Goal: Communication & Community: Answer question/provide support

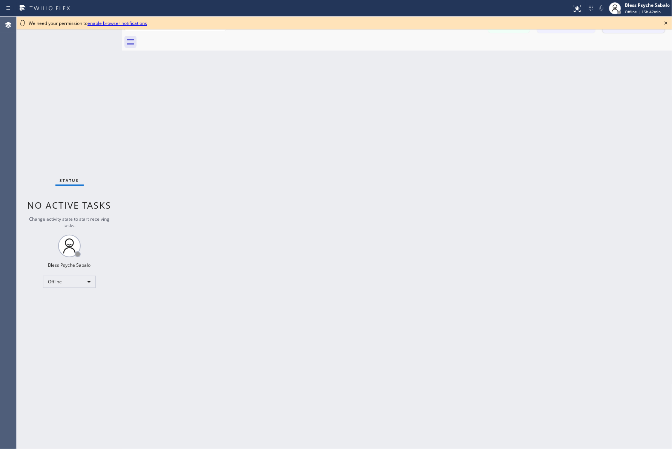
click at [665, 19] on icon at bounding box center [665, 22] width 9 height 9
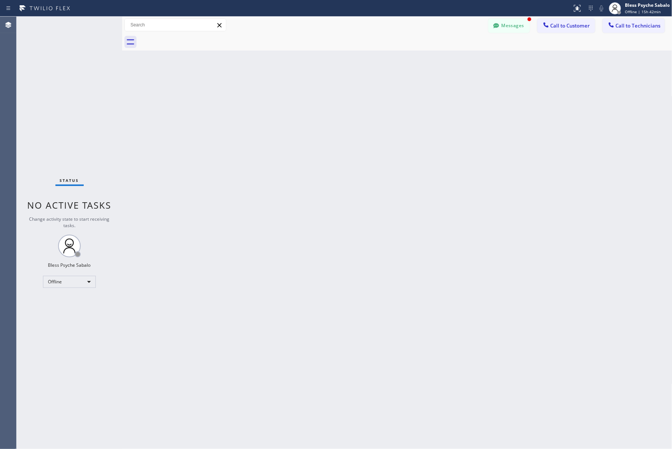
click at [519, 25] on button "Messages" at bounding box center [508, 25] width 41 height 14
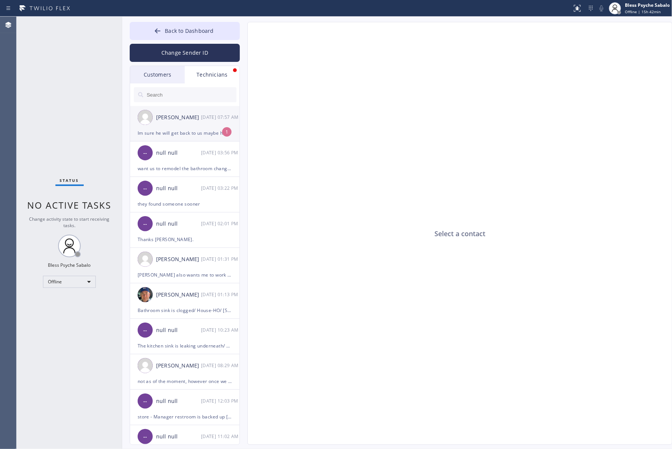
click at [180, 129] on div "Im sure he will get back to us maybe he's not telling me hes also getting other…" at bounding box center [185, 133] width 94 height 9
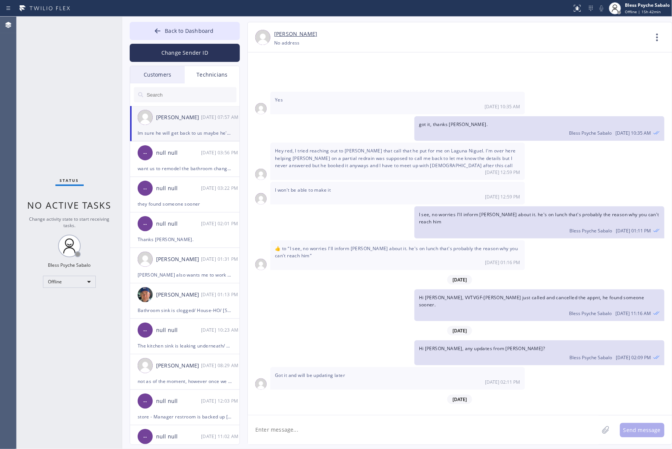
drag, startPoint x: 317, startPoint y: 367, endPoint x: 361, endPoint y: 374, distance: 43.9
click at [361, 409] on div "[PERSON_NAME] I already tried reaching out to [DEMOGRAPHIC_DATA] multiple times…" at bounding box center [397, 427] width 254 height 37
drag, startPoint x: 334, startPoint y: 398, endPoint x: 273, endPoint y: 381, distance: 63.5
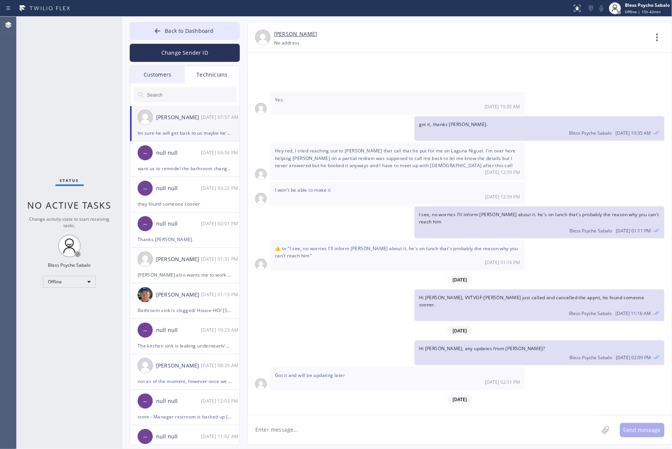
click at [185, 158] on div "-- null null [DATE] 03:56 PM" at bounding box center [185, 152] width 110 height 23
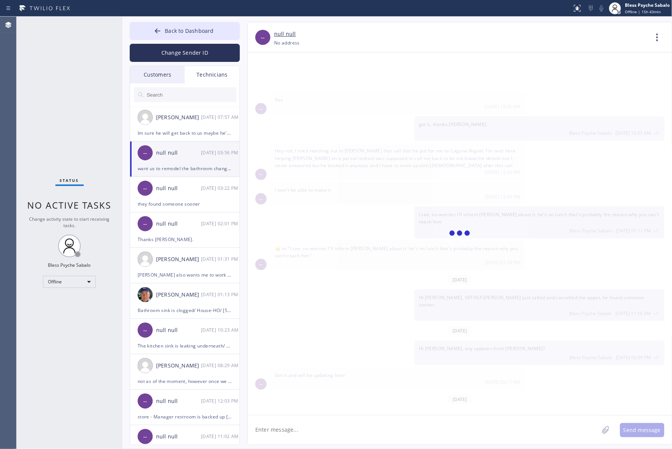
scroll to position [1040, 0]
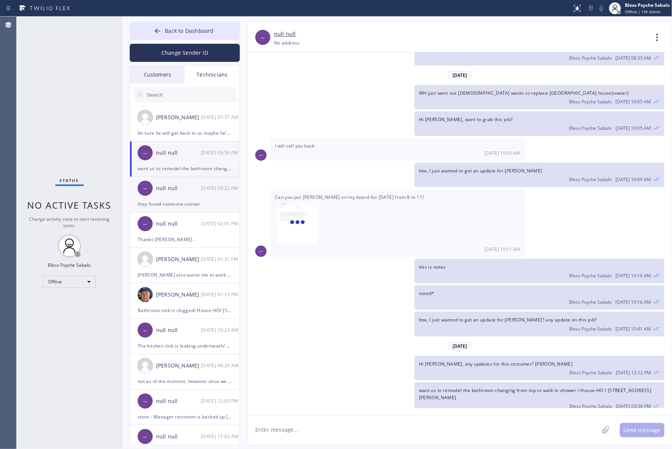
click at [173, 207] on div "they found someone sooner" at bounding box center [185, 203] width 94 height 9
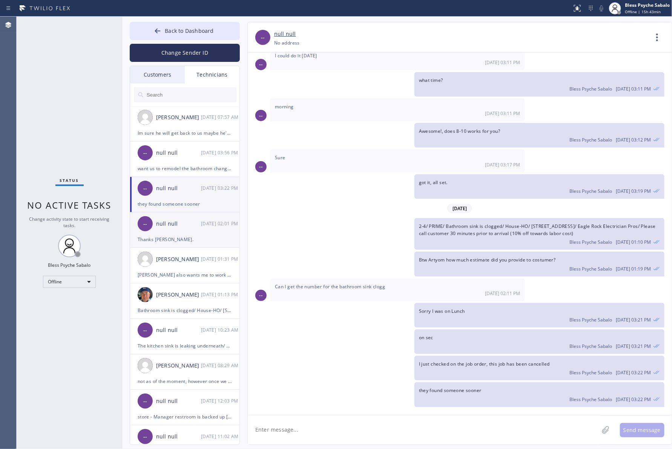
click at [179, 234] on div "-- null null 08/14 02:01 PM" at bounding box center [185, 223] width 110 height 23
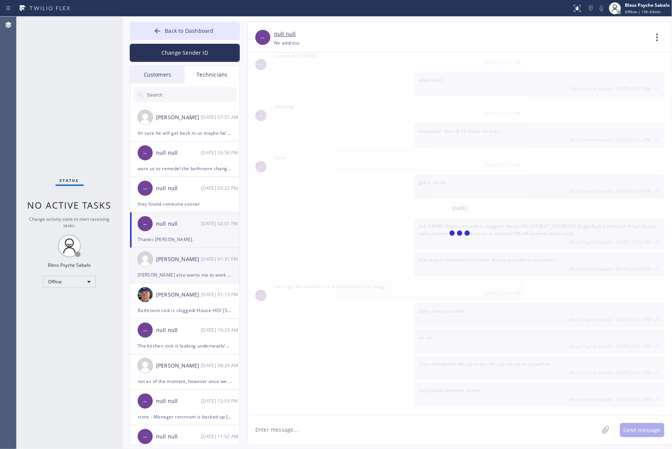
scroll to position [3387, 0]
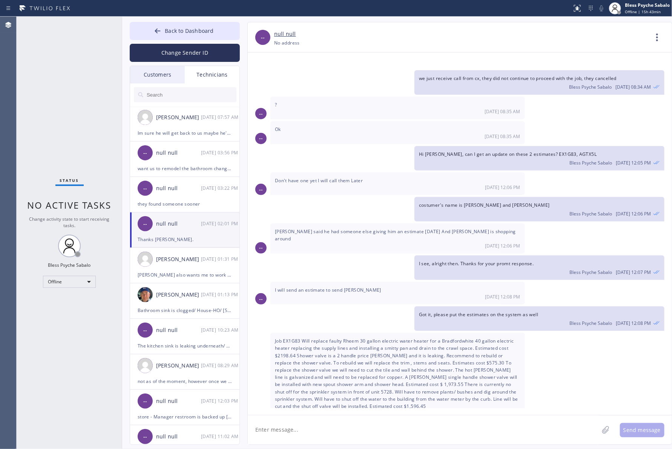
click at [159, 66] on div "Customers" at bounding box center [157, 74] width 55 height 17
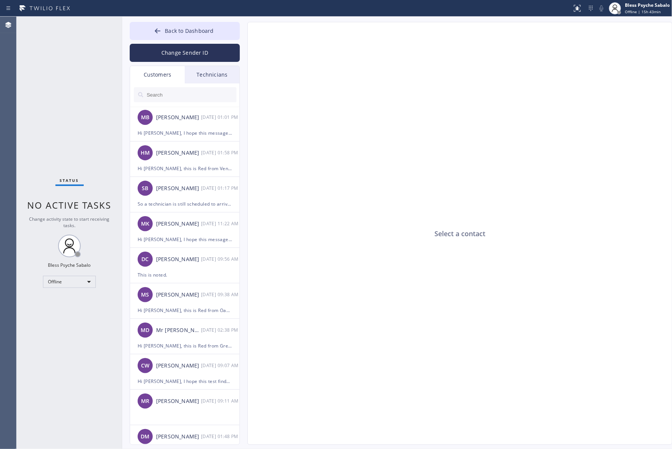
click at [163, 74] on div "Customers" at bounding box center [157, 74] width 55 height 17
click at [201, 76] on div "Technicians" at bounding box center [212, 74] width 55 height 17
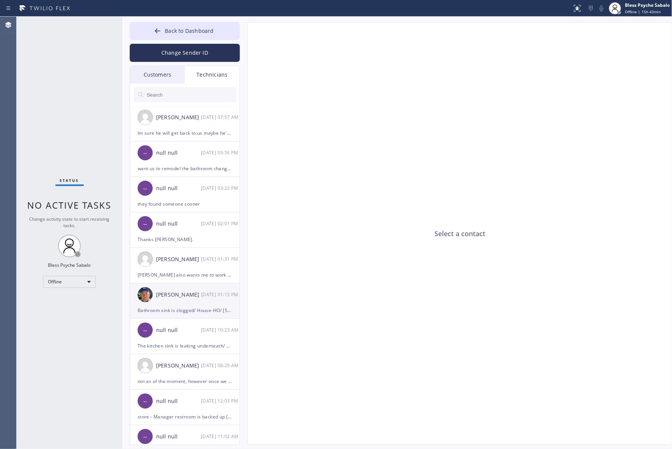
click at [198, 296] on div "[PERSON_NAME]" at bounding box center [178, 294] width 45 height 9
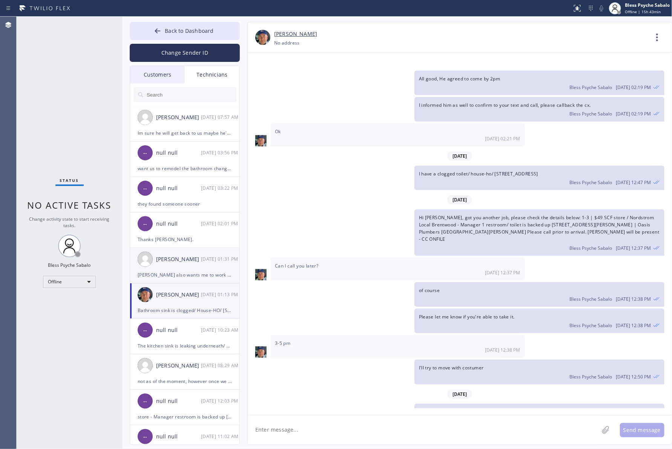
click at [219, 270] on div "[PERSON_NAME] also wants me to work on her hvac. Am I allowed to do that with t…" at bounding box center [185, 274] width 94 height 9
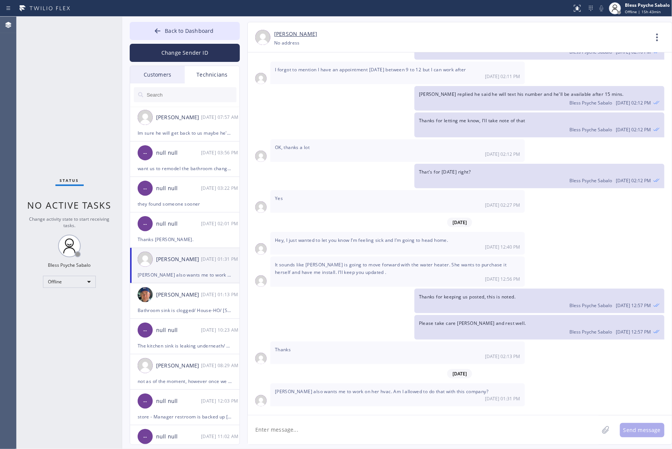
scroll to position [2934, 0]
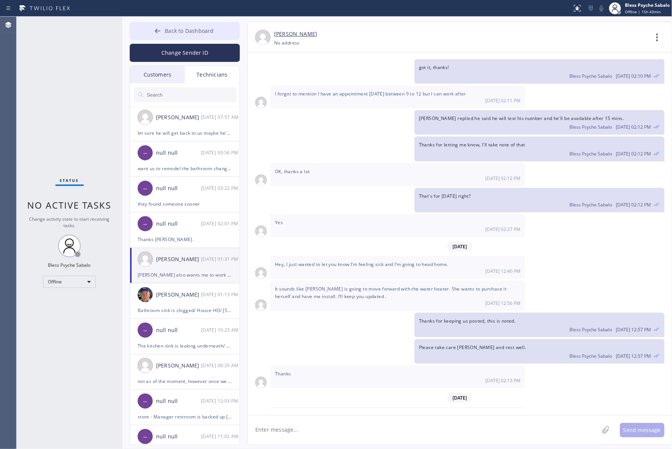
click at [196, 32] on span "Back to Dashboard" at bounding box center [189, 30] width 49 height 7
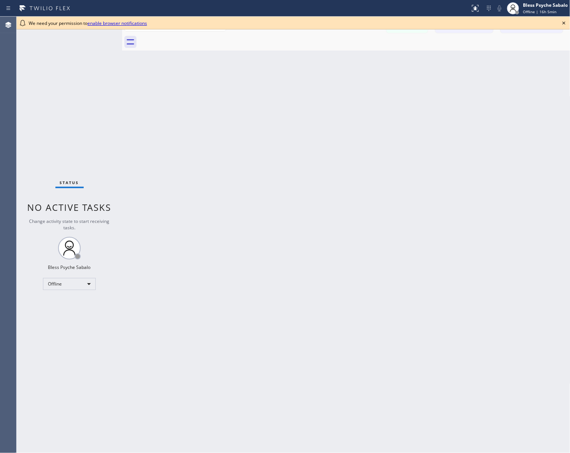
click at [447, 25] on div "We need your permission to enable browser notifications" at bounding box center [293, 23] width 553 height 13
click at [564, 21] on icon at bounding box center [563, 22] width 9 height 9
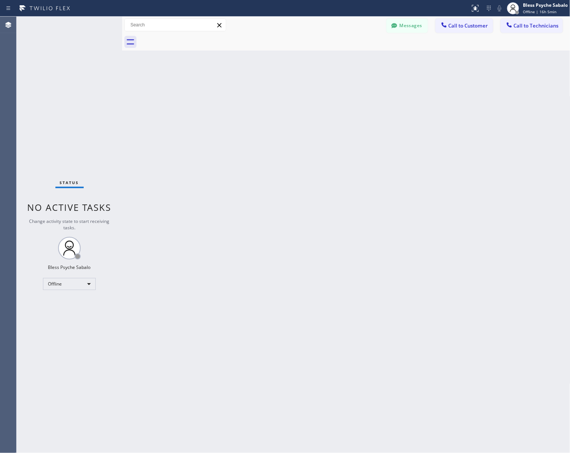
click at [461, 84] on div "Back to Dashboard Change Sender ID Customers Technicians MB [PERSON_NAME] [DATE…" at bounding box center [346, 235] width 448 height 436
click at [80, 284] on div "Offline" at bounding box center [69, 284] width 53 height 12
click at [75, 302] on li "Available" at bounding box center [68, 303] width 51 height 9
drag, startPoint x: 176, startPoint y: 300, endPoint x: 183, endPoint y: 283, distance: 18.6
click at [176, 300] on div "Back to Dashboard Change Sender ID Customers Technicians MB [PERSON_NAME] [DATE…" at bounding box center [346, 235] width 448 height 436
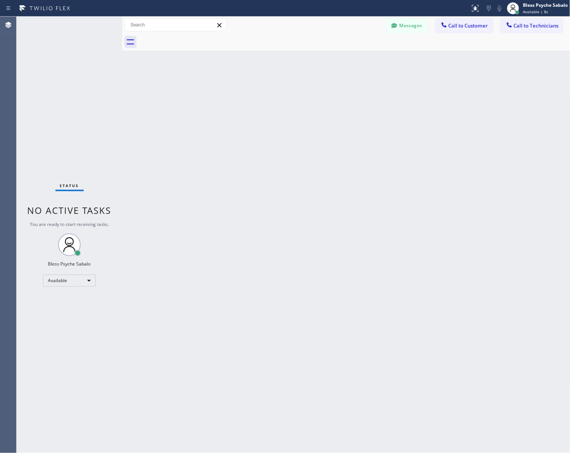
drag, startPoint x: 296, startPoint y: 69, endPoint x: 258, endPoint y: 15, distance: 66.2
click at [296, 69] on div "Back to Dashboard Change Sender ID Customers Technicians MB [PERSON_NAME] [DATE…" at bounding box center [346, 235] width 448 height 436
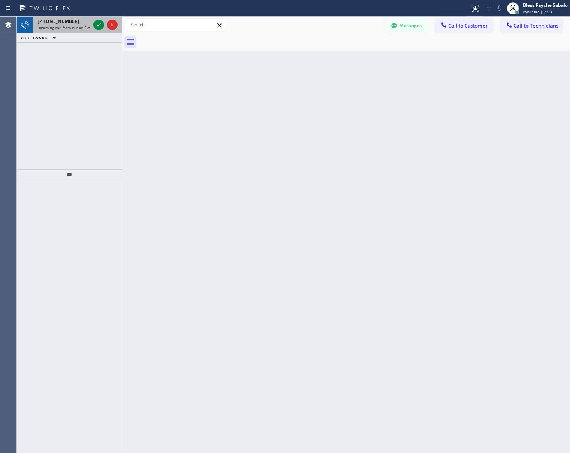
click at [74, 26] on span "Incoming call from queue Everybody" at bounding box center [70, 27] width 65 height 5
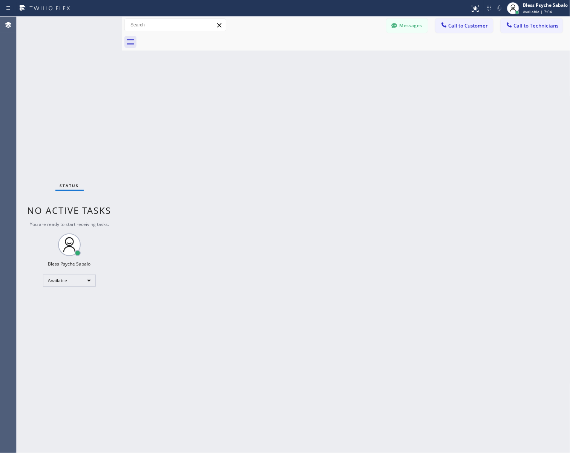
click at [100, 205] on span "No active tasks" at bounding box center [70, 210] width 84 height 12
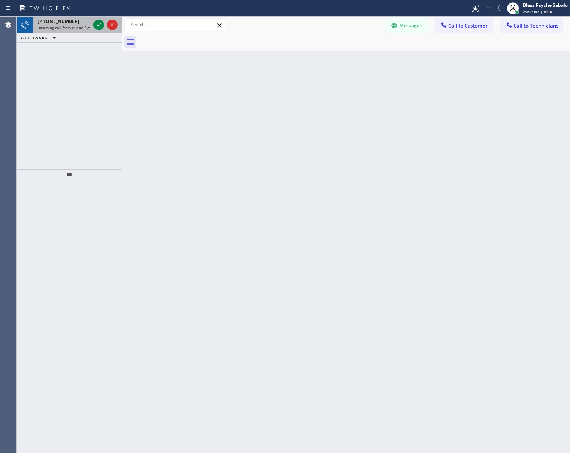
click at [76, 31] on div "+19283944276 Incoming call from queue Everybody" at bounding box center [62, 25] width 59 height 17
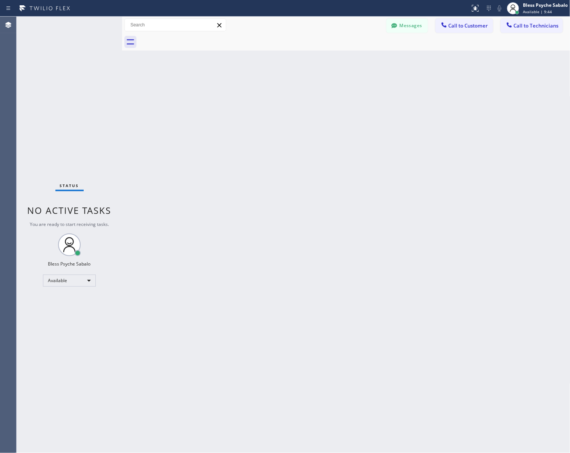
click at [414, 346] on div "Back to Dashboard Change Sender ID Customers Technicians MB [PERSON_NAME] [DATE…" at bounding box center [346, 235] width 448 height 436
click at [299, 254] on div "Back to Dashboard Change Sender ID Customers Technicians MB [PERSON_NAME] [DATE…" at bounding box center [346, 235] width 448 height 436
drag, startPoint x: 415, startPoint y: 251, endPoint x: 409, endPoint y: 261, distance: 10.8
click at [403, 259] on div "Back to Dashboard Change Sender ID Customers Technicians MB [PERSON_NAME] [DATE…" at bounding box center [346, 235] width 448 height 436
drag, startPoint x: 437, startPoint y: 395, endPoint x: 457, endPoint y: 391, distance: 20.6
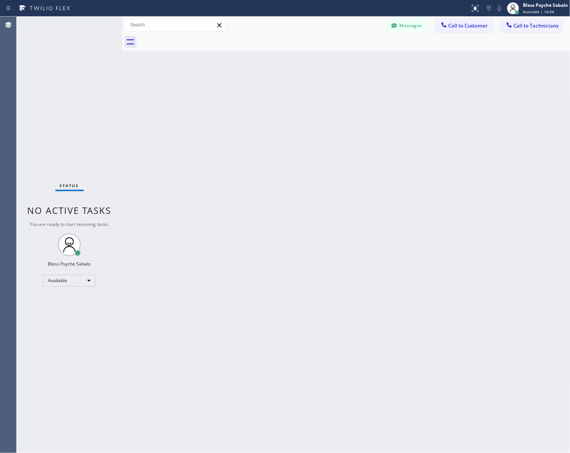
click at [441, 392] on div "Back to Dashboard Change Sender ID Customers Technicians MB [PERSON_NAME] [DATE…" at bounding box center [346, 235] width 448 height 436
click at [444, 109] on div "Back to Dashboard Change Sender ID Customers Technicians MB [PERSON_NAME] [DATE…" at bounding box center [346, 235] width 448 height 436
drag, startPoint x: 471, startPoint y: 116, endPoint x: 512, endPoint y: 159, distance: 59.5
click at [474, 112] on div "Back to Dashboard Change Sender ID Customers Technicians MB [PERSON_NAME] [DATE…" at bounding box center [346, 235] width 448 height 436
click at [95, 155] on div "Status No active tasks You are ready to start receiving tasks. Bless Psyche Sab…" at bounding box center [70, 235] width 106 height 436
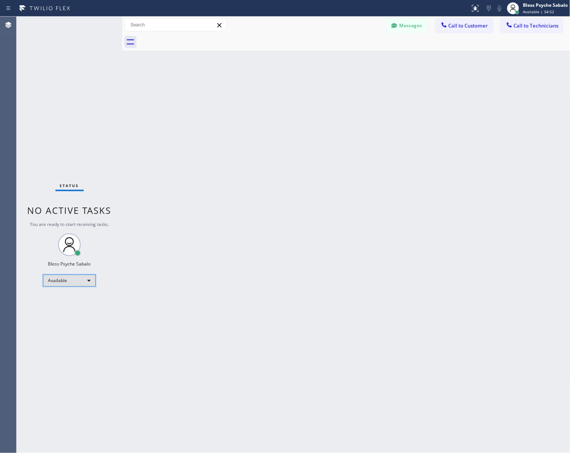
click at [88, 283] on div "Available" at bounding box center [69, 280] width 53 height 12
click at [75, 305] on li "Unavailable" at bounding box center [68, 309] width 51 height 9
click at [184, 263] on div "Back to Dashboard Change Sender ID Customers Technicians MB [PERSON_NAME] [DATE…" at bounding box center [346, 235] width 448 height 436
click at [290, 202] on div "Back to Dashboard Change Sender ID Customers Technicians MB [PERSON_NAME] [DATE…" at bounding box center [346, 235] width 448 height 436
click at [450, 130] on div "Back to Dashboard Change Sender ID Customers Technicians MB [PERSON_NAME] [DATE…" at bounding box center [346, 235] width 448 height 436
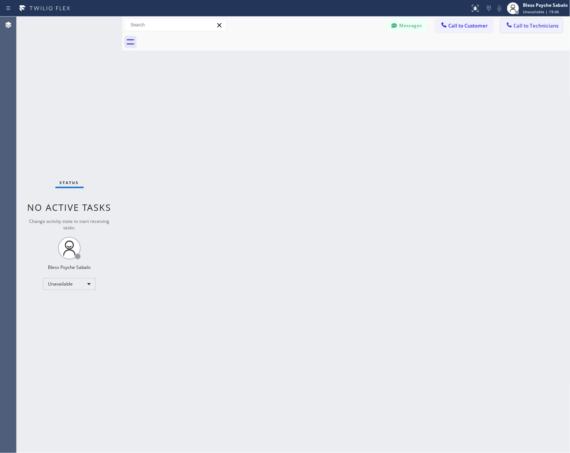
click at [549, 25] on span "Call to Technicians" at bounding box center [536, 25] width 45 height 7
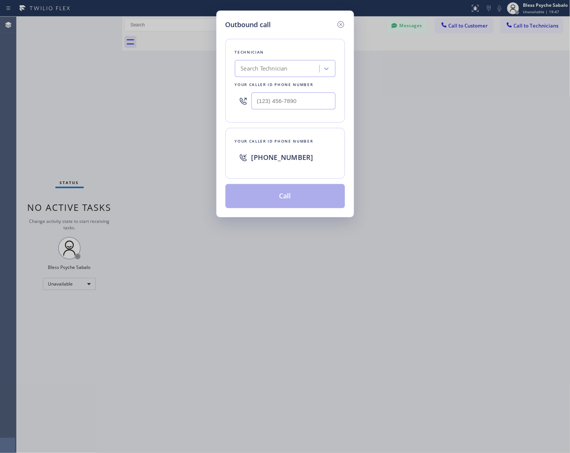
click at [251, 91] on div at bounding box center [243, 101] width 17 height 25
type input "(___) ___-____"
click at [271, 101] on input "(___) ___-____" at bounding box center [293, 100] width 84 height 17
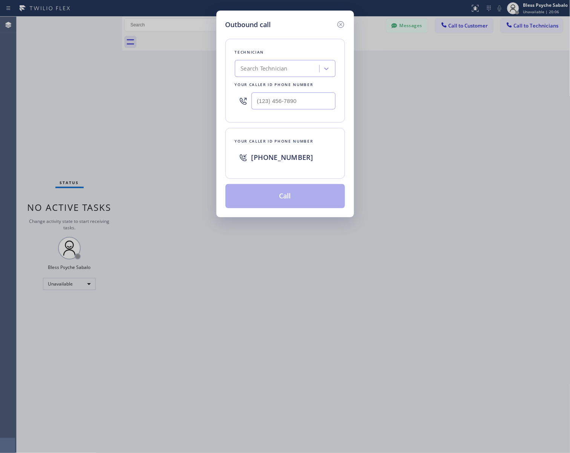
click at [497, 217] on div "Outbound call Technician Search Technician Your caller id phone number Your cal…" at bounding box center [285, 226] width 570 height 453
click at [425, 334] on div "Outbound call Technician Search Technician Your caller id phone number Your cal…" at bounding box center [285, 226] width 570 height 453
click at [340, 25] on icon at bounding box center [340, 24] width 7 height 7
click at [350, 71] on div "Back to Dashboard Change Sender ID Customers Technicians MB [PERSON_NAME] [DATE…" at bounding box center [346, 235] width 448 height 436
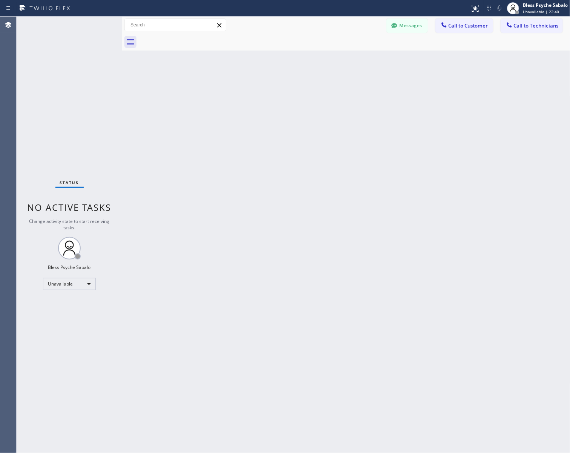
click at [495, 72] on div "Back to Dashboard Change Sender ID Customers Technicians MB [PERSON_NAME] [DATE…" at bounding box center [346, 235] width 448 height 436
click at [472, 105] on div "Back to Dashboard Change Sender ID Customers Technicians MB [PERSON_NAME] [DATE…" at bounding box center [346, 235] width 448 height 436
drag, startPoint x: 447, startPoint y: 136, endPoint x: 455, endPoint y: 89, distance: 47.9
click at [447, 136] on div "Back to Dashboard Change Sender ID Customers Technicians MB [PERSON_NAME] [DATE…" at bounding box center [346, 235] width 448 height 436
click at [553, 21] on button "Call to Technicians" at bounding box center [532, 25] width 62 height 14
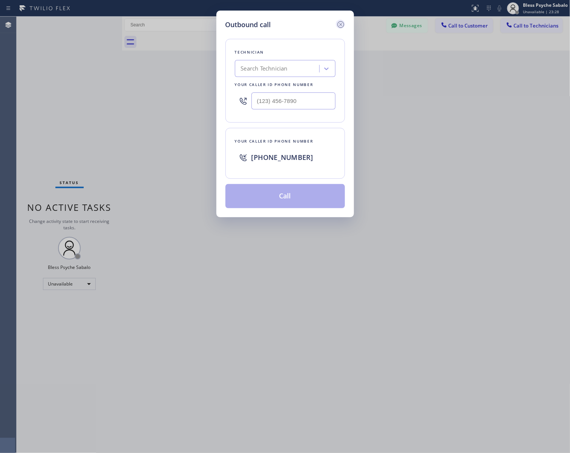
click at [342, 22] on icon at bounding box center [340, 24] width 7 height 7
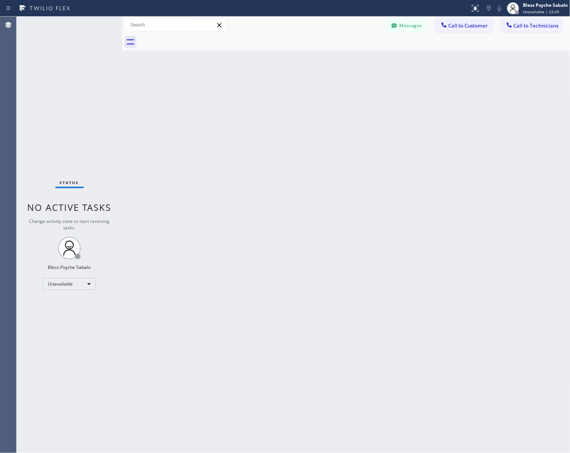
drag, startPoint x: 342, startPoint y: 64, endPoint x: 383, endPoint y: 44, distance: 45.2
click at [342, 64] on div "Back to Dashboard Change Sender ID Customers Technicians MB [PERSON_NAME] [DATE…" at bounding box center [346, 235] width 448 height 436
click at [399, 29] on button "Messages" at bounding box center [406, 25] width 41 height 14
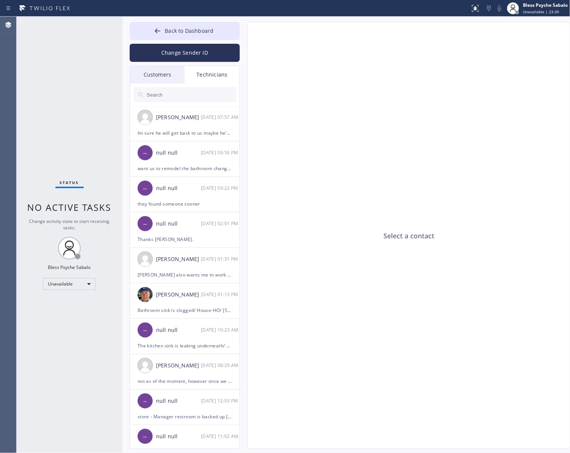
click at [199, 87] on input "text" at bounding box center [191, 94] width 90 height 15
click at [222, 74] on div "Technicians" at bounding box center [212, 74] width 55 height 17
click at [221, 90] on input "text" at bounding box center [191, 94] width 90 height 15
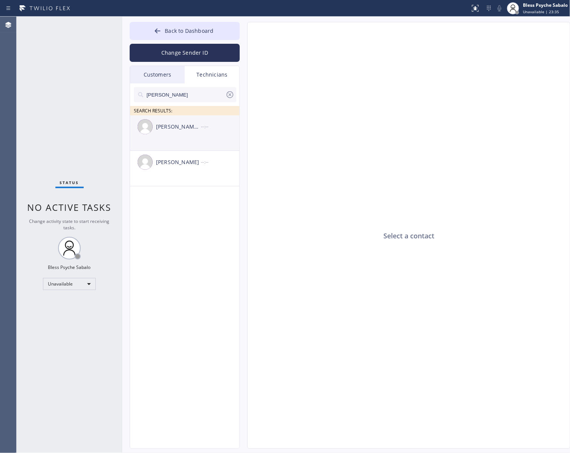
type input "jacob"
click at [195, 132] on div "Jacob Avimael Lopez Castro --:--" at bounding box center [185, 126] width 110 height 23
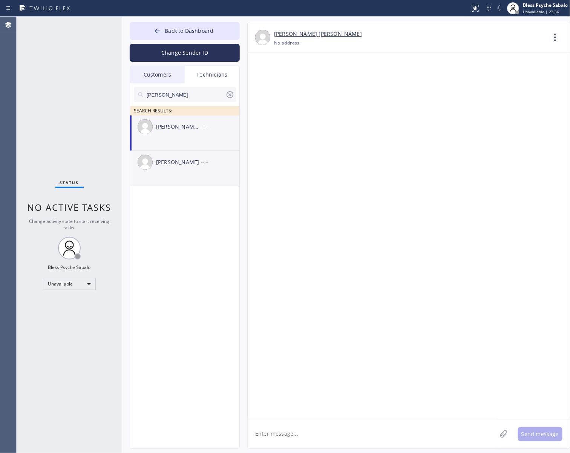
click at [199, 159] on div "[PERSON_NAME]" at bounding box center [178, 162] width 45 height 9
click at [205, 135] on div "Jacob Avimael Lopez Castro --:--" at bounding box center [185, 126] width 110 height 23
click at [210, 143] on div "[PERSON_NAME] also wants me to work on her hvac. Am I allowed to do that with t…" at bounding box center [185, 142] width 94 height 9
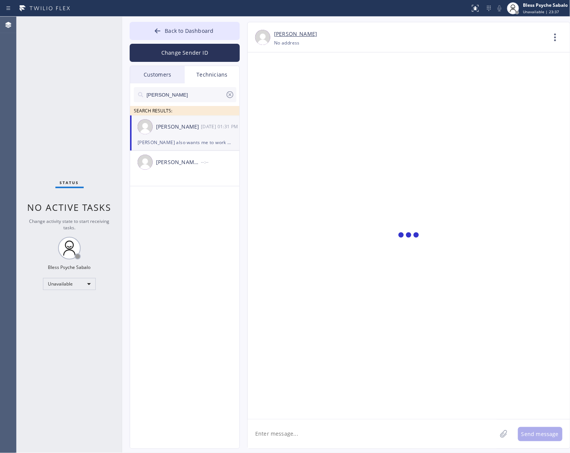
scroll to position [3103, 0]
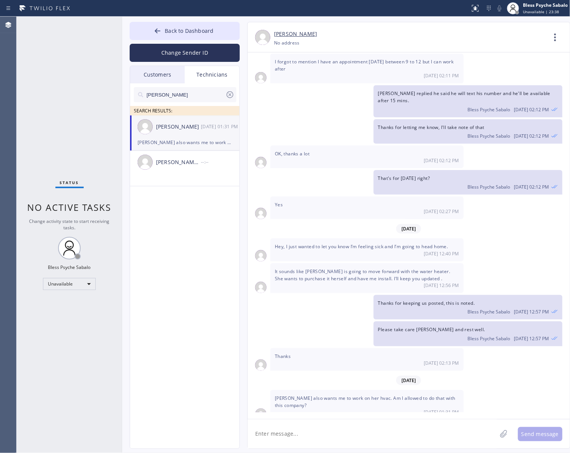
click at [210, 143] on div "[PERSON_NAME] also wants me to work on her hvac. Am I allowed to do that with t…" at bounding box center [185, 142] width 94 height 9
click at [211, 143] on div "[PERSON_NAME] also wants me to work on her hvac. Am I allowed to do that with t…" at bounding box center [185, 142] width 94 height 9
click at [559, 40] on icon at bounding box center [555, 37] width 18 height 18
click at [509, 80] on li "Call to Technician" at bounding box center [509, 77] width 109 height 20
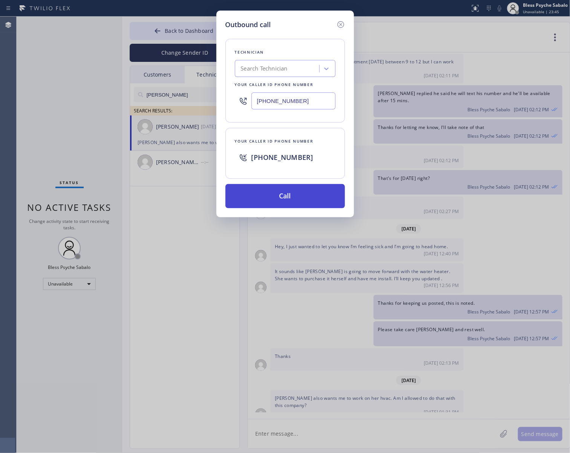
drag, startPoint x: 293, startPoint y: 197, endPoint x: 297, endPoint y: 196, distance: 4.3
click at [293, 197] on button "Call" at bounding box center [285, 196] width 120 height 24
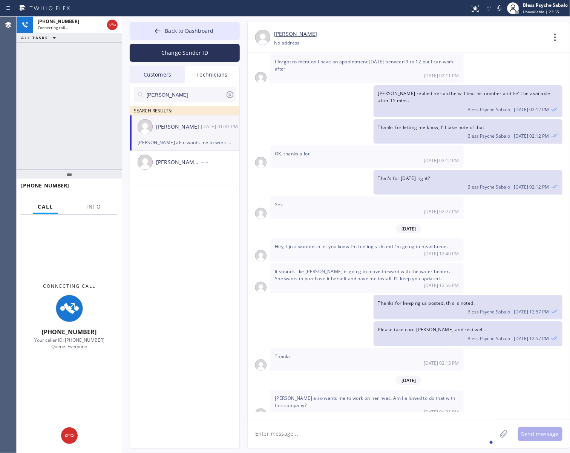
drag, startPoint x: 362, startPoint y: 432, endPoint x: 368, endPoint y: 434, distance: 6.3
click at [363, 432] on textarea at bounding box center [372, 433] width 249 height 29
paste textarea "need an extension for the dishwasher drain line/94122/residential-ho"
type textarea "need an extension for the dishwasher drain line/94122/residential-ho"
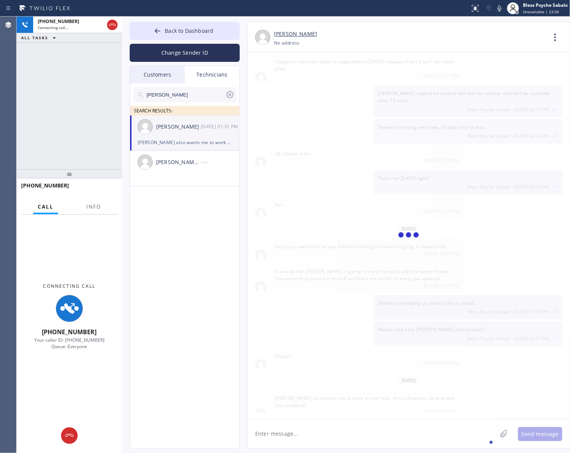
scroll to position [3147, 0]
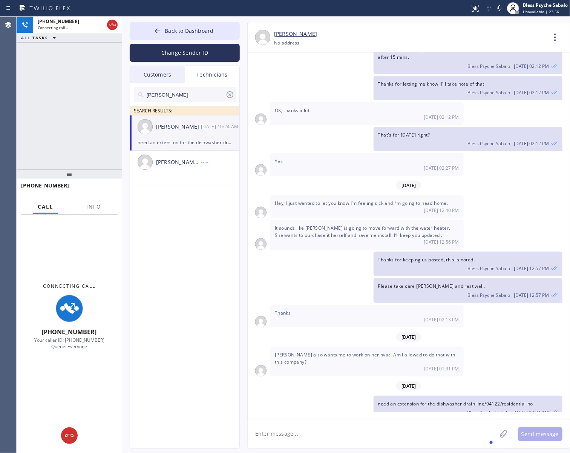
click at [424, 305] on div "Thanks 08/13 02:13 PM" at bounding box center [366, 316] width 193 height 23
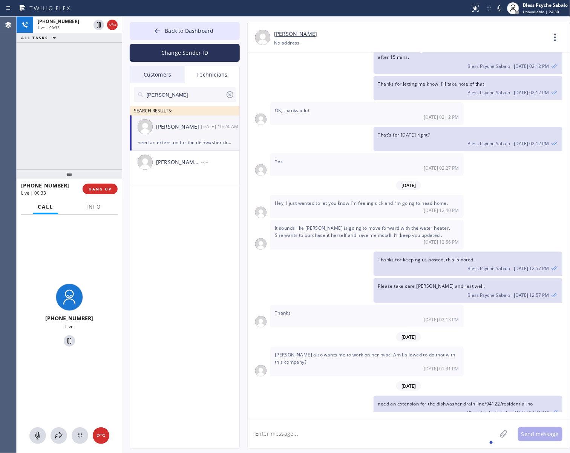
drag, startPoint x: 159, startPoint y: 223, endPoint x: 157, endPoint y: 216, distance: 7.8
click at [159, 223] on div "jacob SEARCH RESULTS: Jacob Solomon 08/15 10:24 AM need an extension for the di…" at bounding box center [185, 274] width 110 height 382
click at [105, 190] on span "HANG UP" at bounding box center [100, 188] width 23 height 5
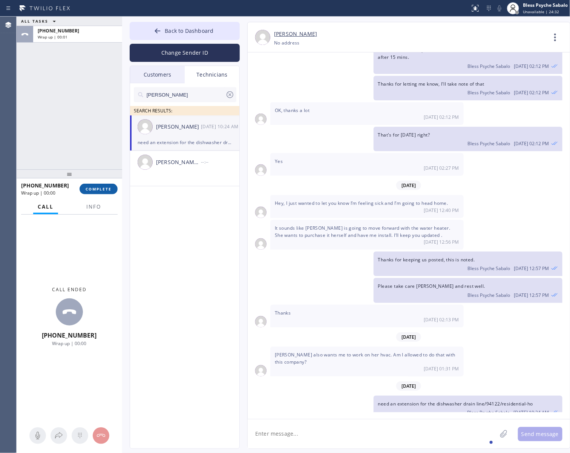
click at [107, 189] on span "COMPLETE" at bounding box center [99, 188] width 26 height 5
click at [87, 149] on div "ALL TASKS ALL TASKS ACTIVE TASKS TASKS IN WRAP UP +14159078007 Wrap up | 00:01" at bounding box center [70, 93] width 106 height 153
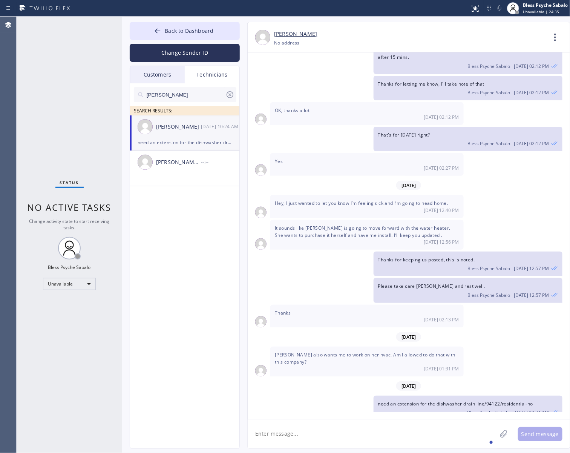
drag, startPoint x: 77, startPoint y: 276, endPoint x: 72, endPoint y: 285, distance: 10.3
click at [78, 277] on div "Status No active tasks Change activity state to start receiving tasks. Bless Ps…" at bounding box center [70, 235] width 106 height 436
click at [75, 286] on div "Unavailable" at bounding box center [69, 284] width 53 height 12
click at [77, 302] on li "Available" at bounding box center [68, 303] width 51 height 9
click at [87, 225] on div "Change activity state to start receiving tasks." at bounding box center [69, 224] width 90 height 13
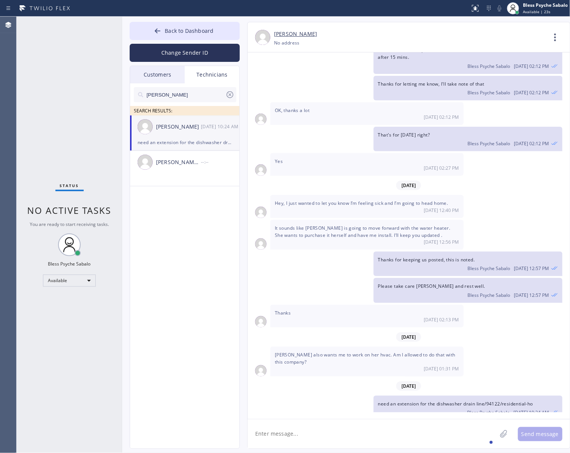
click at [428, 378] on div "[DATE]" at bounding box center [409, 385] width 322 height 15
click at [465, 400] on span "need an extension for the dishwasher drain line/94122/residential-ho" at bounding box center [455, 403] width 155 height 6
drag, startPoint x: 532, startPoint y: 368, endPoint x: 502, endPoint y: 381, distance: 32.1
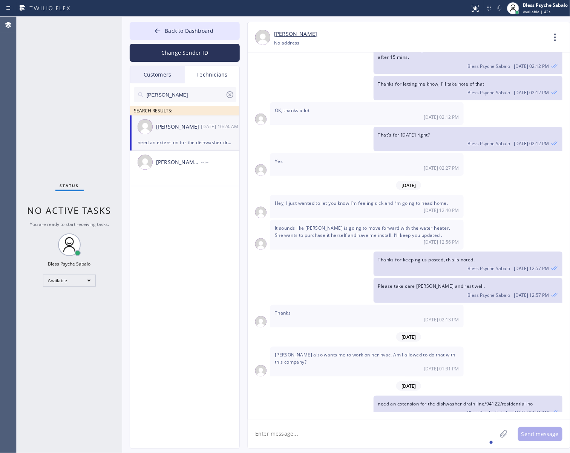
click at [532, 378] on div "[DATE]" at bounding box center [409, 385] width 322 height 15
click at [481, 397] on div "need an extension for the dishwasher drain line/94122/residential-ho Bless Psyc…" at bounding box center [468, 407] width 189 height 25
click at [362, 440] on textarea at bounding box center [372, 433] width 249 height 29
click at [345, 318] on div "[DATE] Hi [PERSON_NAME], my name is RED one of the dispatcher of 5 Star Best Pl…" at bounding box center [409, 232] width 322 height 360
click at [564, 36] on icon at bounding box center [555, 37] width 18 height 18
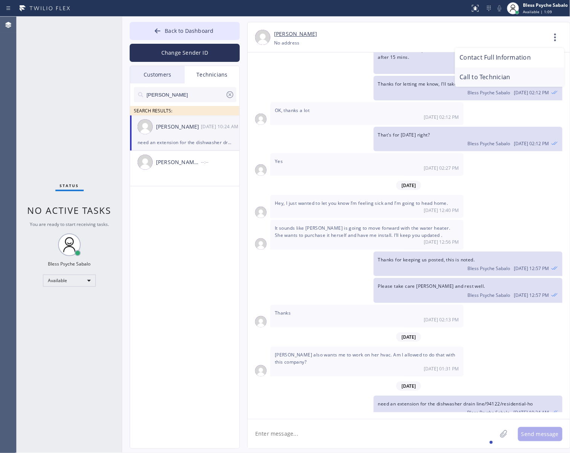
click at [504, 72] on li "Call to Technician" at bounding box center [509, 77] width 109 height 20
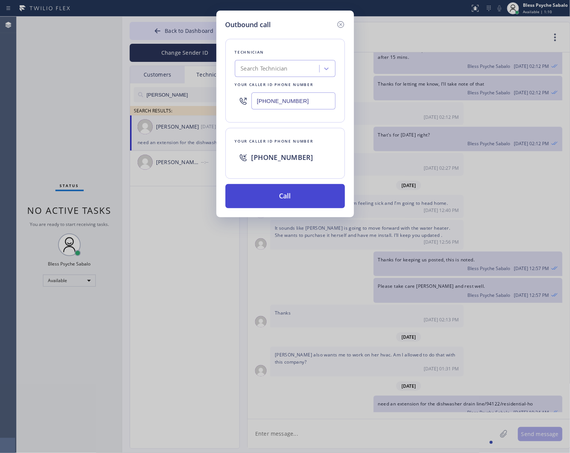
click at [342, 192] on button "Call" at bounding box center [285, 196] width 120 height 24
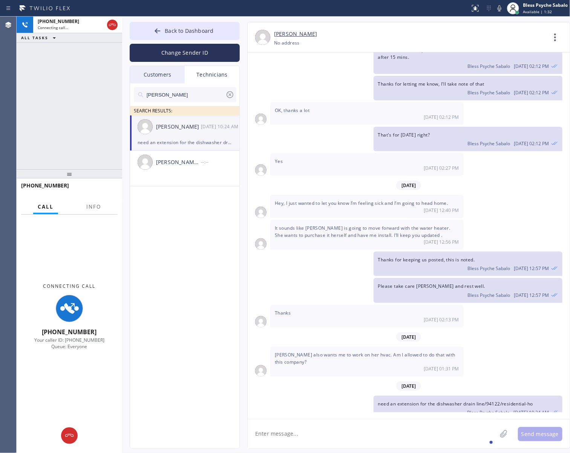
click at [78, 436] on div at bounding box center [70, 435] width 106 height 17
click at [74, 432] on div at bounding box center [69, 435] width 17 height 9
click at [74, 434] on div "Connecting Call +14159078007 Your caller ID: +12138161472 Queue: Everyone" at bounding box center [70, 325] width 106 height 221
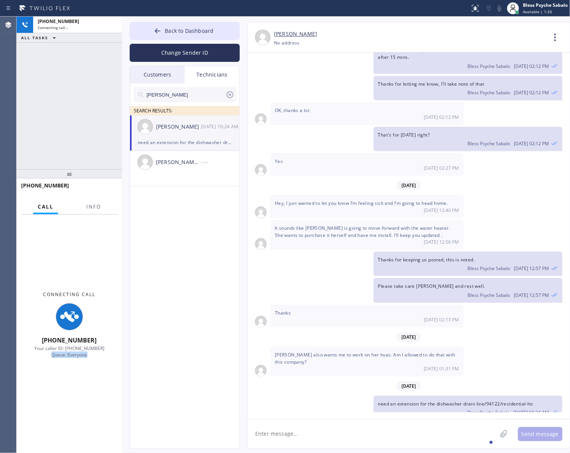
click at [74, 434] on div "Connecting Call +14159078007 Your caller ID: +12138161472 Queue: Everyone" at bounding box center [70, 325] width 106 height 221
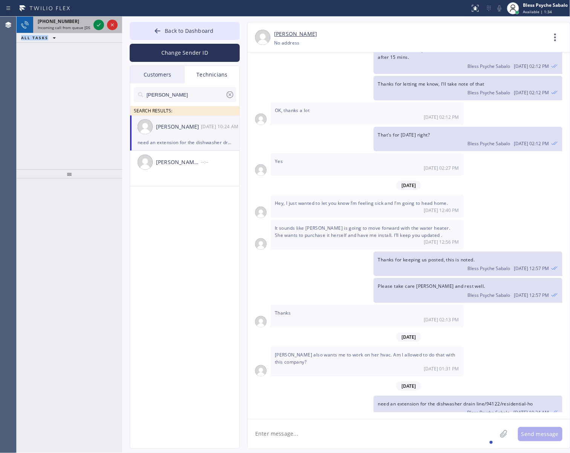
click at [83, 30] on div "+14159078007 Incoming call from queue [DSRs]" at bounding box center [62, 25] width 59 height 17
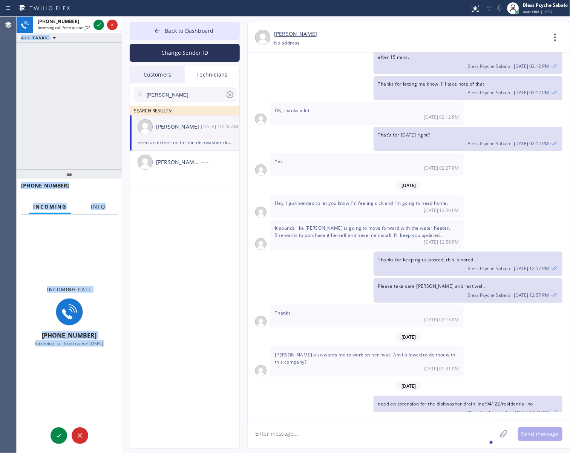
click at [99, 212] on div "Info" at bounding box center [98, 206] width 24 height 15
click at [104, 208] on span "Info" at bounding box center [98, 206] width 15 height 7
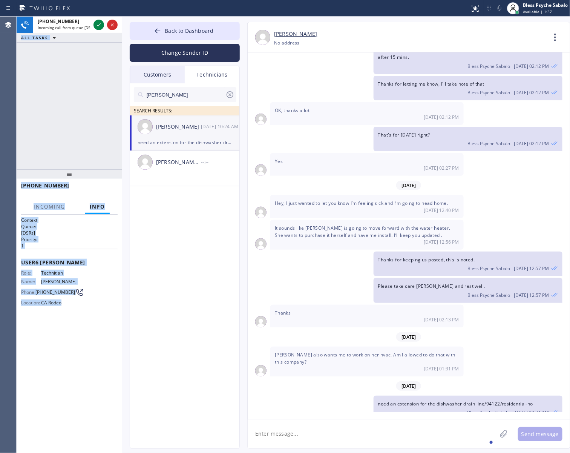
click at [104, 208] on span "Info" at bounding box center [97, 206] width 15 height 7
click at [45, 205] on span "Incoming" at bounding box center [50, 206] width 32 height 7
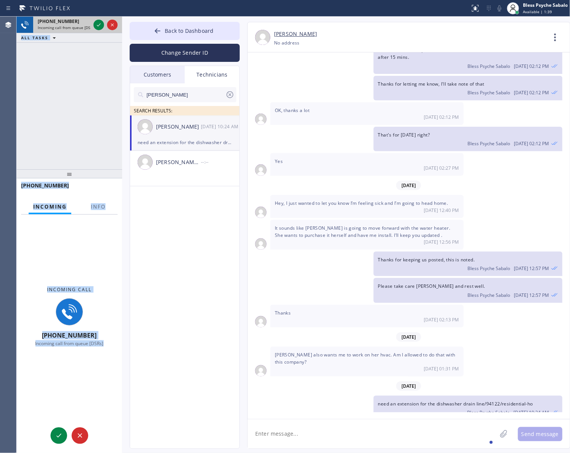
click at [95, 30] on div at bounding box center [105, 25] width 27 height 17
click at [99, 26] on icon at bounding box center [98, 24] width 9 height 9
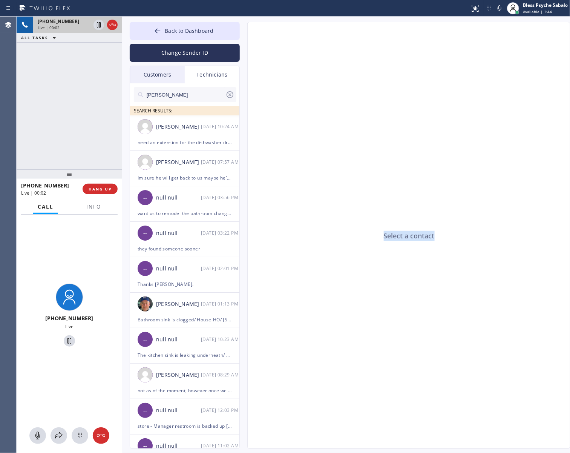
drag, startPoint x: 351, startPoint y: 240, endPoint x: 458, endPoint y: 239, distance: 107.1
click at [458, 239] on div "Select a contact" at bounding box center [409, 235] width 323 height 427
click at [451, 286] on div "Select a contact" at bounding box center [409, 235] width 323 height 427
click at [442, 236] on div "Select a contact" at bounding box center [409, 235] width 323 height 427
drag, startPoint x: 442, startPoint y: 236, endPoint x: 372, endPoint y: 246, distance: 71.1
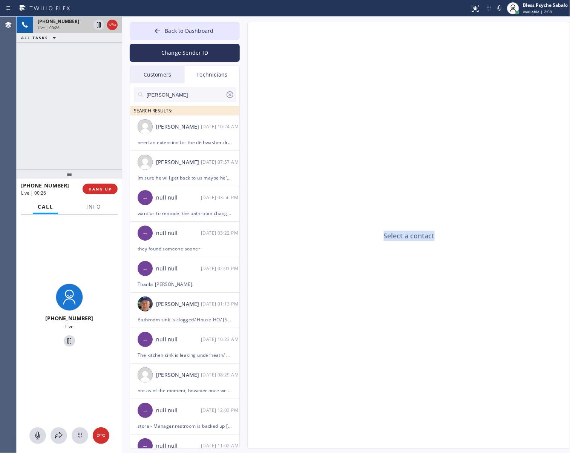
click at [372, 246] on div "Select a contact" at bounding box center [409, 235] width 323 height 427
drag, startPoint x: 316, startPoint y: 293, endPoint x: 319, endPoint y: 155, distance: 137.7
click at [316, 292] on div "Select a contact" at bounding box center [409, 235] width 323 height 427
click at [105, 187] on span "HANG UP" at bounding box center [100, 188] width 23 height 5
click at [87, 150] on div "+14159078007 Live | 01:08 ALL TASKS ALL TASKS ACTIVE TASKS TASKS IN WRAP UP" at bounding box center [70, 93] width 106 height 153
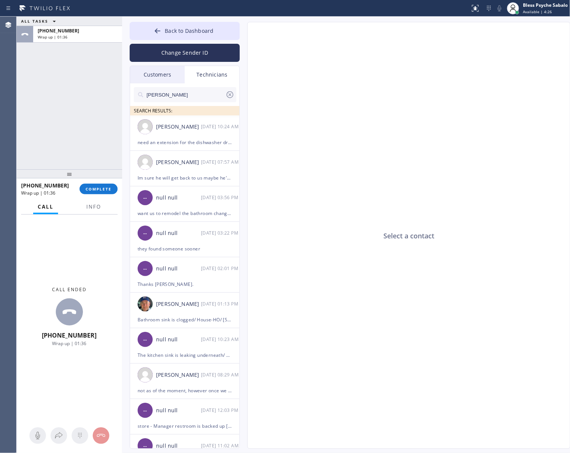
click at [97, 182] on div "+14159078007 Wrap up | 01:36 COMPLETE" at bounding box center [69, 189] width 97 height 20
click at [95, 185] on button "COMPLETE" at bounding box center [99, 189] width 38 height 11
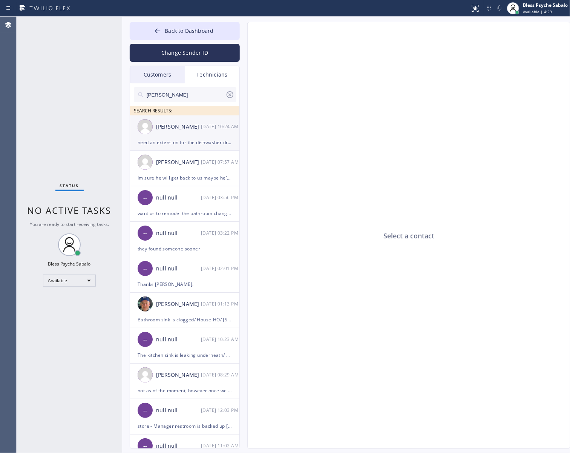
click at [182, 119] on div "Jacob Solomon 08/15 10:24 AM" at bounding box center [185, 126] width 110 height 23
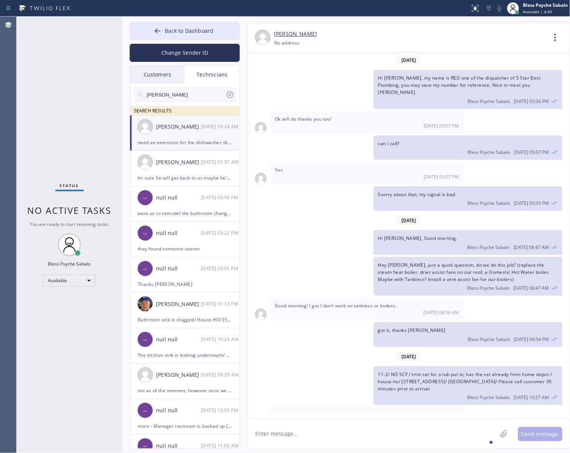
click at [357, 437] on textarea at bounding box center [372, 433] width 249 height 29
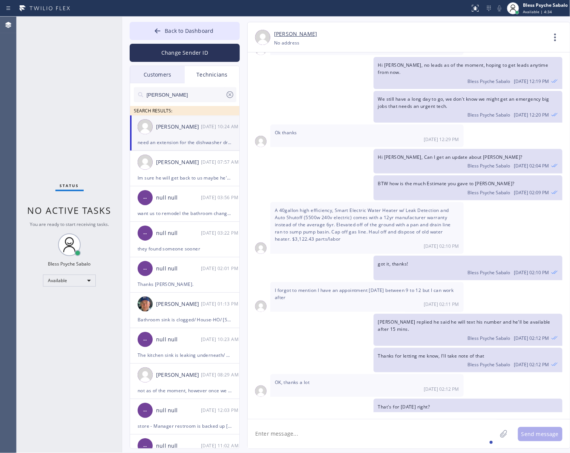
scroll to position [3147, 0]
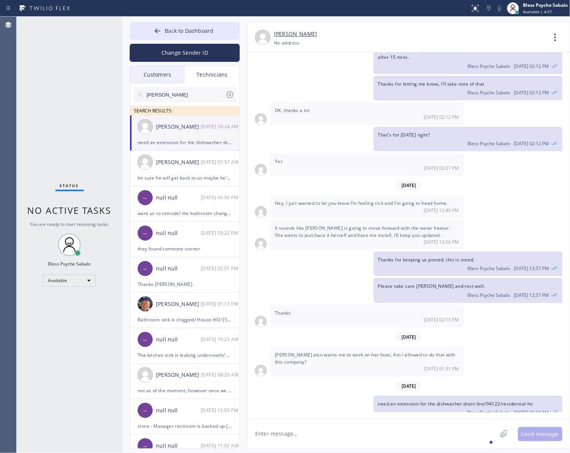
click at [300, 402] on div "need an extension for the dishwasher drain line/94122/residential-ho Bless Psyc…" at bounding box center [405, 407] width 315 height 25
click at [304, 434] on textarea at bounding box center [372, 433] width 249 height 29
type textarea "t"
type textarea "h"
paste textarea "both installation and drain line extension"
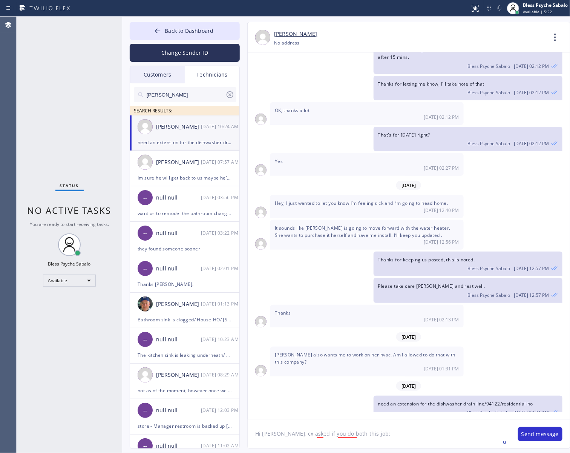
type textarea "Hi [PERSON_NAME], cx asked if you do both this job: both installation and drain…"
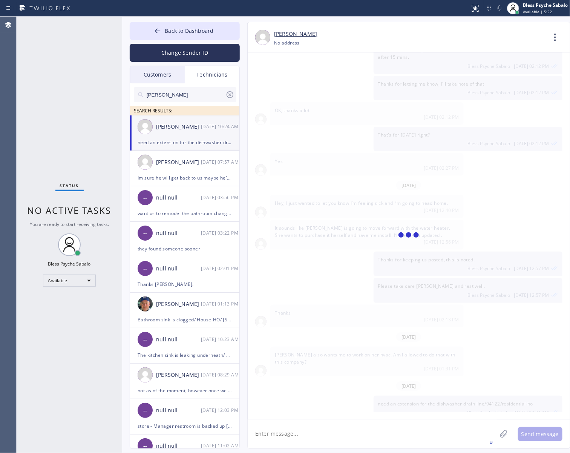
scroll to position [3180, 0]
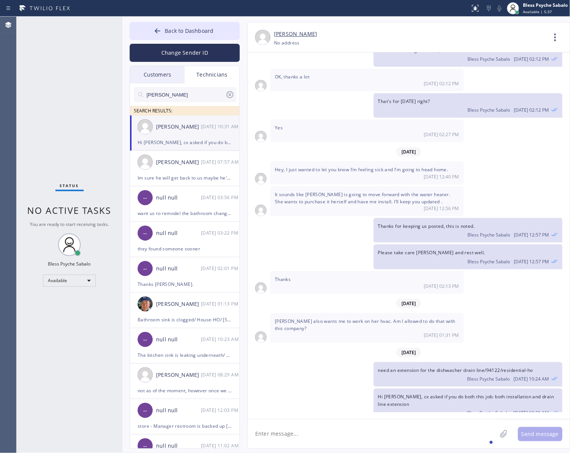
click at [327, 431] on textarea at bounding box center [372, 433] width 249 height 29
click at [438, 428] on textarea at bounding box center [372, 433] width 249 height 29
click at [451, 424] on textarea at bounding box center [372, 433] width 249 height 29
click at [423, 436] on textarea at bounding box center [372, 433] width 249 height 29
click at [427, 439] on textarea at bounding box center [372, 433] width 249 height 29
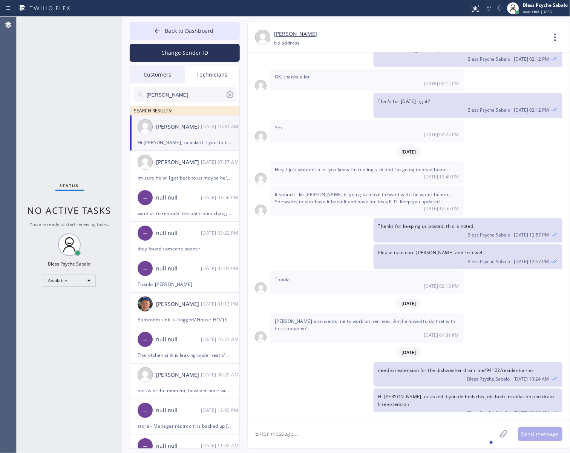
click at [383, 332] on div "[DATE] 01:31 PM" at bounding box center [367, 335] width 184 height 6
click at [180, 33] on span "Back to Dashboard" at bounding box center [189, 30] width 49 height 7
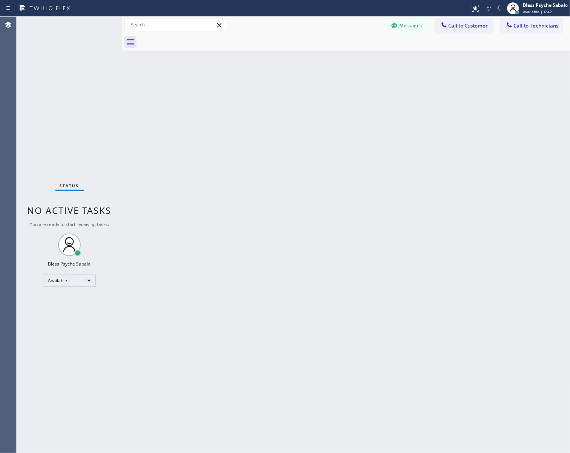
click at [469, 250] on div "Back to Dashboard Change Sender ID Customers Technicians MB [PERSON_NAME] [DATE…" at bounding box center [346, 235] width 448 height 436
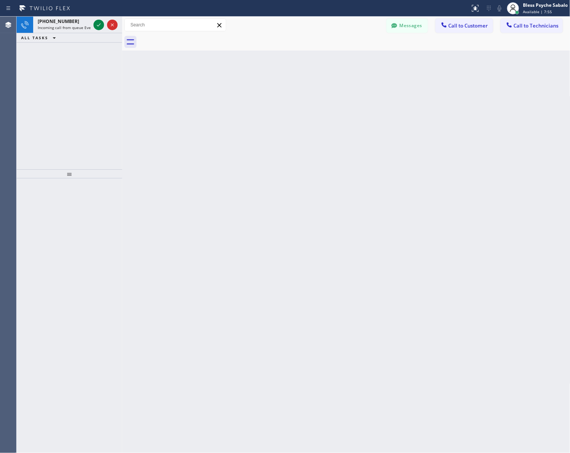
drag, startPoint x: 69, startPoint y: 18, endPoint x: 65, endPoint y: 51, distance: 33.4
click at [69, 18] on div "[PHONE_NUMBER]" at bounding box center [64, 21] width 53 height 6
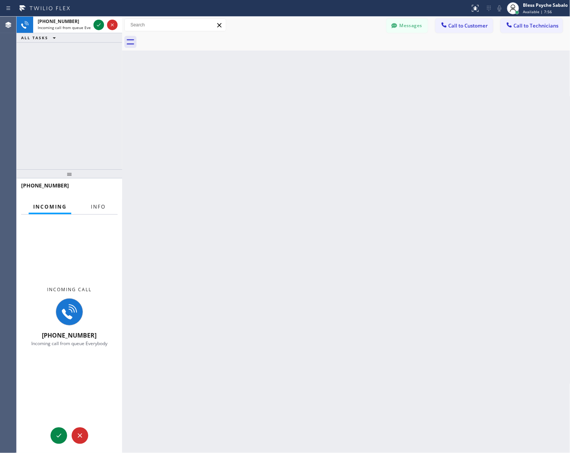
click at [95, 208] on span "Info" at bounding box center [98, 206] width 15 height 7
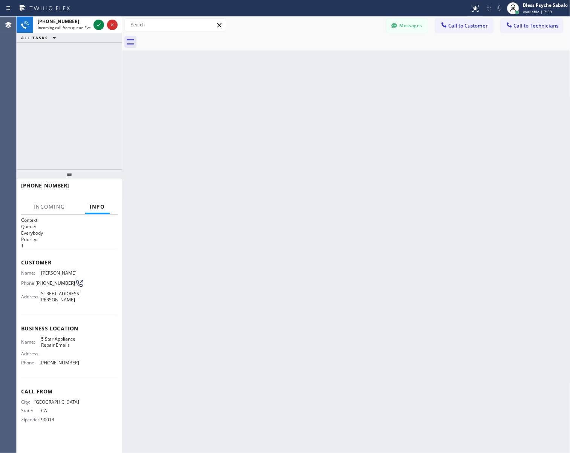
click at [108, 363] on div "Name: 5 Star Appliance Repair Emails Address: Phone: (844) 735-4685" at bounding box center [69, 352] width 97 height 32
click at [51, 208] on span "Incoming" at bounding box center [50, 206] width 32 height 7
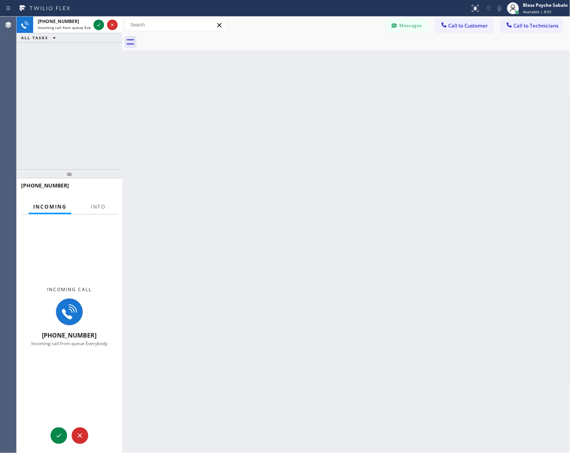
click at [117, 269] on div "Incoming call +19515953070 Incoming call from queue Everybody" at bounding box center [70, 317] width 106 height 204
drag, startPoint x: 458, startPoint y: 95, endPoint x: 354, endPoint y: 63, distance: 109.1
click at [457, 95] on div "Back to Dashboard Change Sender ID Customers Technicians MB [PERSON_NAME] [DATE…" at bounding box center [346, 235] width 448 height 436
click at [398, 27] on div at bounding box center [394, 26] width 9 height 9
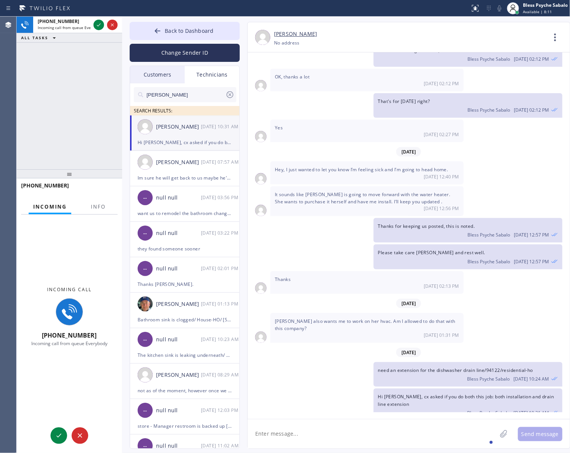
click at [214, 75] on div "Technicians" at bounding box center [212, 74] width 55 height 17
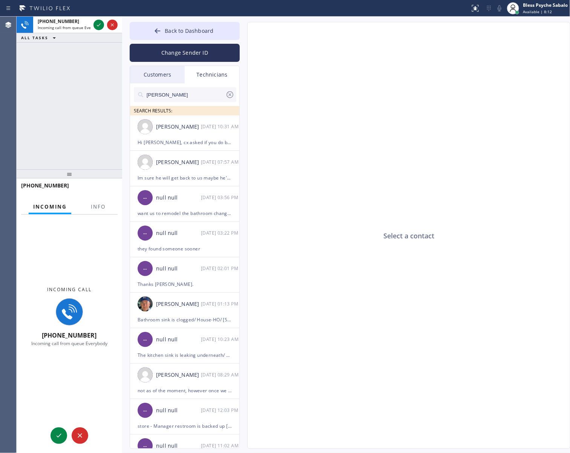
click at [100, 104] on div "+19515953070 Incoming call from queue Everybody ALL TASKS ALL TASKS ACTIVE TASK…" at bounding box center [70, 93] width 106 height 153
click at [355, 194] on div "Select a contact" at bounding box center [409, 235] width 323 height 427
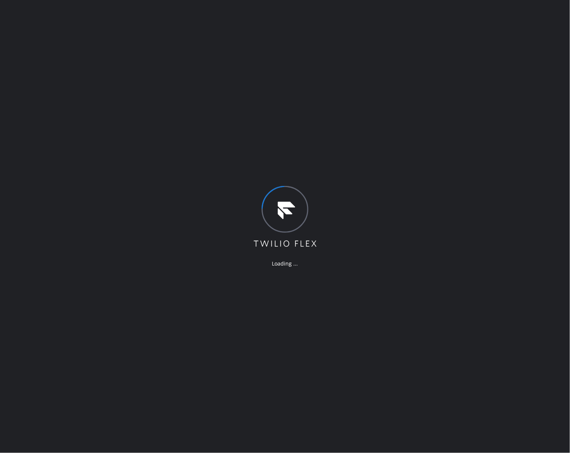
click at [392, 61] on div "Loading ..." at bounding box center [285, 226] width 570 height 453
click at [246, 138] on div "Loading ..." at bounding box center [281, 222] width 562 height 445
click at [337, 51] on div "Loading ..." at bounding box center [285, 226] width 570 height 453
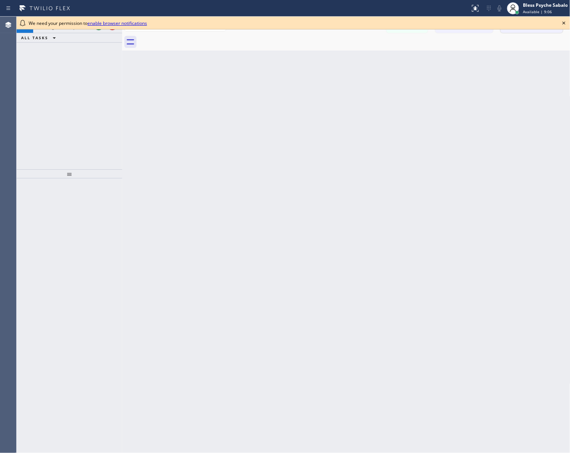
drag, startPoint x: 563, startPoint y: 21, endPoint x: 557, endPoint y: 25, distance: 6.9
click at [563, 25] on icon at bounding box center [563, 22] width 9 height 9
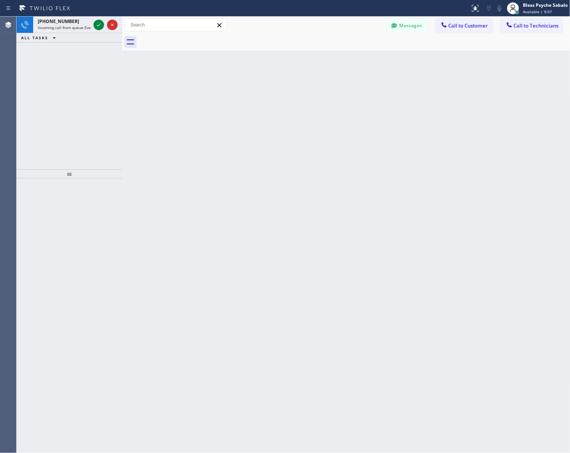
drag, startPoint x: 205, startPoint y: 106, endPoint x: 98, endPoint y: 44, distance: 124.3
click at [204, 105] on div "Back to Dashboard Change Sender ID Customers Technicians MB [PERSON_NAME] [DATE…" at bounding box center [346, 235] width 448 height 436
click at [78, 23] on div "[PHONE_NUMBER]" at bounding box center [64, 21] width 53 height 6
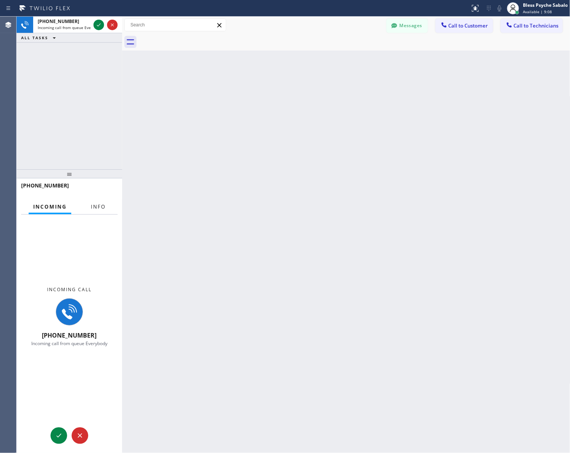
click at [102, 203] on span "Info" at bounding box center [98, 206] width 15 height 7
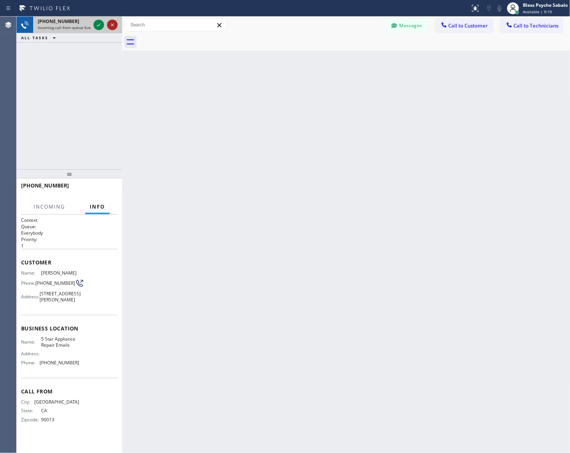
click at [112, 26] on icon at bounding box center [112, 24] width 9 height 9
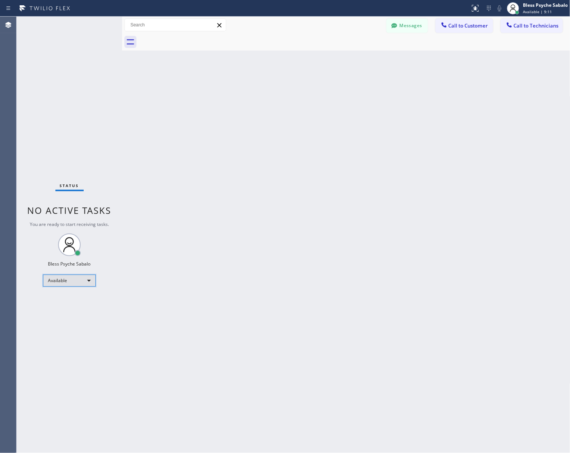
click at [81, 280] on div "Available" at bounding box center [69, 280] width 53 height 12
click at [74, 311] on li "Unavailable" at bounding box center [68, 309] width 51 height 9
drag, startPoint x: 386, startPoint y: 118, endPoint x: 402, endPoint y: 60, distance: 59.6
click at [386, 117] on div "Back to Dashboard Change Sender ID Customers Technicians MB [PERSON_NAME] [DATE…" at bounding box center [346, 235] width 448 height 436
click at [381, 289] on div "Back to Dashboard Change Sender ID Customers Technicians MB [PERSON_NAME] [DATE…" at bounding box center [346, 235] width 448 height 436
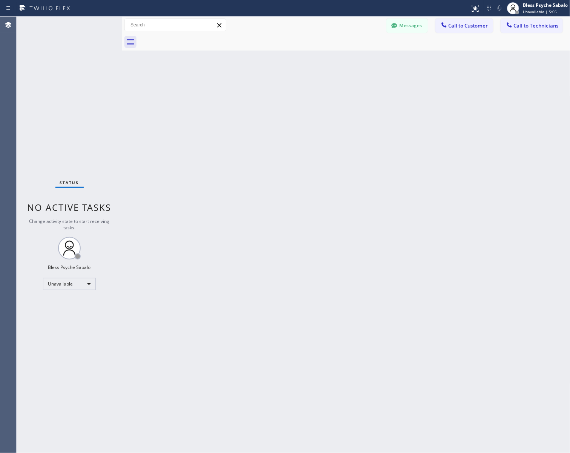
drag, startPoint x: 440, startPoint y: 288, endPoint x: 478, endPoint y: 246, distance: 57.1
click at [441, 285] on div "Back to Dashboard Change Sender ID Customers Technicians MB [PERSON_NAME] [DATE…" at bounding box center [346, 235] width 448 height 436
click at [333, 269] on div "Back to Dashboard Change Sender ID Customers Technicians MB [PERSON_NAME] [DATE…" at bounding box center [346, 235] width 448 height 436
click at [312, 379] on div "Back to Dashboard Change Sender ID Customers Technicians MB [PERSON_NAME] [DATE…" at bounding box center [346, 235] width 448 height 436
drag, startPoint x: 372, startPoint y: 44, endPoint x: 381, endPoint y: 25, distance: 21.4
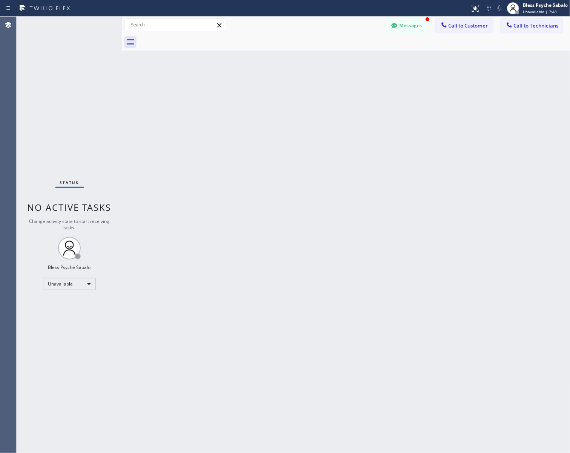
click at [372, 44] on div at bounding box center [355, 42] width 432 height 17
click at [397, 22] on icon at bounding box center [395, 26] width 8 height 8
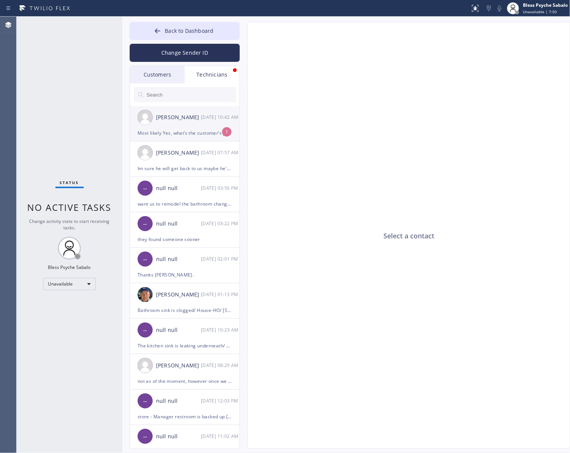
drag, startPoint x: 179, startPoint y: 141, endPoint x: 181, endPoint y: 138, distance: 4.1
click at [179, 141] on ul "[PERSON_NAME] [DATE] 10:42 AM Most likely Yes, what’s the customer’s phone numb…" at bounding box center [185, 286] width 110 height 360
click at [185, 130] on div "Most likely Yes, what’s the customer’s phone number? I need to call them to get…" at bounding box center [185, 133] width 94 height 9
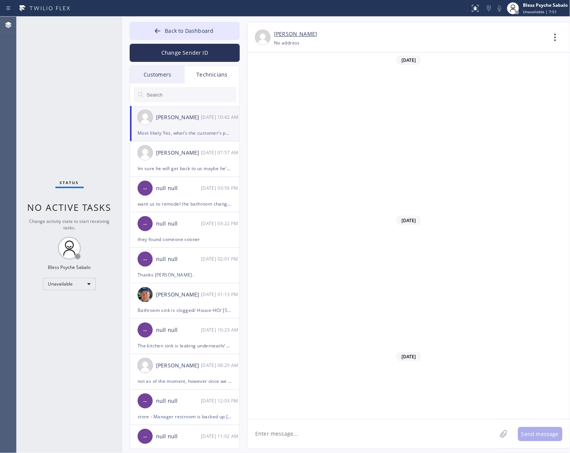
scroll to position [3211, 0]
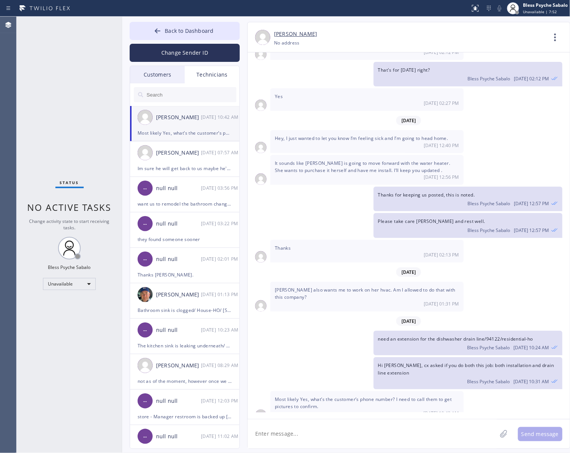
click at [408, 432] on textarea at bounding box center [372, 433] width 249 height 29
click at [429, 396] on span "Most likely Yes, what’s the customer’s phone number? I need to call them to get…" at bounding box center [363, 403] width 177 height 14
drag, startPoint x: 429, startPoint y: 385, endPoint x: 429, endPoint y: 393, distance: 7.9
click at [429, 396] on span "Most likely Yes, what’s the customer’s phone number? I need to call them to get…" at bounding box center [363, 403] width 177 height 14
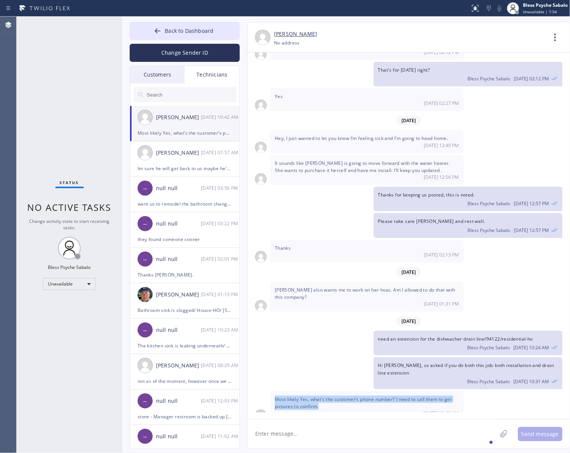
click at [427, 420] on textarea at bounding box center [372, 433] width 249 height 29
click at [483, 270] on div "[DATE] Hi [PERSON_NAME], my name is RED one of the dispatcher of 5 Star Best Pl…" at bounding box center [409, 232] width 322 height 360
click at [320, 339] on div "need an extension for the dishwasher drain line/94122/residential-ho Bless Psyc…" at bounding box center [405, 343] width 315 height 25
click at [381, 316] on div "[DATE]" at bounding box center [409, 320] width 322 height 15
click at [202, 31] on span "Back to Dashboard" at bounding box center [189, 30] width 49 height 7
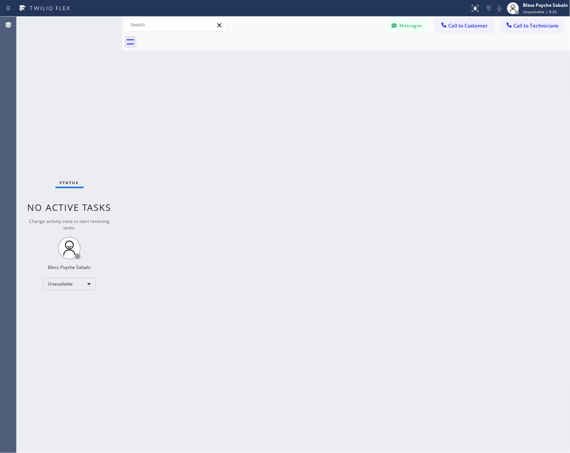
drag, startPoint x: 401, startPoint y: 127, endPoint x: 423, endPoint y: 143, distance: 26.9
click at [399, 138] on div "Back to Dashboard Change Sender ID Customers Technicians MB [PERSON_NAME] [DATE…" at bounding box center [346, 235] width 448 height 436
click at [393, 224] on div "Back to Dashboard Change Sender ID Customers Technicians MB [PERSON_NAME] [DATE…" at bounding box center [346, 235] width 448 height 436
drag, startPoint x: 404, startPoint y: 146, endPoint x: 451, endPoint y: 123, distance: 52.1
click at [405, 146] on div "Back to Dashboard Change Sender ID Customers Technicians MB [PERSON_NAME] [DATE…" at bounding box center [346, 235] width 448 height 436
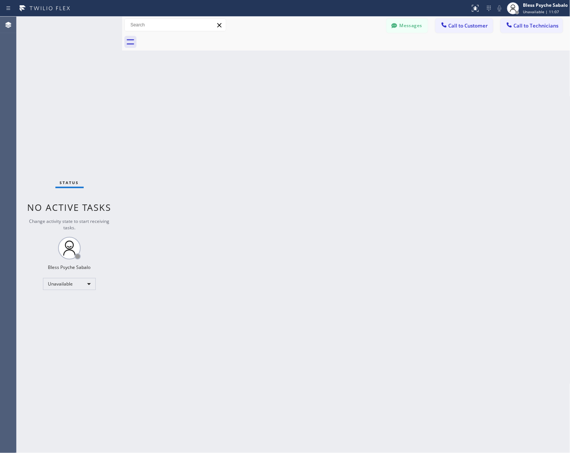
drag, startPoint x: 346, startPoint y: 238, endPoint x: 451, endPoint y: 233, distance: 105.7
click at [360, 233] on div "Back to Dashboard Change Sender ID Customers Technicians MB [PERSON_NAME] [DATE…" at bounding box center [346, 235] width 448 height 436
drag, startPoint x: 338, startPoint y: 228, endPoint x: 358, endPoint y: 222, distance: 20.8
click at [339, 228] on div "Back to Dashboard Change Sender ID Customers Technicians MB [PERSON_NAME] [DATE…" at bounding box center [346, 235] width 448 height 436
drag, startPoint x: 406, startPoint y: 185, endPoint x: 403, endPoint y: 136, distance: 48.8
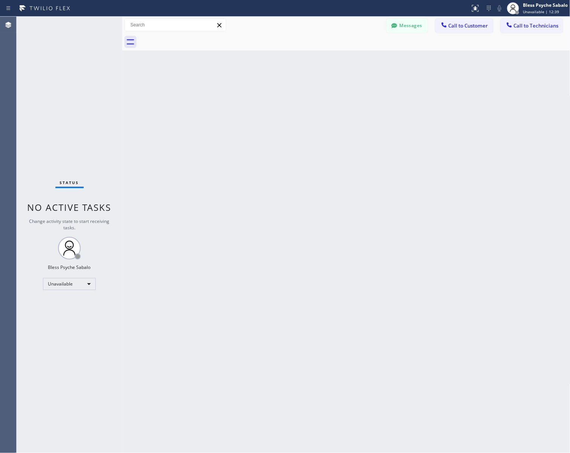
click at [409, 185] on div "Back to Dashboard Change Sender ID Customers Technicians MB [PERSON_NAME] [DATE…" at bounding box center [346, 235] width 448 height 436
click at [364, 166] on div "Back to Dashboard Change Sender ID Customers Technicians MB [PERSON_NAME] [DATE…" at bounding box center [346, 235] width 448 height 436
click at [206, 272] on div "Back to Dashboard Change Sender ID Customers Technicians MB [PERSON_NAME] [DATE…" at bounding box center [346, 235] width 448 height 436
click at [356, 149] on div "Back to Dashboard Change Sender ID Customers Technicians MB [PERSON_NAME] [DATE…" at bounding box center [346, 235] width 448 height 436
drag, startPoint x: 278, startPoint y: 183, endPoint x: 281, endPoint y: 195, distance: 12.4
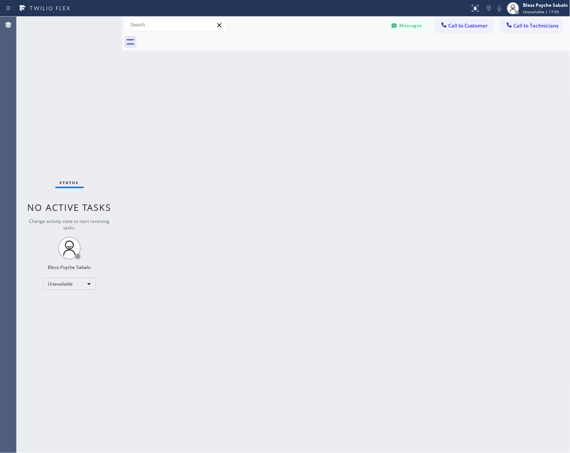
click at [281, 195] on div "Back to Dashboard Change Sender ID Customers Technicians MB [PERSON_NAME] [DATE…" at bounding box center [346, 235] width 448 height 436
drag, startPoint x: 289, startPoint y: 108, endPoint x: 406, endPoint y: 34, distance: 137.8
click at [289, 108] on div "Back to Dashboard Change Sender ID Customers Technicians MB [PERSON_NAME] [DATE…" at bounding box center [346, 235] width 448 height 436
drag, startPoint x: 312, startPoint y: 218, endPoint x: 425, endPoint y: 49, distance: 202.9
click at [312, 217] on div "Back to Dashboard Change Sender ID Customers Technicians MB [PERSON_NAME] [DATE…" at bounding box center [346, 235] width 448 height 436
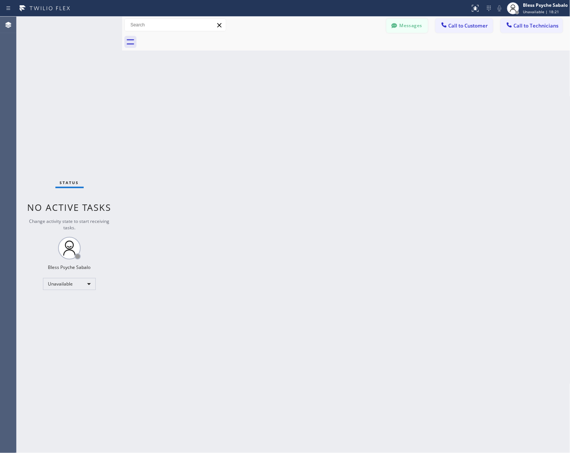
click at [413, 24] on button "Messages" at bounding box center [406, 25] width 41 height 14
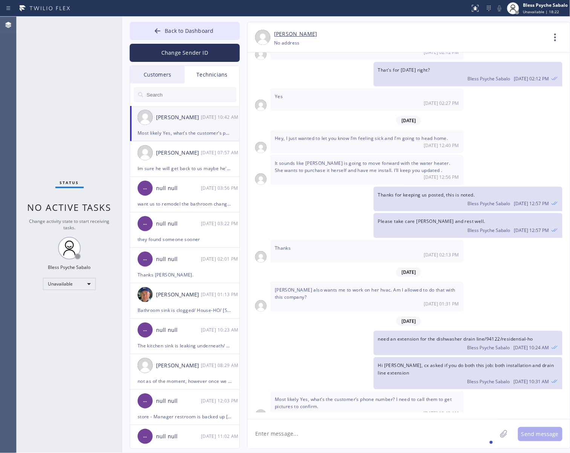
click at [213, 131] on div "Most likely Yes, what’s the customer’s phone number? I need to call them to get…" at bounding box center [185, 133] width 94 height 9
click at [201, 155] on div "[DATE] 07:57 AM" at bounding box center [220, 152] width 39 height 9
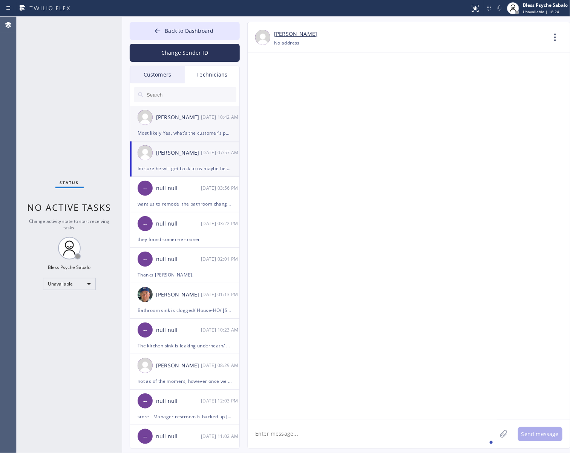
scroll to position [8550, 0]
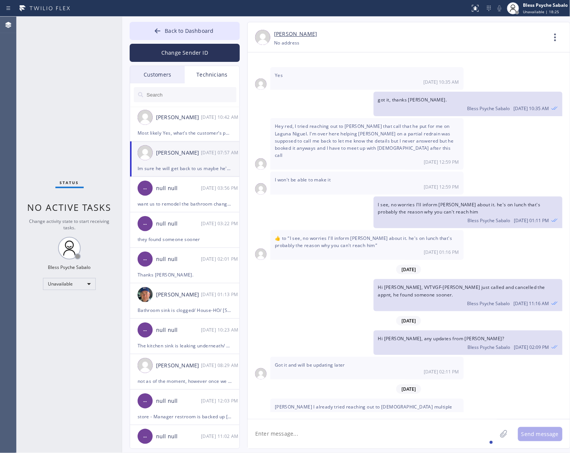
click at [212, 73] on div "Technicians" at bounding box center [212, 74] width 55 height 17
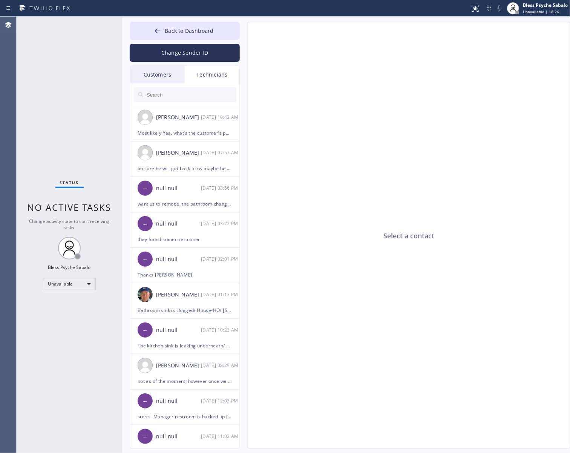
click at [199, 97] on input "text" at bounding box center [191, 94] width 90 height 15
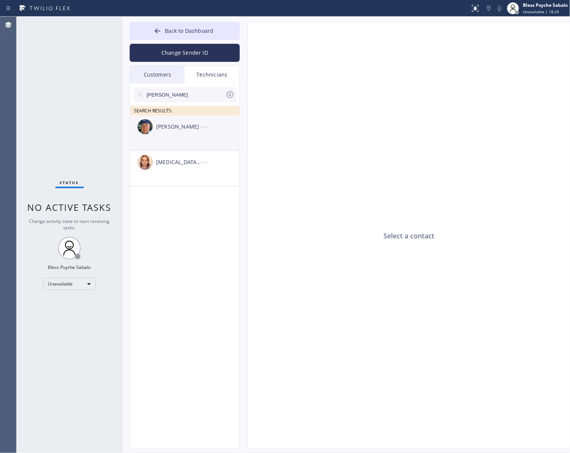
type input "[PERSON_NAME]"
click at [173, 136] on div "[PERSON_NAME] --:--" at bounding box center [185, 126] width 110 height 23
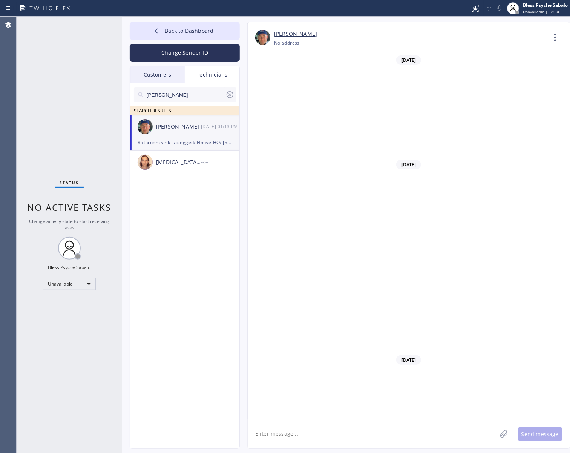
scroll to position [5455, 0]
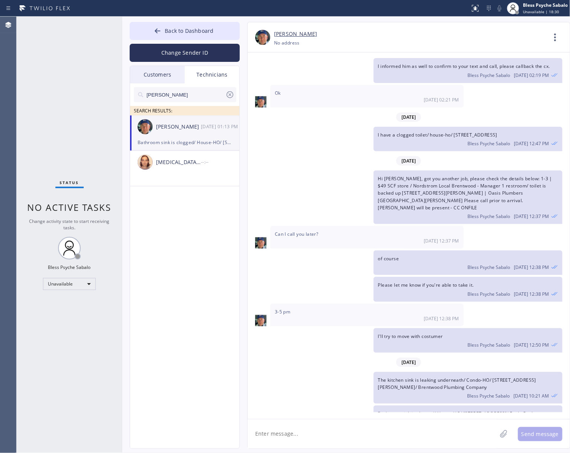
click at [425, 427] on textarea at bounding box center [372, 433] width 249 height 29
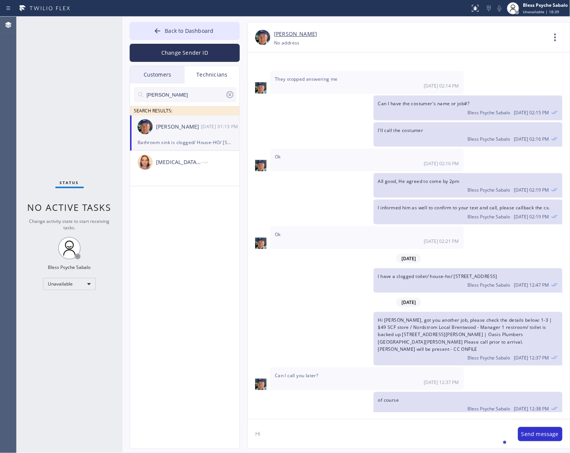
scroll to position [5360, 0]
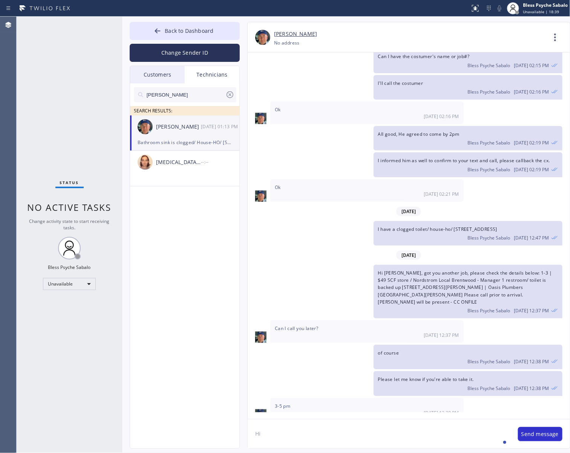
click at [327, 434] on textarea "Hi" at bounding box center [379, 433] width 263 height 29
type textarea "Hi [PERSON_NAME], good morning."
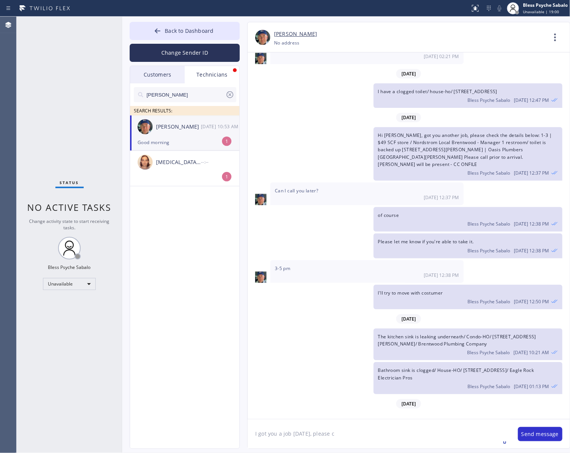
scroll to position [5523, 0]
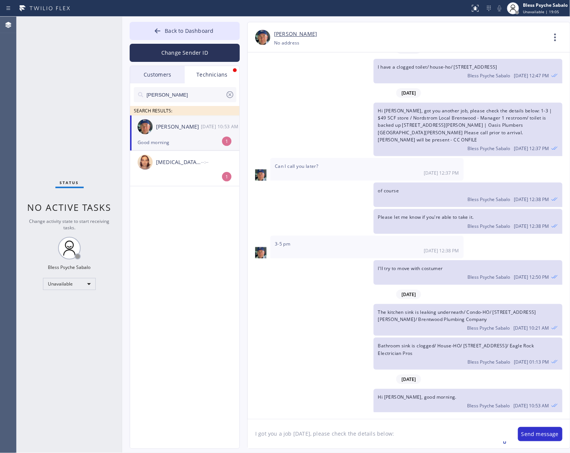
paste textarea "2-5 | Free estimate on maintenance service Regular Hot Water Heater | [DEMOGRAP…"
type textarea "I got you a job [DATE], please check the details below: 2-5 | Free estimate on …"
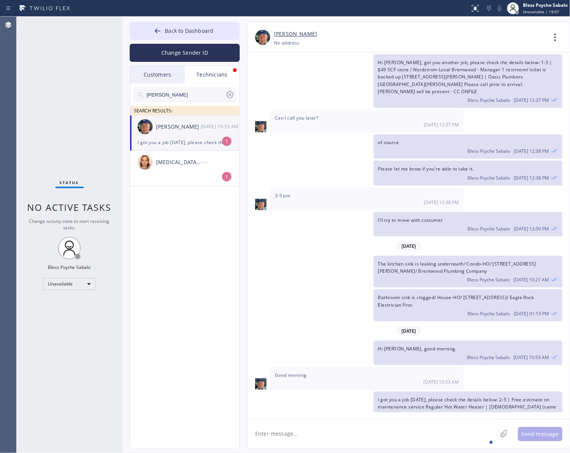
click at [415, 422] on textarea at bounding box center [372, 433] width 249 height 29
click at [429, 427] on textarea at bounding box center [372, 433] width 249 height 29
drag, startPoint x: 212, startPoint y: 176, endPoint x: 210, endPoint y: 169, distance: 7.9
click at [212, 176] on li "[MEDICAL_DATA][PERSON_NAME] --:-- 1" at bounding box center [185, 168] width 110 height 35
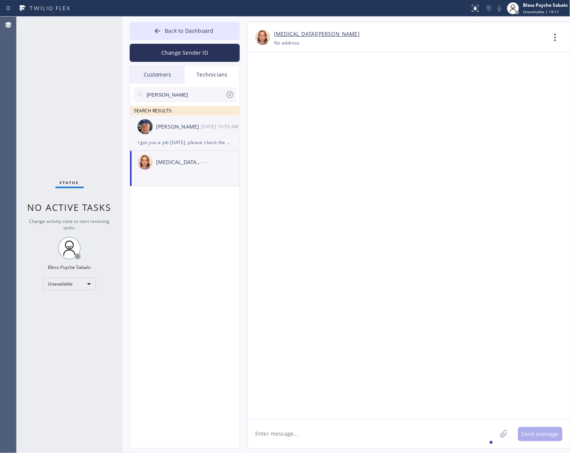
scroll to position [0, 0]
click at [208, 124] on div "[DATE] 10:53 AM" at bounding box center [220, 126] width 39 height 9
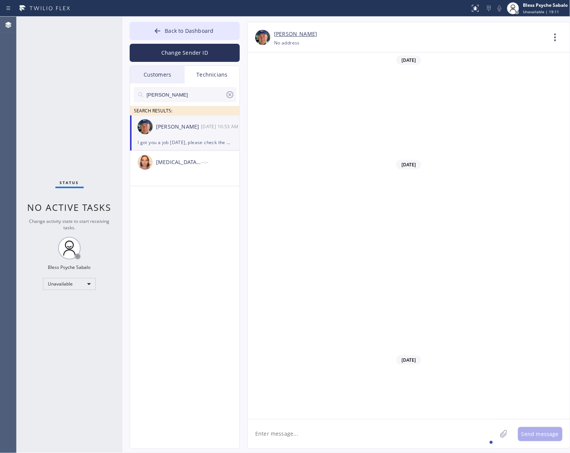
scroll to position [5571, 0]
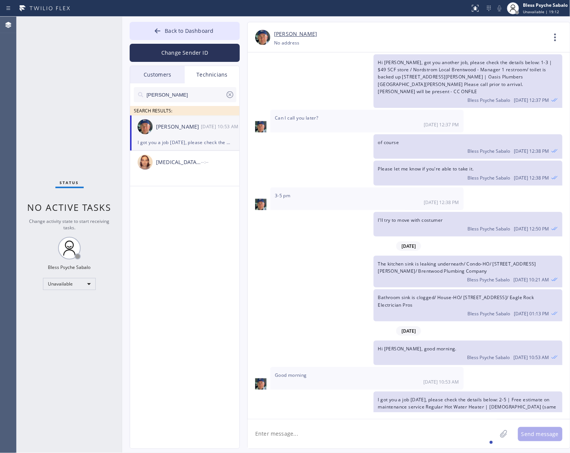
click at [411, 423] on textarea at bounding box center [372, 433] width 249 height 29
click at [412, 431] on textarea at bounding box center [372, 433] width 249 height 29
click at [372, 427] on textarea at bounding box center [372, 433] width 249 height 29
type textarea "Are you able to take the job?"
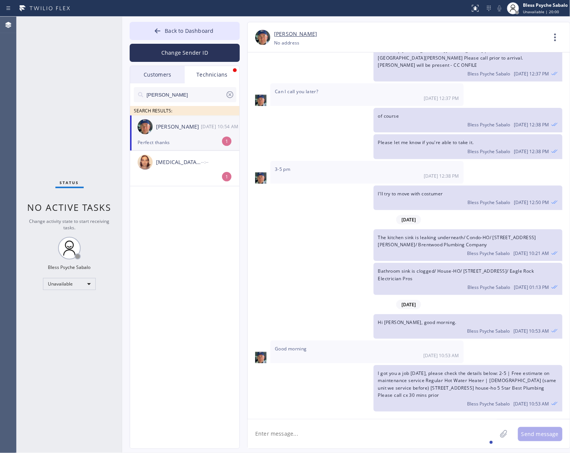
scroll to position [5621, 0]
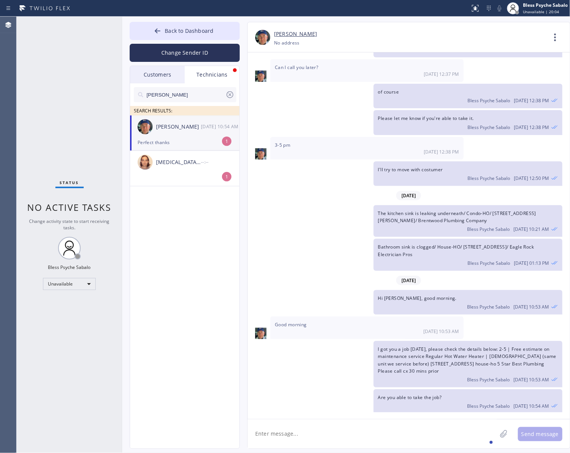
click at [357, 434] on textarea at bounding box center [372, 433] width 249 height 29
type textarea "Awwwwwwwwwwwwwwwwwwwww"
drag, startPoint x: 369, startPoint y: 428, endPoint x: 135, endPoint y: 441, distance: 234.9
click at [148, 436] on div "Back to Dashboard Change Sender ID Customers Technicians MB [PERSON_NAME] [DATE…" at bounding box center [346, 235] width 448 height 436
type textarea "Awsome!"
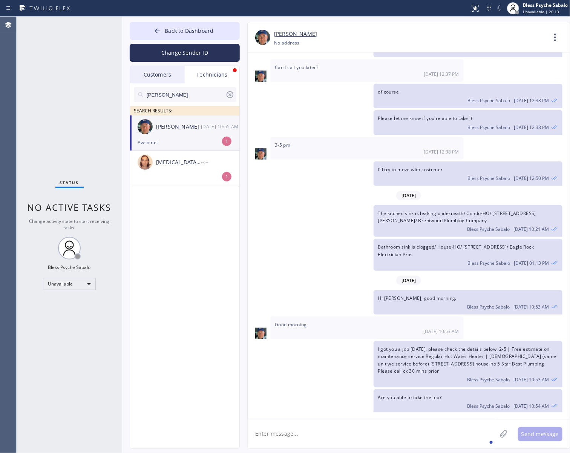
scroll to position [5648, 0]
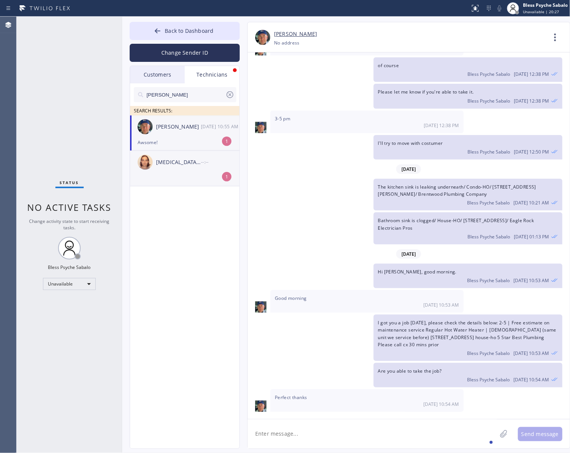
click at [167, 158] on div "[MEDICAL_DATA][PERSON_NAME]" at bounding box center [178, 162] width 45 height 9
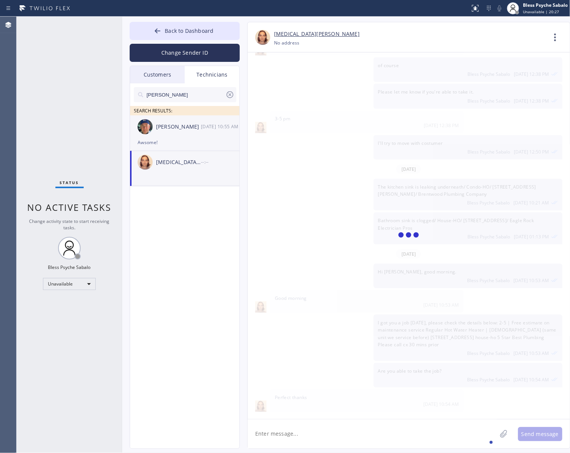
click at [175, 140] on div "Awsome!" at bounding box center [185, 142] width 94 height 9
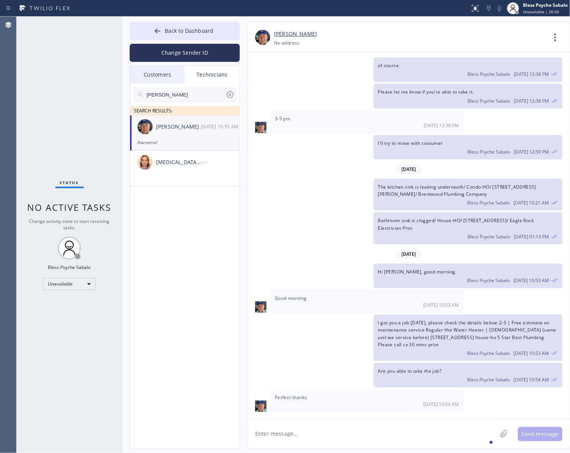
click at [308, 436] on textarea at bounding box center [372, 433] width 249 height 29
type textarea "All good."
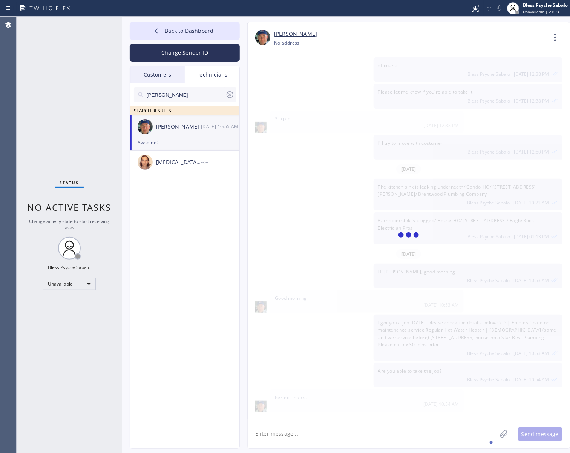
scroll to position [5674, 0]
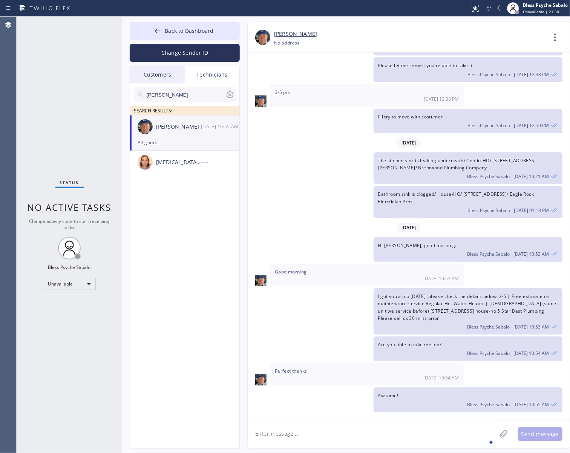
drag, startPoint x: 333, startPoint y: 308, endPoint x: 359, endPoint y: 344, distance: 44.0
click at [333, 336] on div "Are you able to take the job? Bless Psyche Sabalo [DATE] 10:54 AM" at bounding box center [405, 348] width 315 height 25
drag, startPoint x: 338, startPoint y: 161, endPoint x: 363, endPoint y: 130, distance: 40.0
click at [345, 158] on div "[DATE] Hi Nik, Just a quick reminder that our training sessions are held every …" at bounding box center [409, 232] width 322 height 360
click at [393, 264] on div "Good morning [DATE] 10:53 AM" at bounding box center [366, 275] width 193 height 23
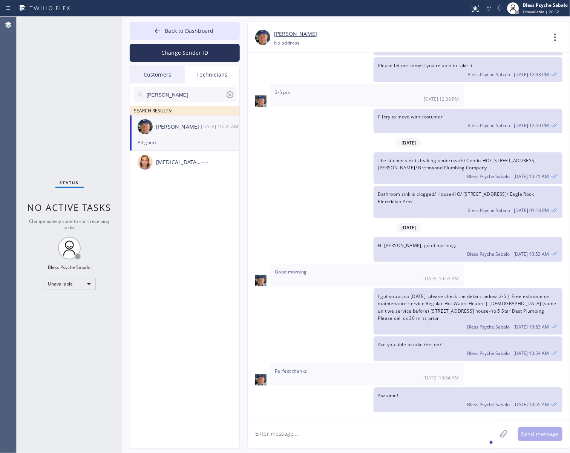
click at [403, 341] on span "Are you able to take the job?" at bounding box center [410, 344] width 64 height 6
click at [344, 109] on div "I'll try to move with costumer Bless Psyche Sabalo [DATE] 12:50 PM" at bounding box center [405, 121] width 315 height 25
click at [349, 109] on div "I'll try to move with costumer Bless Psyche Sabalo [DATE] 12:50 PM" at bounding box center [405, 121] width 315 height 25
click at [228, 98] on icon at bounding box center [229, 94] width 9 height 9
click at [164, 77] on div "Customers" at bounding box center [157, 74] width 55 height 17
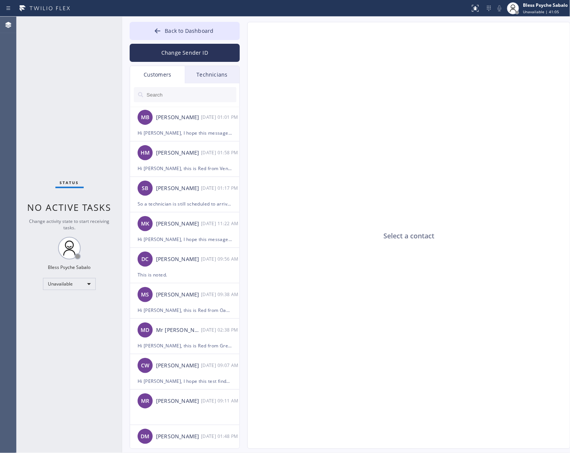
click at [211, 76] on div "Technicians" at bounding box center [212, 74] width 55 height 17
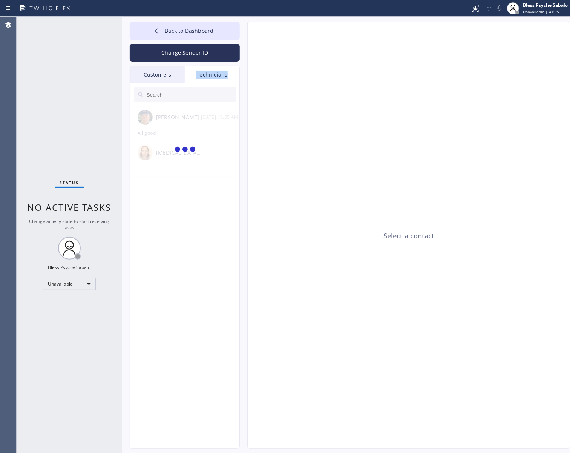
click at [211, 75] on div "Technicians" at bounding box center [212, 74] width 55 height 17
click at [200, 96] on input "text" at bounding box center [191, 94] width 90 height 15
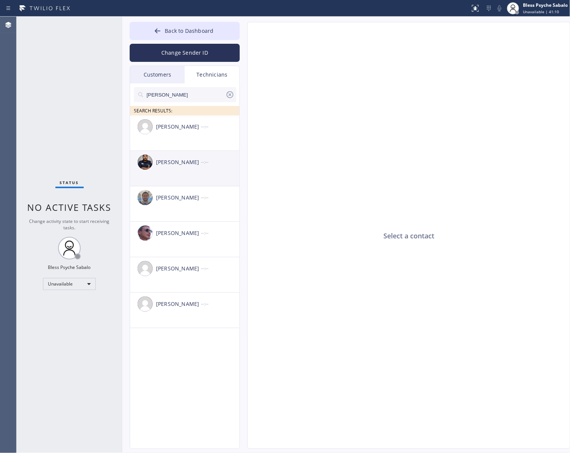
type input "[PERSON_NAME]"
click at [187, 161] on div "[PERSON_NAME]" at bounding box center [178, 162] width 45 height 9
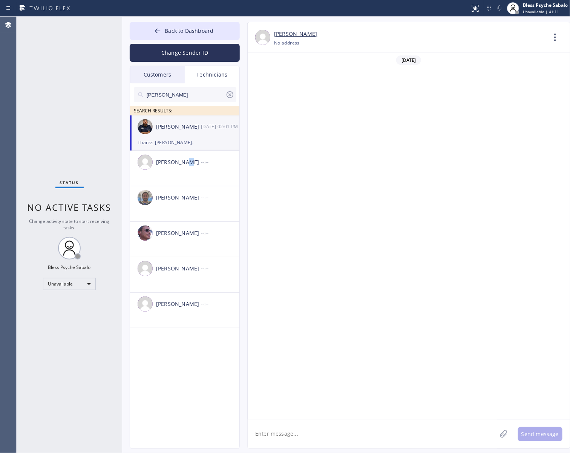
scroll to position [3542, 0]
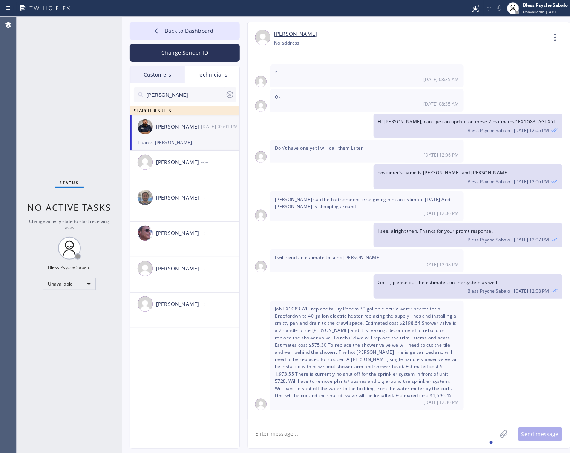
click at [341, 435] on textarea at bounding box center [372, 433] width 249 height 29
paste textarea "[PERSON_NAME]"
type textarea "Hi [PERSON_NAME], good afternoon [PERSON_NAME] requested to call him 30 mins pr…"
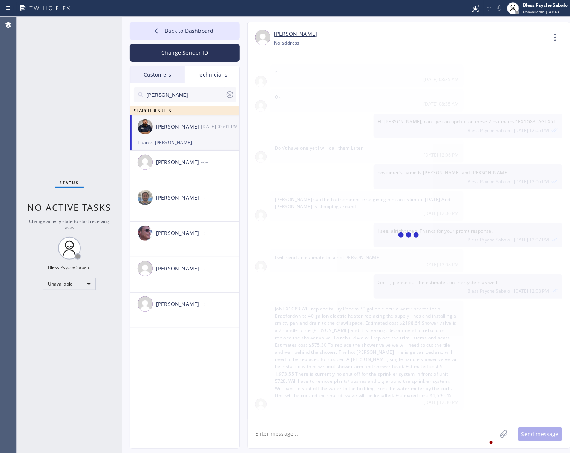
scroll to position [3593, 0]
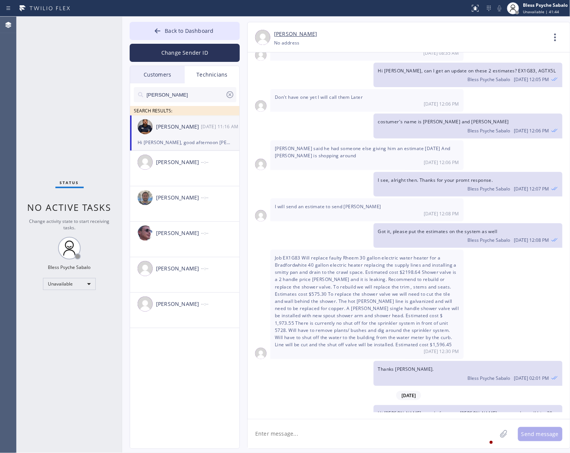
click at [402, 430] on textarea at bounding box center [372, 433] width 249 height 29
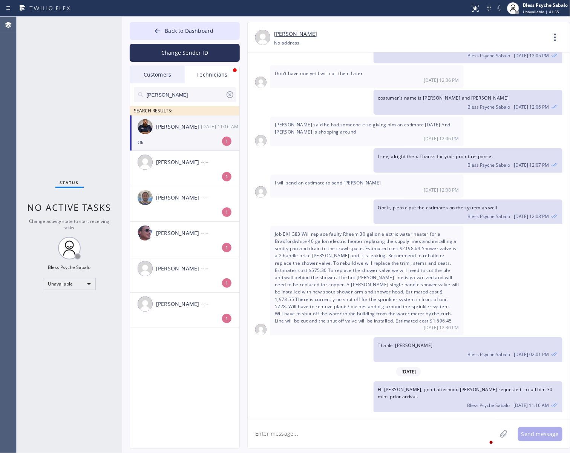
click at [164, 138] on div "Ok" at bounding box center [185, 142] width 94 height 9
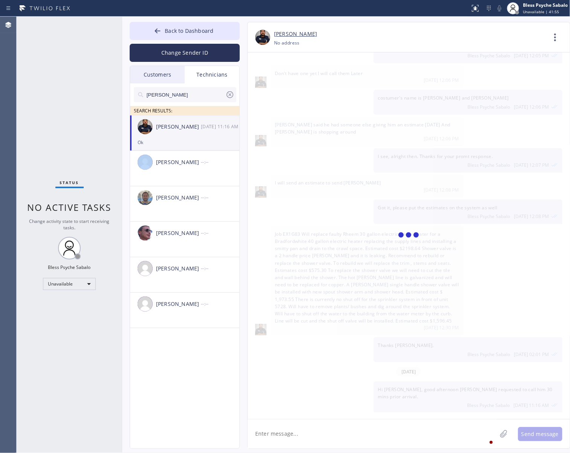
click at [164, 138] on div "Ok" at bounding box center [185, 142] width 94 height 9
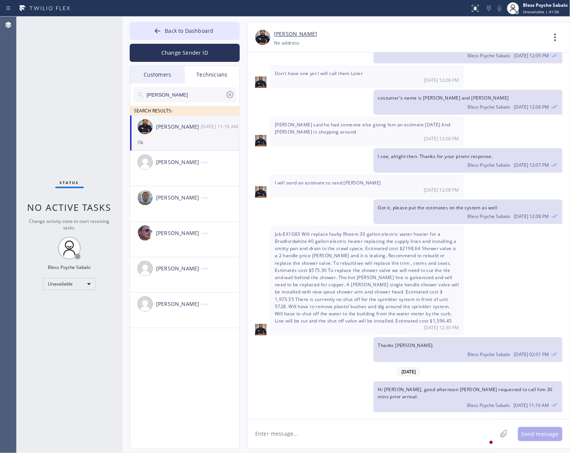
click at [393, 430] on textarea at bounding box center [372, 433] width 249 height 29
type textarea "thanks!"
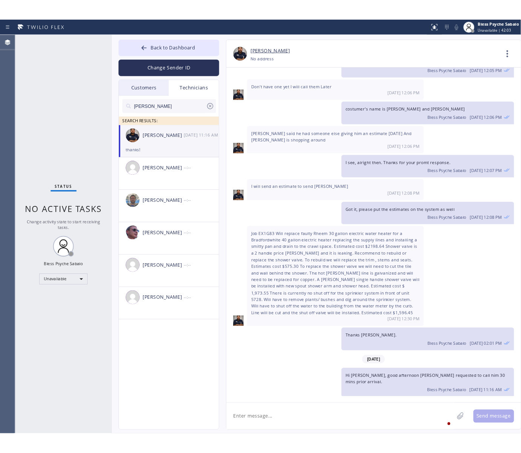
scroll to position [3643, 0]
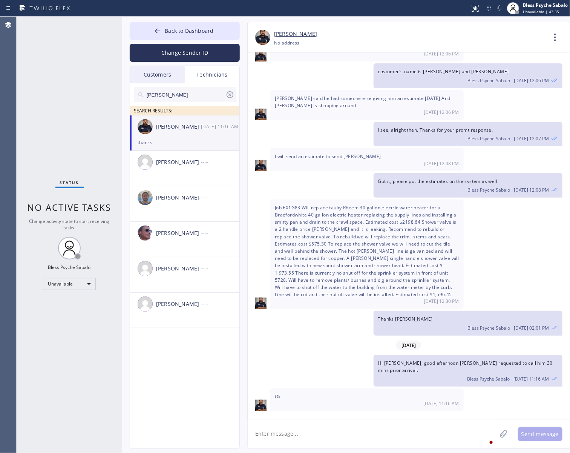
click at [352, 63] on div "costumer's name is [PERSON_NAME] and [PERSON_NAME] Psyche Sabalo [DATE] 12:06 PM" at bounding box center [405, 75] width 315 height 25
click at [212, 27] on span "Back to Dashboard" at bounding box center [189, 30] width 49 height 7
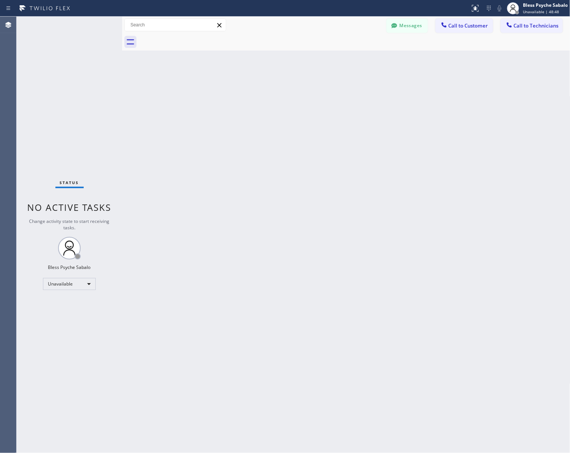
drag, startPoint x: 430, startPoint y: 288, endPoint x: 489, endPoint y: 312, distance: 62.9
click at [438, 302] on div "Back to Dashboard Change Sender ID Customers Technicians MB [PERSON_NAME] [DATE…" at bounding box center [346, 235] width 448 height 436
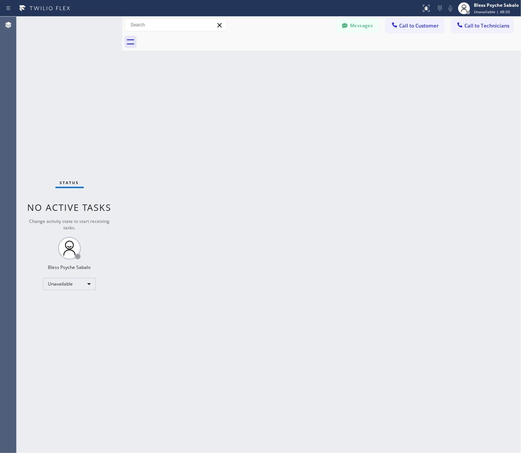
scroll to position [3723, 0]
drag, startPoint x: 419, startPoint y: 191, endPoint x: 425, endPoint y: 190, distance: 5.7
click at [418, 190] on div "Back to Dashboard Change Sender ID Customers Technicians MB [PERSON_NAME] [DATE…" at bounding box center [321, 235] width 399 height 436
drag, startPoint x: 307, startPoint y: 143, endPoint x: 300, endPoint y: 29, distance: 113.7
click at [307, 141] on div "Back to Dashboard Change Sender ID Customers Technicians MB [PERSON_NAME] [DATE…" at bounding box center [321, 235] width 399 height 436
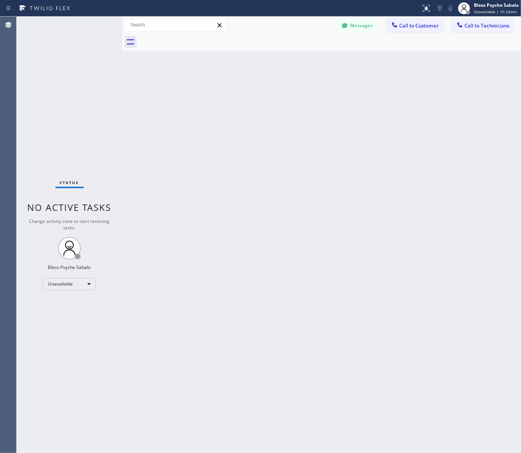
click at [270, 95] on div "Back to Dashboard Change Sender ID Customers Technicians MB [PERSON_NAME] [DATE…" at bounding box center [321, 235] width 399 height 436
drag, startPoint x: 364, startPoint y: 226, endPoint x: 360, endPoint y: 224, distance: 3.9
click at [364, 225] on div "Back to Dashboard Change Sender ID Customers Technicians MB [PERSON_NAME] [DATE…" at bounding box center [321, 235] width 399 height 436
click at [422, 92] on div "Back to Dashboard Change Sender ID Customers Technicians MB [PERSON_NAME] [DATE…" at bounding box center [321, 235] width 399 height 436
click at [483, 25] on span "Call to Technicians" at bounding box center [486, 25] width 45 height 7
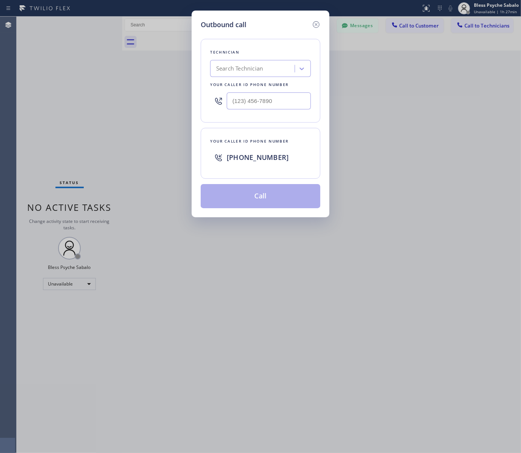
click at [449, 89] on div "Outbound call Technician Search Technician Your caller id phone number Your cal…" at bounding box center [260, 226] width 521 height 453
click at [274, 101] on input "(___) ___-____" at bounding box center [269, 100] width 84 height 17
paste input "818) 862-4884"
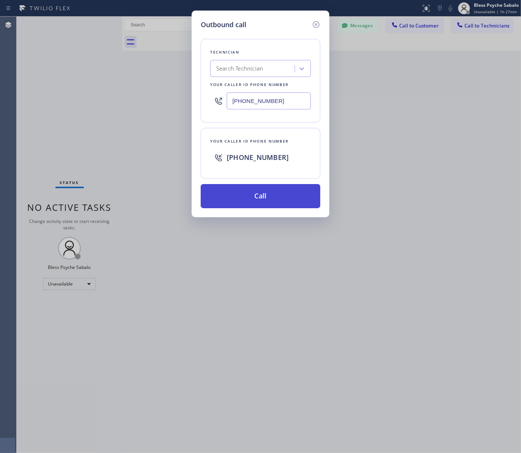
type input "[PHONE_NUMBER]"
click at [274, 191] on button "Call" at bounding box center [261, 196] width 120 height 24
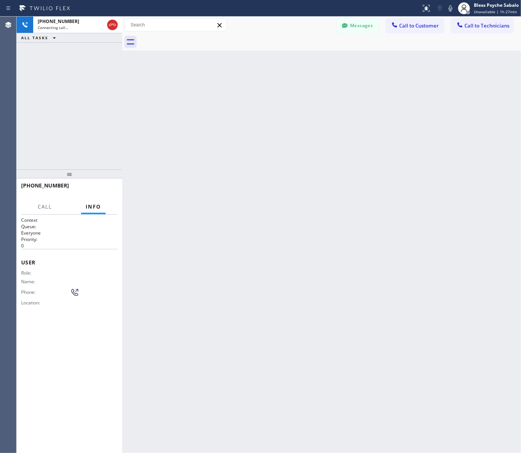
click at [462, 164] on div "Back to Dashboard Change Sender ID Customers Technicians MB [PERSON_NAME] [DATE…" at bounding box center [321, 235] width 399 height 436
drag, startPoint x: 435, startPoint y: 77, endPoint x: 441, endPoint y: 76, distance: 6.8
click at [435, 76] on div "Back to Dashboard Change Sender ID Customers Technicians MB [PERSON_NAME] [DATE…" at bounding box center [321, 235] width 399 height 436
click at [102, 190] on span "HANG UP" at bounding box center [100, 188] width 23 height 5
click at [185, 210] on div "Back to Dashboard Change Sender ID Customers Technicians MB [PERSON_NAME] [DATE…" at bounding box center [321, 235] width 399 height 436
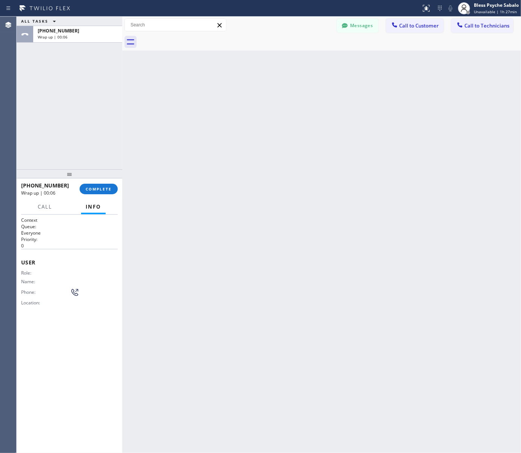
drag, startPoint x: 423, startPoint y: 89, endPoint x: 448, endPoint y: 72, distance: 29.5
click at [423, 88] on div "Back to Dashboard Change Sender ID Customers Technicians MB [PERSON_NAME] [DATE…" at bounding box center [321, 235] width 399 height 436
click at [493, 28] on span "Call to Technicians" at bounding box center [486, 25] width 45 height 7
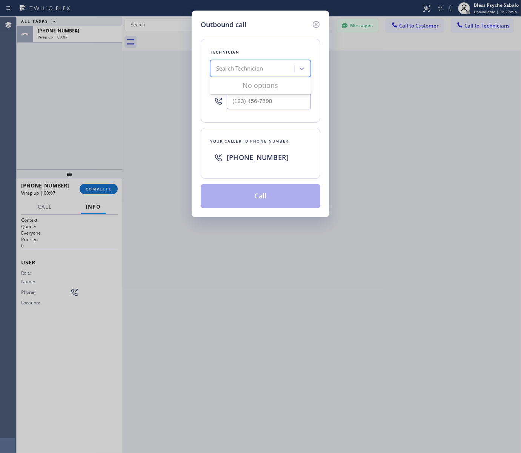
click at [271, 67] on div "Search Technician" at bounding box center [253, 68] width 82 height 13
paste input "[PHONE_NUMBER]"
type input "[PHONE_NUMBER]"
click at [325, 129] on div "Outbound call Technician 0 results available for search term [PHONE_NUMBER]. Us…" at bounding box center [261, 114] width 138 height 207
click at [270, 94] on input "(___) ___-____" at bounding box center [269, 100] width 84 height 17
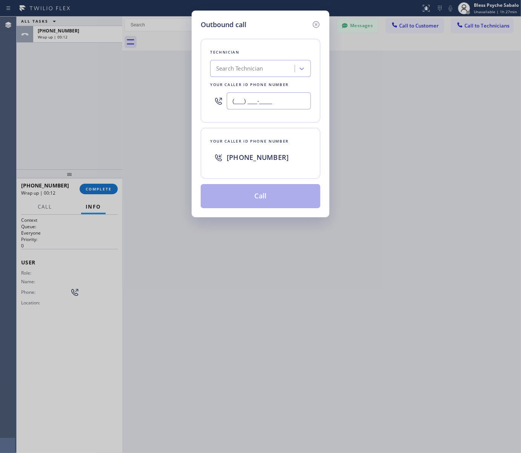
paste input "310) 388-3824"
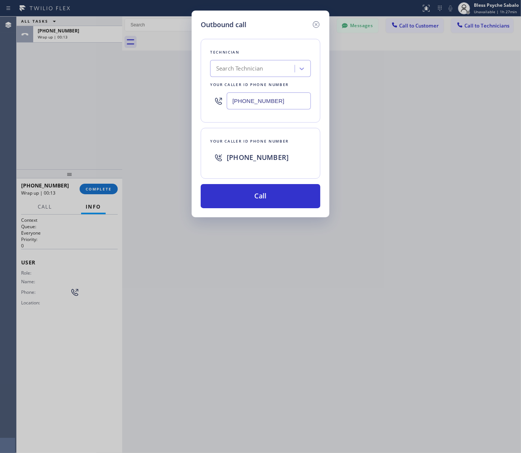
type input "[PHONE_NUMBER]"
click at [282, 208] on div "Outbound call Technician Search Technician Your caller id phone number [PHONE_N…" at bounding box center [261, 114] width 138 height 207
click at [283, 200] on button "Call" at bounding box center [261, 196] width 120 height 24
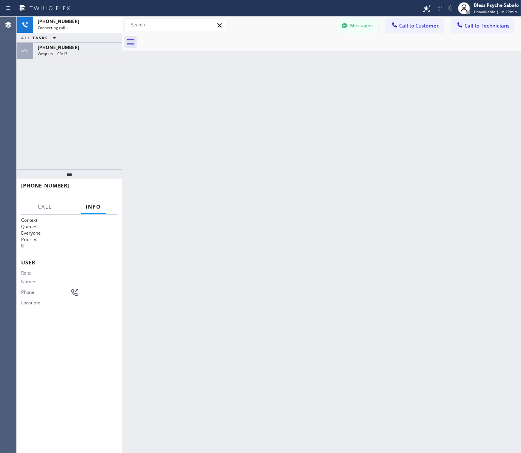
drag, startPoint x: 83, startPoint y: 48, endPoint x: 98, endPoint y: 59, distance: 18.3
click at [84, 48] on div "[PHONE_NUMBER]" at bounding box center [78, 47] width 80 height 6
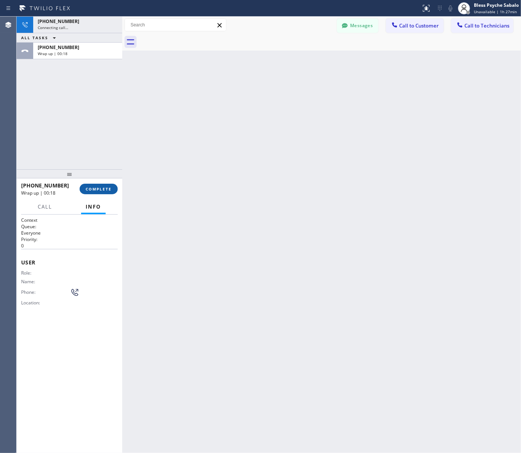
click at [111, 192] on button "COMPLETE" at bounding box center [99, 189] width 38 height 11
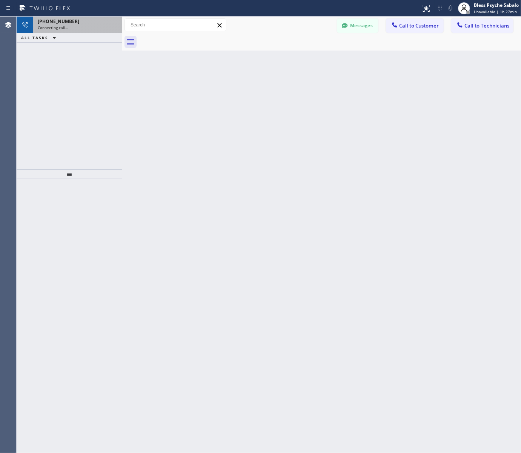
click at [94, 29] on div "Connecting call…" at bounding box center [78, 27] width 80 height 5
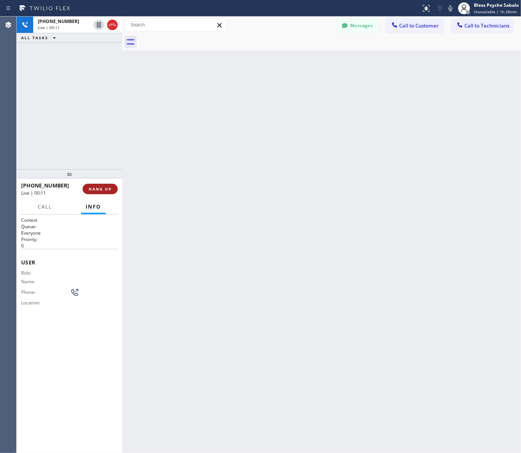
click at [95, 193] on button "HANG UP" at bounding box center [100, 189] width 35 height 11
drag, startPoint x: 99, startPoint y: 185, endPoint x: 179, endPoint y: 169, distance: 81.9
click at [100, 185] on button "COMPLETE" at bounding box center [99, 189] width 38 height 11
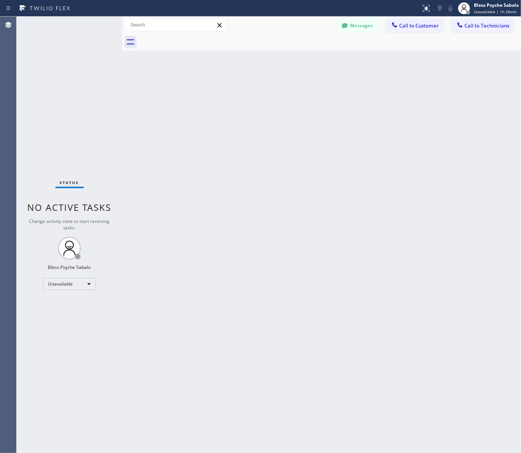
click at [381, 75] on div "Back to Dashboard Change Sender ID Customers Technicians MB [PERSON_NAME] [DATE…" at bounding box center [321, 235] width 399 height 436
click at [484, 30] on button "Call to Technicians" at bounding box center [482, 25] width 62 height 14
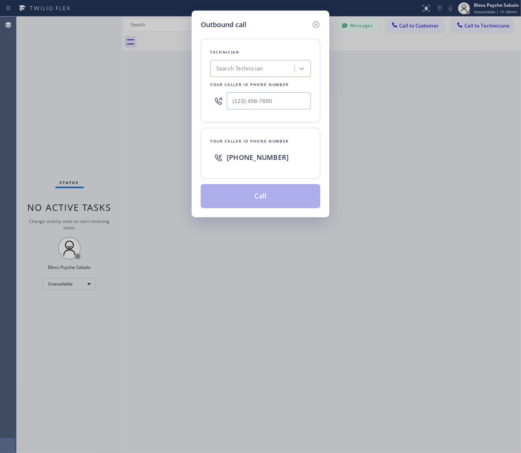
click at [242, 67] on div "Search Technician" at bounding box center [239, 68] width 47 height 9
paste input "[PHONE_NUMBER]"
type input "[PHONE_NUMBER]"
click at [282, 107] on input "(___) ___-____" at bounding box center [269, 100] width 84 height 17
paste input "949) 334-2600"
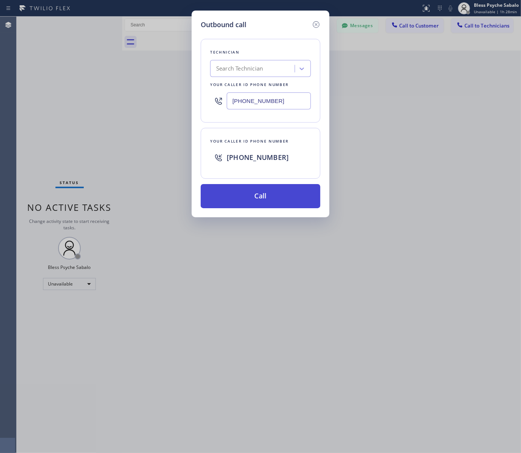
type input "[PHONE_NUMBER]"
click at [269, 199] on button "Call" at bounding box center [261, 196] width 120 height 24
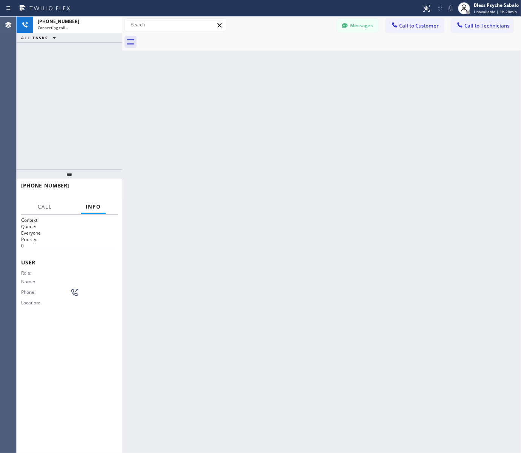
drag, startPoint x: 321, startPoint y: 238, endPoint x: 446, endPoint y: 231, distance: 125.4
click at [322, 238] on div "Back to Dashboard Change Sender ID Customers Technicians MB [PERSON_NAME] [DATE…" at bounding box center [321, 235] width 399 height 436
click at [103, 190] on span "COMPLETE" at bounding box center [99, 188] width 26 height 5
click at [122, 192] on div at bounding box center [122, 235] width 0 height 436
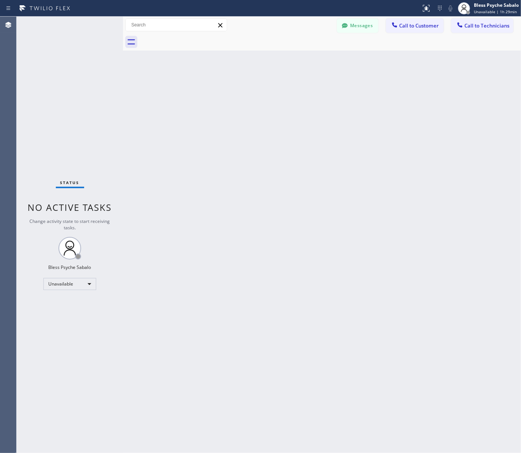
click at [434, 46] on div at bounding box center [329, 42] width 381 height 17
click at [476, 31] on button "Call to Technicians" at bounding box center [482, 25] width 62 height 14
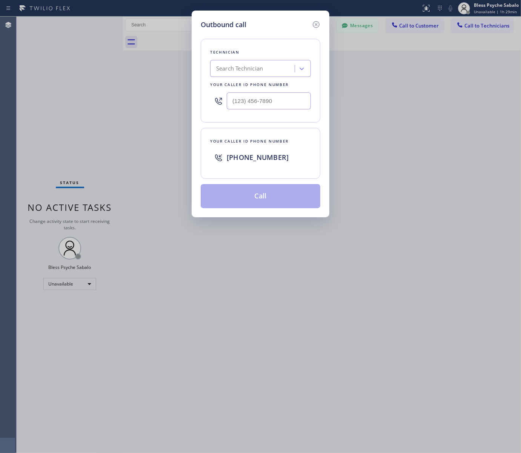
click at [270, 71] on div "Search Technician" at bounding box center [253, 68] width 82 height 13
paste input "[PHONE_NUMBER]"
type input "[PHONE_NUMBER]"
click at [175, 69] on div "Outbound call Technician 0 results available. Select is focused ,type to refine…" at bounding box center [260, 226] width 521 height 453
click at [291, 106] on input "(___) ___-____" at bounding box center [269, 100] width 84 height 17
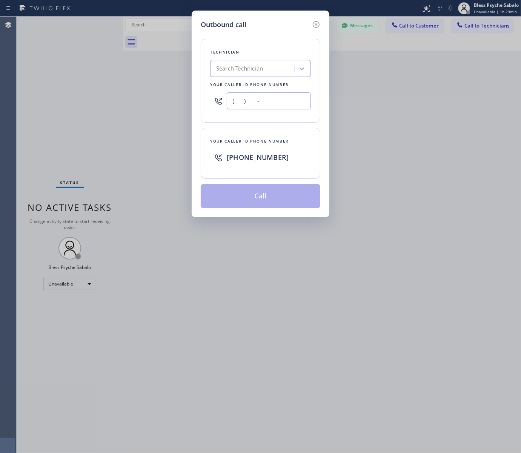
paste input "949) 334-2600"
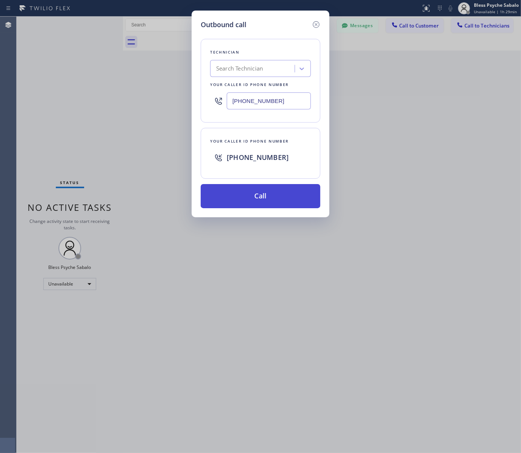
click at [266, 186] on button "Call" at bounding box center [261, 196] width 120 height 24
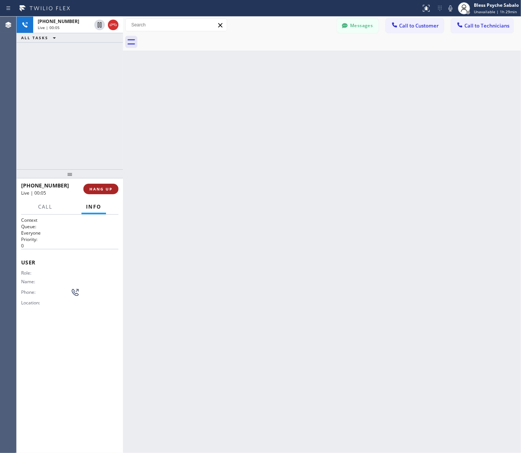
click at [103, 189] on span "HANG UP" at bounding box center [100, 188] width 23 height 5
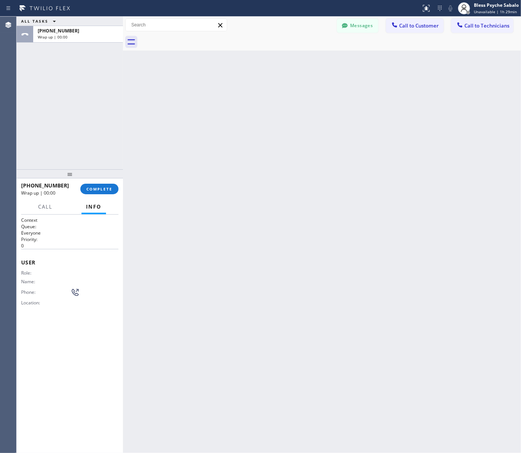
drag, startPoint x: 206, startPoint y: 196, endPoint x: 394, endPoint y: 172, distance: 189.6
click at [217, 194] on div "Back to Dashboard Change Sender ID Customers Technicians MB [PERSON_NAME] [DATE…" at bounding box center [322, 235] width 398 height 436
click at [101, 184] on button "COMPLETE" at bounding box center [99, 189] width 38 height 11
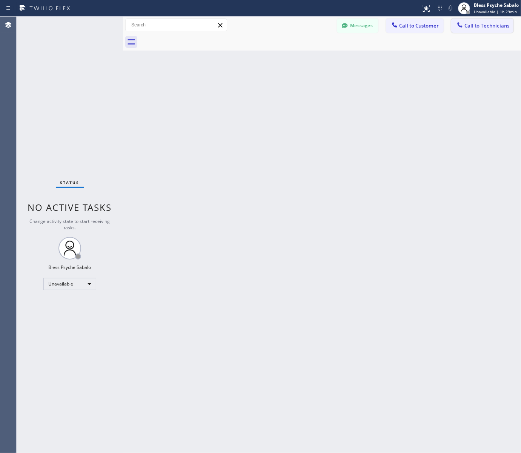
click at [456, 29] on div at bounding box center [459, 25] width 9 height 9
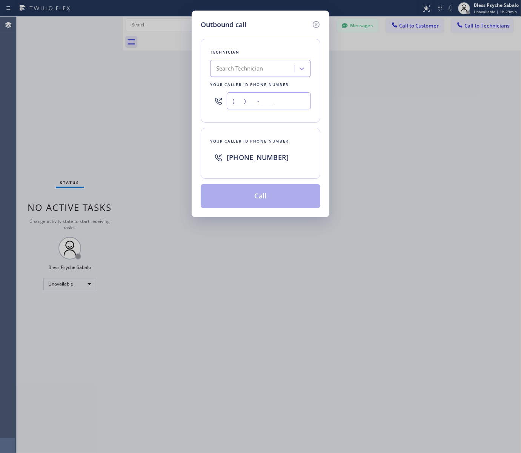
click at [274, 98] on input "(___) ___-____" at bounding box center [269, 100] width 84 height 17
paste input "424) 581-0589"
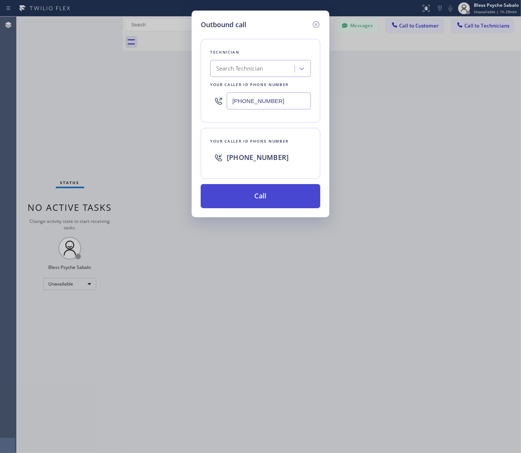
click at [273, 203] on button "Call" at bounding box center [261, 196] width 120 height 24
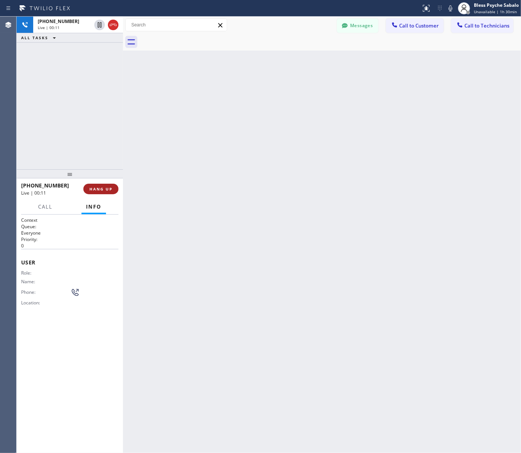
click at [112, 188] on span "HANG UP" at bounding box center [100, 188] width 23 height 5
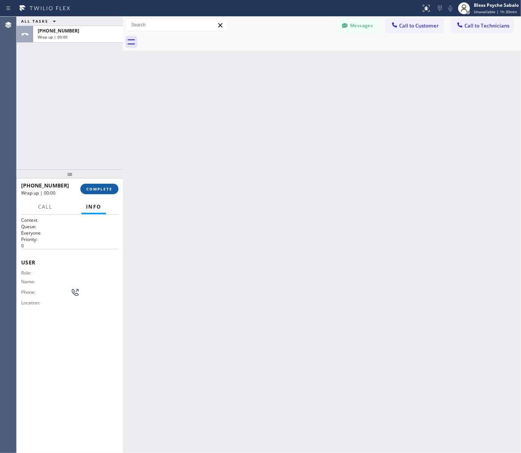
click at [112, 188] on span "COMPLETE" at bounding box center [99, 188] width 26 height 5
drag, startPoint x: 244, startPoint y: 167, endPoint x: 284, endPoint y: 95, distance: 82.2
click at [246, 165] on div "Back to Dashboard Change Sender ID Customers Technicians MB [PERSON_NAME] [DATE…" at bounding box center [322, 235] width 398 height 436
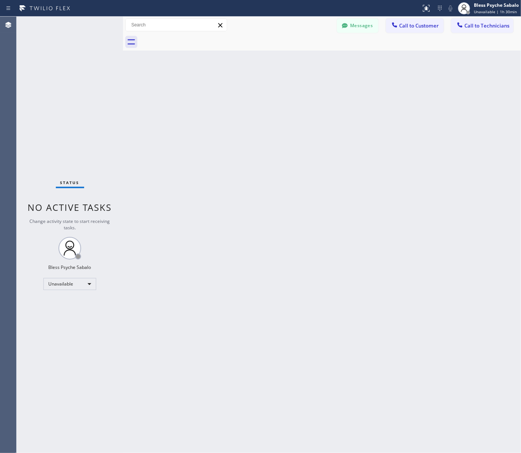
click at [357, 118] on div "Back to Dashboard Change Sender ID Customers Technicians MB [PERSON_NAME] [DATE…" at bounding box center [322, 235] width 398 height 436
click at [470, 29] on button "Call to Technicians" at bounding box center [482, 25] width 62 height 14
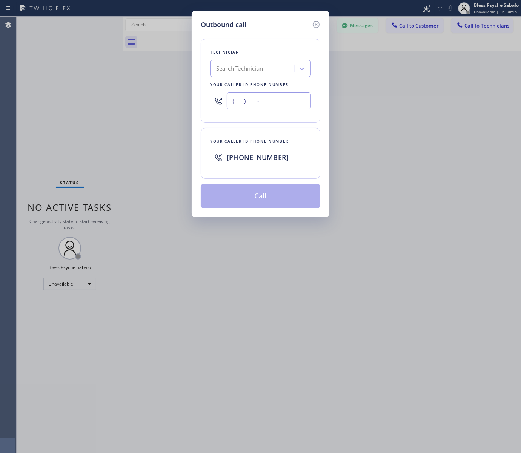
click at [270, 104] on input "(___) ___-____" at bounding box center [269, 100] width 84 height 17
paste input "424) 581-0589"
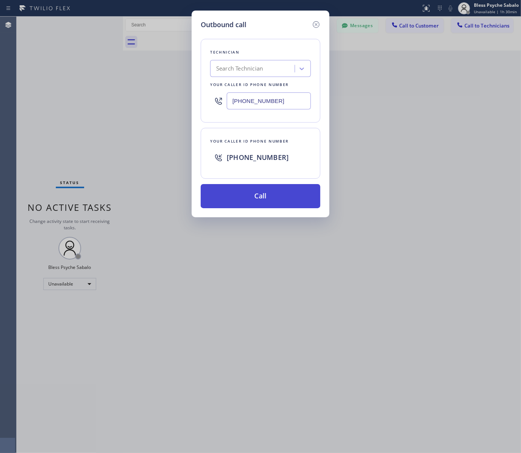
click at [278, 204] on button "Call" at bounding box center [261, 196] width 120 height 24
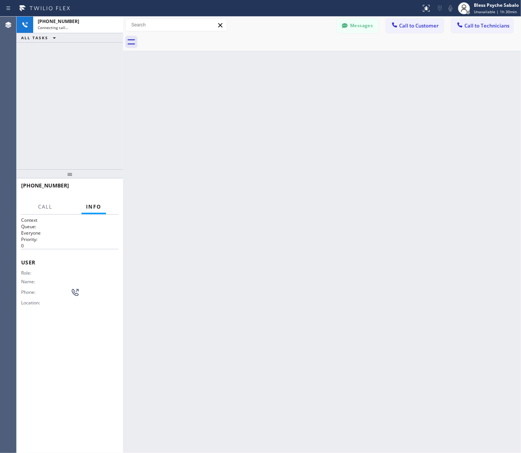
drag, startPoint x: 282, startPoint y: 219, endPoint x: 519, endPoint y: 207, distance: 237.4
click at [283, 219] on div "Back to Dashboard Change Sender ID Customers Technicians MB [PERSON_NAME] [DATE…" at bounding box center [322, 235] width 398 height 436
click at [225, 204] on div "Back to Dashboard Change Sender ID Customers Technicians MB [PERSON_NAME] [DATE…" at bounding box center [322, 235] width 398 height 436
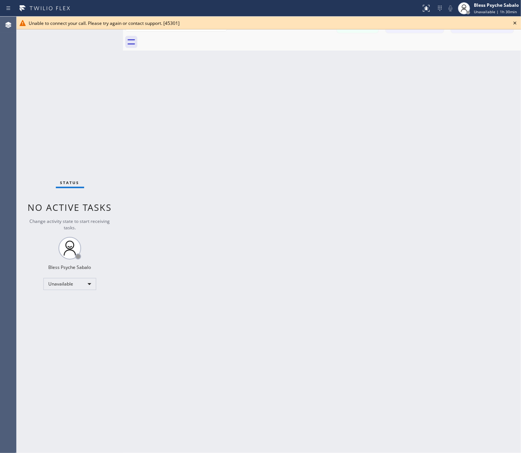
drag, startPoint x: 368, startPoint y: 33, endPoint x: 411, endPoint y: 37, distance: 43.5
click at [368, 34] on div at bounding box center [329, 42] width 381 height 17
drag, startPoint x: 515, startPoint y: 22, endPoint x: 507, endPoint y: 28, distance: 9.1
click at [515, 21] on icon at bounding box center [514, 22] width 9 height 9
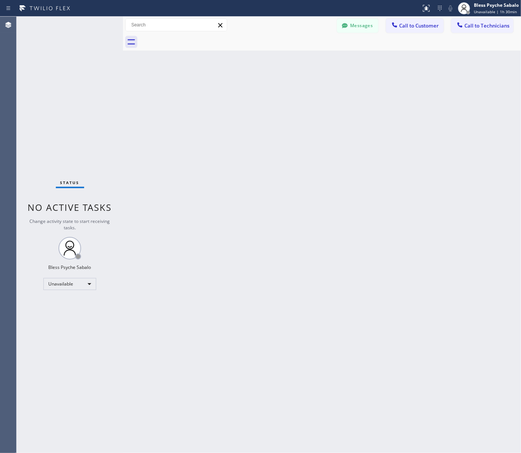
drag, startPoint x: 471, startPoint y: 74, endPoint x: 398, endPoint y: 38, distance: 80.9
click at [470, 74] on div "Back to Dashboard Change Sender ID Customers Technicians MB [PERSON_NAME] [DATE…" at bounding box center [322, 235] width 398 height 436
click at [492, 29] on button "Call to Technicians" at bounding box center [482, 25] width 62 height 14
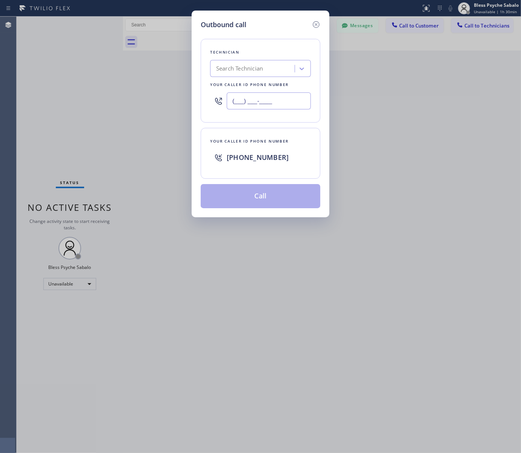
click at [251, 104] on input "(___) ___-____" at bounding box center [269, 100] width 84 height 17
paste input "424) 581-0589"
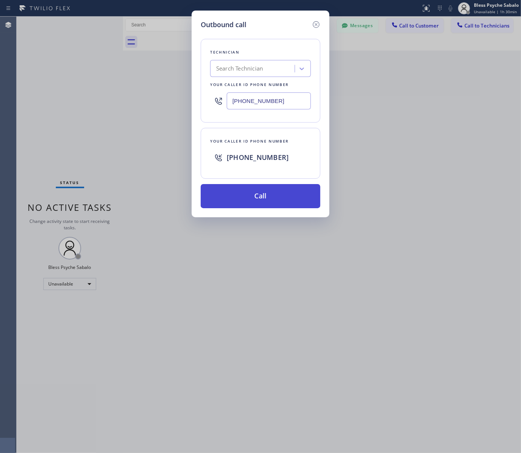
type input "[PHONE_NUMBER]"
click at [266, 195] on button "Call" at bounding box center [261, 196] width 120 height 24
click at [282, 228] on div "Back to Dashboard Change Sender ID Customers Technicians MB [PERSON_NAME] [DATE…" at bounding box center [322, 235] width 398 height 436
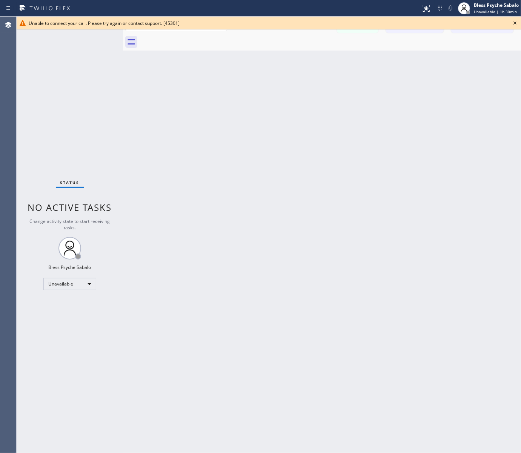
click at [355, 106] on div "Back to Dashboard Change Sender ID Customers Technicians MB [PERSON_NAME] [DATE…" at bounding box center [322, 235] width 398 height 436
click at [510, 23] on icon at bounding box center [514, 22] width 9 height 9
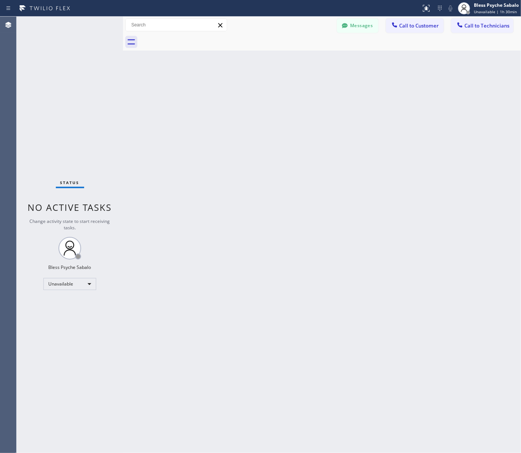
click at [437, 65] on div "Back to Dashboard Change Sender ID Customers Technicians MB [PERSON_NAME] [DATE…" at bounding box center [322, 235] width 398 height 436
click at [409, 27] on span "Call to Customer" at bounding box center [419, 25] width 40 height 7
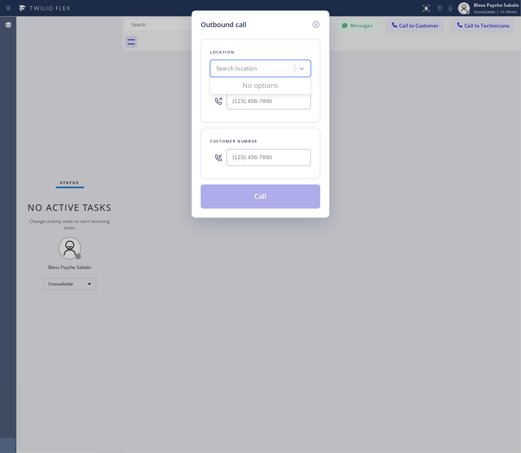
click at [268, 68] on div "Search location" at bounding box center [253, 68] width 82 height 13
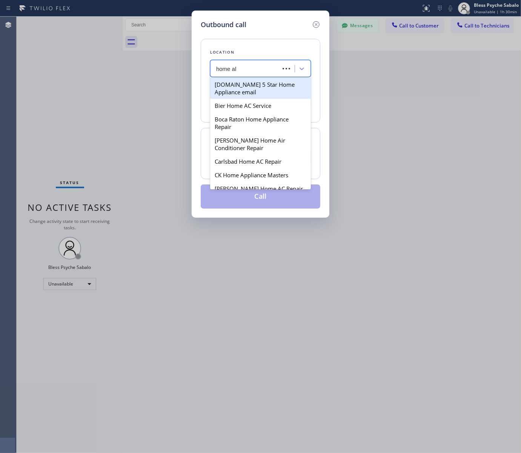
type input "home all"
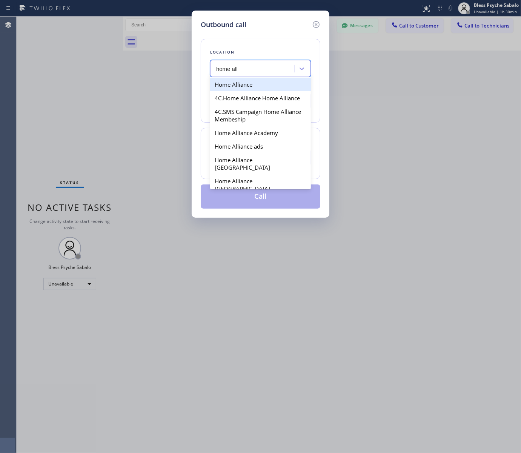
drag, startPoint x: 250, startPoint y: 85, endPoint x: 244, endPoint y: 112, distance: 27.8
click at [250, 84] on div "Home Alliance" at bounding box center [260, 85] width 101 height 14
type input "[PHONE_NUMBER]"
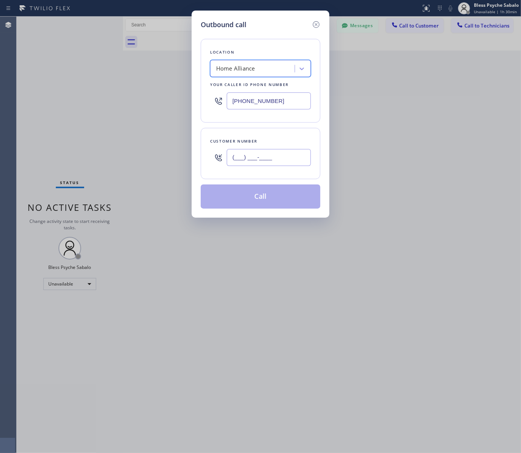
click at [245, 157] on input "(___) ___-____" at bounding box center [269, 157] width 84 height 17
paste input "424) 581-0589"
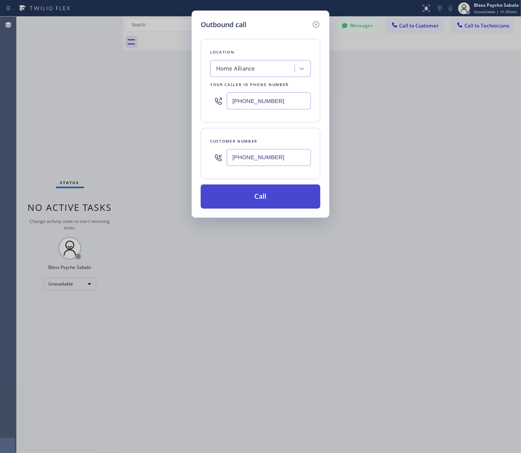
type input "[PHONE_NUMBER]"
click at [276, 197] on button "Call" at bounding box center [261, 196] width 120 height 24
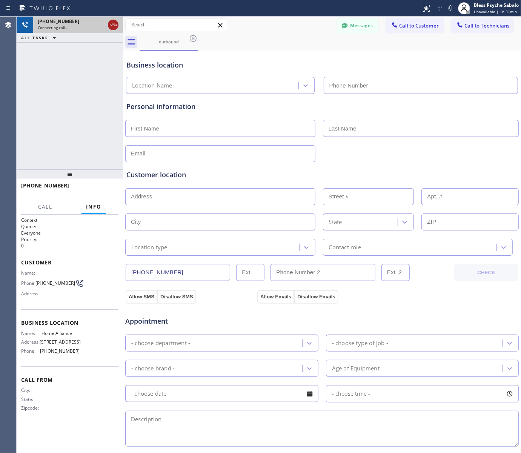
type input "[PHONE_NUMBER]"
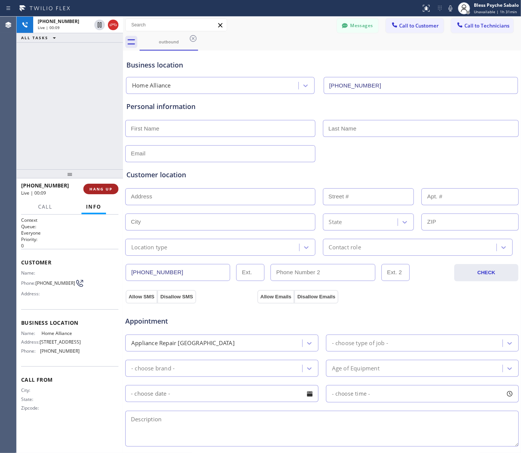
click at [99, 185] on button "HANG UP" at bounding box center [100, 189] width 35 height 11
click at [84, 151] on div "[PHONE_NUMBER] Live | 00:10 ALL TASKS ALL TASKS ACTIVE TASKS TASKS IN WRAP UP" at bounding box center [70, 93] width 106 height 153
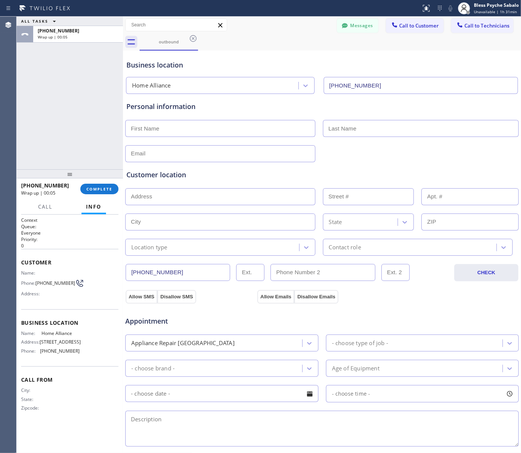
click at [274, 187] on div at bounding box center [321, 196] width 395 height 18
click at [101, 190] on span "COMPLETE" at bounding box center [99, 188] width 26 height 5
click at [155, 114] on div "Personal information" at bounding box center [321, 131] width 391 height 61
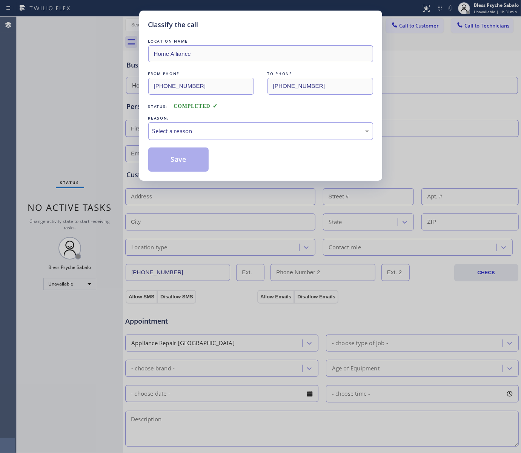
click at [228, 135] on div "Select a reason" at bounding box center [260, 131] width 216 height 9
click at [180, 151] on button "Save" at bounding box center [178, 159] width 61 height 24
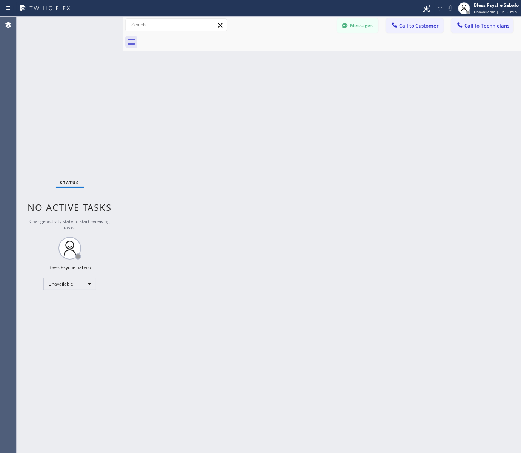
click at [314, 116] on div "Back to Dashboard Change Sender ID Customers Technicians MB [PERSON_NAME] [DATE…" at bounding box center [322, 235] width 398 height 436
click at [481, 26] on span "Call to Technicians" at bounding box center [486, 25] width 45 height 7
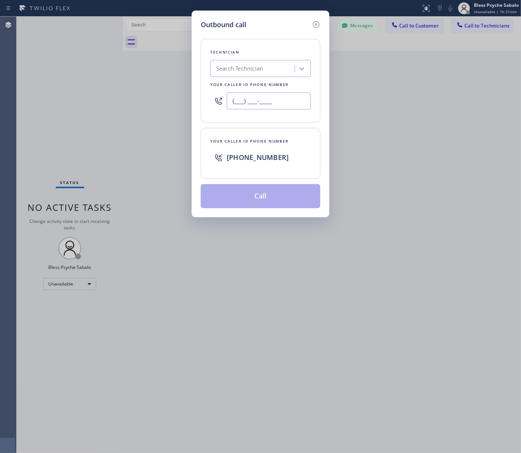
click at [276, 103] on input "(___) ___-____" at bounding box center [269, 100] width 84 height 17
paste input "310) 388-3920"
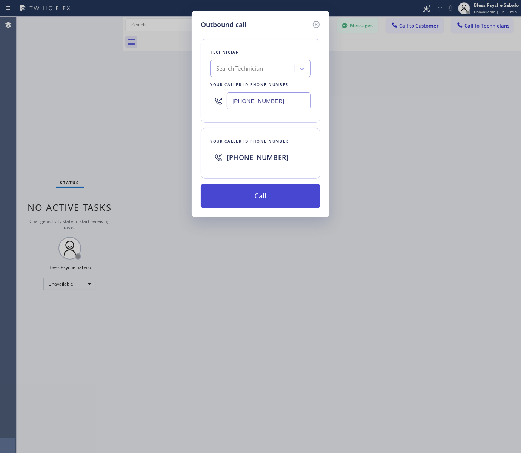
click at [282, 197] on button "Call" at bounding box center [261, 196] width 120 height 24
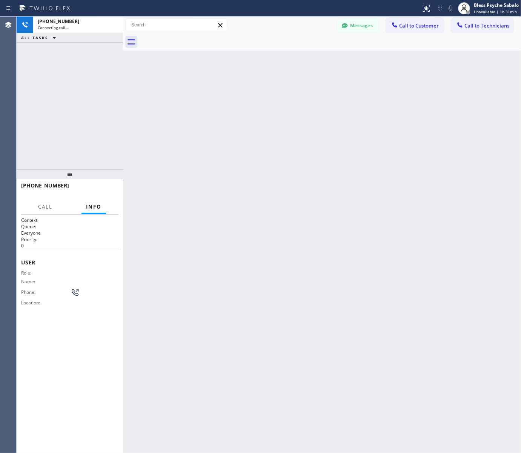
click at [287, 242] on div "Back to Dashboard Change Sender ID Customers Technicians MB [PERSON_NAME] [DATE…" at bounding box center [322, 235] width 398 height 436
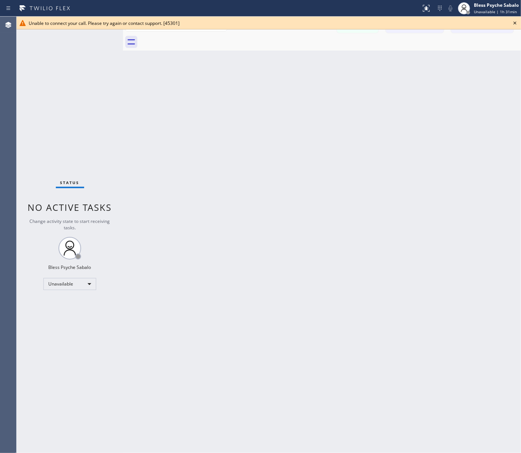
click at [193, 150] on div "Back to Dashboard Change Sender ID Customers Technicians MB [PERSON_NAME] [DATE…" at bounding box center [322, 235] width 398 height 436
click at [515, 21] on icon at bounding box center [514, 22] width 9 height 9
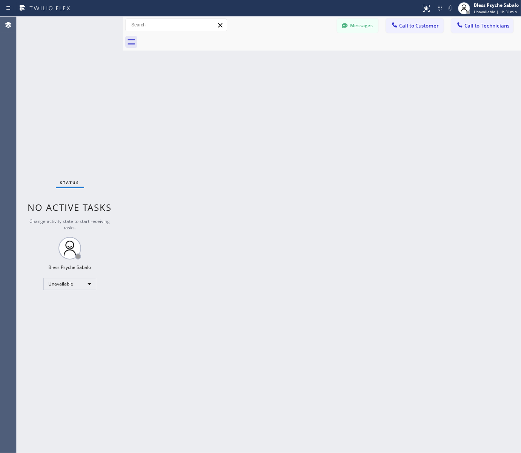
click at [484, 81] on div "Back to Dashboard Change Sender ID Customers Technicians MB [PERSON_NAME] [DATE…" at bounding box center [322, 235] width 398 height 436
click at [480, 25] on span "Call to Technicians" at bounding box center [486, 25] width 45 height 7
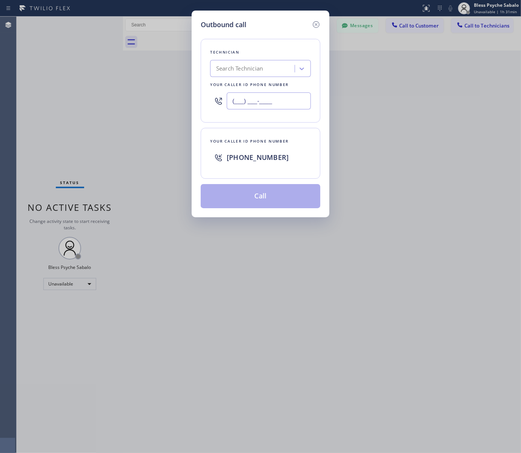
click at [276, 101] on input "(___) ___-____" at bounding box center [269, 100] width 84 height 17
paste input "310) 388-3920"
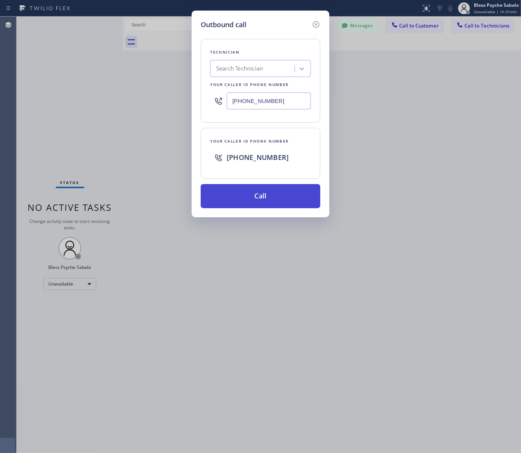
type input "[PHONE_NUMBER]"
click at [278, 190] on button "Call" at bounding box center [261, 196] width 120 height 24
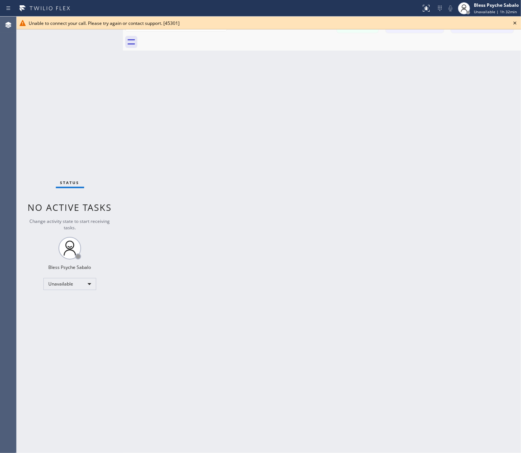
drag, startPoint x: 379, startPoint y: 202, endPoint x: 389, endPoint y: 193, distance: 12.6
click at [388, 196] on div "Back to Dashboard Change Sender ID Customers Technicians MB [PERSON_NAME] [DATE…" at bounding box center [322, 235] width 398 height 436
click at [515, 21] on icon at bounding box center [514, 22] width 9 height 9
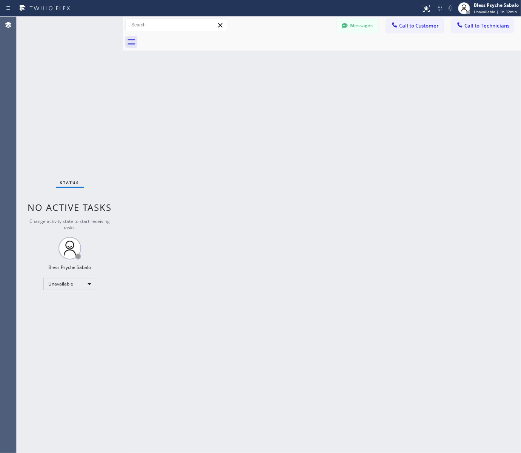
drag, startPoint x: 481, startPoint y: 64, endPoint x: 412, endPoint y: 41, distance: 73.6
click at [479, 62] on div "Back to Dashboard Change Sender ID Customers Technicians MB [PERSON_NAME] [DATE…" at bounding box center [322, 235] width 398 height 436
click at [410, 31] on button "Call to Customer" at bounding box center [415, 25] width 58 height 14
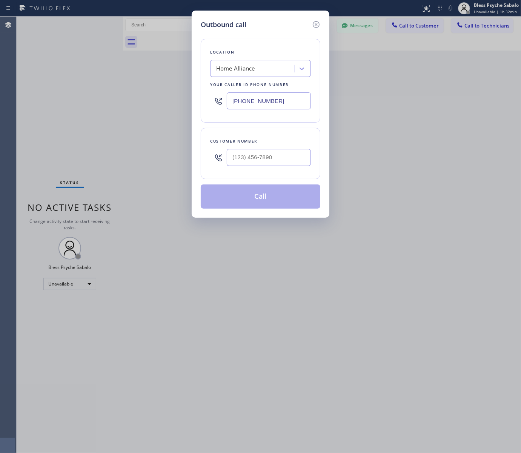
type input "(___) ___-____"
click at [272, 156] on input "(___) ___-____" at bounding box center [269, 157] width 84 height 17
click at [283, 107] on input "[PHONE_NUMBER]" at bounding box center [269, 100] width 84 height 17
paste input "text"
drag, startPoint x: 287, startPoint y: 101, endPoint x: 173, endPoint y: 98, distance: 114.6
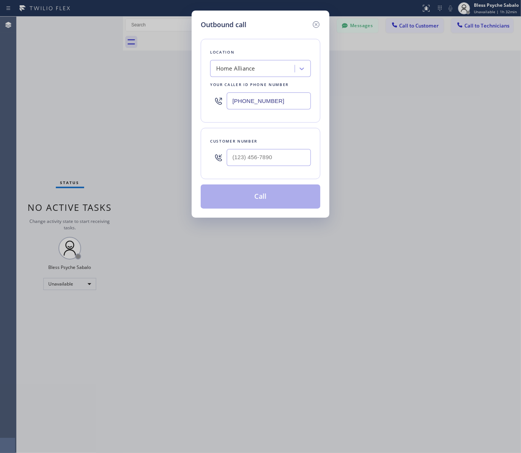
click at [173, 98] on div "Outbound call Location Home Alliance Your caller id phone number [PHONE_NUMBER]…" at bounding box center [260, 226] width 521 height 453
click at [287, 100] on input "[PHONE_NUMBER]" at bounding box center [269, 100] width 84 height 17
drag, startPoint x: 287, startPoint y: 100, endPoint x: 250, endPoint y: 101, distance: 37.3
click at [250, 101] on input "[PHONE_NUMBER]" at bounding box center [269, 100] width 84 height 17
click at [276, 102] on input "[PHONE_NUMBER]" at bounding box center [269, 100] width 84 height 17
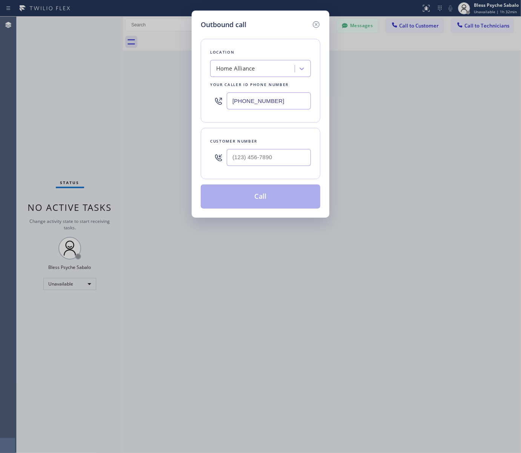
type input "[PHONE_NUMBER]"
click at [281, 162] on input "(___) ___-____" at bounding box center [269, 157] width 84 height 17
paste input "310) 388-3920"
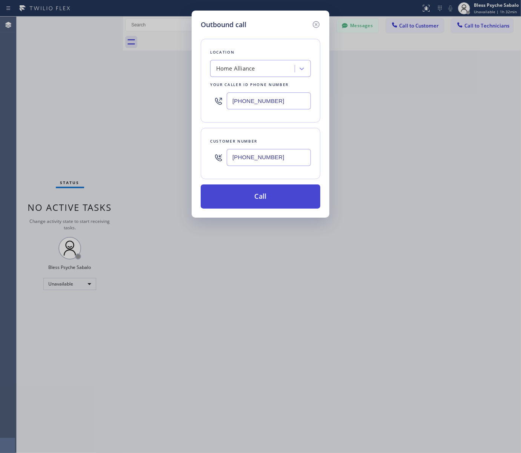
type input "[PHONE_NUMBER]"
click at [283, 190] on button "Call" at bounding box center [261, 196] width 120 height 24
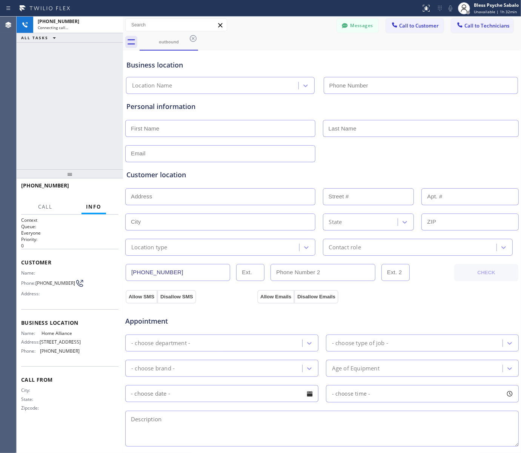
type input "[PHONE_NUMBER]"
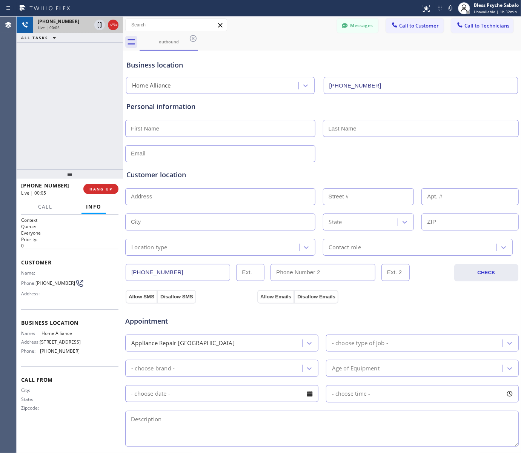
click at [113, 28] on icon at bounding box center [113, 24] width 9 height 9
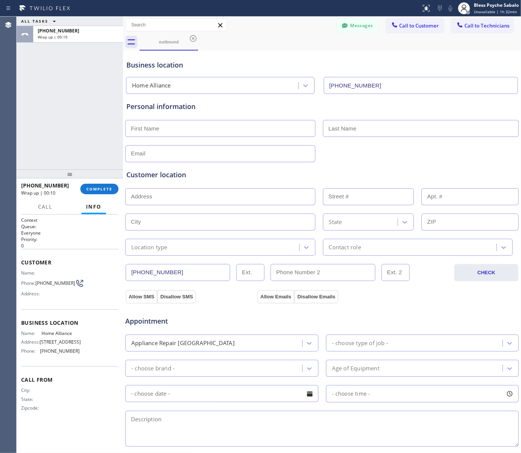
drag, startPoint x: 107, startPoint y: 187, endPoint x: 85, endPoint y: 162, distance: 33.1
click at [107, 186] on span "COMPLETE" at bounding box center [99, 188] width 26 height 5
click at [72, 139] on div "ALL TASKS ALL TASKS ACTIVE TASKS TASKS IN WRAP UP [PHONE_NUMBER] Wrap up | 00:11" at bounding box center [70, 93] width 106 height 153
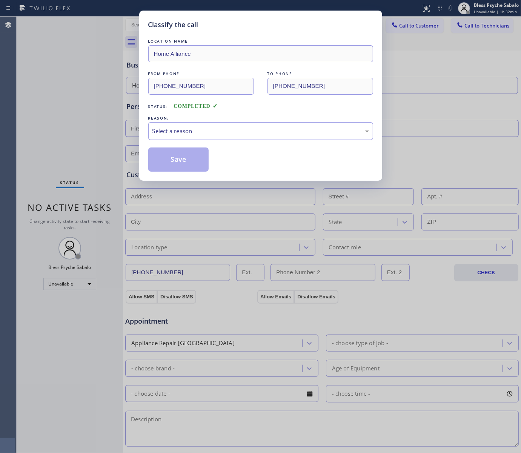
click at [271, 131] on div "Select a reason" at bounding box center [260, 131] width 216 height 9
click at [192, 160] on button "Save" at bounding box center [178, 159] width 61 height 24
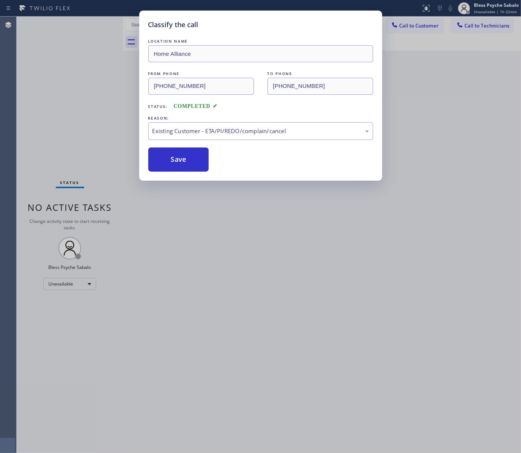
click at [414, 119] on div "Classify the call LOCATION NAME Home Alliance FROM PHONE [PHONE_NUMBER] TO PHON…" at bounding box center [260, 226] width 521 height 453
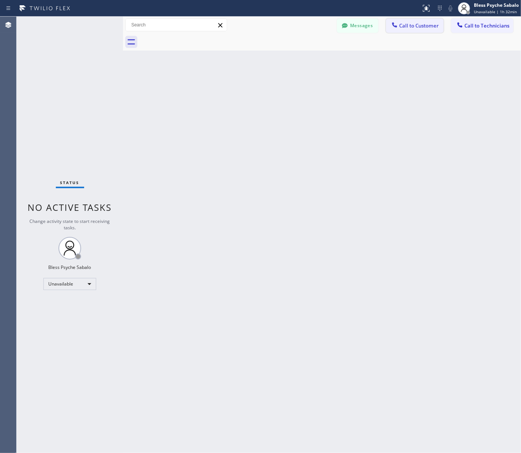
click at [397, 29] on div at bounding box center [394, 25] width 9 height 9
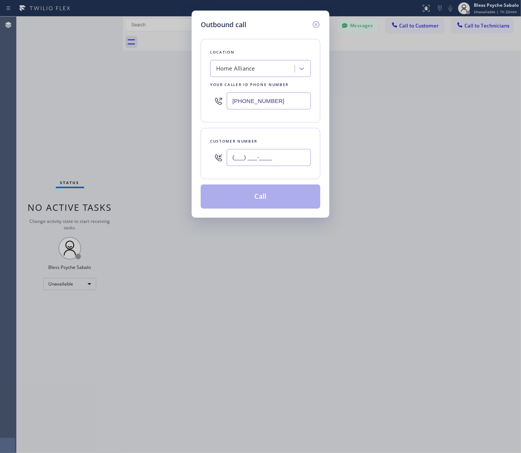
click at [275, 161] on input "(___) ___-____" at bounding box center [269, 157] width 84 height 17
paste input "747) 281-2638"
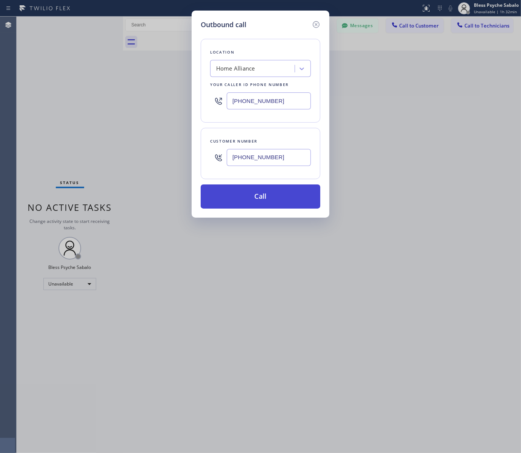
type input "[PHONE_NUMBER]"
click at [259, 196] on button "Call" at bounding box center [261, 196] width 120 height 24
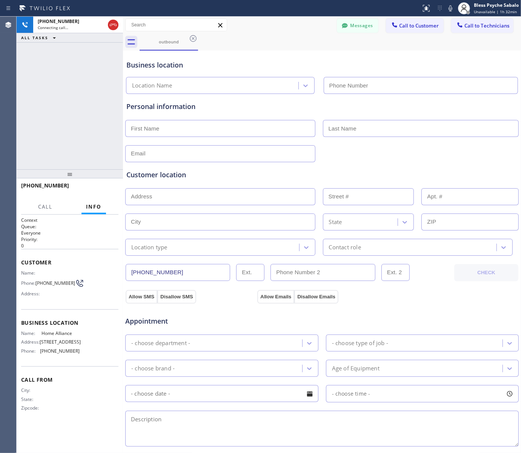
type input "[PHONE_NUMBER]"
click at [356, 162] on div "Customer location >> ADD NEW ADDRESS << + NEW ADDRESS State Location type Conta…" at bounding box center [322, 207] width 394 height 97
click at [93, 189] on span "HANG UP" at bounding box center [100, 188] width 23 height 5
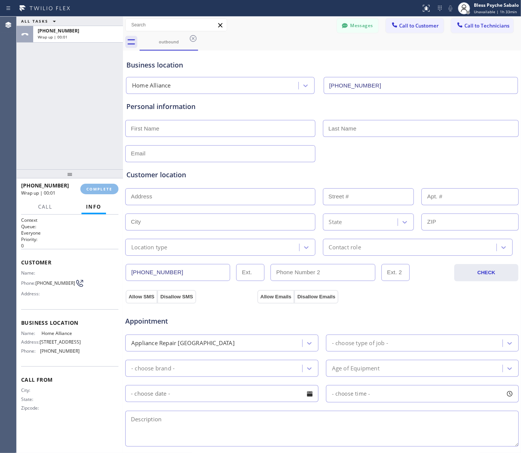
drag, startPoint x: 98, startPoint y: 157, endPoint x: 120, endPoint y: 138, distance: 29.1
click at [98, 157] on div "ALL TASKS ALL TASKS ACTIVE TASKS TASKS IN WRAP UP [PHONE_NUMBER] Wrap up | 00:01" at bounding box center [70, 93] width 106 height 153
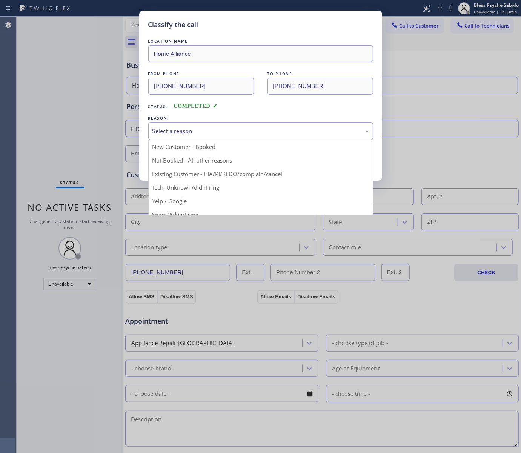
click at [176, 134] on div "Select a reason" at bounding box center [260, 131] width 216 height 9
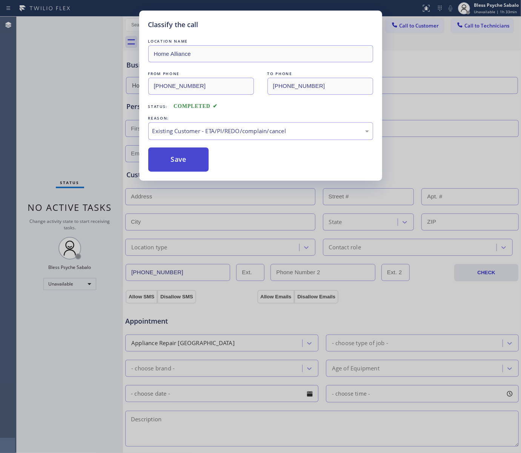
drag, startPoint x: 189, startPoint y: 177, endPoint x: 180, endPoint y: 161, distance: 18.6
click at [180, 159] on button "Save" at bounding box center [178, 159] width 61 height 24
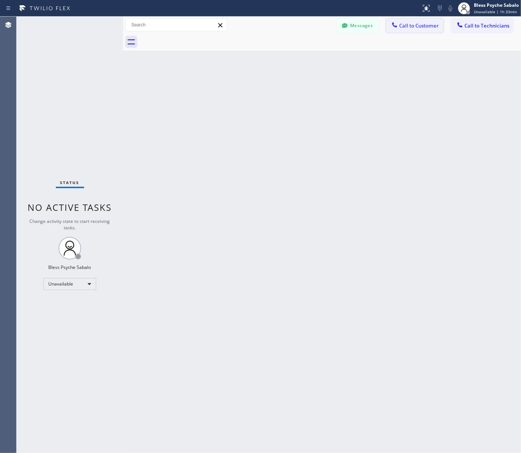
click at [392, 20] on button "Call to Customer" at bounding box center [415, 25] width 58 height 14
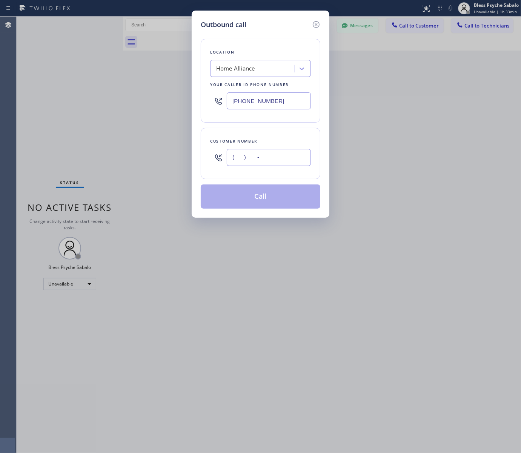
click at [259, 156] on input "(___) ___-____" at bounding box center [269, 157] width 84 height 17
paste input "323) 250-9327"
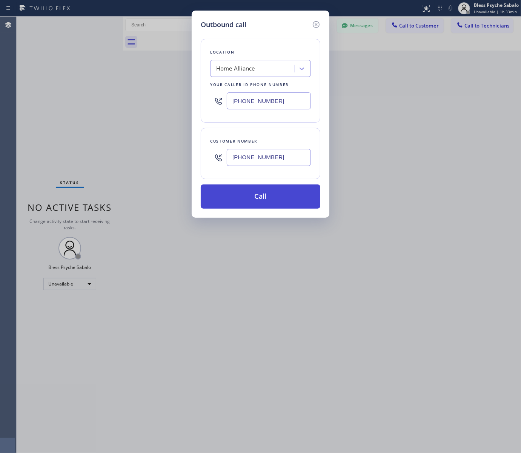
type input "[PHONE_NUMBER]"
click at [284, 197] on button "Call" at bounding box center [261, 196] width 120 height 24
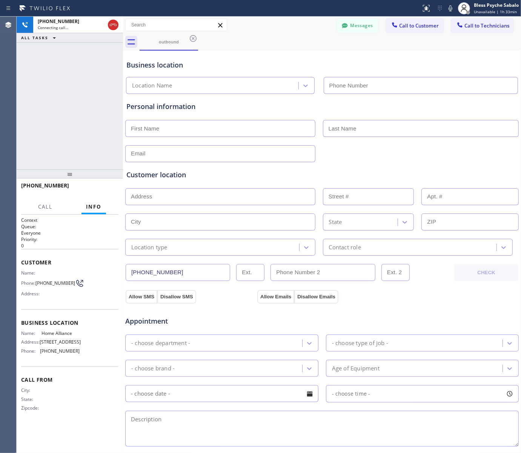
type input "[PHONE_NUMBER]"
click at [102, 193] on button "HANG UP" at bounding box center [100, 189] width 35 height 11
click at [102, 154] on div "[PHONE_NUMBER] Live | 00:08 ALL TASKS ALL TASKS ACTIVE TASKS TASKS IN WRAP UP" at bounding box center [70, 93] width 106 height 153
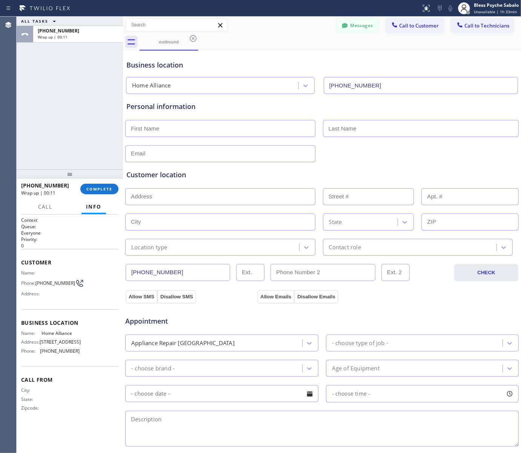
click at [83, 130] on div "ALL TASKS ALL TASKS ACTIVE TASKS TASKS IN WRAP UP [PHONE_NUMBER] Wrap up | 00:11" at bounding box center [70, 93] width 106 height 153
click at [100, 198] on div "[PHONE_NUMBER] Wrap up | 00:12 COMPLETE" at bounding box center [70, 188] width 106 height 21
click at [97, 192] on button "COMPLETE" at bounding box center [99, 189] width 38 height 11
click at [72, 158] on div "ALL TASKS ALL TASKS ACTIVE TASKS TASKS IN WRAP UP [PHONE_NUMBER] Wrap up | 00:12" at bounding box center [70, 93] width 106 height 153
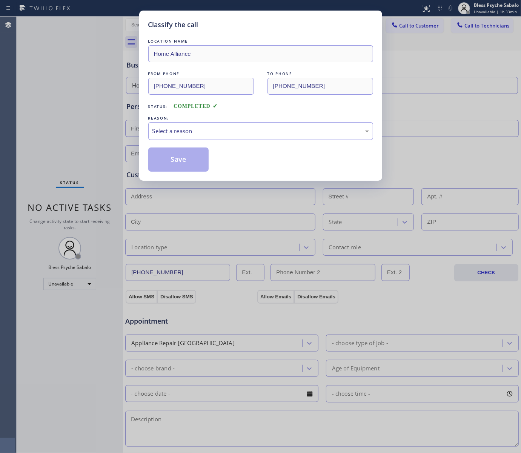
click at [402, 27] on div "Classify the call LOCATION NAME Home Alliance FROM PHONE [PHONE_NUMBER] TO PHON…" at bounding box center [260, 226] width 521 height 453
click at [287, 133] on div "Select a reason" at bounding box center [260, 131] width 216 height 9
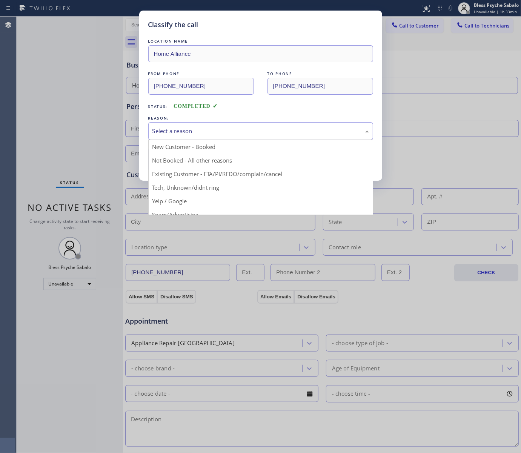
drag, startPoint x: 263, startPoint y: 176, endPoint x: 248, endPoint y: 169, distance: 17.2
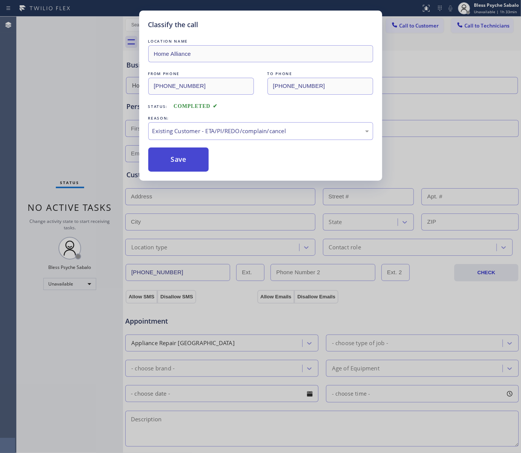
click at [185, 156] on button "Save" at bounding box center [178, 159] width 61 height 24
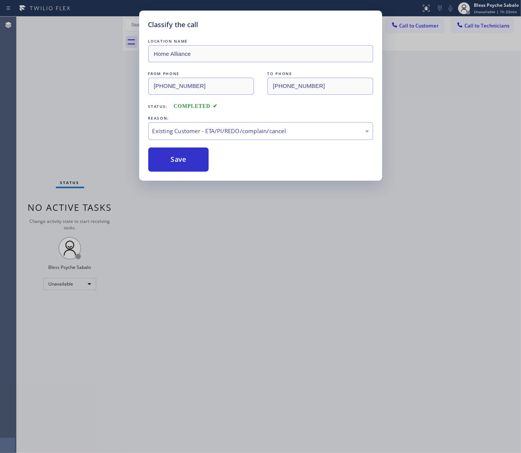
click at [438, 66] on div "Classify the call LOCATION NAME Home Alliance FROM PHONE [PHONE_NUMBER] TO PHON…" at bounding box center [260, 226] width 521 height 453
click at [420, 28] on span "Call to Customer" at bounding box center [419, 25] width 40 height 7
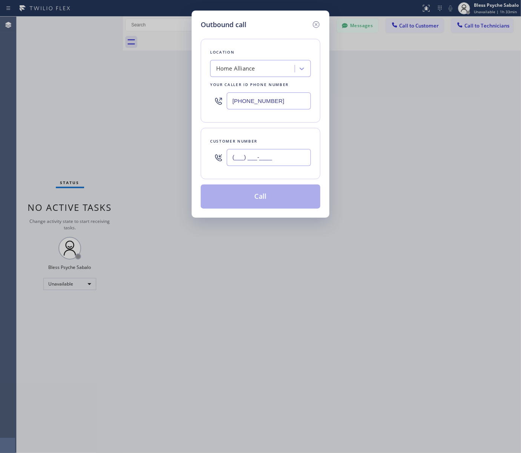
click at [265, 153] on input "(___) ___-____" at bounding box center [269, 157] width 84 height 17
paste input "747) 277-5851"
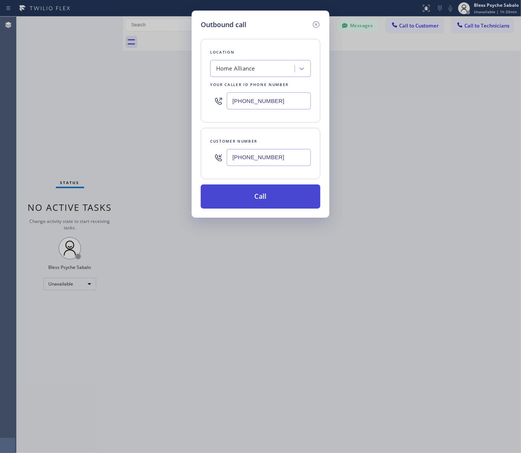
type input "[PHONE_NUMBER]"
click at [271, 196] on button "Call" at bounding box center [261, 196] width 120 height 24
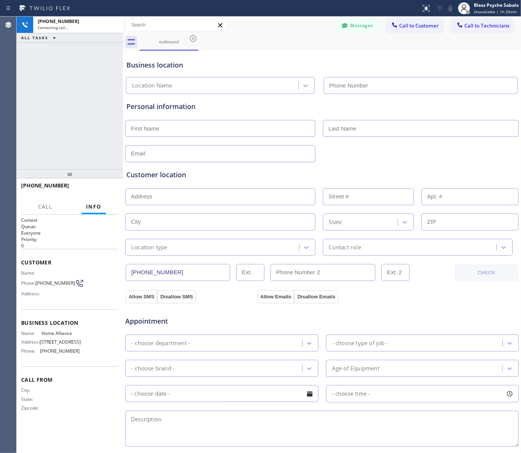
type input "[PHONE_NUMBER]"
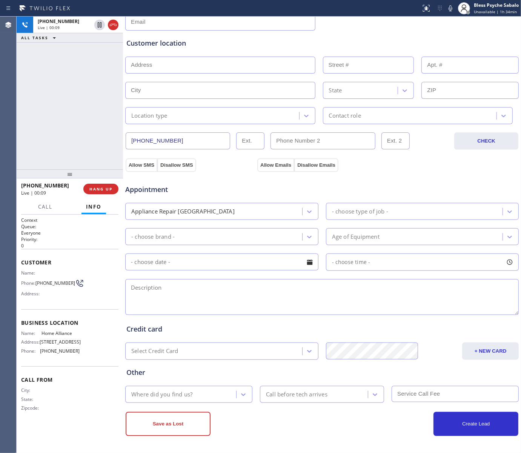
scroll to position [38, 0]
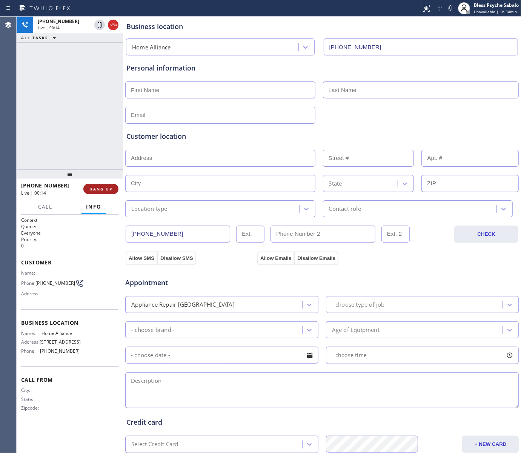
click at [100, 188] on span "HANG UP" at bounding box center [100, 188] width 23 height 5
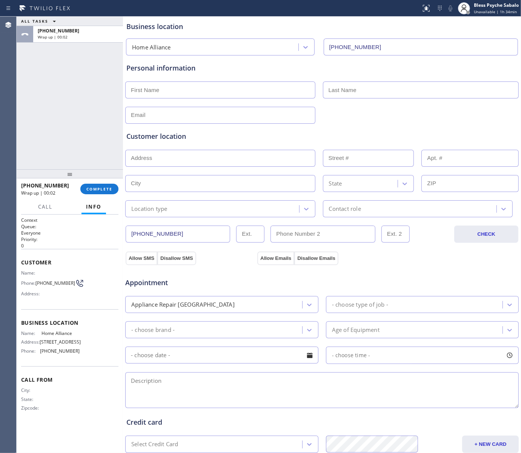
click at [96, 178] on div at bounding box center [70, 173] width 106 height 9
click at [95, 188] on span "COMPLETE" at bounding box center [99, 188] width 26 height 5
drag, startPoint x: 63, startPoint y: 142, endPoint x: 160, endPoint y: 99, distance: 106.7
click at [68, 139] on div "ALL TASKS ALL TASKS ACTIVE TASKS TASKS IN WRAP UP [PHONE_NUMBER] Wrap up | 00:03" at bounding box center [70, 93] width 106 height 153
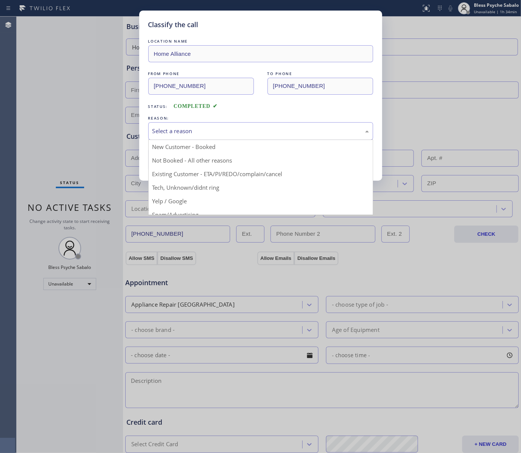
click at [276, 130] on div "Select a reason" at bounding box center [260, 131] width 216 height 9
drag, startPoint x: 254, startPoint y: 172, endPoint x: 239, endPoint y: 165, distance: 16.5
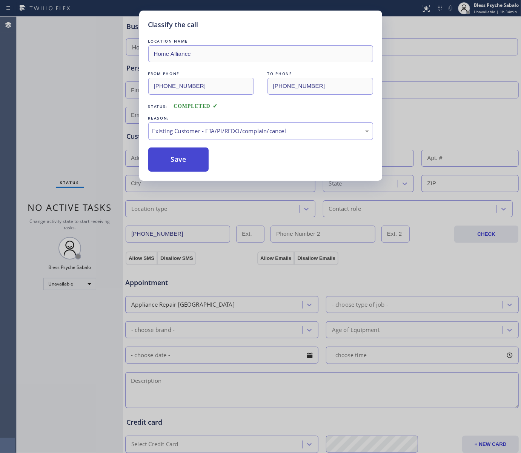
click at [200, 156] on button "Save" at bounding box center [178, 159] width 61 height 24
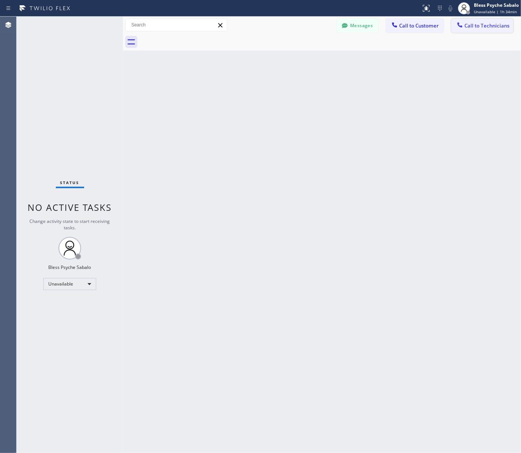
click at [489, 29] on button "Call to Technicians" at bounding box center [482, 25] width 62 height 14
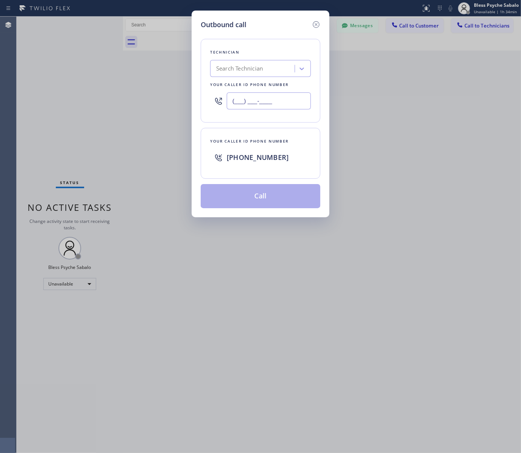
click at [273, 108] on input "(___) ___-____" at bounding box center [269, 100] width 84 height 17
paste input "747) 277-5851"
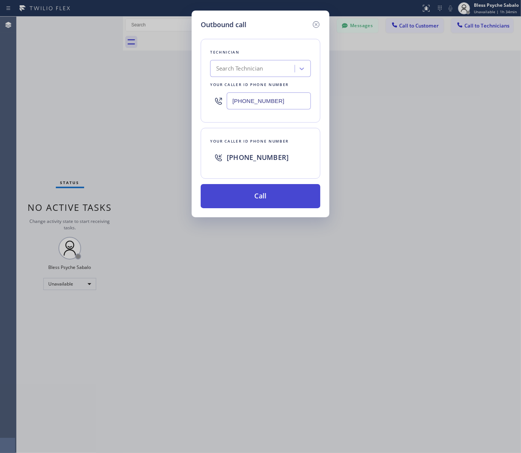
type input "[PHONE_NUMBER]"
click at [272, 202] on button "Call" at bounding box center [261, 196] width 120 height 24
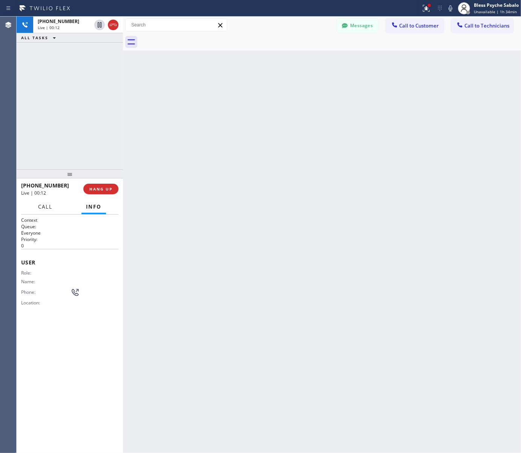
click at [50, 210] on button "Call" at bounding box center [45, 206] width 23 height 15
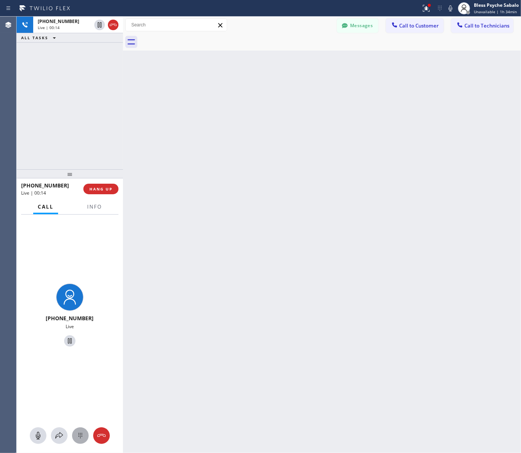
click at [81, 431] on icon at bounding box center [80, 435] width 9 height 9
click at [70, 274] on div at bounding box center [69, 274] width 95 height 17
click at [98, 336] on div "9 WXYZ" at bounding box center [100, 335] width 31 height 21
click at [70, 356] on span "0" at bounding box center [69, 353] width 4 height 9
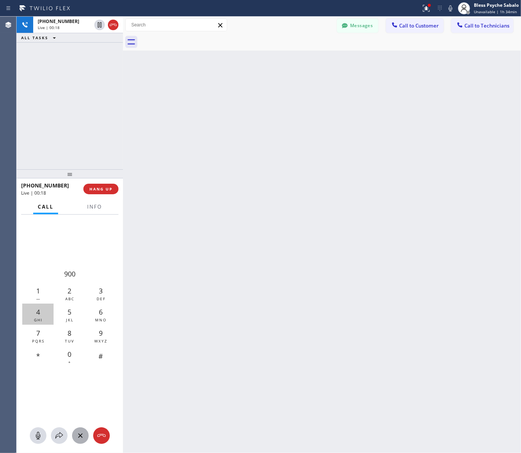
click at [36, 313] on span "4" at bounding box center [38, 311] width 4 height 9
click at [64, 336] on div "8 TUV" at bounding box center [69, 335] width 31 height 21
click at [106, 357] on div "#" at bounding box center [100, 356] width 31 height 21
click at [466, 282] on div "Back to Dashboard Change Sender ID Customers Technicians MB [PERSON_NAME] [DATE…" at bounding box center [322, 235] width 398 height 436
click at [93, 296] on div "3 DEF" at bounding box center [100, 292] width 31 height 21
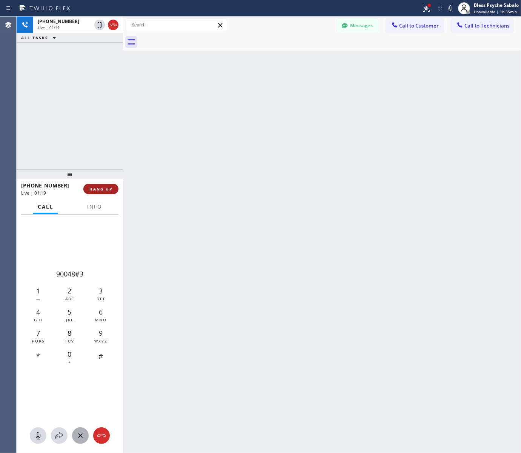
click at [100, 186] on span "HANG UP" at bounding box center [100, 188] width 23 height 5
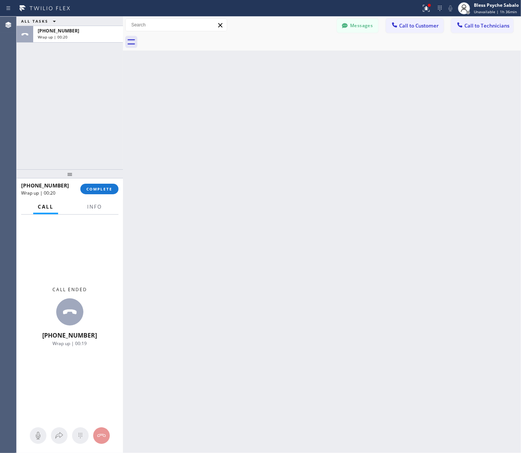
drag, startPoint x: 203, startPoint y: 164, endPoint x: 213, endPoint y: 167, distance: 10.4
click at [213, 167] on div "Back to Dashboard Change Sender ID Customers Technicians MB [PERSON_NAME] [DATE…" at bounding box center [322, 235] width 398 height 436
click at [100, 192] on button "COMPLETE" at bounding box center [99, 189] width 38 height 11
drag, startPoint x: 121, startPoint y: 148, endPoint x: 218, endPoint y: 64, distance: 128.0
click at [123, 144] on div at bounding box center [123, 235] width 0 height 436
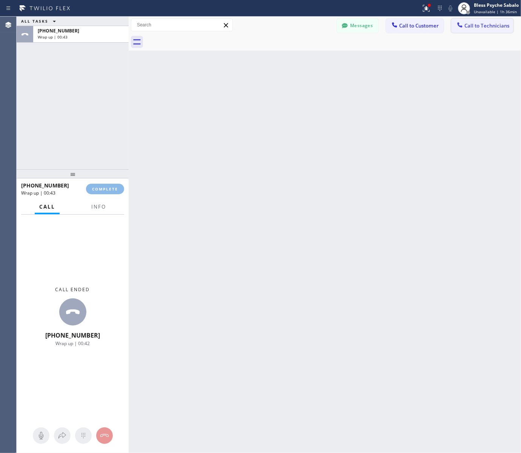
click at [468, 22] on span "Call to Technicians" at bounding box center [486, 25] width 45 height 7
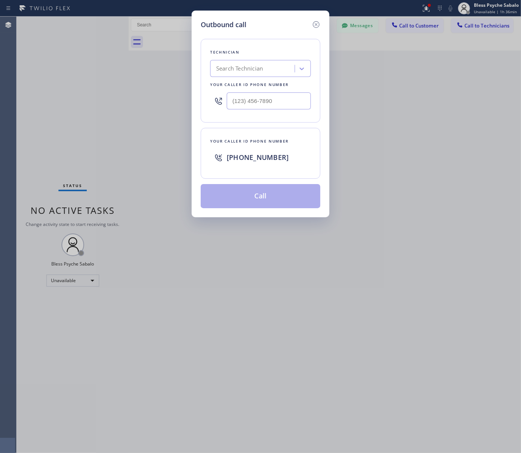
click at [257, 67] on div "Search Technician" at bounding box center [239, 68] width 47 height 9
paste input "[PHONE_NUMBER]"
type input "[PHONE_NUMBER]"
drag, startPoint x: 266, startPoint y: 68, endPoint x: 152, endPoint y: 66, distance: 114.3
click at [150, 70] on div "Outbound call Technician 0 results available. Select is focused ,type to refine…" at bounding box center [260, 226] width 521 height 453
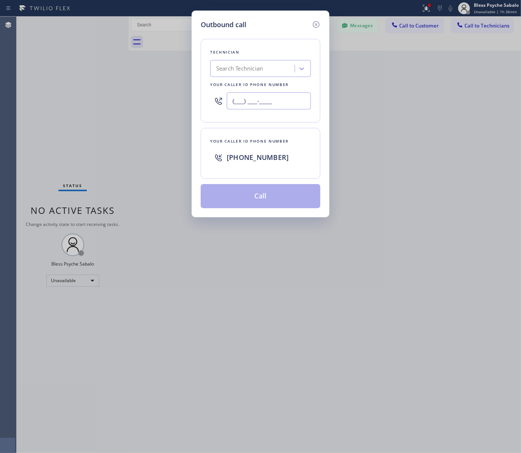
click at [279, 97] on input "(___) ___-____" at bounding box center [269, 100] width 84 height 17
paste input "817) 623-1762"
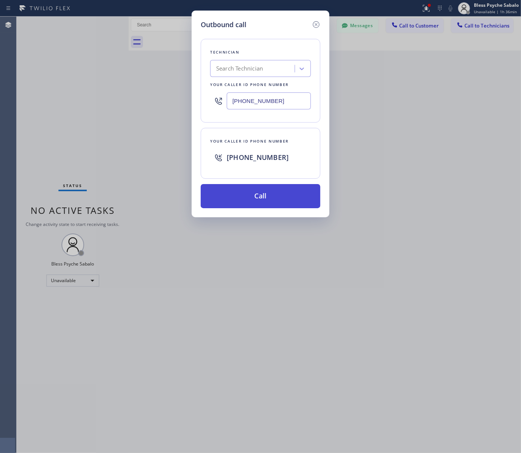
click at [291, 197] on button "Call" at bounding box center [261, 196] width 120 height 24
click at [293, 197] on button "Call" at bounding box center [261, 196] width 120 height 24
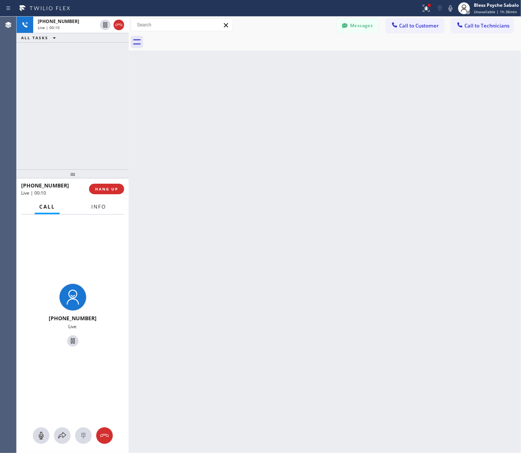
click at [91, 210] on button "Info" at bounding box center [99, 206] width 24 height 15
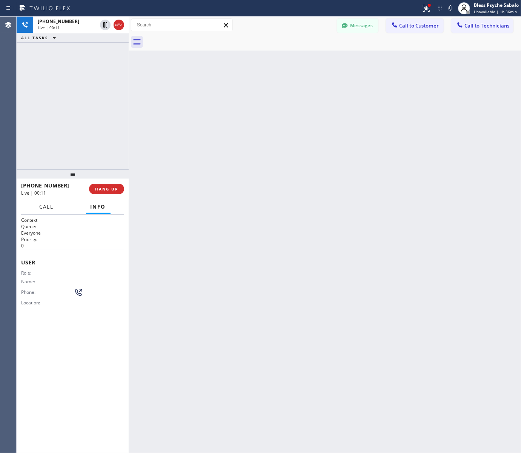
click at [41, 208] on span "Call" at bounding box center [47, 206] width 14 height 7
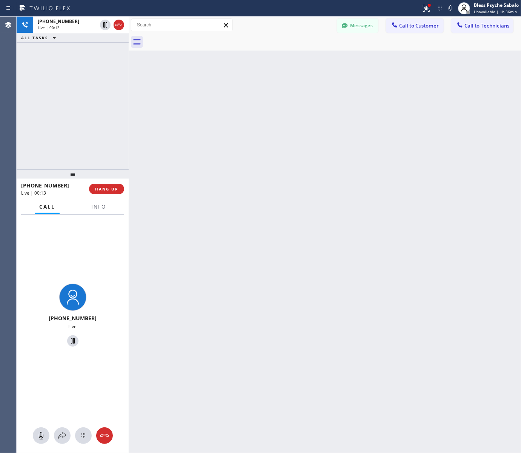
drag, startPoint x: 113, startPoint y: 306, endPoint x: 108, endPoint y: 340, distance: 34.8
click at [114, 306] on div "[PHONE_NUMBER] Live" at bounding box center [73, 317] width 112 height 204
click at [83, 435] on icon at bounding box center [83, 435] width 4 height 5
click at [109, 333] on div "9 WXYZ" at bounding box center [103, 335] width 31 height 21
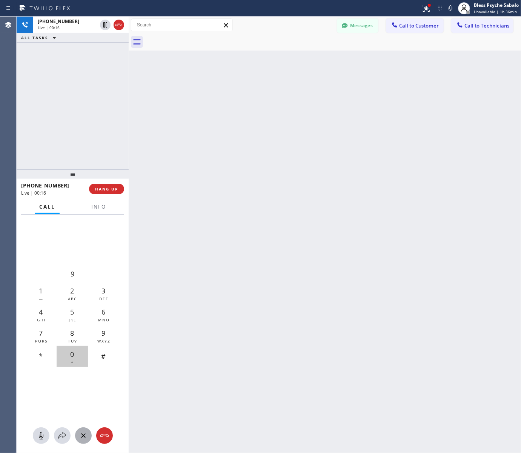
click at [71, 353] on span "0" at bounding box center [72, 353] width 4 height 9
drag, startPoint x: 36, startPoint y: 313, endPoint x: 55, endPoint y: 333, distance: 27.2
click at [37, 315] on div "4 GHI" at bounding box center [40, 314] width 31 height 21
click at [61, 333] on div "8 TUV" at bounding box center [72, 335] width 31 height 21
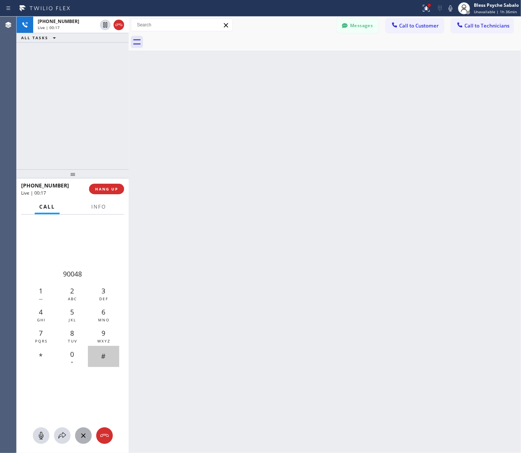
click at [108, 357] on div "#" at bounding box center [103, 356] width 31 height 21
click at [99, 297] on span "DEF" at bounding box center [103, 298] width 9 height 5
click at [100, 213] on div at bounding box center [99, 214] width 24 height 2
click at [103, 212] on button "Info" at bounding box center [99, 206] width 24 height 15
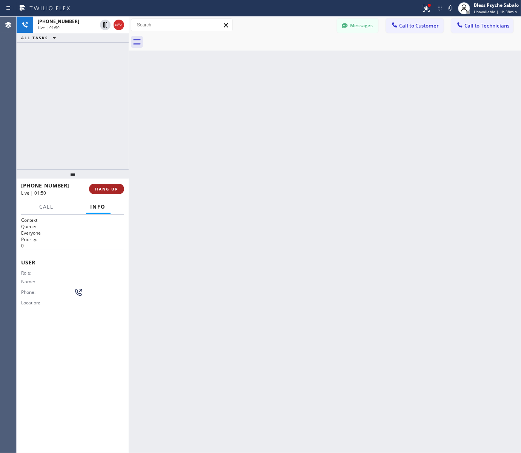
click at [113, 187] on span "HANG UP" at bounding box center [106, 188] width 23 height 5
click at [187, 189] on div "Back to Dashboard Change Sender ID Customers Technicians MB [PERSON_NAME] [DATE…" at bounding box center [325, 235] width 392 height 436
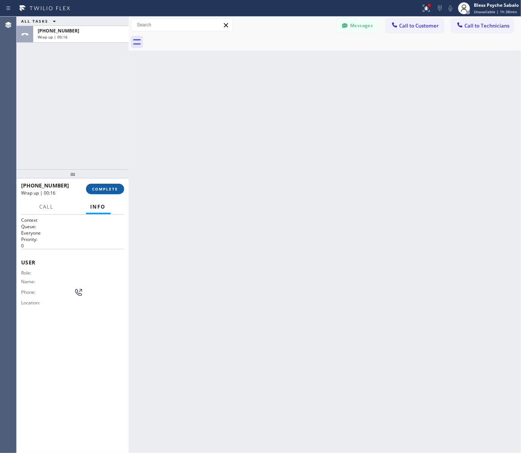
click at [112, 191] on span "COMPLETE" at bounding box center [105, 188] width 26 height 5
click at [212, 153] on div "Back to Dashboard Change Sender ID Customers Technicians MB [PERSON_NAME] [DATE…" at bounding box center [325, 235] width 392 height 436
click at [475, 31] on button "Call to Technicians" at bounding box center [482, 25] width 62 height 14
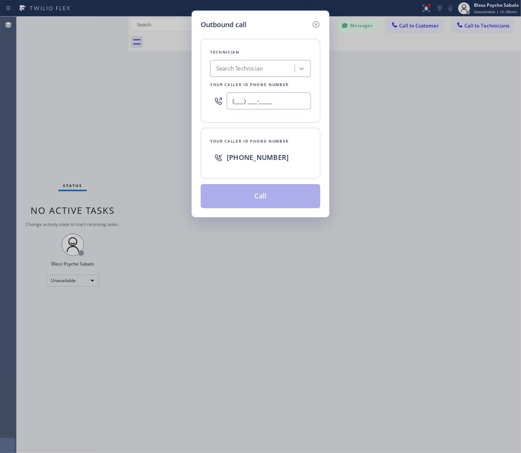
click at [241, 106] on input "(___) ___-____" at bounding box center [269, 100] width 84 height 17
paste input "760) 281-8099"
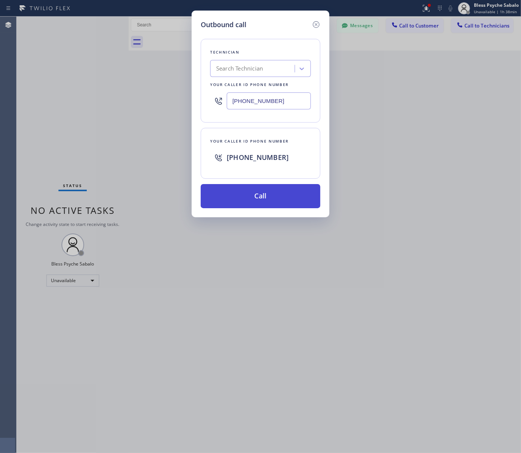
click at [284, 204] on button "Call" at bounding box center [261, 196] width 120 height 24
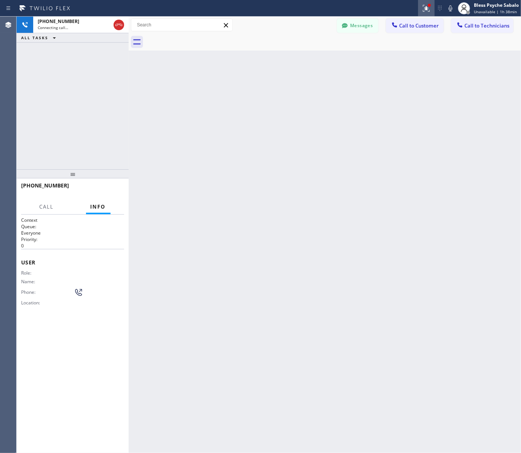
click at [426, 11] on icon at bounding box center [426, 8] width 9 height 9
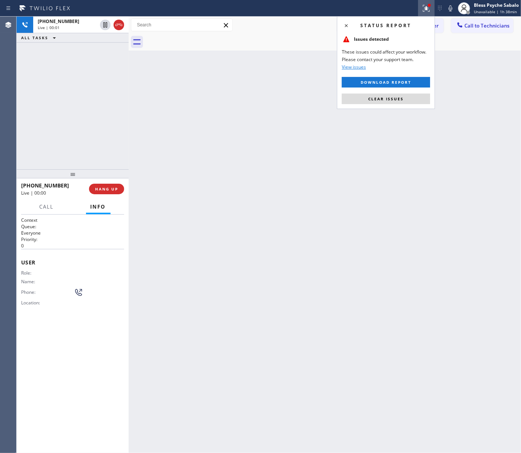
drag, startPoint x: 383, startPoint y: 101, endPoint x: 376, endPoint y: 114, distance: 14.8
click at [382, 104] on button "Clear issues" at bounding box center [386, 99] width 88 height 11
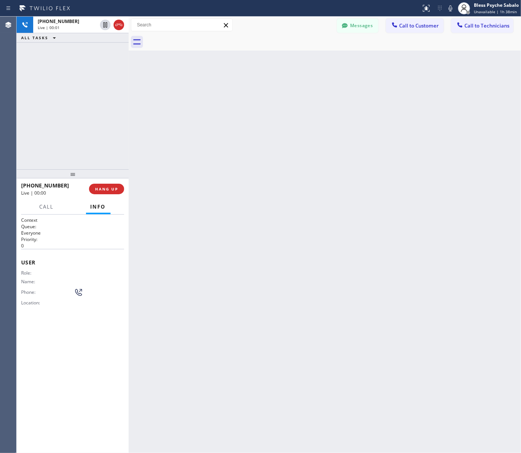
click at [383, 133] on div "Back to Dashboard Change Sender ID Customers Technicians MB [PERSON_NAME] [DATE…" at bounding box center [325, 235] width 392 height 436
drag, startPoint x: 278, startPoint y: 343, endPoint x: 212, endPoint y: 302, distance: 77.4
click at [279, 343] on div "Back to Dashboard Change Sender ID Customers Technicians MB [PERSON_NAME] [DATE…" at bounding box center [325, 235] width 392 height 436
click at [33, 201] on div "Call Info" at bounding box center [72, 206] width 103 height 15
click at [51, 204] on span "Call" at bounding box center [47, 206] width 14 height 7
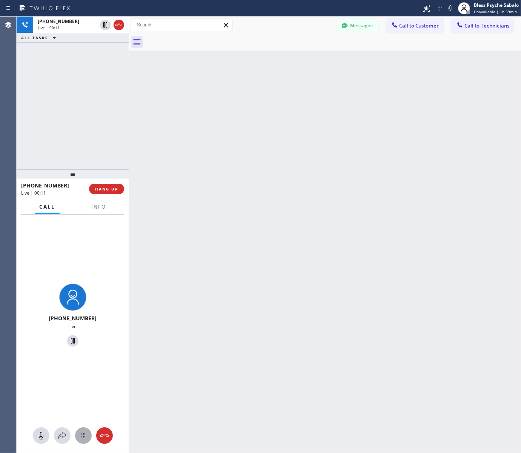
click at [80, 434] on icon at bounding box center [83, 435] width 9 height 9
click at [80, 256] on div "1 — 2 ABC 3 DEF 4 GHI 5 JKL 6 MNO 7 PQRS 8 TUV 9 WXYZ * 0 + #" at bounding box center [72, 317] width 95 height 204
click at [99, 336] on div "9 WXYZ" at bounding box center [103, 335] width 31 height 21
click at [68, 360] on div "0 +" at bounding box center [72, 356] width 31 height 21
click at [67, 360] on div "0 +" at bounding box center [72, 356] width 31 height 21
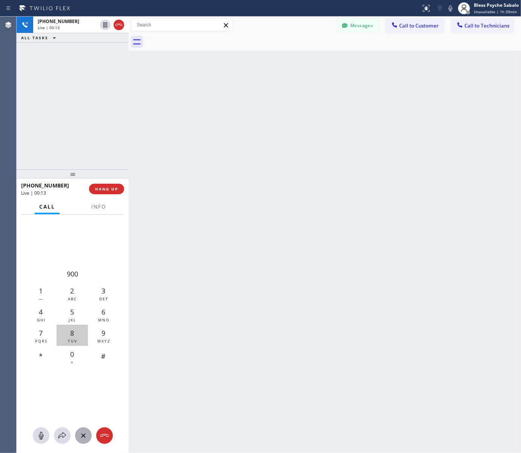
drag, startPoint x: 39, startPoint y: 310, endPoint x: 66, endPoint y: 335, distance: 36.6
click at [41, 312] on span "4" at bounding box center [41, 311] width 4 height 9
click at [72, 334] on span "8" at bounding box center [72, 332] width 4 height 9
click at [107, 365] on div "#" at bounding box center [103, 356] width 31 height 21
click at [107, 291] on div "3 DEF" at bounding box center [103, 292] width 31 height 21
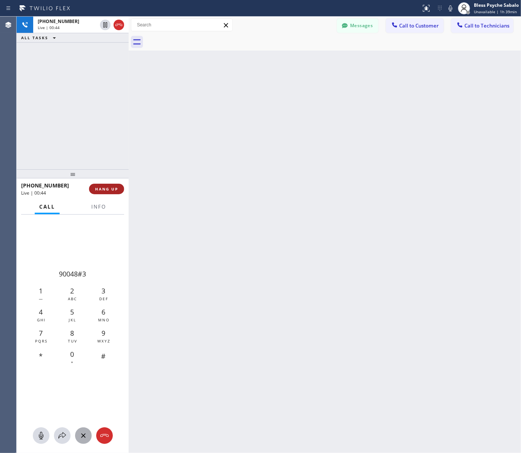
click at [106, 187] on span "HANG UP" at bounding box center [106, 188] width 23 height 5
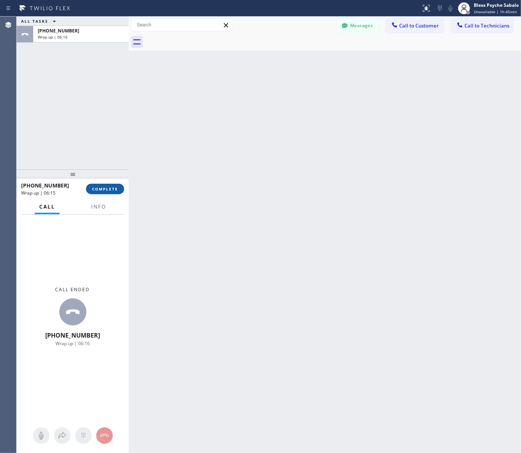
click at [98, 192] on button "COMPLETE" at bounding box center [105, 189] width 38 height 11
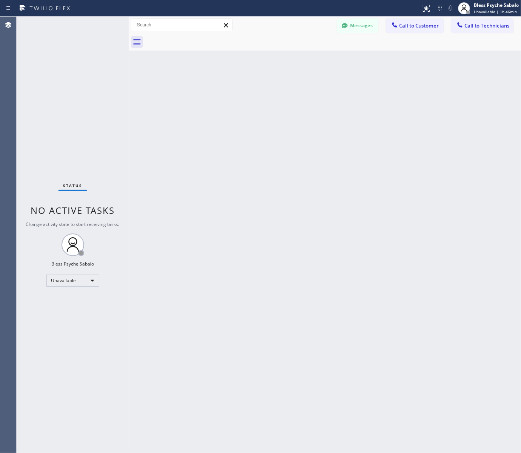
click at [275, 263] on div "Back to Dashboard Change Sender ID Customers Technicians MB [PERSON_NAME] [DATE…" at bounding box center [325, 235] width 392 height 436
click at [469, 25] on span "Call to Technicians" at bounding box center [486, 25] width 45 height 7
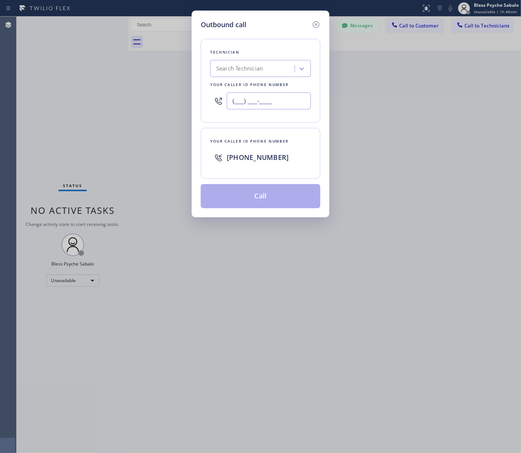
click at [258, 103] on input "(___) ___-____" at bounding box center [269, 100] width 84 height 17
paste input "657) 478-1093"
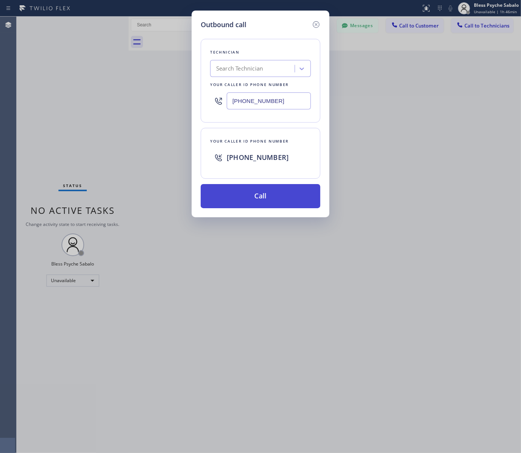
type input "[PHONE_NUMBER]"
click at [286, 190] on button "Call" at bounding box center [261, 196] width 120 height 24
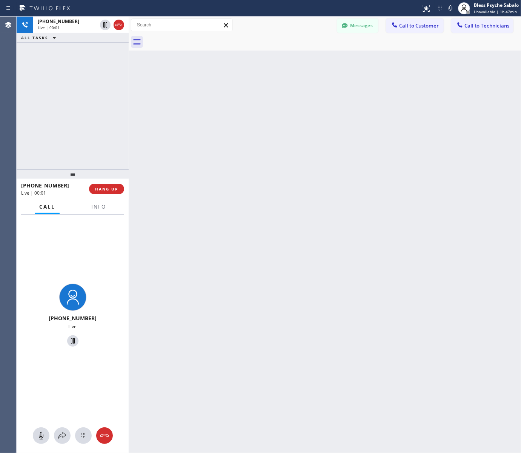
click at [168, 272] on div "Back to Dashboard Change Sender ID Customers Technicians MB [PERSON_NAME] [DATE…" at bounding box center [325, 235] width 392 height 436
click at [97, 208] on span "Info" at bounding box center [98, 206] width 15 height 7
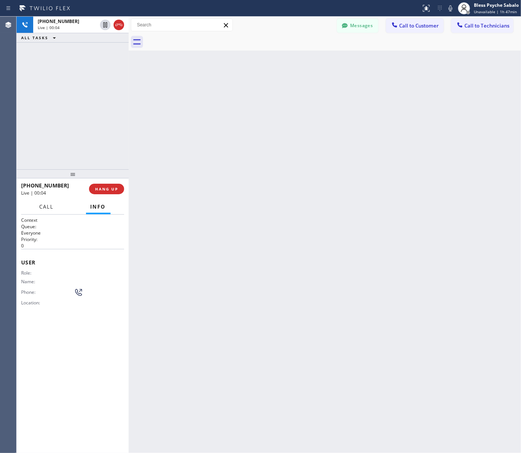
drag, startPoint x: 55, startPoint y: 204, endPoint x: 50, endPoint y: 212, distance: 9.5
click at [55, 204] on button "Call" at bounding box center [46, 206] width 23 height 15
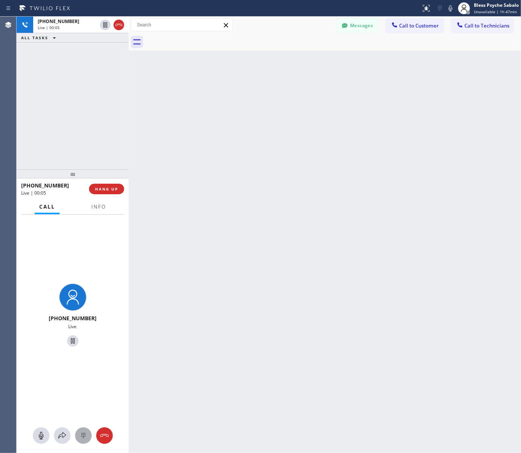
click at [81, 435] on icon at bounding box center [83, 435] width 9 height 9
click at [80, 252] on div "1 — 2 ABC 3 DEF 4 GHI 5 JKL 6 MNO 7 PQRS 8 TUV 9 WXYZ * 0 + #" at bounding box center [72, 317] width 95 height 204
click at [108, 353] on div "#" at bounding box center [103, 356] width 31 height 21
click at [91, 208] on span "Info" at bounding box center [98, 206] width 15 height 7
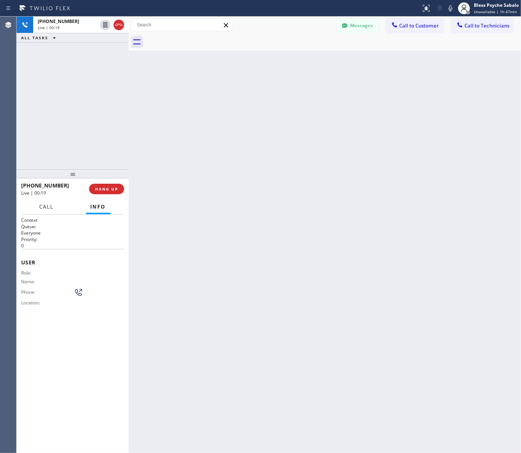
click at [50, 210] on button "Call" at bounding box center [46, 206] width 23 height 15
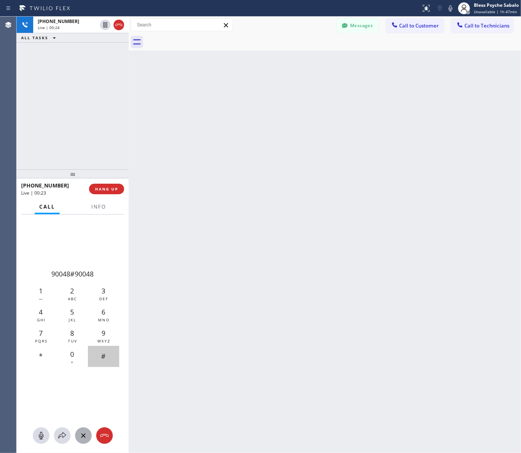
click at [107, 349] on div "#" at bounding box center [103, 356] width 31 height 21
click at [100, 335] on div "9 WXYZ" at bounding box center [103, 335] width 31 height 21
click at [68, 355] on div "0 +" at bounding box center [72, 356] width 31 height 21
click at [68, 354] on div "0 +" at bounding box center [72, 356] width 31 height 21
click at [64, 351] on div "0 +" at bounding box center [72, 356] width 31 height 21
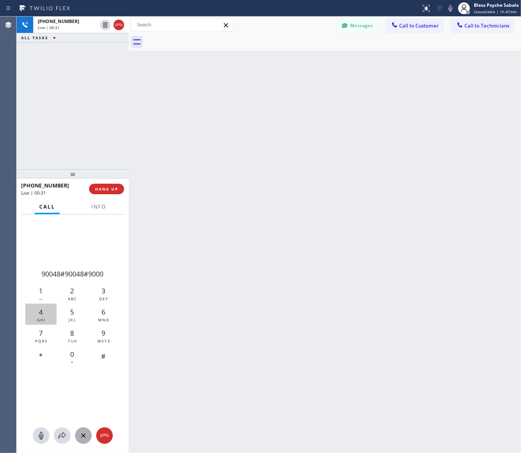
click at [44, 314] on div "4 GHI" at bounding box center [40, 314] width 31 height 21
click at [104, 354] on span "#" at bounding box center [103, 355] width 5 height 9
click at [101, 296] on span "DEF" at bounding box center [103, 298] width 9 height 5
click at [106, 191] on span "HANG UP" at bounding box center [106, 188] width 23 height 5
click at [162, 206] on div "Back to Dashboard Change Sender ID Customers Technicians MB [PERSON_NAME] [DATE…" at bounding box center [325, 235] width 392 height 436
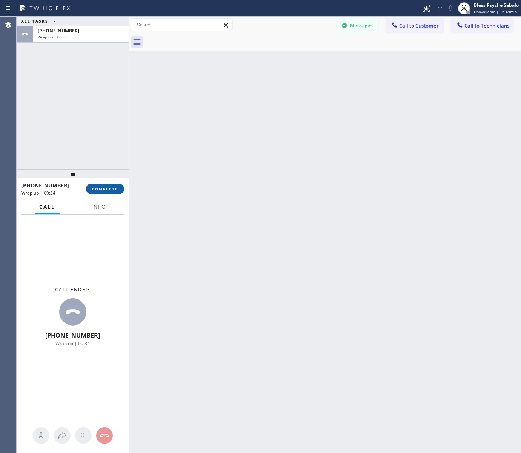
click at [100, 193] on button "COMPLETE" at bounding box center [105, 189] width 38 height 11
click at [118, 157] on div "ALL TASKS ALL TASKS ACTIVE TASKS TASKS IN WRAP UP [PHONE_NUMBER] Wrap up | 00:35" at bounding box center [73, 93] width 112 height 153
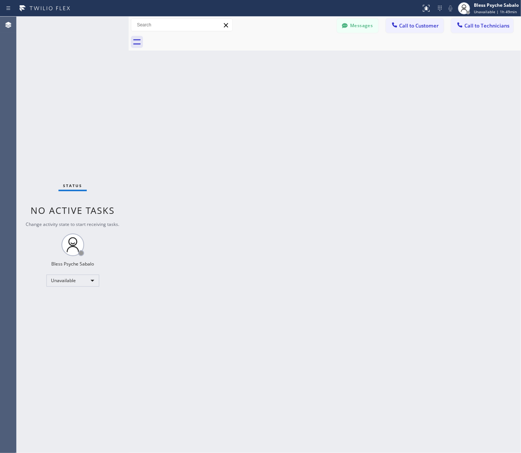
drag, startPoint x: 473, startPoint y: 25, endPoint x: 463, endPoint y: 33, distance: 12.7
click at [474, 25] on span "Call to Technicians" at bounding box center [486, 25] width 45 height 7
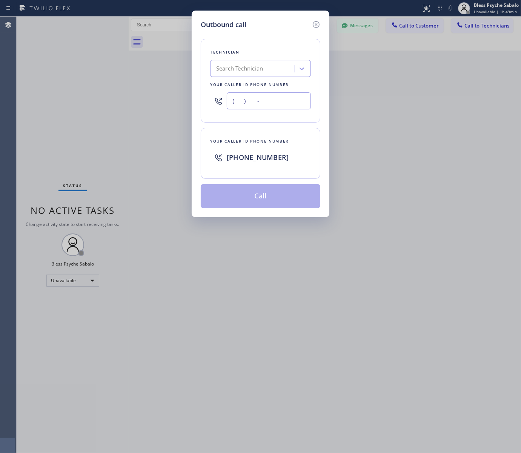
click at [270, 93] on input "(___) ___-____" at bounding box center [269, 100] width 84 height 17
paste input "626) 602-8719"
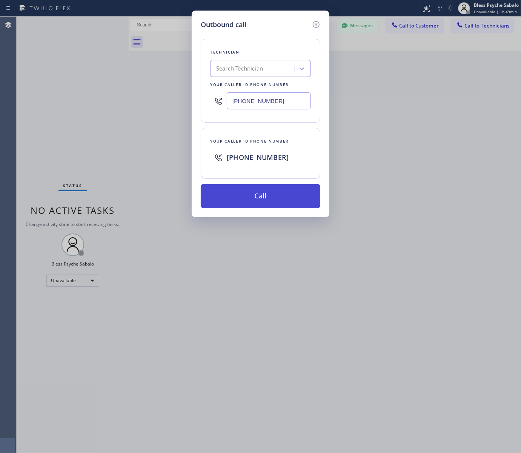
click at [289, 204] on button "Call" at bounding box center [261, 196] width 120 height 24
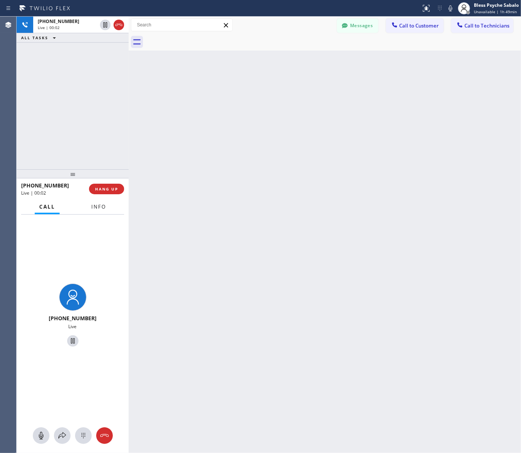
click at [100, 210] on button "Info" at bounding box center [99, 206] width 24 height 15
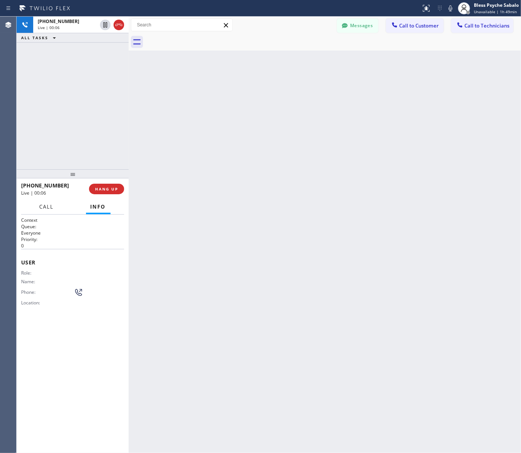
click at [45, 206] on span "Call" at bounding box center [47, 206] width 14 height 7
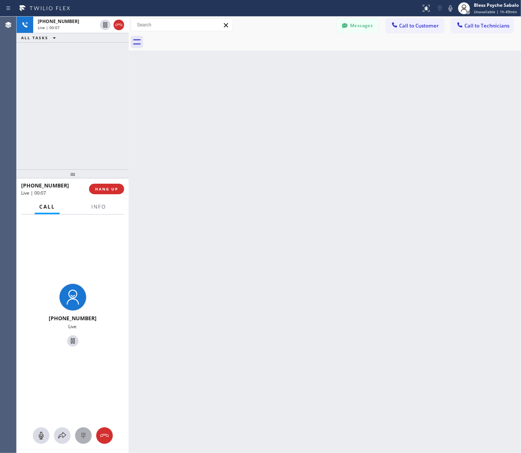
click at [87, 436] on icon at bounding box center [83, 435] width 9 height 9
click at [106, 334] on div "9 WXYZ" at bounding box center [103, 335] width 31 height 21
click at [77, 351] on div "0 +" at bounding box center [72, 356] width 31 height 21
click at [36, 310] on div "4 GHI" at bounding box center [40, 314] width 31 height 21
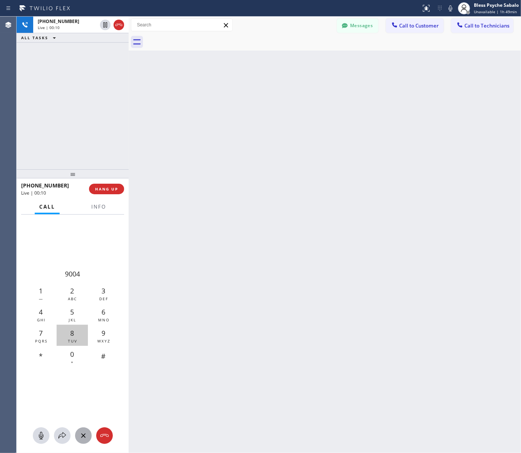
click at [72, 339] on span "TUV" at bounding box center [72, 340] width 9 height 5
click at [102, 358] on span "#" at bounding box center [103, 355] width 5 height 9
click at [107, 288] on div "3 DEF" at bounding box center [103, 292] width 31 height 21
click at [98, 193] on button "HANG UP" at bounding box center [106, 189] width 35 height 11
click at [230, 229] on div "Back to Dashboard Change Sender ID Customers Technicians MB [PERSON_NAME] [DATE…" at bounding box center [325, 235] width 392 height 436
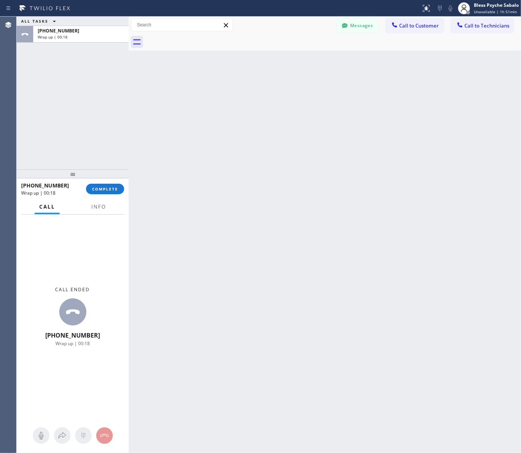
click at [287, 302] on div "Back to Dashboard Change Sender ID Customers Technicians MB [PERSON_NAME] [DATE…" at bounding box center [325, 235] width 392 height 436
click at [106, 191] on span "COMPLETE" at bounding box center [105, 188] width 26 height 5
click at [119, 143] on div "ALL TASKS ALL TASKS ACTIVE TASKS TASKS IN WRAP UP [PHONE_NUMBER] Wrap up | 00:19" at bounding box center [73, 93] width 112 height 153
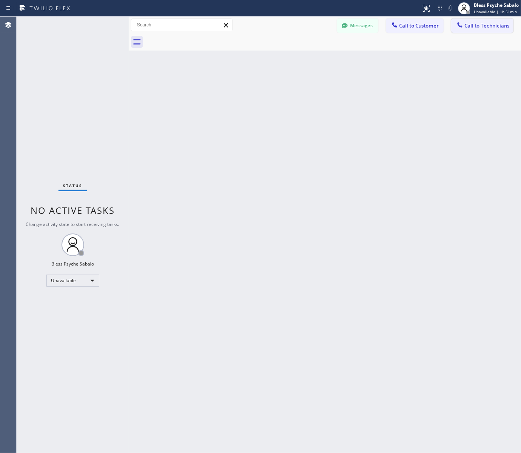
click at [467, 23] on span "Call to Technicians" at bounding box center [486, 25] width 45 height 7
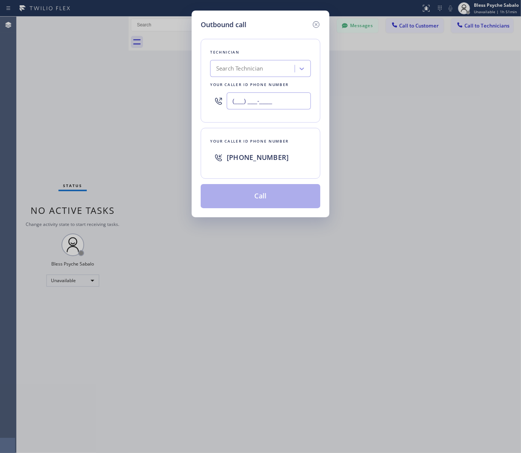
click at [279, 99] on input "(___) ___-____" at bounding box center [269, 100] width 84 height 17
paste input "972) 460-5848"
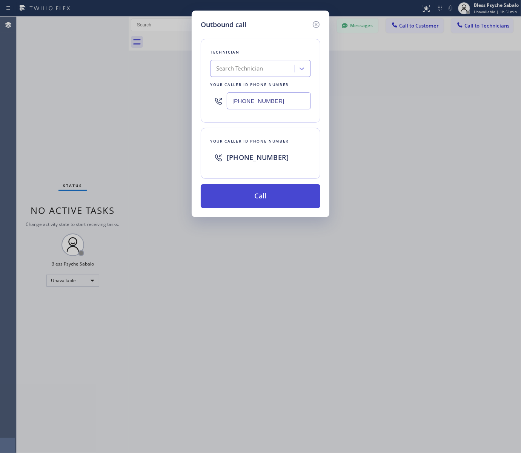
type input "[PHONE_NUMBER]"
click at [293, 197] on button "Call" at bounding box center [261, 196] width 120 height 24
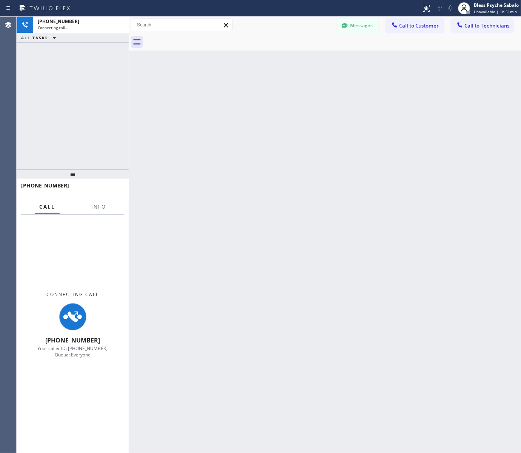
click at [390, 203] on div "Back to Dashboard Change Sender ID Customers Technicians MB [PERSON_NAME] [DATE…" at bounding box center [325, 235] width 392 height 436
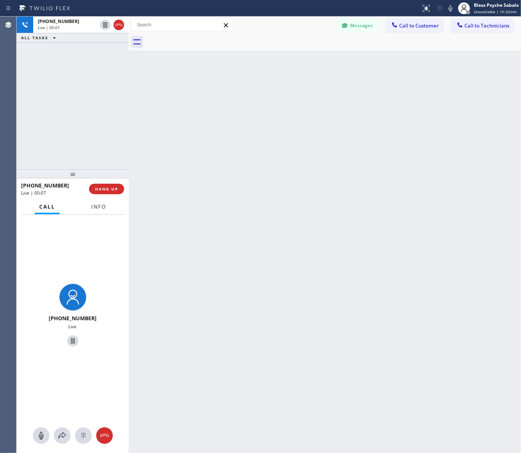
click at [97, 208] on span "Info" at bounding box center [98, 206] width 15 height 7
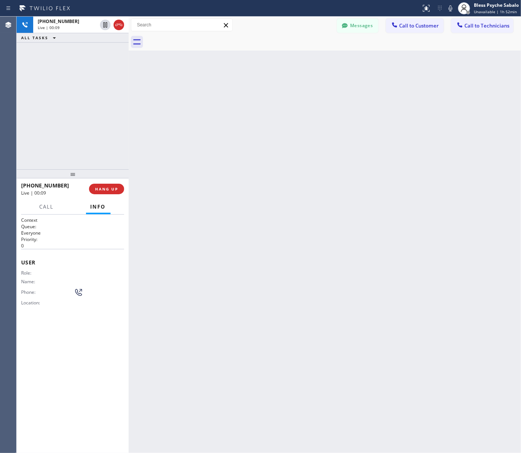
click at [51, 215] on div "Context Queue: Everyone Priority: 0 User Role: Name: Phone: Location: Outbound …" at bounding box center [73, 334] width 112 height 239
click at [43, 207] on span "Call" at bounding box center [47, 206] width 14 height 7
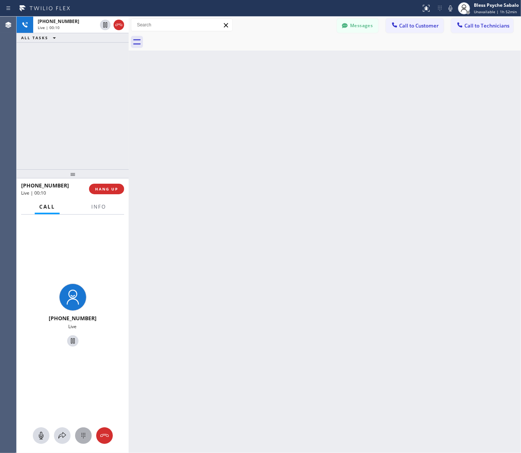
click at [87, 431] on icon at bounding box center [83, 435] width 9 height 9
click at [103, 339] on span "WXYZ" at bounding box center [103, 340] width 13 height 5
click at [66, 360] on div "0 +" at bounding box center [72, 356] width 31 height 21
click at [67, 359] on div "0 +" at bounding box center [72, 356] width 31 height 21
click at [41, 320] on span "GHI" at bounding box center [41, 319] width 9 height 5
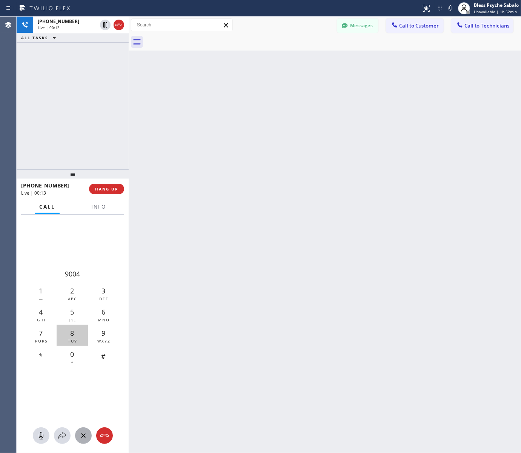
click at [70, 337] on div "8 TUV" at bounding box center [72, 335] width 31 height 21
click at [101, 348] on div "#" at bounding box center [103, 356] width 31 height 21
click at [97, 291] on div "3 DEF" at bounding box center [103, 292] width 31 height 21
click at [113, 187] on span "HANG UP" at bounding box center [106, 188] width 23 height 5
drag, startPoint x: 177, startPoint y: 207, endPoint x: 104, endPoint y: 31, distance: 190.7
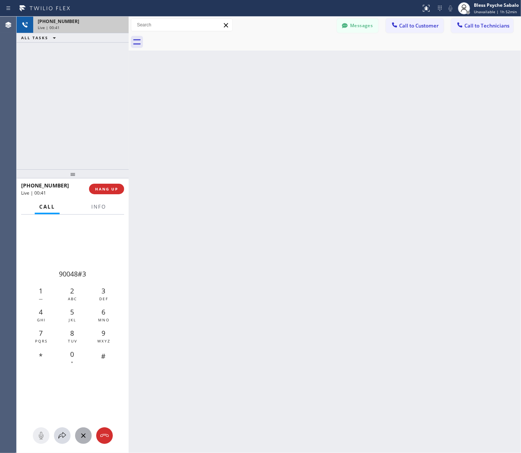
click at [177, 204] on div "Back to Dashboard Change Sender ID Customers Technicians MB [PERSON_NAME] [DATE…" at bounding box center [325, 235] width 392 height 436
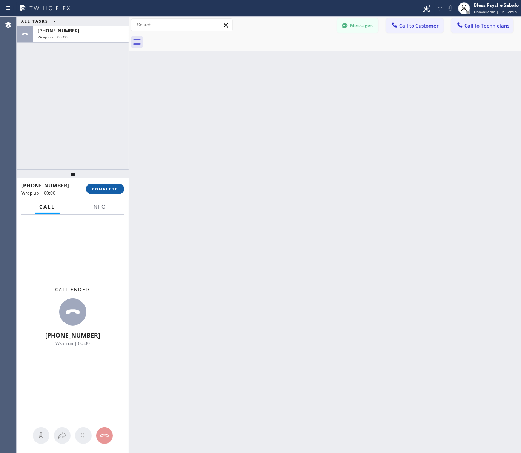
click at [98, 189] on span "COMPLETE" at bounding box center [105, 188] width 26 height 5
click at [90, 178] on div at bounding box center [73, 173] width 112 height 9
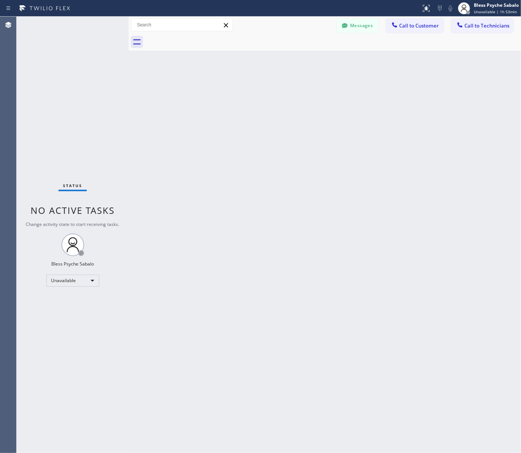
click at [289, 220] on div "Back to Dashboard Change Sender ID Customers Technicians MB [PERSON_NAME] [DATE…" at bounding box center [325, 235] width 392 height 436
drag, startPoint x: 319, startPoint y: 336, endPoint x: 317, endPoint y: 333, distance: 3.9
click at [319, 336] on div "Back to Dashboard Change Sender ID Customers Technicians MB [PERSON_NAME] [DATE…" at bounding box center [325, 235] width 392 height 436
drag, startPoint x: 279, startPoint y: 344, endPoint x: 271, endPoint y: 354, distance: 13.1
click at [271, 353] on div "Back to Dashboard Change Sender ID Customers Technicians MB [PERSON_NAME] [DATE…" at bounding box center [325, 235] width 392 height 436
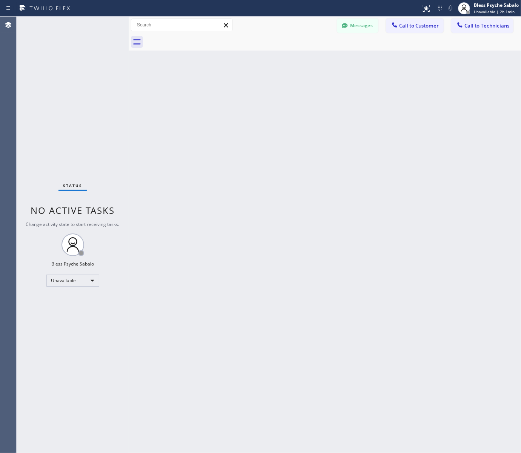
click at [253, 209] on div "Back to Dashboard Change Sender ID Customers Technicians MB [PERSON_NAME] [DATE…" at bounding box center [325, 235] width 392 height 436
click at [392, 234] on div "Back to Dashboard Change Sender ID Customers Technicians MB [PERSON_NAME] [DATE…" at bounding box center [325, 235] width 392 height 436
click at [371, 230] on div "Back to Dashboard Change Sender ID Customers Technicians MB [PERSON_NAME] [DATE…" at bounding box center [325, 235] width 392 height 436
click at [291, 218] on div "Back to Dashboard Change Sender ID Customers Technicians MB [PERSON_NAME] [DATE…" at bounding box center [325, 235] width 392 height 436
click at [406, 85] on div "Back to Dashboard Change Sender ID Customers Technicians MB [PERSON_NAME] [DATE…" at bounding box center [325, 235] width 392 height 436
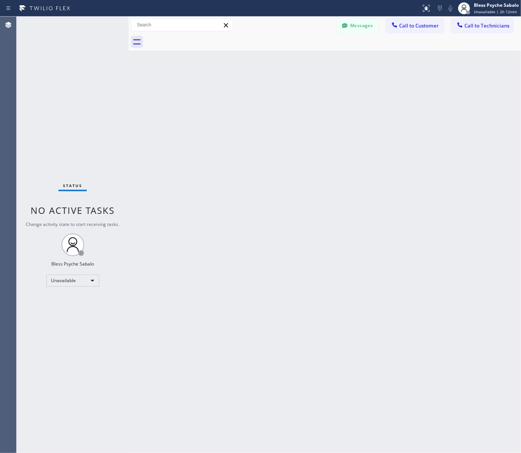
drag, startPoint x: 310, startPoint y: 236, endPoint x: 356, endPoint y: 170, distance: 80.4
click at [310, 222] on div "Back to Dashboard Change Sender ID Customers Technicians MB [PERSON_NAME] [DATE…" at bounding box center [325, 235] width 392 height 436
click at [446, 247] on div "Back to Dashboard Change Sender ID Customers Technicians MB [PERSON_NAME] [DATE…" at bounding box center [325, 235] width 392 height 436
click at [421, 293] on div "Back to Dashboard Change Sender ID Customers Technicians MB [PERSON_NAME] [DATE…" at bounding box center [325, 235] width 392 height 436
click at [430, 218] on div "Back to Dashboard Change Sender ID Customers Technicians MB [PERSON_NAME] [DATE…" at bounding box center [325, 235] width 392 height 436
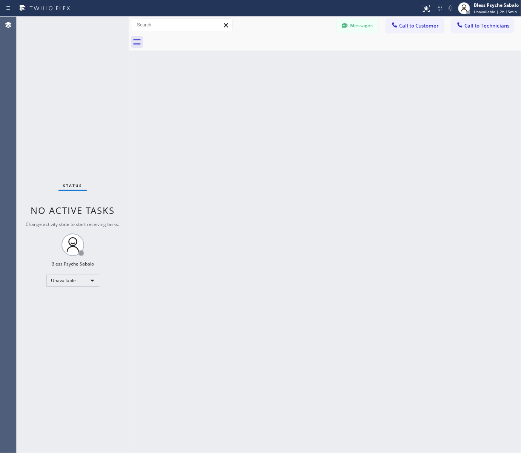
click at [419, 224] on div "Back to Dashboard Change Sender ID Customers Technicians MB [PERSON_NAME] [DATE…" at bounding box center [325, 235] width 392 height 436
drag, startPoint x: 342, startPoint y: 264, endPoint x: 374, endPoint y: 278, distance: 35.4
click at [356, 268] on div "Back to Dashboard Change Sender ID Customers Technicians MB [PERSON_NAME] [DATE…" at bounding box center [325, 235] width 392 height 436
click at [421, 52] on div "Back to Dashboard Change Sender ID Customers Technicians MB [PERSON_NAME] [DATE…" at bounding box center [325, 235] width 392 height 436
click at [374, 104] on div "Back to Dashboard Change Sender ID Customers Technicians MB [PERSON_NAME] [DATE…" at bounding box center [325, 235] width 392 height 436
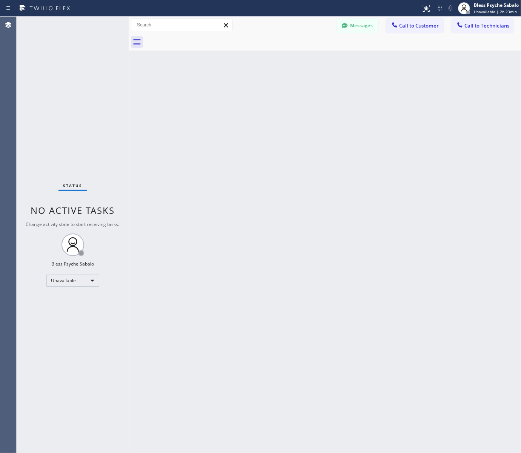
drag, startPoint x: 455, startPoint y: 157, endPoint x: 520, endPoint y: 81, distance: 99.8
click at [455, 154] on div "Back to Dashboard Change Sender ID Customers Technicians MB [PERSON_NAME] [DATE…" at bounding box center [325, 235] width 392 height 436
drag, startPoint x: 448, startPoint y: 74, endPoint x: 429, endPoint y: 44, distance: 35.9
click at [448, 74] on div "Back to Dashboard Change Sender ID Customers Technicians MB [PERSON_NAME] [DATE…" at bounding box center [325, 235] width 392 height 436
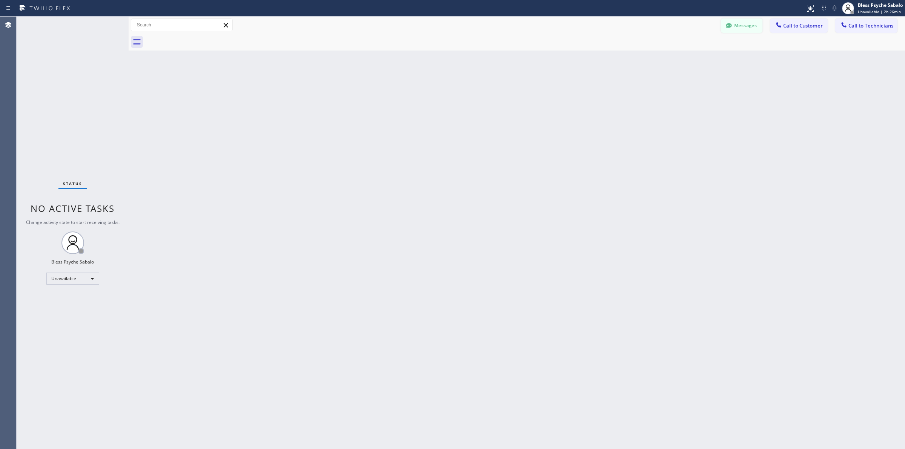
click at [570, 27] on icon at bounding box center [729, 26] width 8 height 8
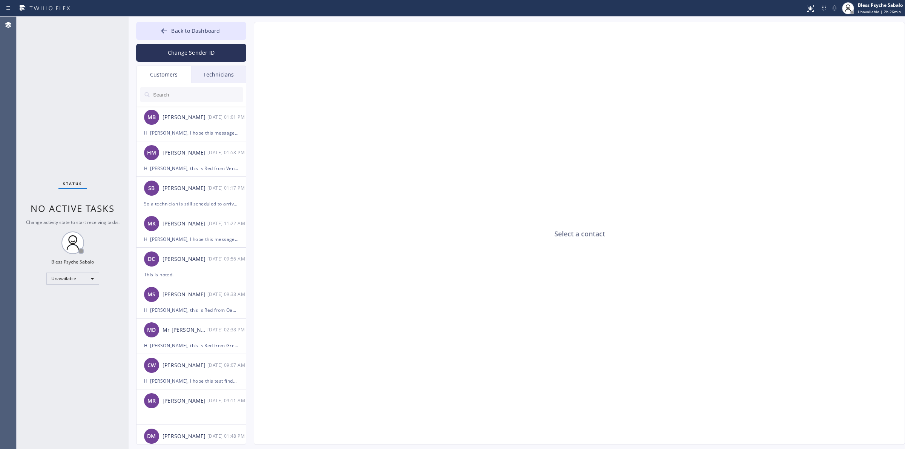
click at [231, 70] on div "Technicians" at bounding box center [218, 74] width 55 height 17
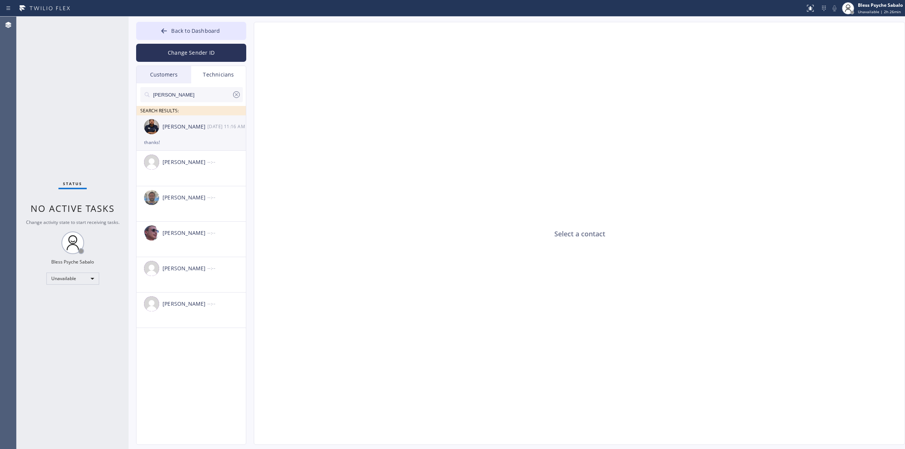
click at [216, 126] on div "[DATE] 11:16 AM" at bounding box center [226, 126] width 39 height 9
click at [237, 95] on icon at bounding box center [236, 94] width 9 height 9
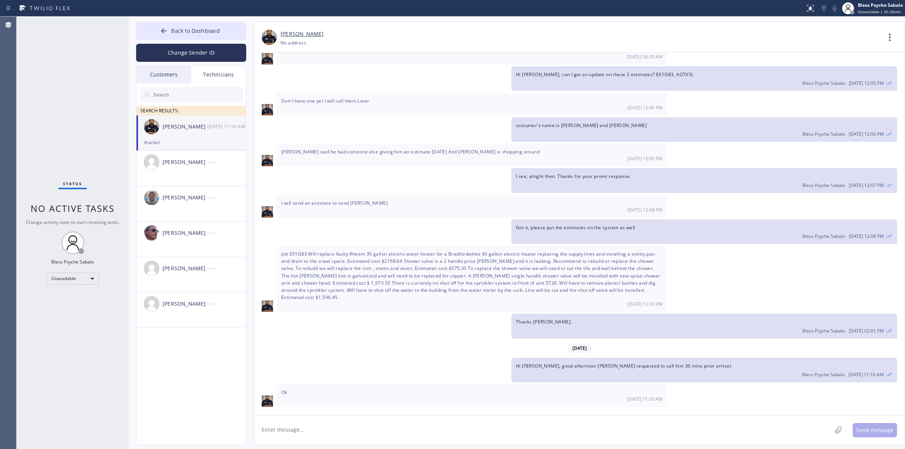
drag, startPoint x: 175, startPoint y: 74, endPoint x: 189, endPoint y: 71, distance: 13.5
click at [175, 73] on div "Customers" at bounding box center [163, 74] width 55 height 17
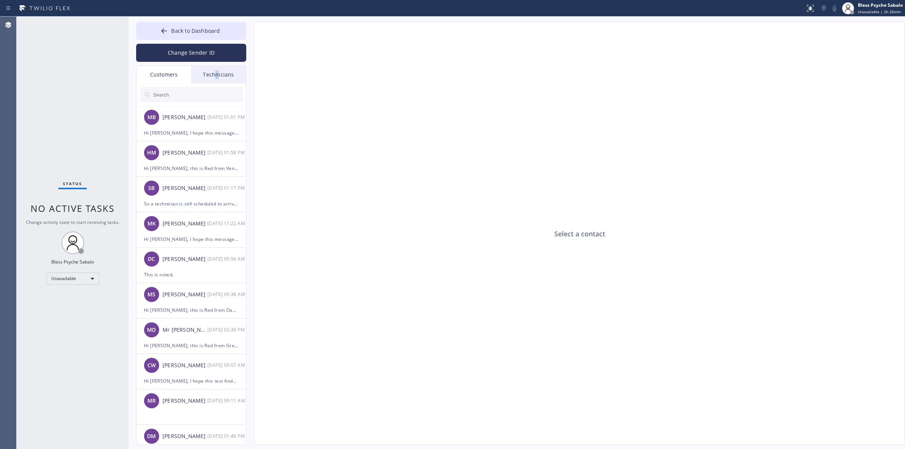
click at [217, 71] on div "Technicians" at bounding box center [218, 74] width 55 height 17
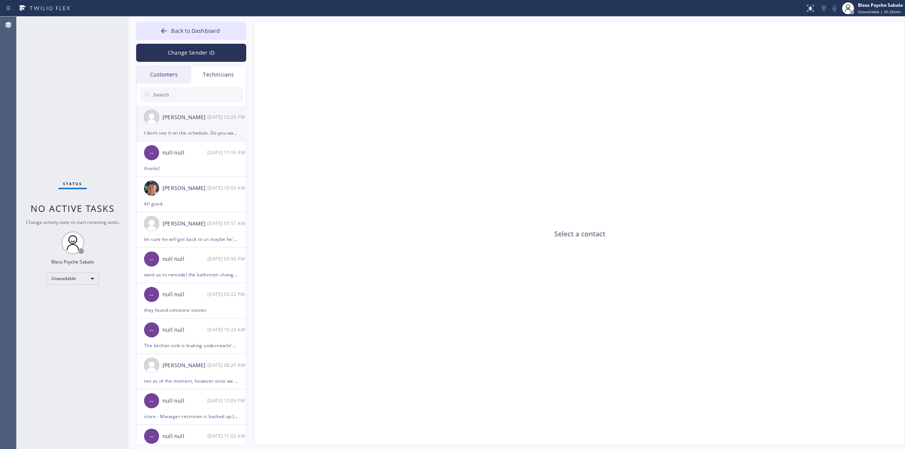
click at [196, 131] on div "I don’t see it on the schedule. Do you want me to call the customer?" at bounding box center [191, 133] width 94 height 9
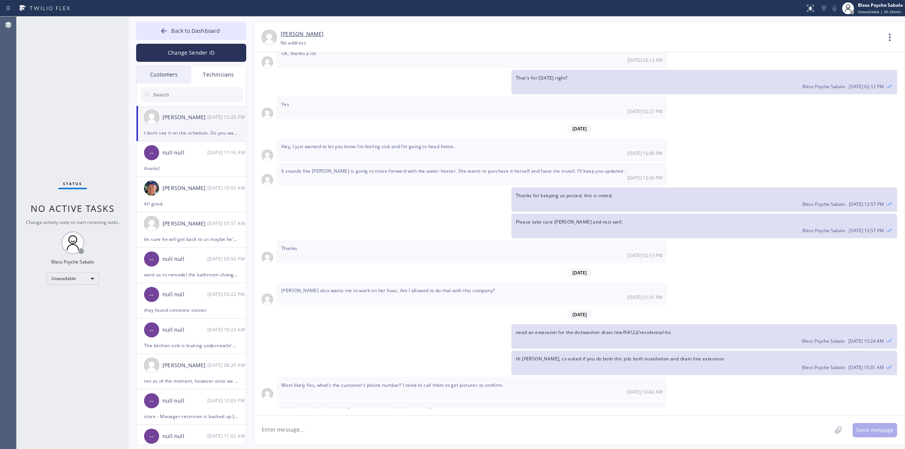
click at [324, 382] on span "Most likely Yes, what’s the customer’s phone number? I need to call them to get…" at bounding box center [392, 385] width 222 height 6
drag, startPoint x: 324, startPoint y: 370, endPoint x: 331, endPoint y: 373, distance: 7.3
click at [325, 382] on span "Most likely Yes, what’s the customer’s phone number? I need to call them to get…" at bounding box center [392, 385] width 222 height 6
click at [340, 406] on span "I don’t see it on the schedule. Do you want me to call the customer?" at bounding box center [356, 409] width 150 height 6
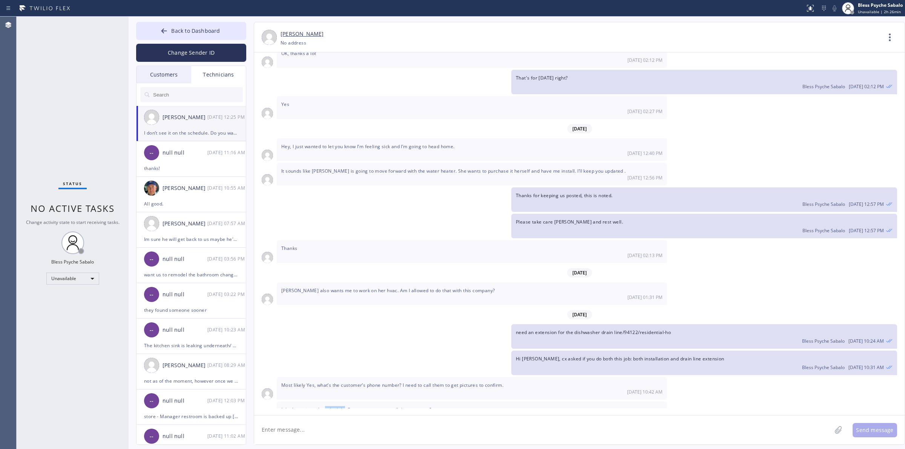
click at [340, 406] on span "I don’t see it on the schedule. Do you want me to call the customer?" at bounding box center [356, 409] width 150 height 6
click at [362, 431] on textarea at bounding box center [542, 429] width 577 height 29
click at [422, 419] on textarea at bounding box center [542, 429] width 577 height 29
click at [321, 410] on div "received" at bounding box center [324, 408] width 26 height 12
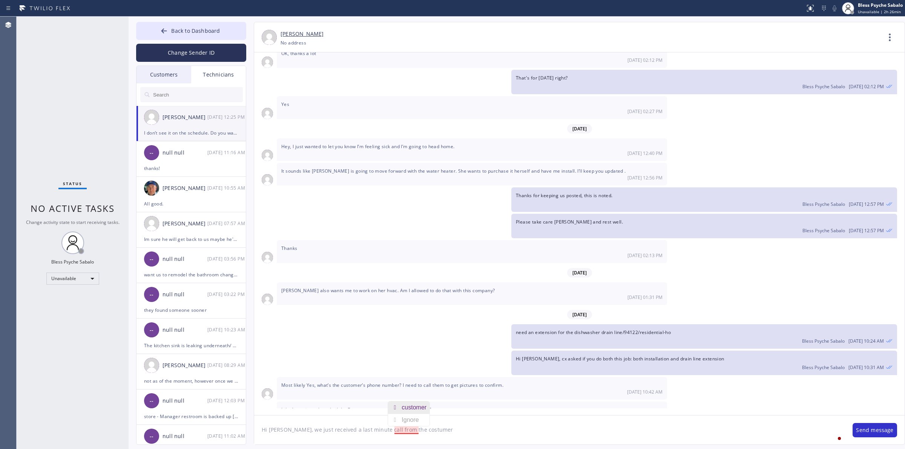
click at [415, 409] on div "customer" at bounding box center [416, 408] width 28 height 12
click at [434, 429] on textarea "Hi [PERSON_NAME], we just received a last minute call from the customer" at bounding box center [549, 429] width 591 height 29
click at [464, 406] on div "want" at bounding box center [463, 408] width 16 height 12
click at [491, 432] on textarea "Hi [PERSON_NAME], we just received a last minute call from the customer, they d…" at bounding box center [549, 429] width 591 height 29
click at [527, 429] on textarea "Hi [PERSON_NAME], we just received a last minute call from the customer, they d…" at bounding box center [549, 429] width 591 height 29
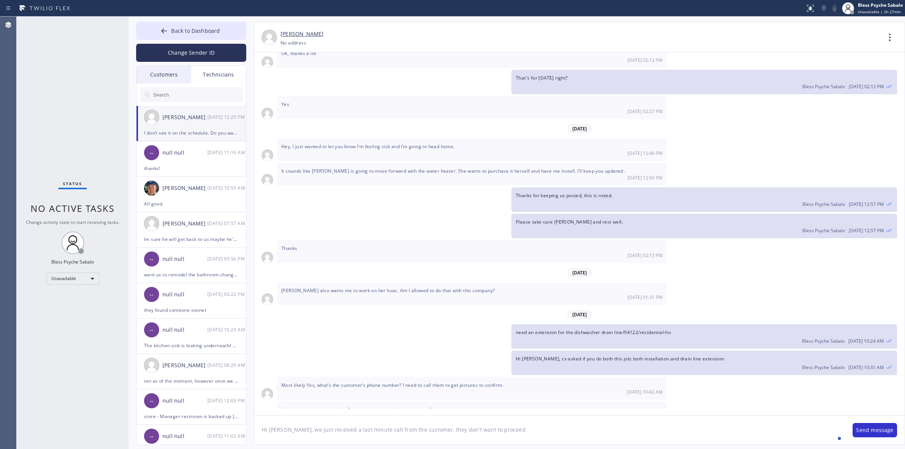
click at [528, 430] on textarea "Hi [PERSON_NAME], we just received a last minute call from the customer, they d…" at bounding box center [549, 429] width 591 height 29
click at [498, 432] on textarea "Hi [PERSON_NAME], we just received a last minute call from the customer, they d…" at bounding box center [549, 429] width 591 height 29
type textarea "Hi [PERSON_NAME], we just received a last minute call from the customer, they d…"
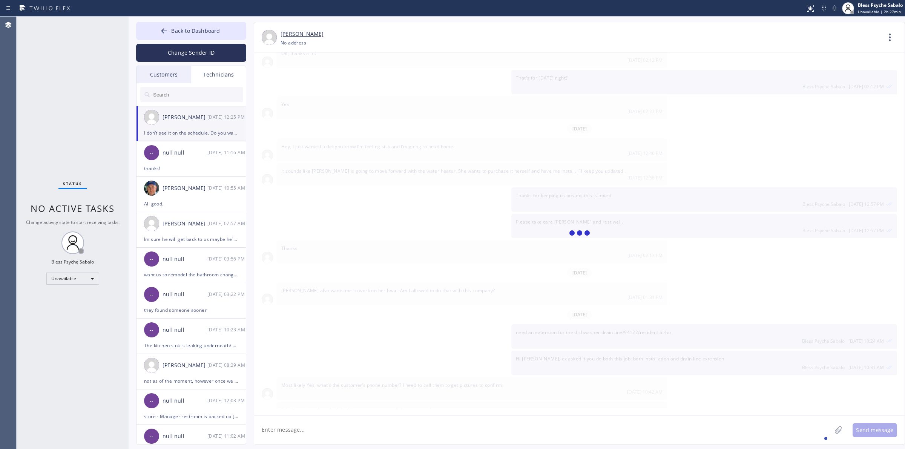
scroll to position [2948, 0]
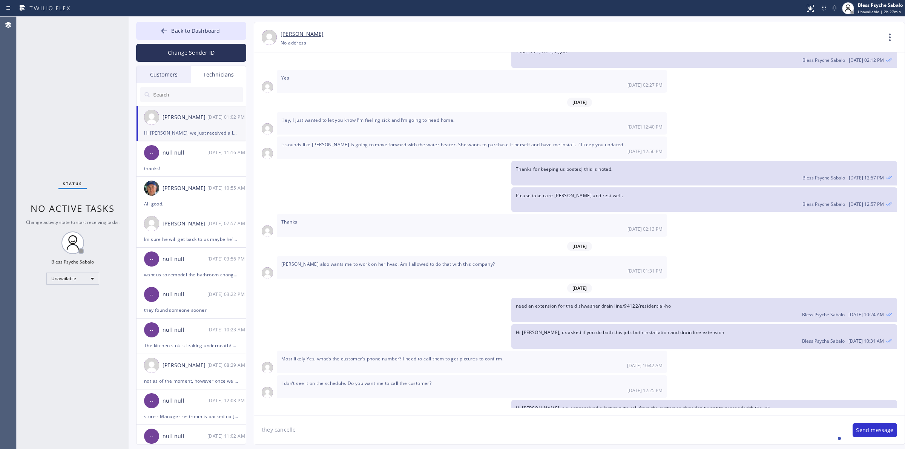
type textarea "they cancelled"
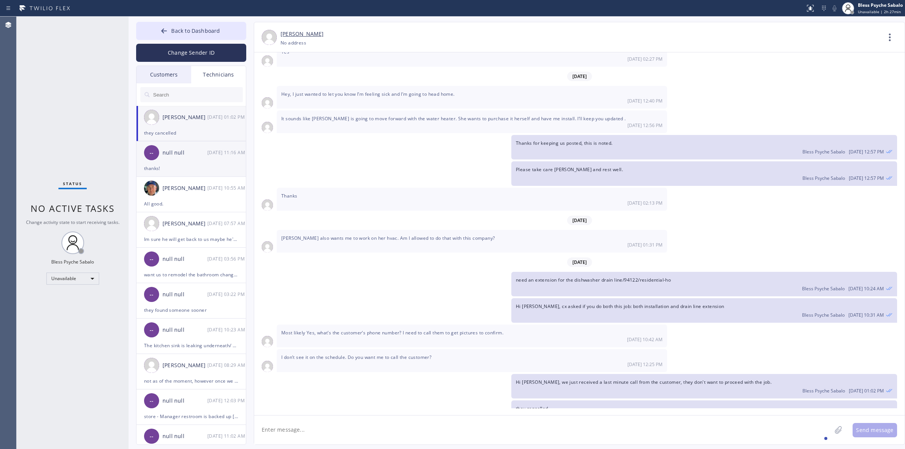
click at [195, 148] on div "-- null null [DATE] 11:16 AM" at bounding box center [191, 152] width 110 height 23
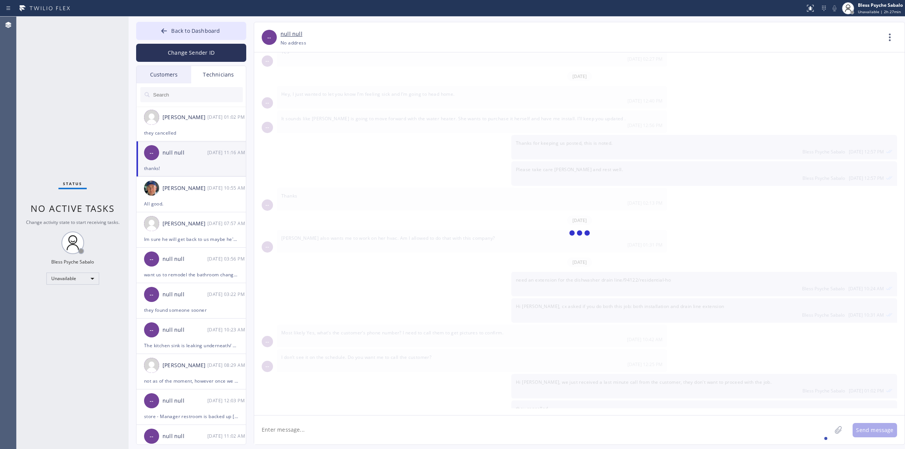
scroll to position [3358, 0]
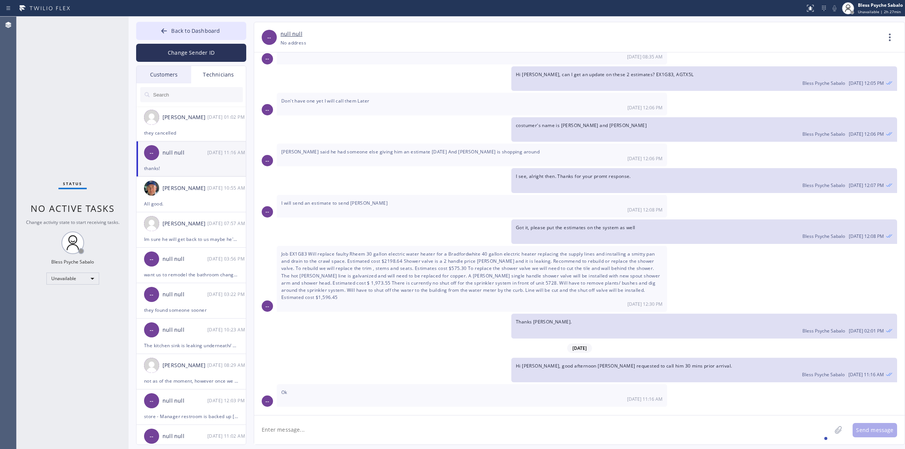
click at [520, 409] on div "thanks! Bless Psyche Sabalo [DATE] 11:16 AM" at bounding box center [704, 421] width 386 height 25
drag, startPoint x: 529, startPoint y: 390, endPoint x: 533, endPoint y: 391, distance: 4.6
click at [533, 409] on div "thanks! Bless Psyche Sabalo [DATE] 11:16 AM" at bounding box center [704, 421] width 386 height 25
click at [198, 204] on div "All good." at bounding box center [191, 203] width 94 height 9
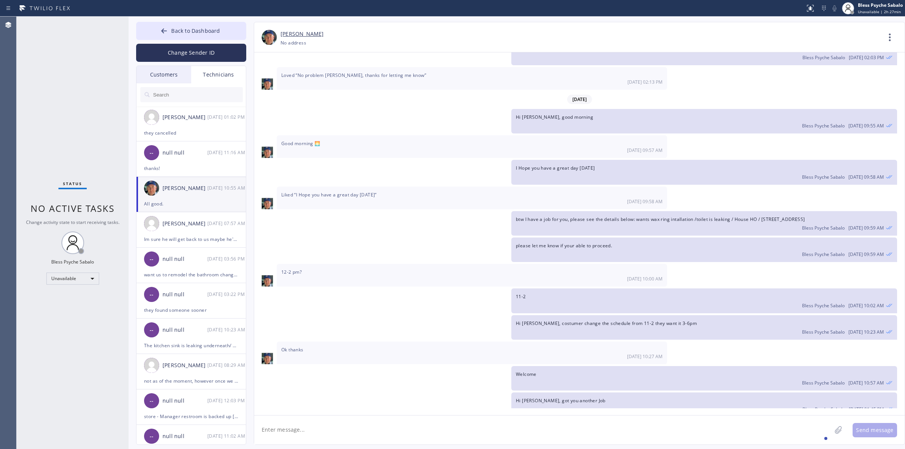
scroll to position [5309, 0]
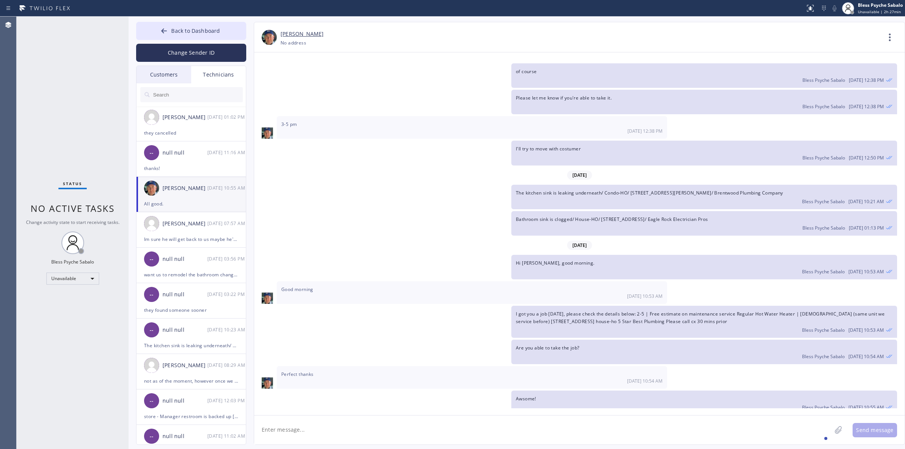
click at [387, 417] on div "All good. Bless Psyche Sabalo [DATE] 10:55 AM" at bounding box center [575, 429] width 643 height 25
click at [193, 219] on div "[PERSON_NAME]" at bounding box center [184, 223] width 45 height 9
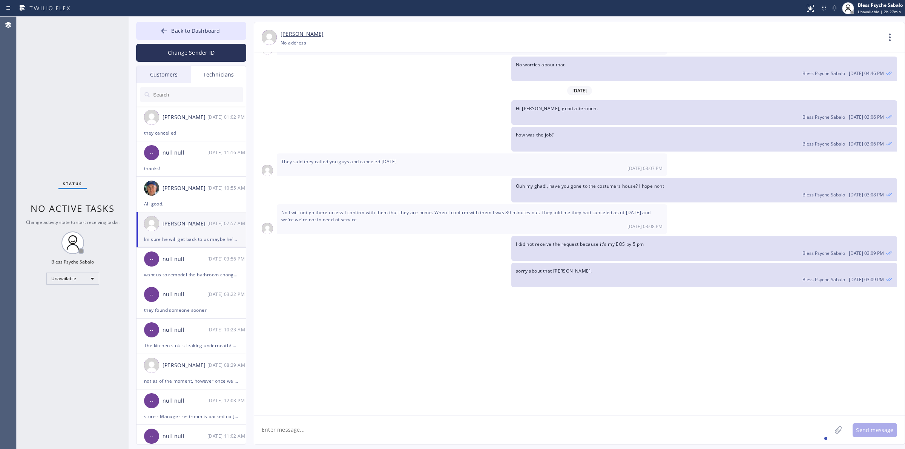
scroll to position [7606, 0]
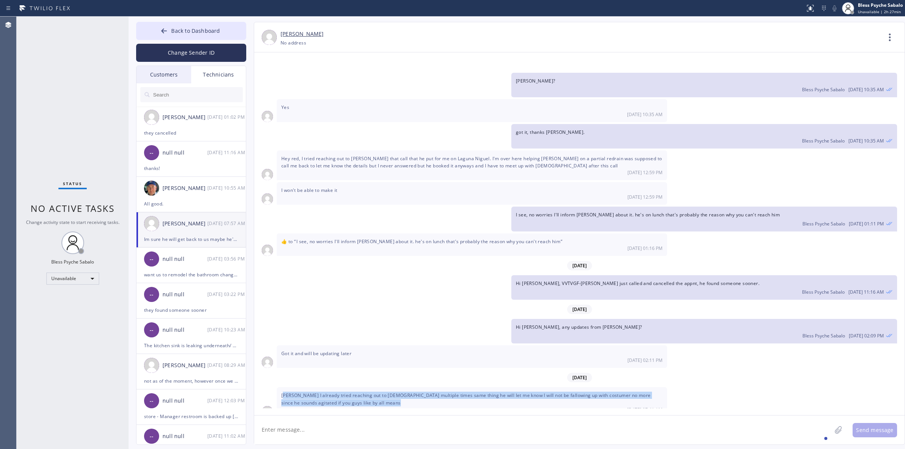
drag, startPoint x: 353, startPoint y: 372, endPoint x: 349, endPoint y: 382, distance: 10.6
click at [356, 387] on div "[PERSON_NAME] I already tried reaching out to [DEMOGRAPHIC_DATA] multiple times…" at bounding box center [472, 402] width 390 height 30
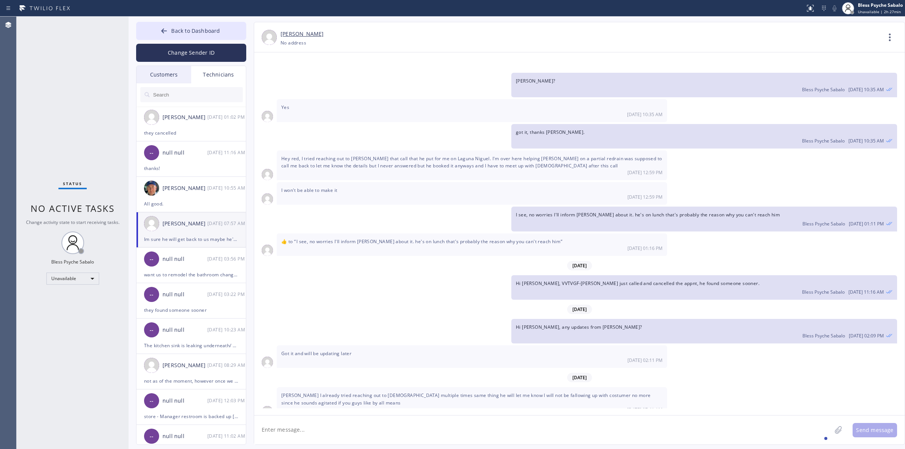
click at [343, 431] on div "[DATE] 07:57 AM" at bounding box center [471, 434] width 381 height 6
click at [362, 436] on textarea at bounding box center [542, 429] width 577 height 29
type textarea "t"
type textarea "This is noted [PERSON_NAME]"
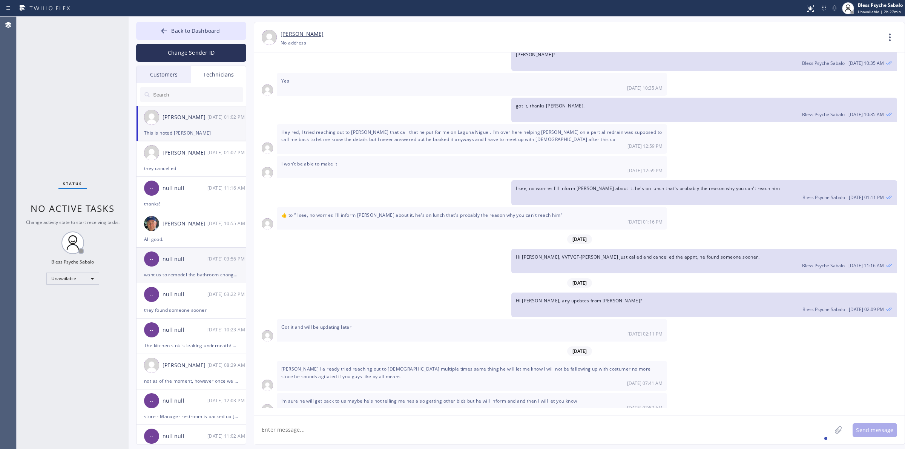
click at [154, 269] on div "-- null null [DATE] 03:56 PM" at bounding box center [191, 259] width 110 height 23
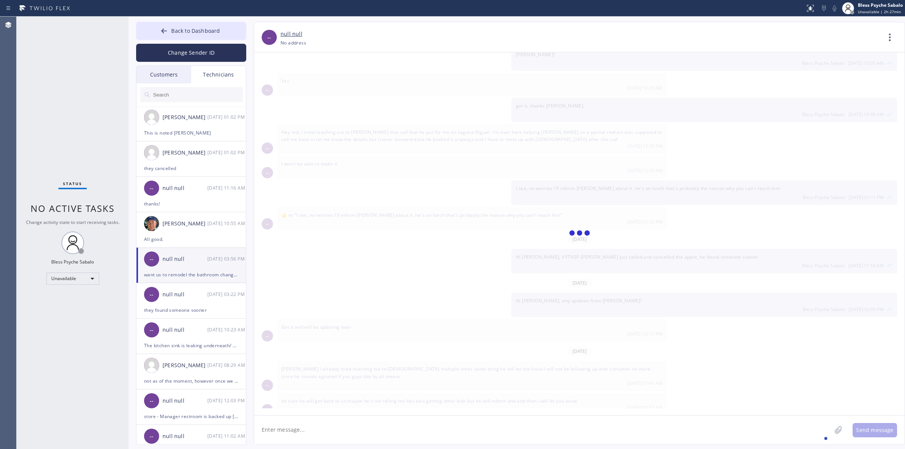
scroll to position [1003, 0]
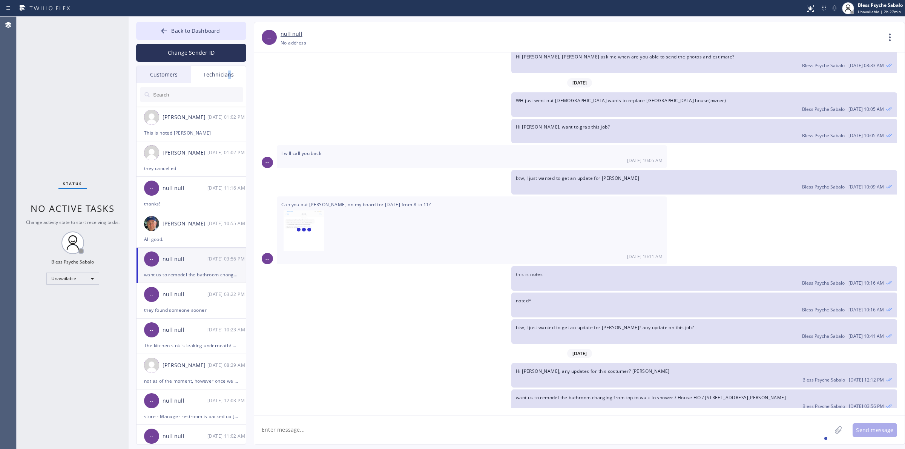
drag, startPoint x: 228, startPoint y: 80, endPoint x: 222, endPoint y: 84, distance: 7.1
click at [229, 80] on div "Technicians" at bounding box center [218, 74] width 55 height 17
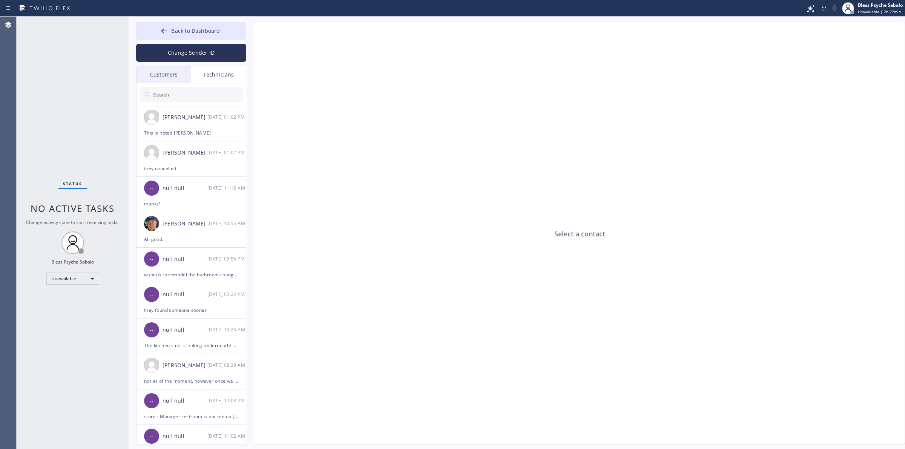
click at [207, 100] on input "text" at bounding box center [197, 94] width 90 height 15
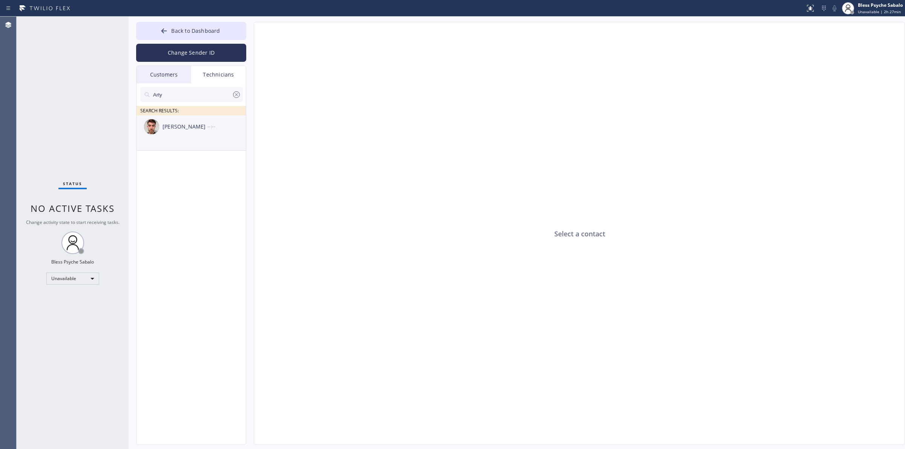
type input "Arty"
click at [202, 134] on div "[PERSON_NAME] --:--" at bounding box center [191, 126] width 110 height 23
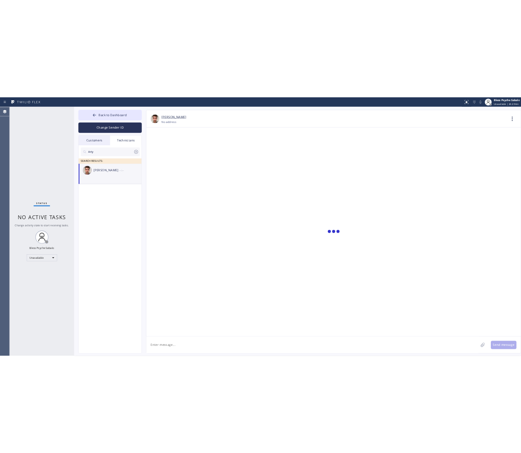
scroll to position [1864, 0]
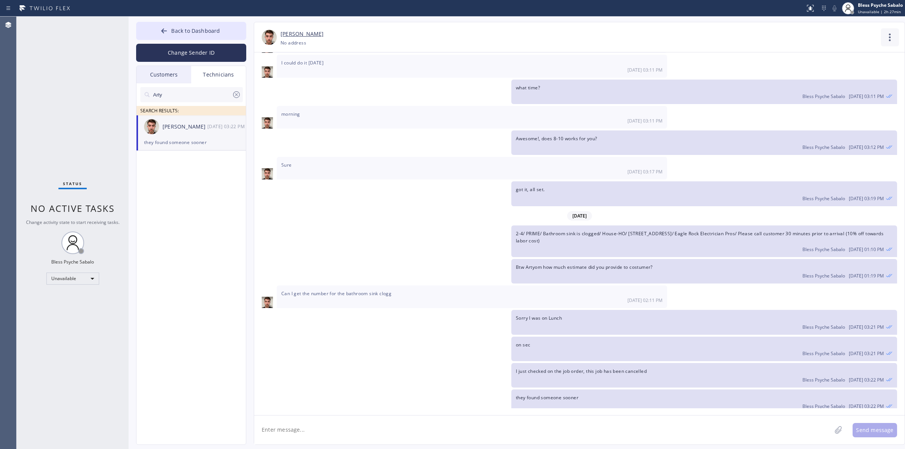
click at [570, 36] on icon at bounding box center [890, 37] width 18 height 18
click at [570, 77] on li "Call to Technician" at bounding box center [843, 77] width 109 height 20
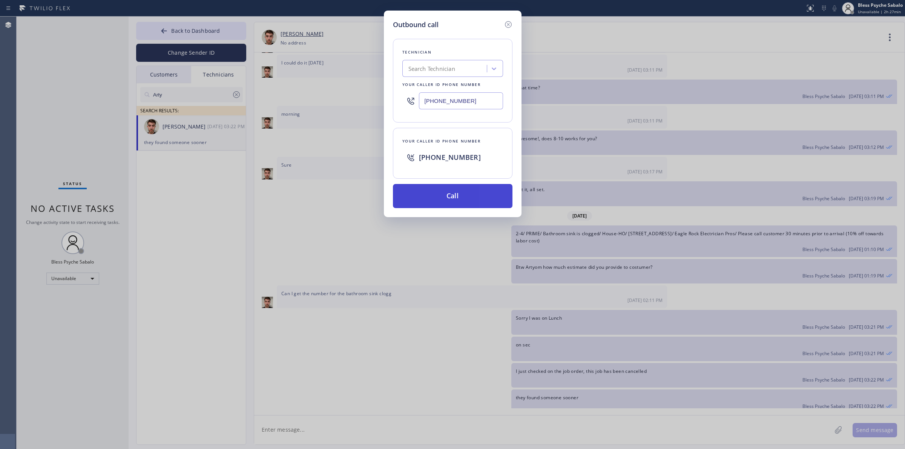
click at [487, 199] on button "Call" at bounding box center [453, 196] width 120 height 24
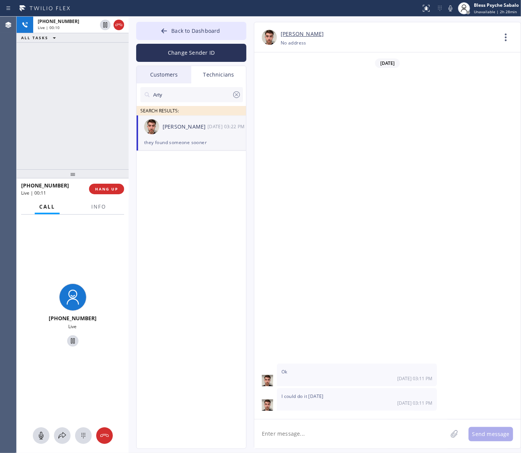
scroll to position [2212, 0]
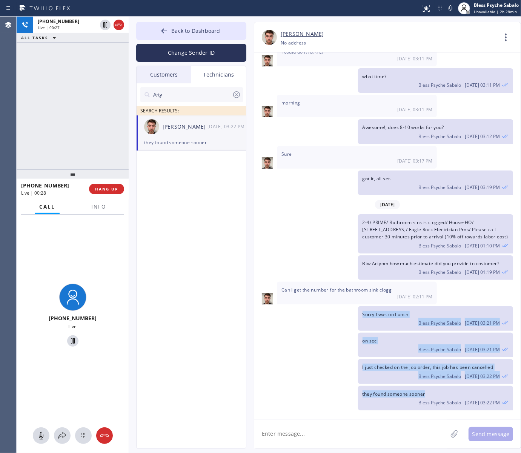
drag, startPoint x: 442, startPoint y: 397, endPoint x: 359, endPoint y: 315, distance: 116.2
click at [359, 315] on div "[DATE] Hi [PERSON_NAME], Just a quick reminder that our training sessions are h…" at bounding box center [387, 232] width 266 height 360
click at [364, 325] on div "Bless Psyche Sabalo [DATE] 03:21 PM" at bounding box center [435, 322] width 146 height 8
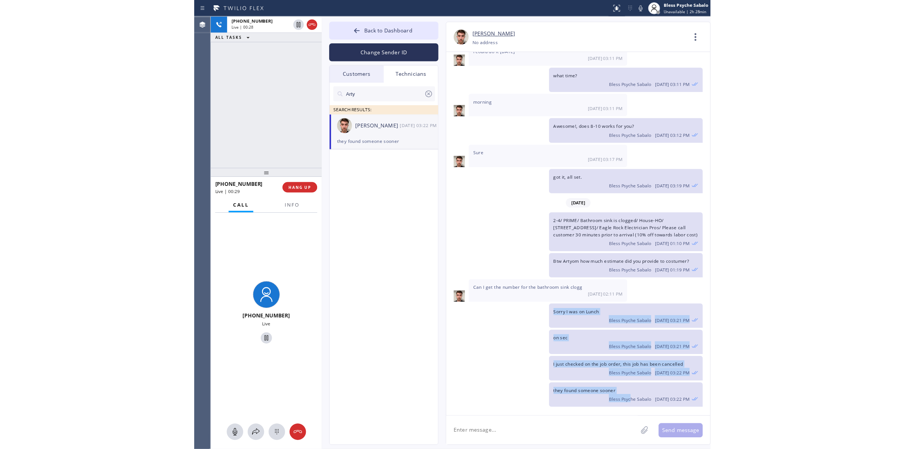
scroll to position [2215, 0]
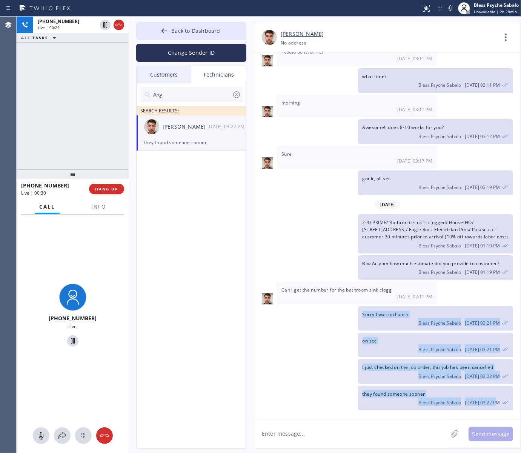
drag, startPoint x: 358, startPoint y: 316, endPoint x: 501, endPoint y: 405, distance: 168.0
click at [501, 405] on div "[DATE] Hi [PERSON_NAME], Just a quick reminder that our training sessions are h…" at bounding box center [387, 232] width 266 height 360
click at [104, 187] on span "HANG UP" at bounding box center [106, 188] width 23 height 5
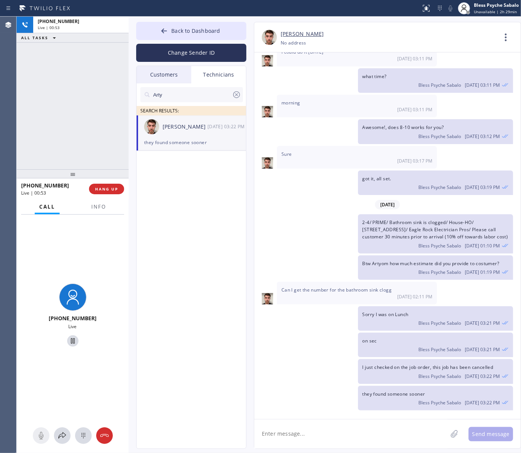
click at [87, 116] on div "[PHONE_NUMBER] Live | 00:53 ALL TASKS ALL TASKS ACTIVE TASKS TASKS IN WRAP UP" at bounding box center [73, 93] width 112 height 153
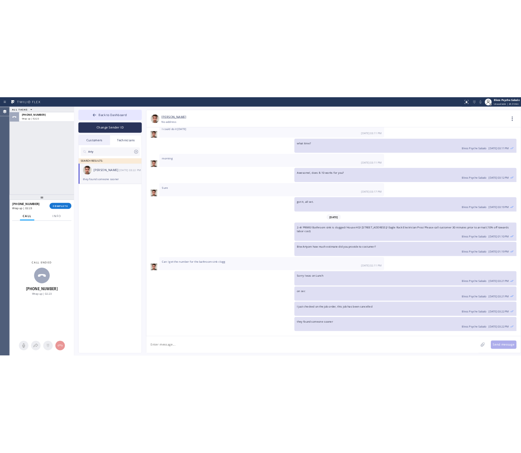
scroll to position [1864, 0]
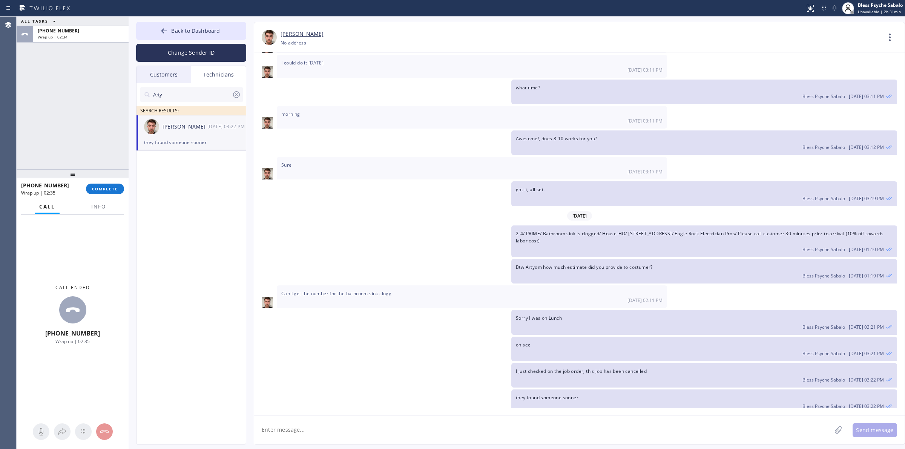
click at [210, 333] on div "Arty SEARCH RESULTS: [PERSON_NAME] [DATE] 03:22 PM they found someone sooner" at bounding box center [191, 272] width 110 height 379
click at [118, 190] on span "COMPLETE" at bounding box center [105, 188] width 26 height 5
click at [83, 160] on div "ALL TASKS ALL TASKS ACTIVE TASKS TASKS IN WRAP UP [PHONE_NUMBER] Wrap up | 02:35" at bounding box center [73, 93] width 112 height 153
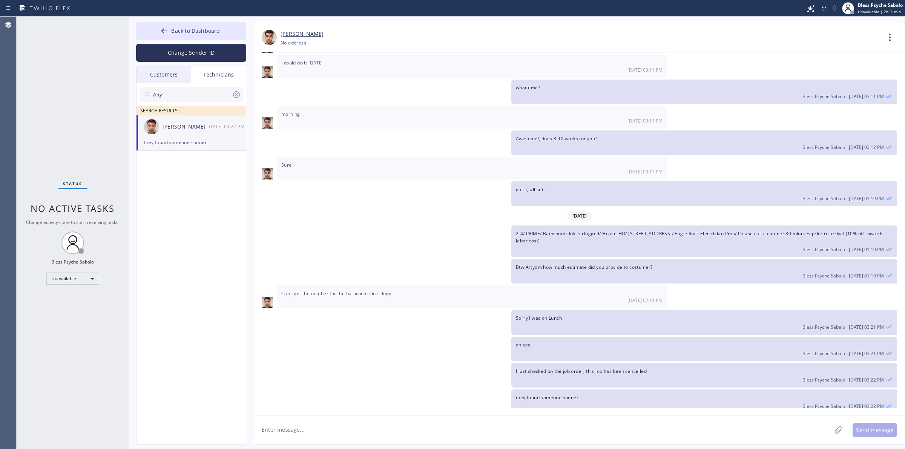
click at [197, 21] on div "Back to Dashboard Change Sender ID Customers Technicians MB [PERSON_NAME] [DATE…" at bounding box center [517, 233] width 776 height 432
click at [197, 29] on span "Back to Dashboard" at bounding box center [195, 30] width 49 height 7
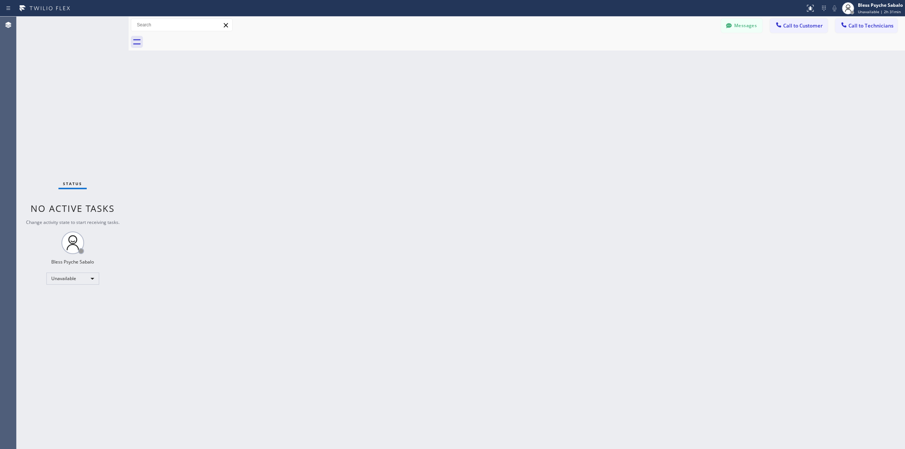
drag, startPoint x: 354, startPoint y: 137, endPoint x: 736, endPoint y: 77, distance: 386.2
click at [359, 137] on div "Back to Dashboard Change Sender ID Customers Technicians MB [PERSON_NAME] [DATE…" at bounding box center [517, 233] width 776 height 432
click at [570, 32] on button "Call to Technicians" at bounding box center [866, 25] width 62 height 14
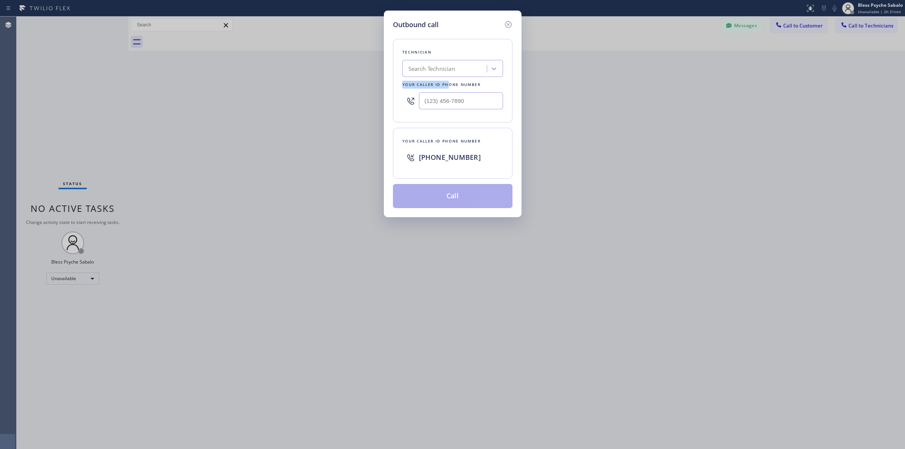
click at [451, 77] on div "Technician Search Technician Your caller id phone number" at bounding box center [453, 81] width 120 height 84
click at [448, 69] on div "Search Technician" at bounding box center [431, 68] width 47 height 9
type input "[PERSON_NAME]"
click at [447, 89] on div "[PERSON_NAME]" at bounding box center [452, 85] width 101 height 14
type input "[PHONE_NUMBER]"
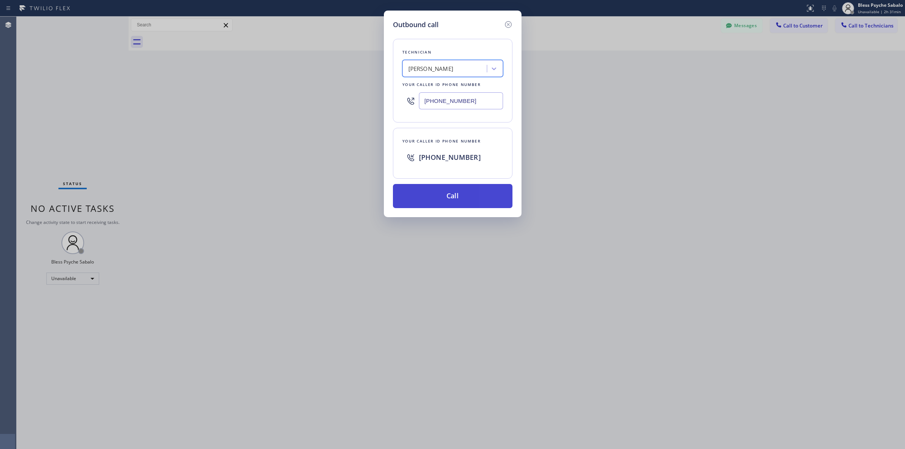
click at [456, 203] on button "Call" at bounding box center [453, 196] width 120 height 24
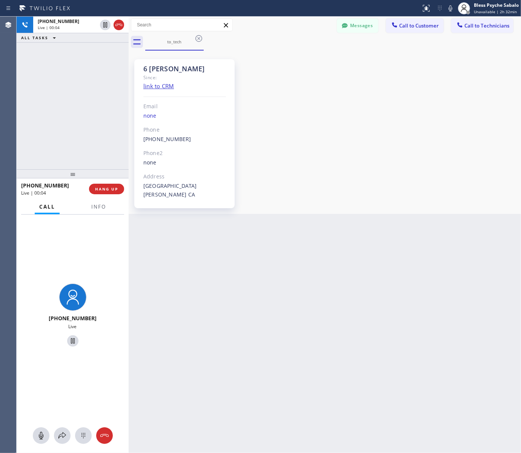
drag, startPoint x: 298, startPoint y: 98, endPoint x: 297, endPoint y: 103, distance: 4.2
click at [298, 104] on div "6 Nick Since: link to CRM Email none Phone [PHONE_NUMBER] Outbound call Technic…" at bounding box center [324, 131] width 388 height 159
click at [110, 187] on span "HANG UP" at bounding box center [106, 188] width 23 height 5
click at [101, 157] on div "[PHONE_NUMBER] Live | 01:20 ALL TASKS ALL TASKS ACTIVE TASKS TASKS IN WRAP UP" at bounding box center [73, 93] width 112 height 153
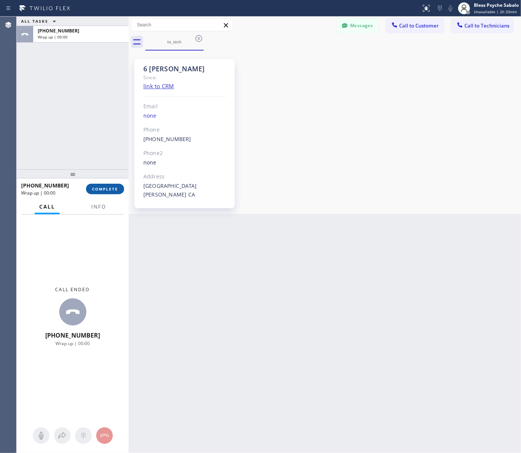
click at [101, 193] on button "COMPLETE" at bounding box center [105, 189] width 38 height 11
drag, startPoint x: 91, startPoint y: 148, endPoint x: 312, endPoint y: 44, distance: 243.7
click at [92, 147] on div "ALL TASKS ALL TASKS ACTIVE TASKS TASKS IN WRAP UP [PHONE_NUMBER] Wrap up | 00:01" at bounding box center [73, 93] width 112 height 153
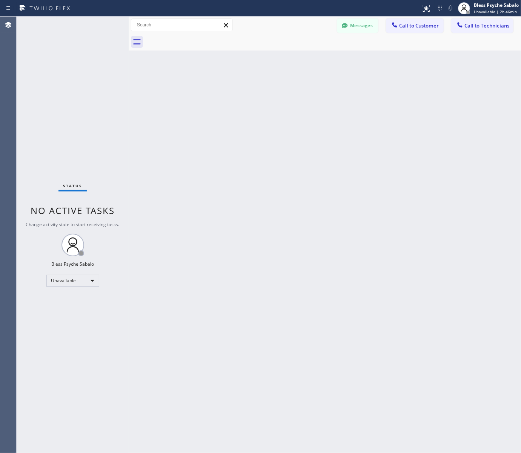
drag, startPoint x: 239, startPoint y: 120, endPoint x: 239, endPoint y: 112, distance: 7.2
click at [239, 119] on div "Back to Dashboard Change Sender ID Customers Technicians MB [PERSON_NAME] [DATE…" at bounding box center [325, 235] width 392 height 437
click at [173, 96] on div "Back to Dashboard Change Sender ID Customers Technicians MB [PERSON_NAME] [DATE…" at bounding box center [325, 235] width 392 height 437
click at [464, 29] on div at bounding box center [459, 25] width 9 height 9
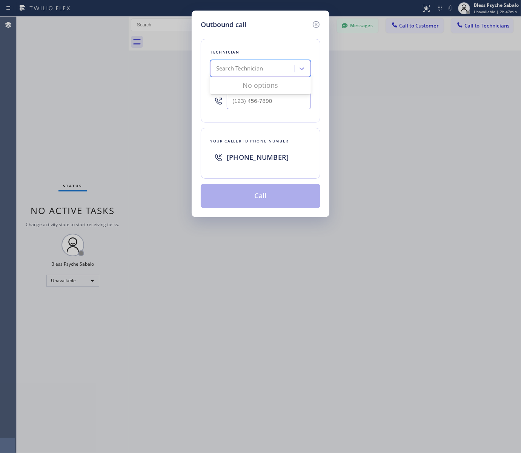
click at [268, 72] on div "Search Technician" at bounding box center [253, 68] width 82 height 13
type input "[PERSON_NAME]"
click at [250, 91] on div "[PERSON_NAME]" at bounding box center [260, 85] width 101 height 14
type input "[PHONE_NUMBER]"
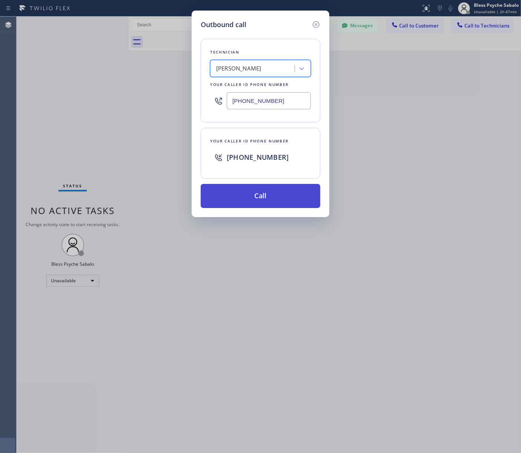
click at [269, 193] on button "Call" at bounding box center [261, 196] width 120 height 24
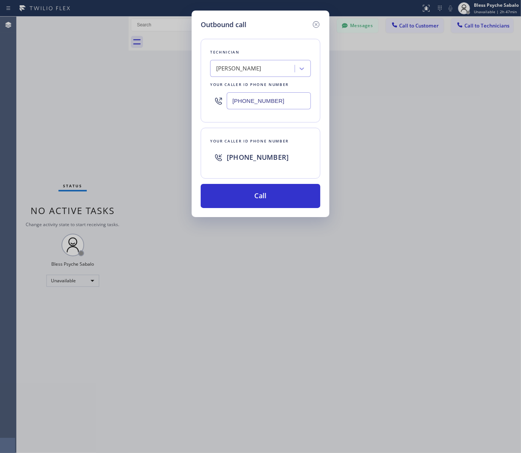
click at [267, 230] on div "Outbound call Technician [PERSON_NAME][GEOGRAPHIC_DATA] Your caller id phone nu…" at bounding box center [260, 226] width 521 height 453
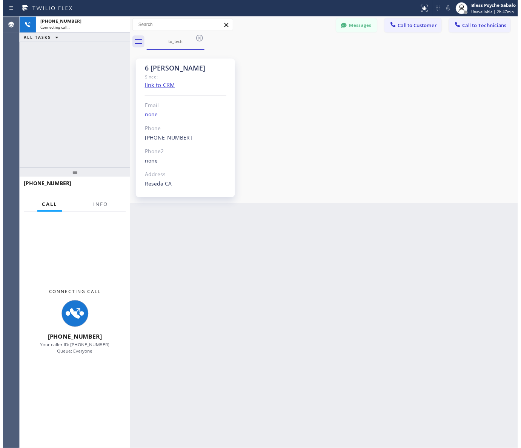
scroll to position [7272, 0]
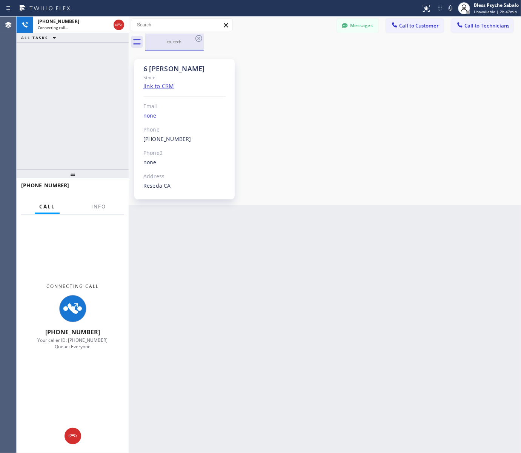
drag, startPoint x: 189, startPoint y: 228, endPoint x: 153, endPoint y: 46, distance: 185.7
click at [189, 227] on div "Back to Dashboard Change Sender ID Customers Technicians MB [PERSON_NAME] [DATE…" at bounding box center [325, 235] width 392 height 437
drag, startPoint x: 74, startPoint y: 432, endPoint x: 80, endPoint y: 427, distance: 8.1
click at [74, 432] on icon at bounding box center [72, 436] width 9 height 9
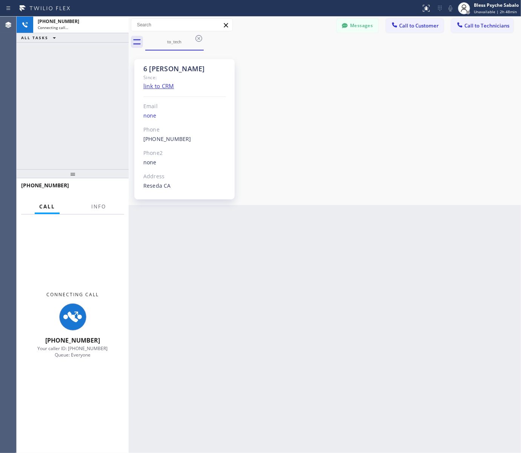
click at [296, 357] on div "Back to Dashboard Change Sender ID Customers Technicians MB [PERSON_NAME] [DATE…" at bounding box center [325, 235] width 392 height 437
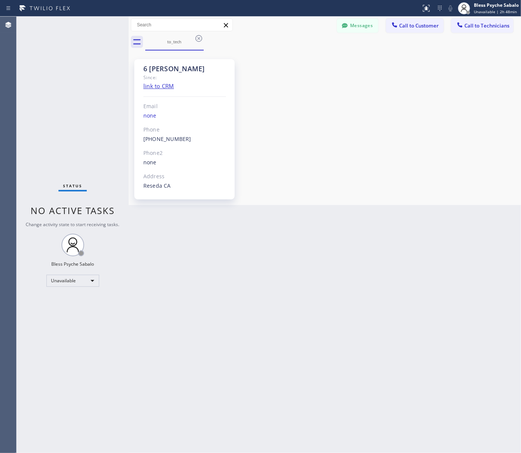
drag, startPoint x: 287, startPoint y: 80, endPoint x: 256, endPoint y: 67, distance: 32.9
click at [287, 80] on div "6 [PERSON_NAME] Since: link to CRM Email none Phone [PHONE_NUMBER] Outbound cal…" at bounding box center [324, 127] width 388 height 151
click at [197, 31] on div at bounding box center [183, 24] width 104 height 13
click at [201, 37] on icon at bounding box center [198, 38] width 9 height 9
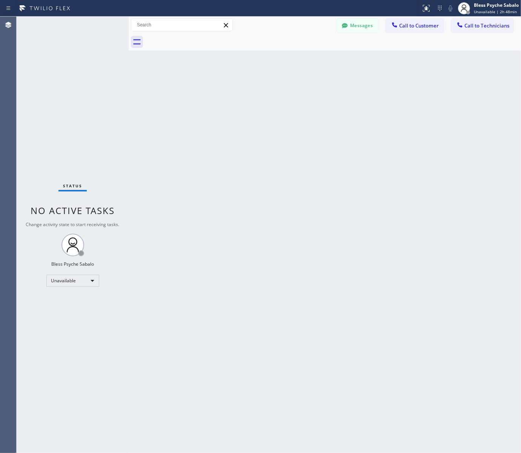
click at [257, 56] on div "Back to Dashboard Change Sender ID Customers Technicians MB [PERSON_NAME] [DATE…" at bounding box center [325, 235] width 392 height 437
click at [219, 45] on div at bounding box center [333, 42] width 376 height 17
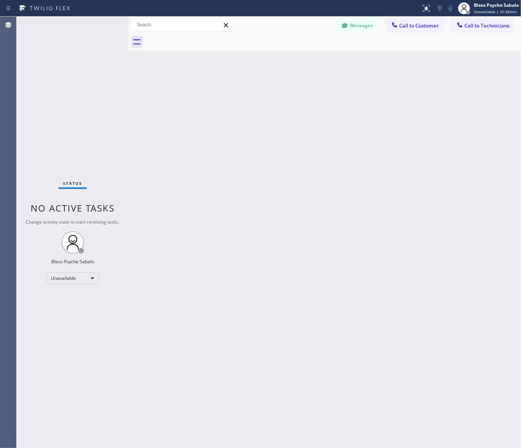
drag, startPoint x: 185, startPoint y: 82, endPoint x: 377, endPoint y: 47, distance: 195.5
click at [185, 82] on div "Back to Dashboard Change Sender ID Customers Technicians MB [PERSON_NAME] [DATE…" at bounding box center [325, 232] width 392 height 431
click at [348, 23] on icon at bounding box center [345, 26] width 8 height 8
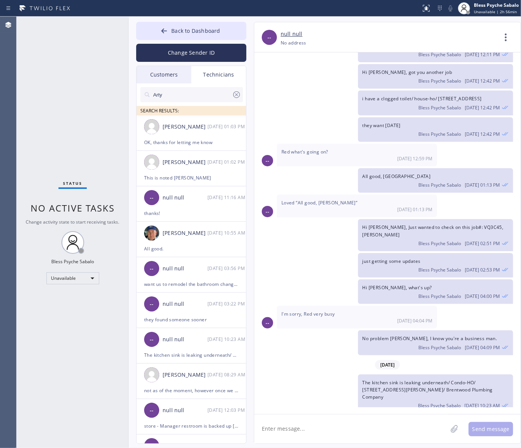
click at [235, 97] on icon at bounding box center [236, 94] width 7 height 7
click at [230, 78] on div "Technicians" at bounding box center [218, 74] width 55 height 17
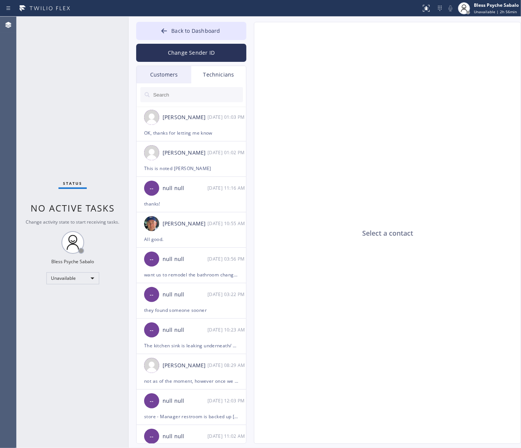
click at [202, 97] on input "text" at bounding box center [197, 94] width 90 height 15
click at [81, 278] on div "Unavailable" at bounding box center [72, 278] width 53 height 12
click at [84, 300] on li "Available" at bounding box center [71, 297] width 51 height 9
click at [170, 142] on div "[PERSON_NAME] [DATE] 01:02 PM" at bounding box center [191, 152] width 110 height 23
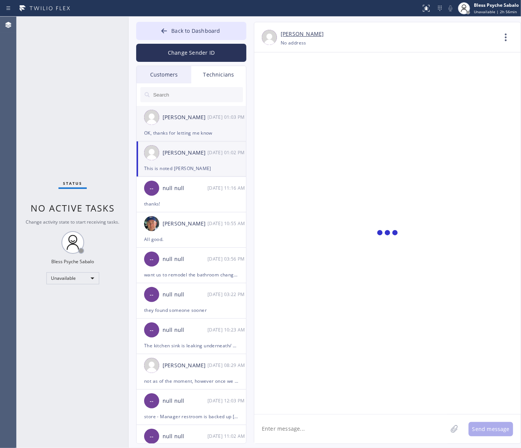
click at [175, 129] on div "OK, thanks for letting me know" at bounding box center [191, 133] width 94 height 9
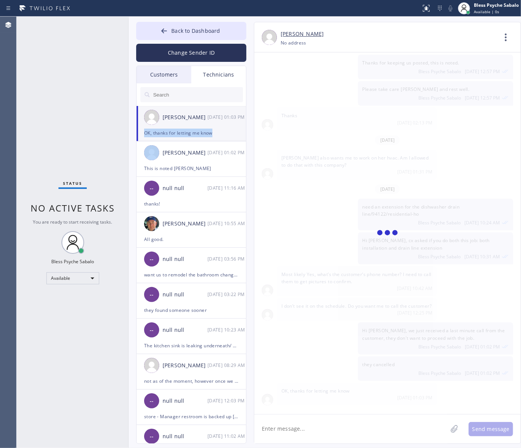
click at [175, 129] on div "OK, thanks for letting me know" at bounding box center [191, 133] width 94 height 9
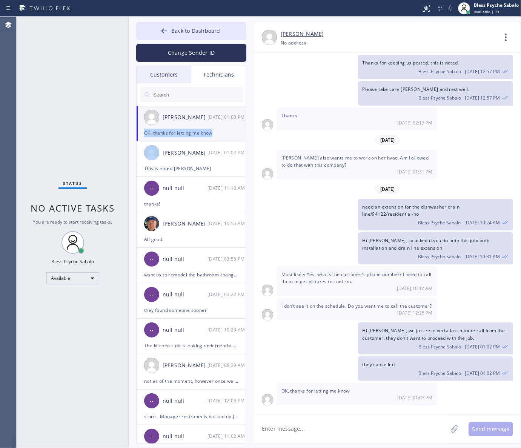
click at [175, 129] on div "OK, thanks for letting me know" at bounding box center [191, 133] width 94 height 9
click at [204, 167] on div "This is noted [PERSON_NAME]" at bounding box center [191, 168] width 94 height 9
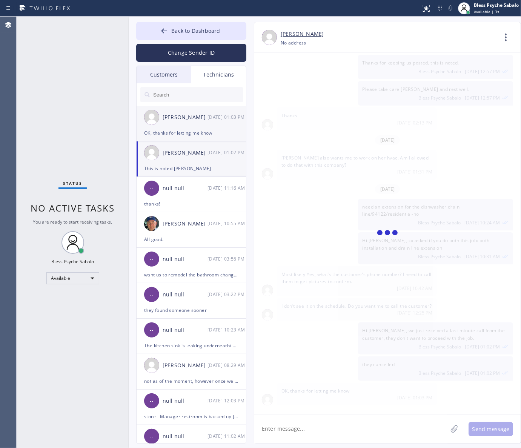
click at [215, 130] on div "OK, thanks for letting me know" at bounding box center [191, 133] width 94 height 9
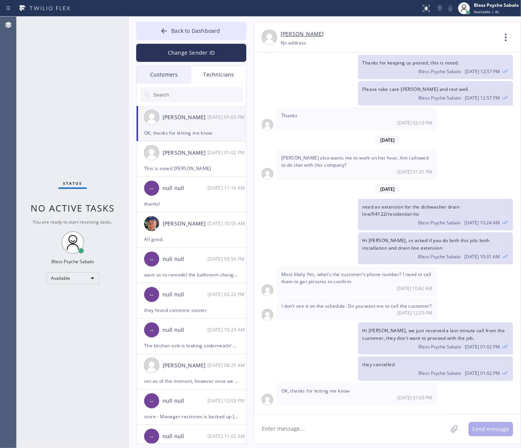
click at [215, 82] on div "Technicians" at bounding box center [218, 74] width 55 height 17
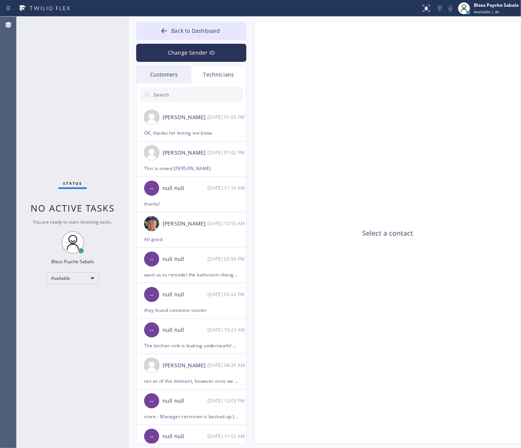
click at [208, 100] on input "text" at bounding box center [197, 94] width 90 height 15
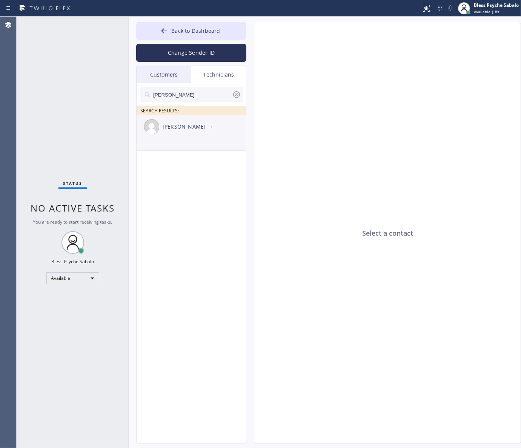
type input "[PERSON_NAME]"
click at [195, 136] on div "[PERSON_NAME] --:--" at bounding box center [191, 126] width 110 height 23
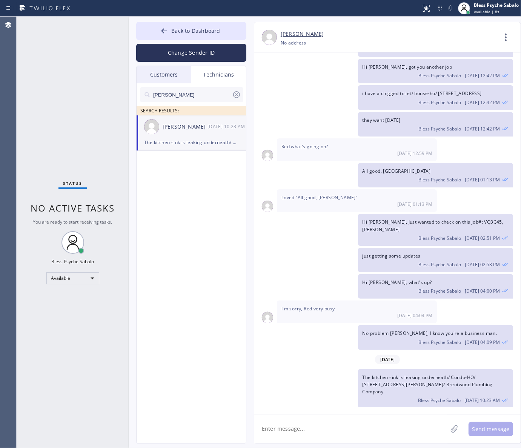
click at [347, 425] on textarea at bounding box center [350, 428] width 193 height 29
click at [364, 432] on textarea "Hi [PERSON_NAME], good afternoon." at bounding box center [357, 428] width 207 height 29
paste textarea "[PERSON_NAME]"
click at [320, 436] on textarea "Hi [PERSON_NAME], good afternoon. [PERSON_NAME]/" at bounding box center [357, 428] width 207 height 29
paste textarea "S1EB9Z"
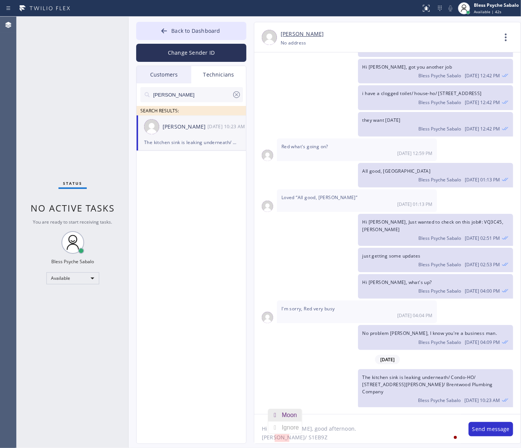
click at [293, 415] on div "Moon" at bounding box center [291, 415] width 18 height 12
click at [337, 436] on textarea "Hi [PERSON_NAME], good afternoon. [PERSON_NAME] / S1EB9Z" at bounding box center [357, 428] width 207 height 29
click at [423, 436] on textarea "Hi [PERSON_NAME], good afternoon. [PERSON_NAME] / S1EB9Z wanted to speak with a…" at bounding box center [357, 428] width 207 height 29
click at [305, 436] on textarea "Hi [PERSON_NAME], good afternoon. [PERSON_NAME] / S1EB9Z wanted to speak with a…" at bounding box center [357, 428] width 207 height 29
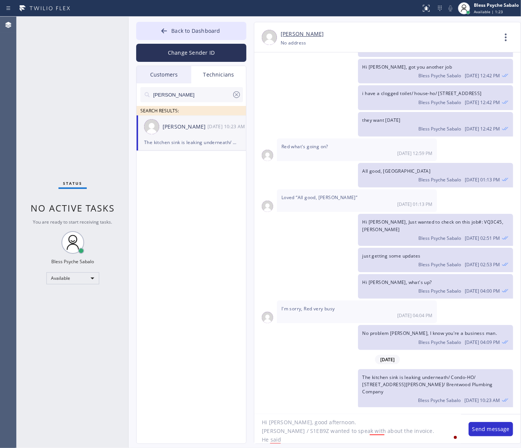
paste textarea "he wants to understand based on the description given on the invoice, it doesn'…"
click at [331, 436] on textarea "Hi [PERSON_NAME], good afternoon. [PERSON_NAME] / S1EB9Z wanted to speak with a…" at bounding box center [357, 428] width 207 height 29
click at [401, 410] on div "done," at bounding box center [403, 409] width 18 height 12
click at [291, 408] on div "which" at bounding box center [299, 409] width 18 height 12
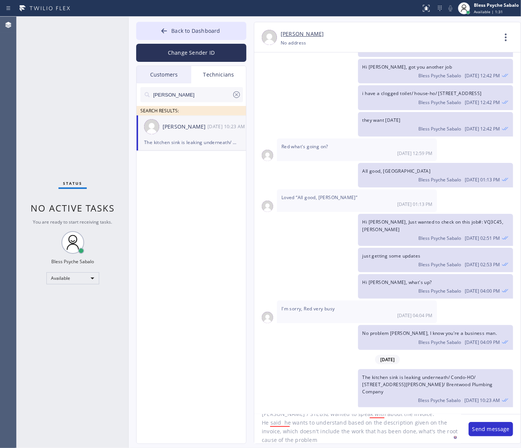
click at [314, 436] on textarea "Hi [PERSON_NAME], good afternoon. [PERSON_NAME] / S1EB9Z wanted to speak with a…" at bounding box center [357, 428] width 207 height 29
click at [283, 425] on textarea "Hi [PERSON_NAME], good afternoon. [PERSON_NAME] / S1EB9Z wanted to speak with a…" at bounding box center [357, 428] width 207 height 29
click at [285, 400] on div "said he" at bounding box center [288, 400] width 23 height 12
click at [330, 397] on div "understand," at bounding box center [337, 400] width 35 height 12
click at [381, 423] on div "you about" at bounding box center [391, 424] width 29 height 12
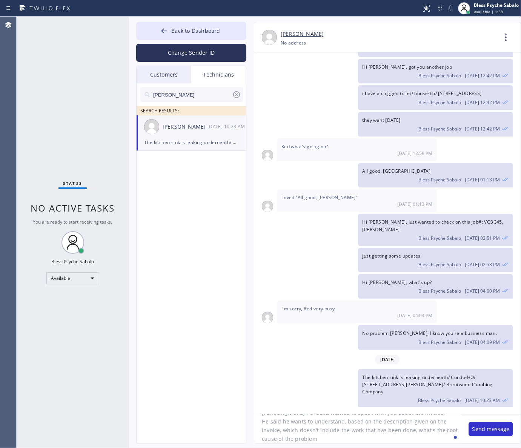
scroll to position [33, 0]
click at [340, 436] on textarea "Hi [PERSON_NAME], good afternoon. [PERSON_NAME] / S1EB9Z wanted to speak with y…" at bounding box center [357, 428] width 207 height 29
click at [337, 431] on textarea "Hi [PERSON_NAME], good afternoon. [PERSON_NAME] / S1EB9Z wanted to speak with y…" at bounding box center [357, 428] width 207 height 29
type textarea "Hi [PERSON_NAME], good afternoon. [PERSON_NAME] / S1EB9Z wanted to speak with y…"
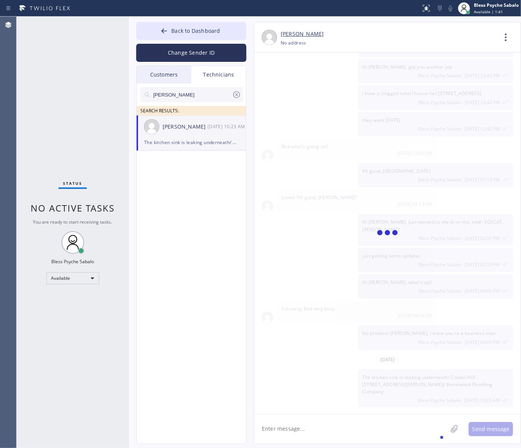
scroll to position [7349, 0]
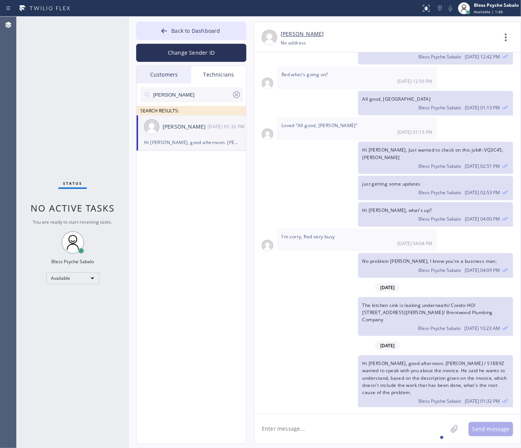
click at [382, 431] on textarea at bounding box center [350, 428] width 193 height 29
paste textarea "213) 216-4833"
type textarea "This is his Active Number: 213) 216-4833"
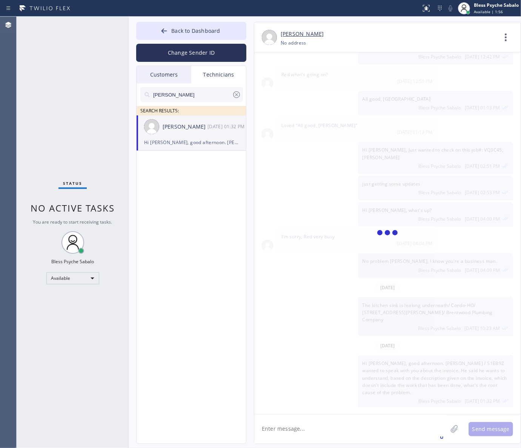
scroll to position [7376, 0]
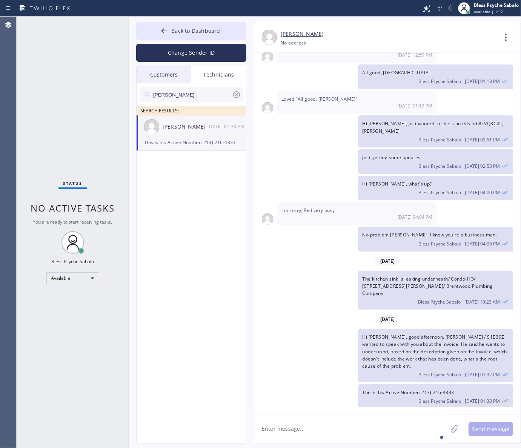
click at [363, 334] on span "Hi [PERSON_NAME], good afternoon. [PERSON_NAME] / S1EB9Z wanted to speak with y…" at bounding box center [434, 351] width 145 height 35
click at [509, 43] on icon at bounding box center [506, 37] width 18 height 18
click at [478, 75] on li "Call to Technician" at bounding box center [459, 77] width 109 height 20
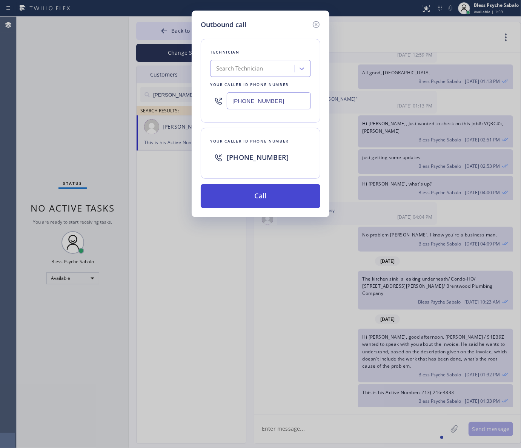
click at [291, 189] on button "Call" at bounding box center [261, 196] width 120 height 24
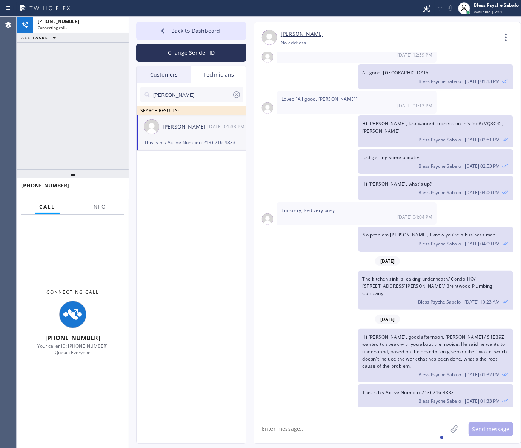
click at [353, 276] on div "The kitchen sink is leaking underneath/ Condo-HO/ [STREET_ADDRESS][PERSON_NAME]…" at bounding box center [383, 290] width 259 height 39
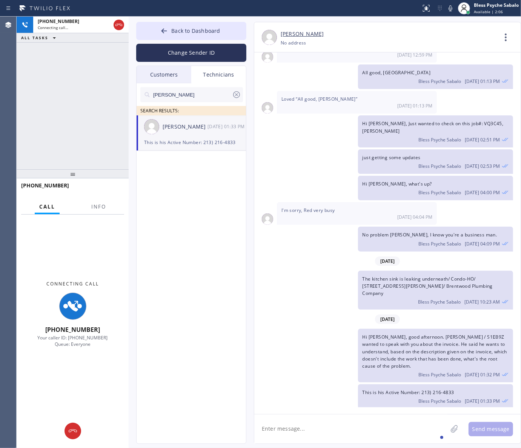
click at [304, 310] on div "[DATE] Hi [PERSON_NAME], My name is Red, and I’m with your new dispatch team. W…" at bounding box center [387, 229] width 266 height 355
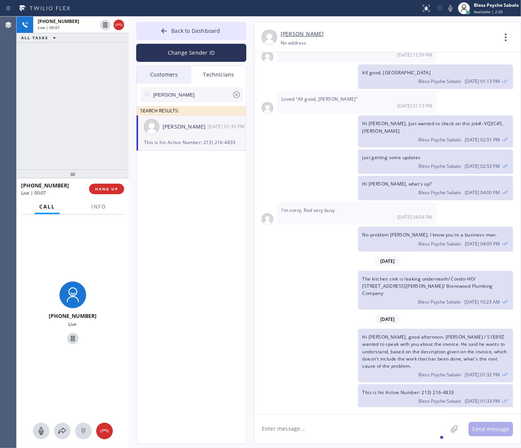
click at [97, 195] on div "[PHONE_NUMBER] Live | 00:07 HANG UP" at bounding box center [72, 189] width 103 height 20
click at [102, 187] on span "HANG UP" at bounding box center [106, 188] width 23 height 5
drag, startPoint x: 204, startPoint y: 229, endPoint x: 377, endPoint y: 145, distance: 192.1
click at [205, 229] on div "[PERSON_NAME] SEARCH RESULTS: [PERSON_NAME] [DATE] 01:33 PM This is his Active …" at bounding box center [191, 271] width 110 height 377
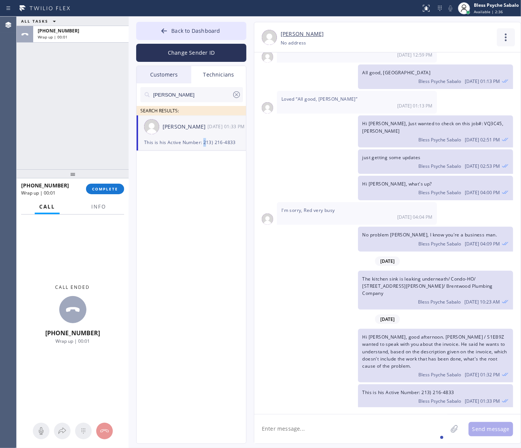
click at [507, 33] on icon at bounding box center [506, 37] width 18 height 18
click at [94, 189] on div at bounding box center [260, 224] width 521 height 448
drag, startPoint x: 91, startPoint y: 161, endPoint x: 155, endPoint y: 129, distance: 71.0
click at [92, 161] on div "ALL TASKS ALL TASKS ACTIVE TASKS TASKS IN WRAP UP [PHONE_NUMBER] Wrap up | 00:03" at bounding box center [73, 93] width 112 height 153
click at [110, 194] on div "[PHONE_NUMBER] Wrap up | 00:05 COMPLETE" at bounding box center [72, 189] width 103 height 20
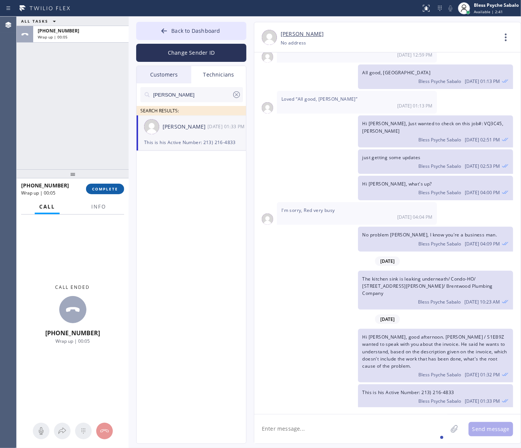
click at [111, 189] on span "COMPLETE" at bounding box center [105, 188] width 26 height 5
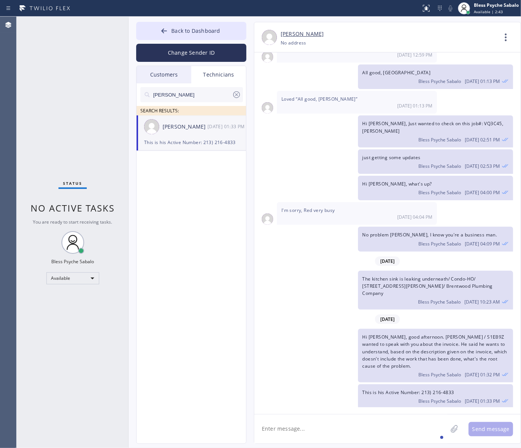
drag, startPoint x: 191, startPoint y: 249, endPoint x: 191, endPoint y: 101, distance: 147.8
click at [192, 244] on div "[PERSON_NAME] SEARCH RESULTS: [PERSON_NAME] [DATE] 01:33 PM This is his Active …" at bounding box center [191, 271] width 110 height 377
click at [213, 35] on button "Back to Dashboard" at bounding box center [191, 31] width 110 height 18
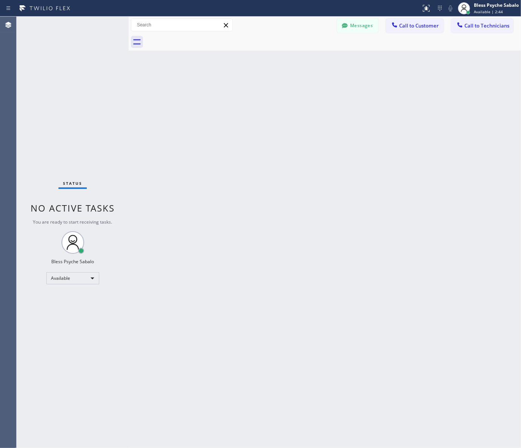
click at [285, 114] on div "Back to Dashboard Change Sender ID Customers Technicians MB [PERSON_NAME] [DATE…" at bounding box center [325, 232] width 392 height 431
click at [434, 224] on div "Back to Dashboard Change Sender ID Customers Technicians MB [PERSON_NAME] [DATE…" at bounding box center [325, 232] width 392 height 431
click at [371, 23] on button "Messages" at bounding box center [357, 25] width 41 height 14
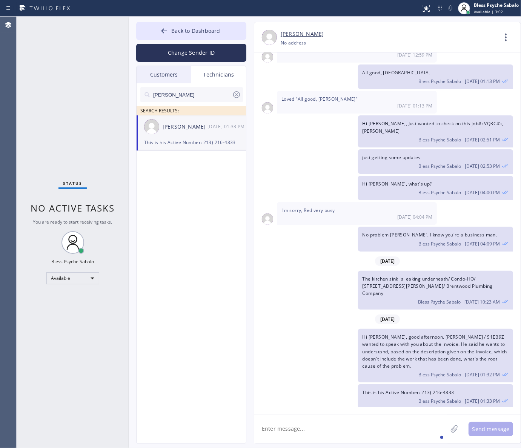
click at [398, 436] on textarea at bounding box center [350, 428] width 193 height 29
paste textarea "his name is [PERSON_NAME]"
click at [274, 409] on div "His" at bounding box center [276, 407] width 12 height 12
type textarea "His name is [PERSON_NAME]"
click at [343, 433] on textarea "His name is [PERSON_NAME]" at bounding box center [357, 428] width 207 height 29
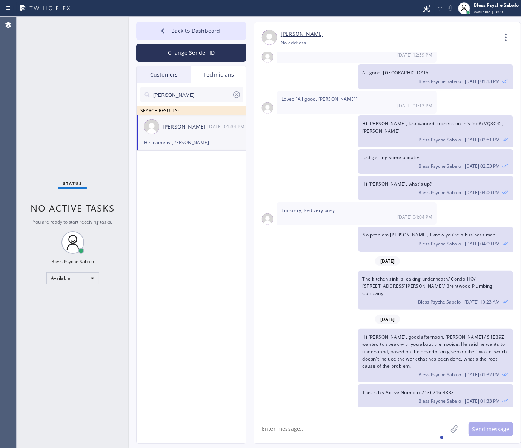
scroll to position [7402, 0]
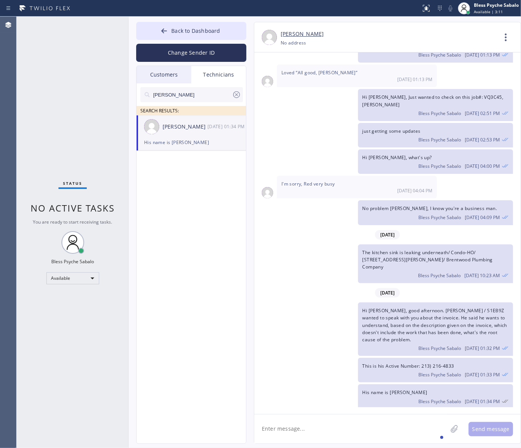
click at [301, 257] on div "The kitchen sink is leaking underneath/ Condo-HO/ [STREET_ADDRESS][PERSON_NAME]…" at bounding box center [383, 263] width 259 height 39
click at [236, 94] on icon at bounding box center [236, 94] width 9 height 9
drag, startPoint x: 227, startPoint y: 85, endPoint x: 214, endPoint y: 82, distance: 13.2
click at [227, 85] on div "SEARCH RESULTS:" at bounding box center [191, 99] width 110 height 32
click at [212, 80] on div "Technicians" at bounding box center [218, 74] width 55 height 17
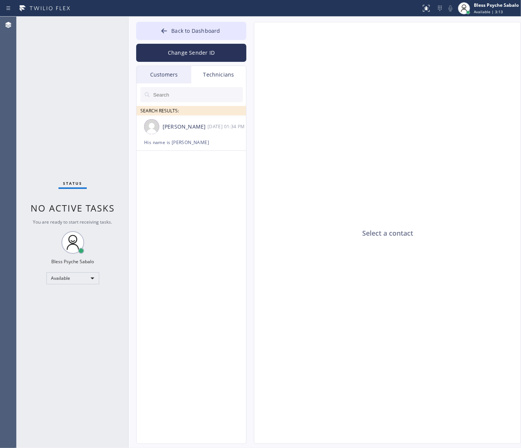
click at [150, 76] on div "Customers" at bounding box center [163, 74] width 55 height 17
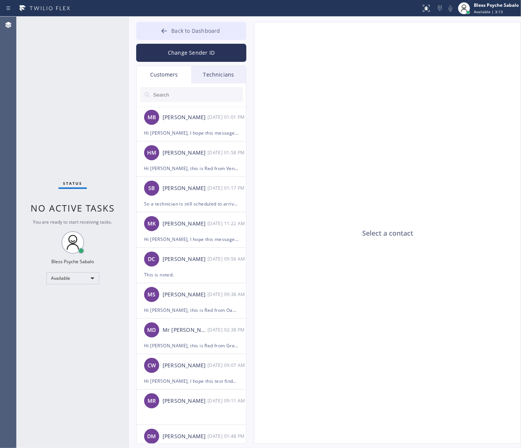
click at [183, 34] on button "Back to Dashboard" at bounding box center [191, 31] width 110 height 18
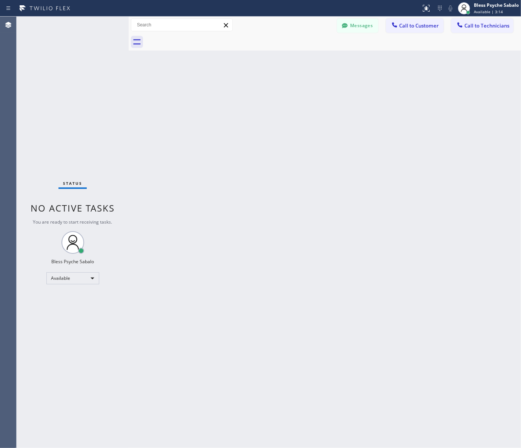
drag, startPoint x: 344, startPoint y: 136, endPoint x: 520, endPoint y: 58, distance: 192.6
click at [345, 136] on div "Back to Dashboard Change Sender ID Customers Technicians MB [PERSON_NAME] [DATE…" at bounding box center [325, 232] width 392 height 431
click at [241, 244] on div "Back to Dashboard Change Sender ID Customers Technicians MB [PERSON_NAME] [DATE…" at bounding box center [325, 232] width 392 height 431
click at [424, 101] on div "Back to Dashboard Change Sender ID Customers Technicians MB [PERSON_NAME] [DATE…" at bounding box center [325, 232] width 392 height 431
click at [362, 15] on div "Status report No issues detected If you experience an issue, please download th…" at bounding box center [260, 8] width 521 height 17
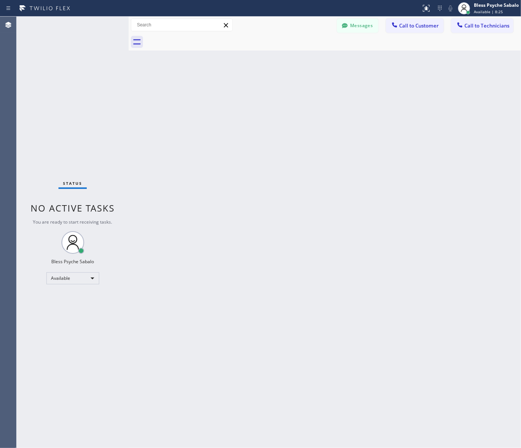
click at [428, 163] on div "Back to Dashboard Change Sender ID Customers Technicians MB [PERSON_NAME] [DATE…" at bounding box center [325, 232] width 392 height 431
drag, startPoint x: 355, startPoint y: 28, endPoint x: 348, endPoint y: 26, distance: 7.4
click at [355, 27] on button "Messages" at bounding box center [357, 25] width 41 height 14
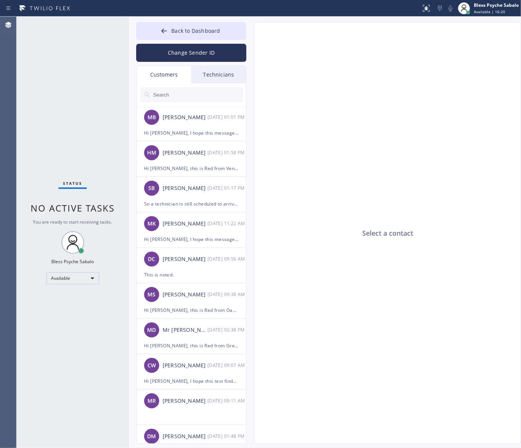
click at [215, 78] on div "Technicians" at bounding box center [218, 74] width 55 height 17
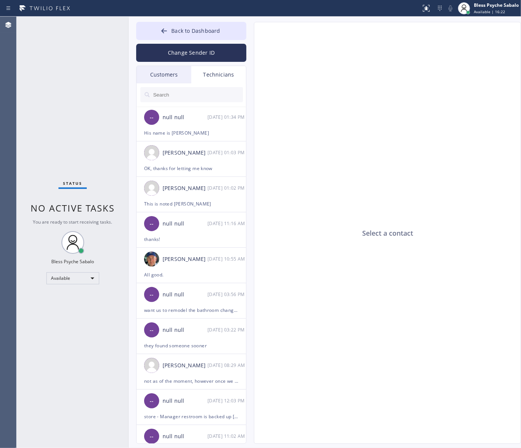
click at [210, 94] on input "text" at bounding box center [197, 94] width 90 height 15
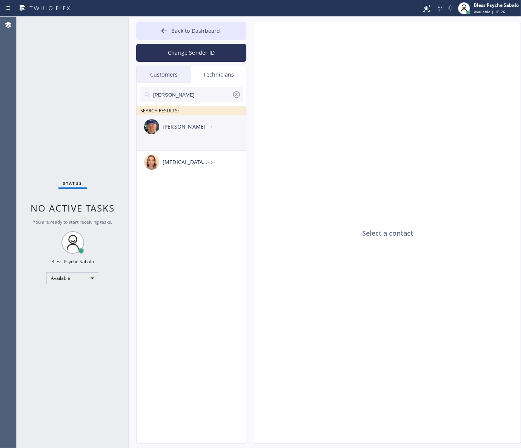
type input "[PERSON_NAME]"
click at [201, 128] on div "[PERSON_NAME]" at bounding box center [184, 127] width 45 height 9
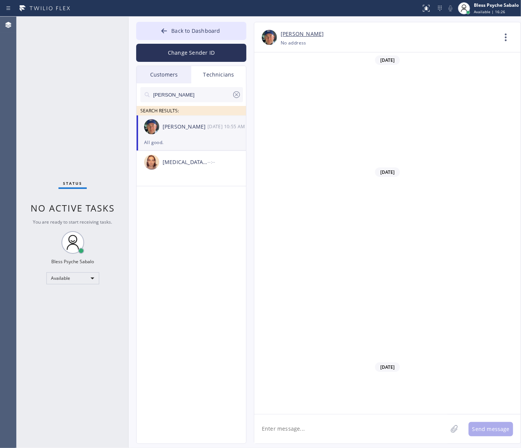
scroll to position [5889, 0]
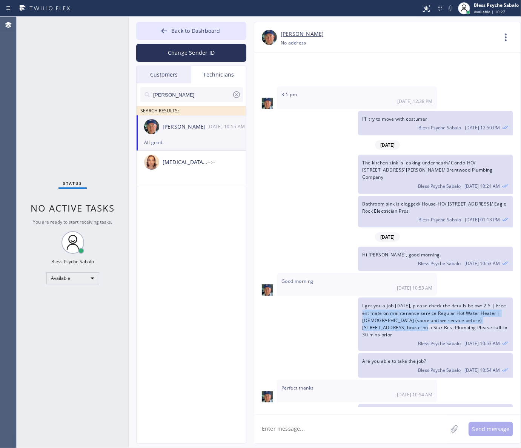
drag, startPoint x: 398, startPoint y: 278, endPoint x: 357, endPoint y: 265, distance: 42.9
click at [358, 297] on div "I got you a job [DATE], please check the details below: 2-5 | Free estimate on …" at bounding box center [435, 324] width 155 height 54
click at [402, 302] on span "I got you a job [DATE], please check the details below: 2-5 | Free estimate on …" at bounding box center [434, 319] width 145 height 35
drag, startPoint x: 160, startPoint y: 71, endPoint x: 174, endPoint y: 65, distance: 15.1
click at [161, 71] on div "Customers" at bounding box center [163, 74] width 55 height 17
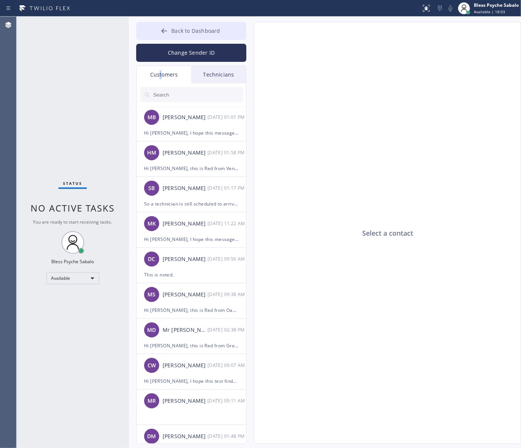
click at [195, 33] on span "Back to Dashboard" at bounding box center [195, 30] width 49 height 7
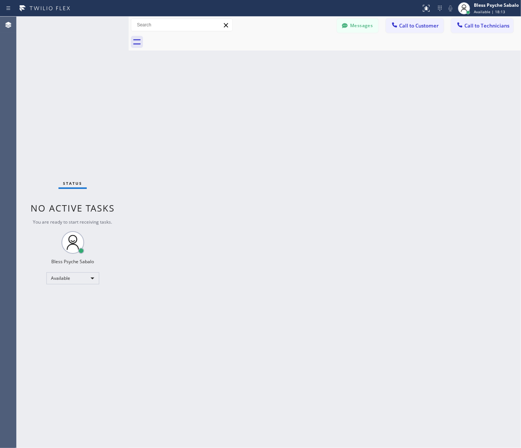
click at [407, 21] on button "Call to Customer" at bounding box center [415, 25] width 58 height 14
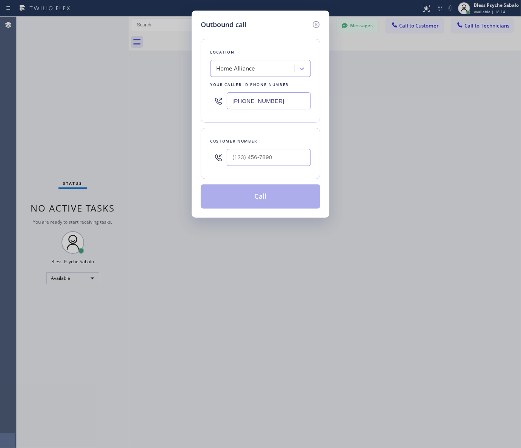
click at [256, 82] on div "Your caller id phone number" at bounding box center [260, 85] width 101 height 8
click at [262, 71] on div "Home Alliance" at bounding box center [253, 68] width 82 height 13
paste input "San [PERSON_NAME] Plumbing Services"
type input "San [PERSON_NAME] Plumbing Services"
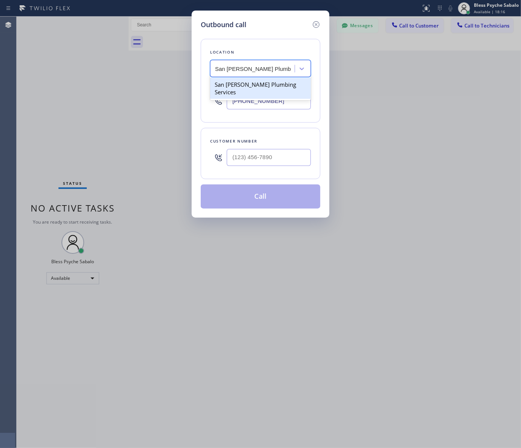
click at [267, 81] on div "San [PERSON_NAME] Plumbing Services" at bounding box center [260, 88] width 101 height 21
type input "[PHONE_NUMBER]"
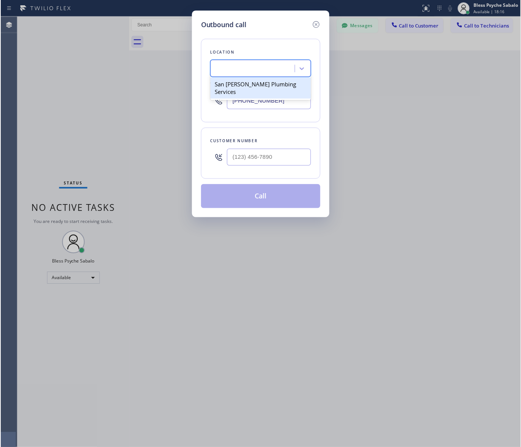
scroll to position [0, 0]
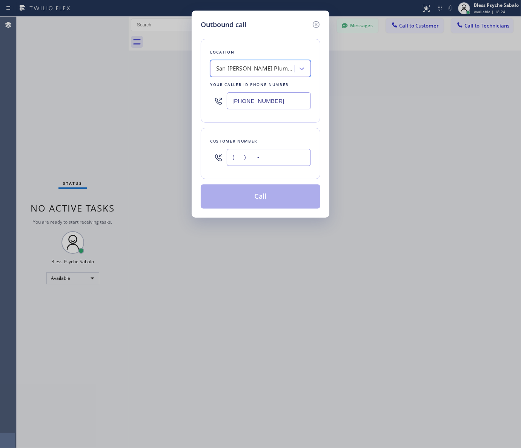
click at [287, 158] on input "(___) ___-____" at bounding box center [269, 157] width 84 height 17
click at [293, 153] on input "(___) ___-____" at bounding box center [269, 157] width 84 height 17
paste input "text"
type input "(___) ___-____"
paste input "213) 304-8854"
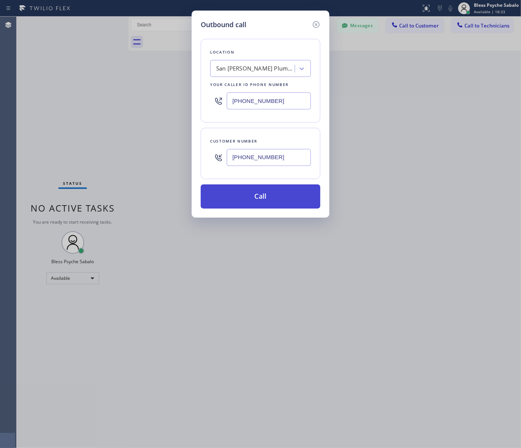
type input "[PHONE_NUMBER]"
click at [258, 200] on button "Call" at bounding box center [261, 196] width 120 height 24
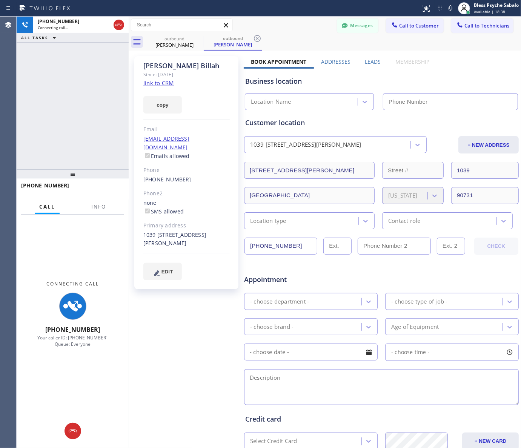
type input "[PHONE_NUMBER]"
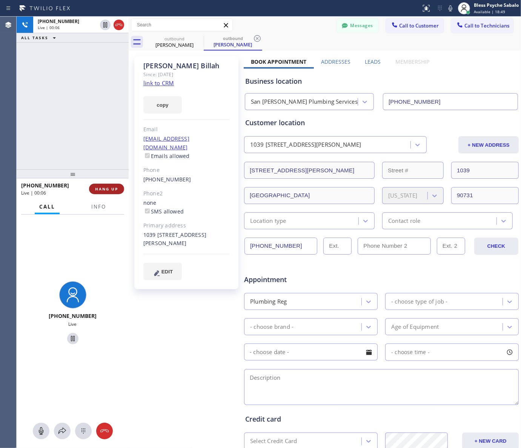
click at [110, 189] on span "HANG UP" at bounding box center [106, 188] width 23 height 5
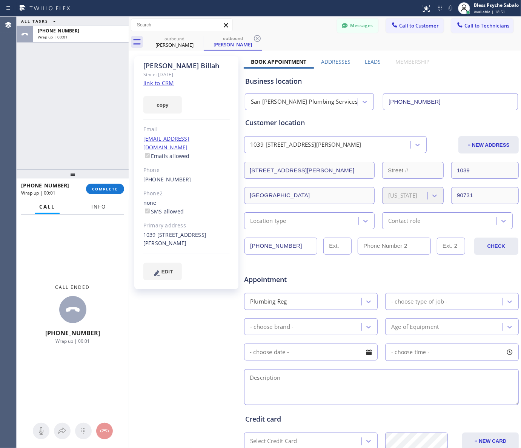
drag, startPoint x: 92, startPoint y: 219, endPoint x: 95, endPoint y: 206, distance: 12.8
click at [93, 218] on div "Call ended [PHONE_NUMBER] Wrap up | 00:01" at bounding box center [73, 314] width 112 height 199
click at [95, 206] on span "Info" at bounding box center [98, 206] width 15 height 7
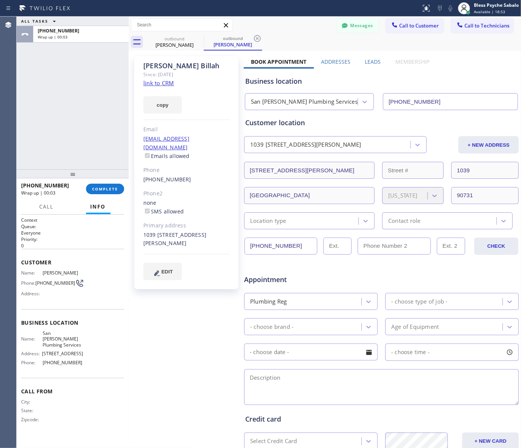
click at [56, 360] on span "[PHONE_NUMBER]" at bounding box center [63, 363] width 40 height 6
click at [50, 361] on div "Name: [GEOGRAPHIC_DATA][PERSON_NAME] Plumbing Services Address: [STREET_ADDRESS…" at bounding box center [52, 349] width 62 height 38
click at [58, 282] on span "[PHONE_NUMBER]" at bounding box center [55, 283] width 40 height 6
click at [39, 283] on span "[PHONE_NUMBER]" at bounding box center [55, 283] width 40 height 6
click at [165, 176] on link "[PHONE_NUMBER]" at bounding box center [167, 179] width 48 height 7
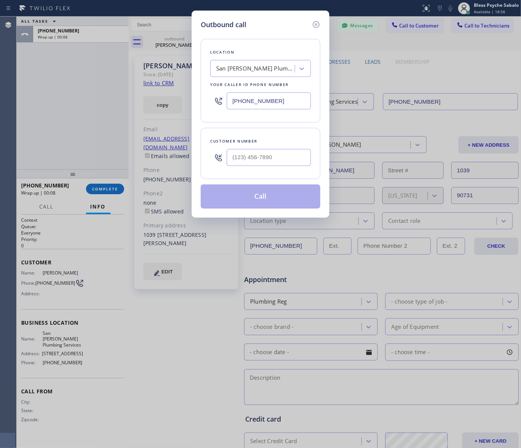
type input "[PHONE_NUMBER]"
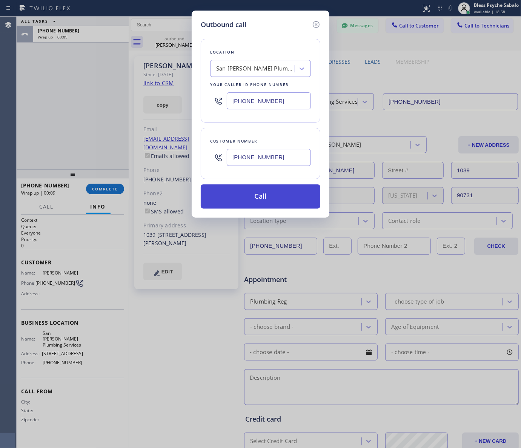
click at [246, 192] on button "Call" at bounding box center [261, 196] width 120 height 24
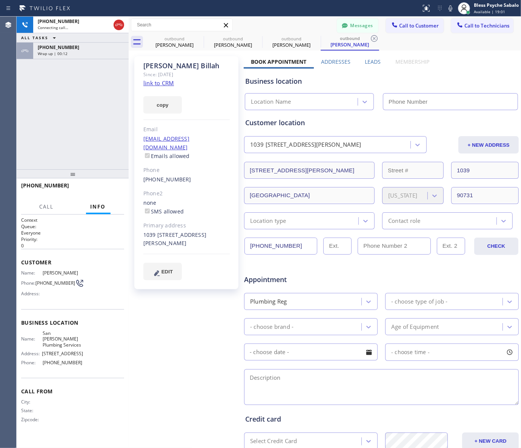
type input "[PHONE_NUMBER]"
click at [120, 192] on button "HANG UP" at bounding box center [106, 189] width 35 height 11
click at [119, 192] on button "HANG UP" at bounding box center [106, 189] width 35 height 11
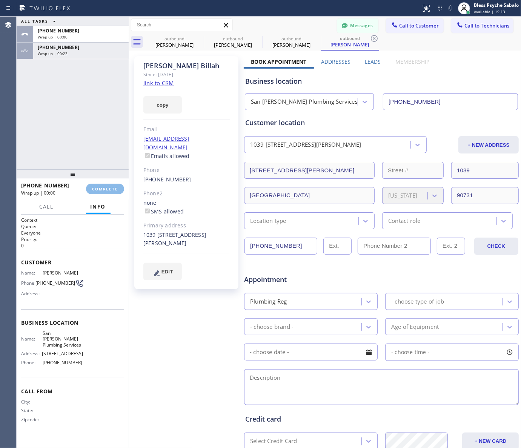
click at [91, 83] on div "ALL TASKS ALL TASKS ACTIVE TASKS TASKS IN WRAP UP [PHONE_NUMBER] Wrap up | 00:0…" at bounding box center [73, 93] width 112 height 153
click at [106, 178] on div at bounding box center [73, 173] width 112 height 9
drag, startPoint x: 106, startPoint y: 187, endPoint x: 115, endPoint y: 171, distance: 18.6
click at [109, 184] on button "COMPLETE" at bounding box center [105, 189] width 38 height 11
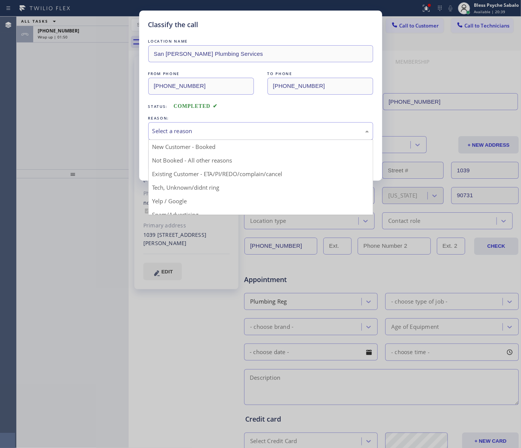
click at [208, 129] on div "Select a reason" at bounding box center [260, 131] width 216 height 9
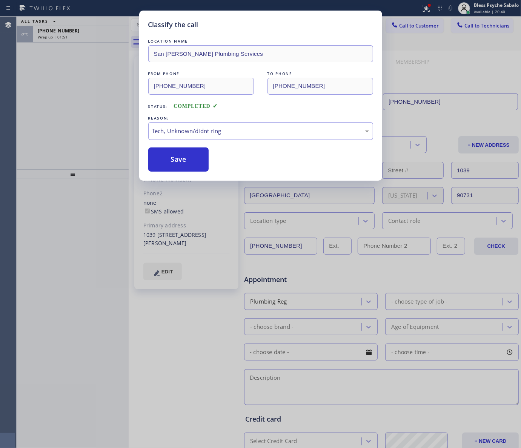
drag, startPoint x: 221, startPoint y: 130, endPoint x: 222, endPoint y: 135, distance: 4.6
click at [221, 131] on div "Tech, Unknown/didnt ring" at bounding box center [260, 131] width 216 height 9
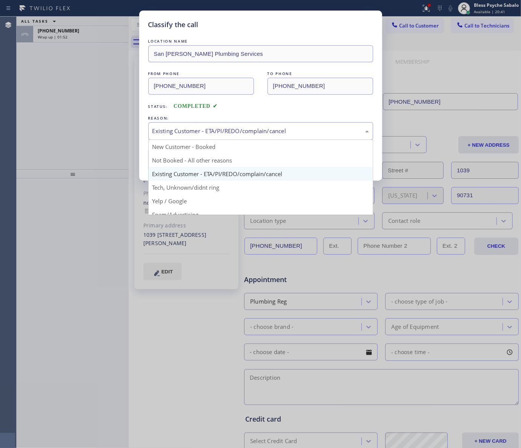
click at [219, 136] on div "Existing Customer - ETA/PI/REDO/complain/cancel" at bounding box center [260, 131] width 225 height 18
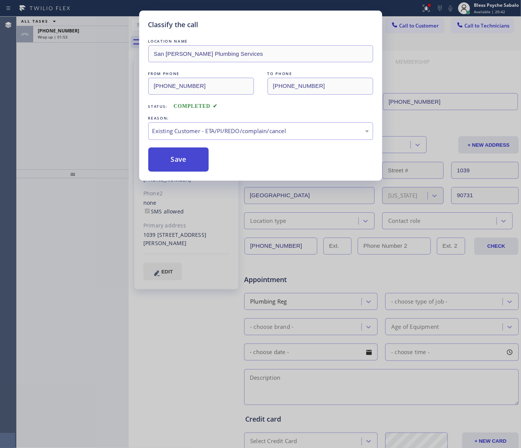
click at [184, 165] on button "Save" at bounding box center [178, 159] width 61 height 24
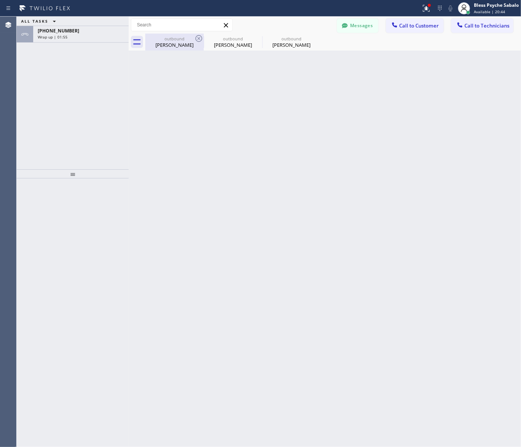
click at [175, 34] on div "outbound [PERSON_NAME]" at bounding box center [174, 42] width 57 height 17
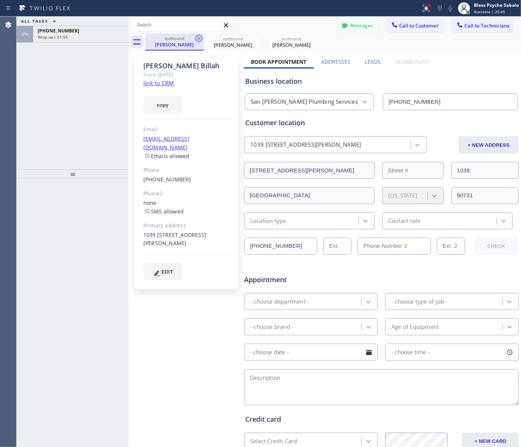
click at [200, 38] on icon at bounding box center [198, 38] width 9 height 9
click at [0, 0] on icon at bounding box center [0, 0] width 0 height 0
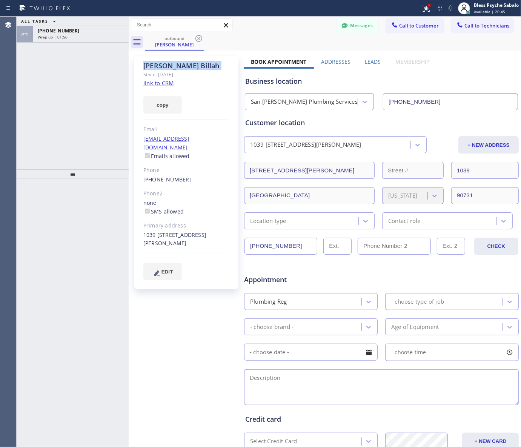
click at [200, 38] on icon at bounding box center [198, 38] width 9 height 9
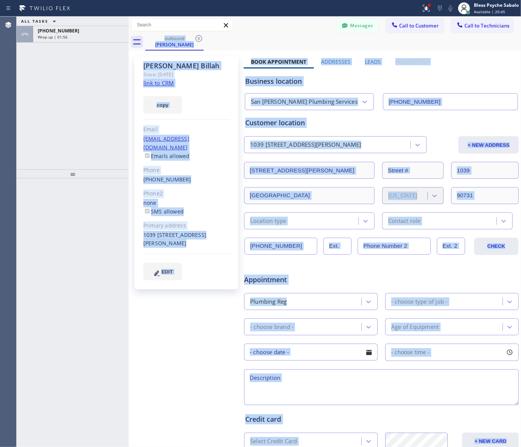
click at [200, 38] on div "outbound [PERSON_NAME]" at bounding box center [333, 42] width 376 height 17
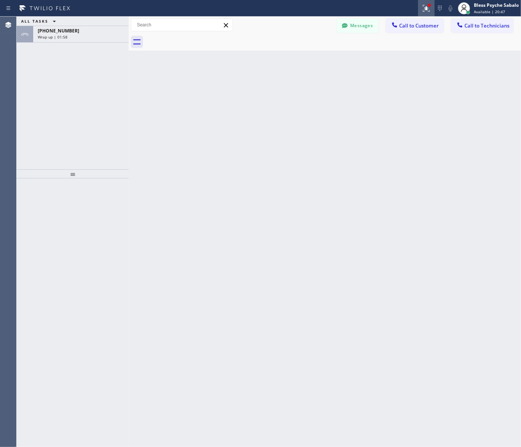
click at [418, 3] on button at bounding box center [426, 8] width 17 height 17
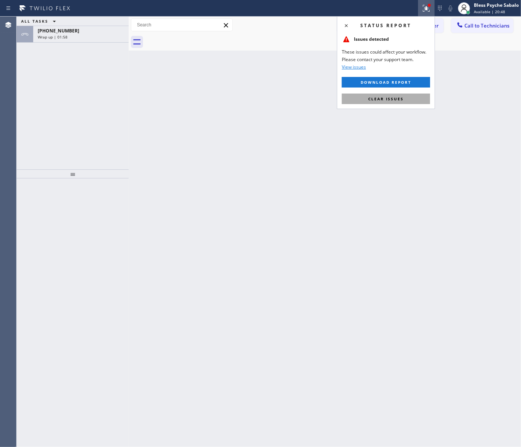
click at [399, 99] on span "Clear issues" at bounding box center [385, 98] width 35 height 5
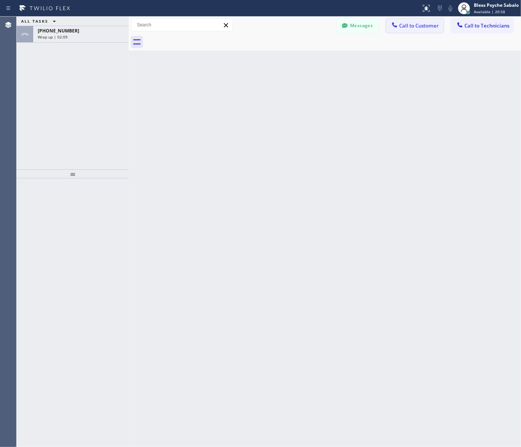
click at [415, 21] on button "Call to Customer" at bounding box center [415, 25] width 58 height 14
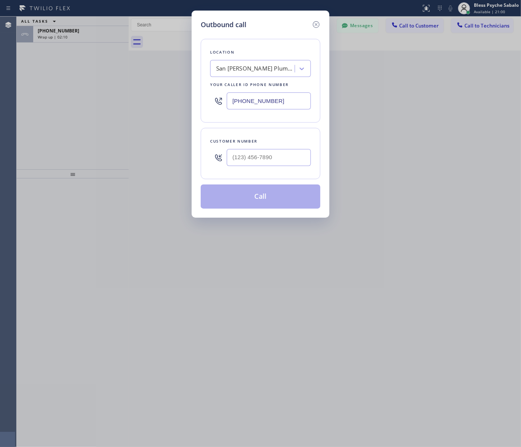
click at [317, 23] on icon at bounding box center [316, 24] width 7 height 7
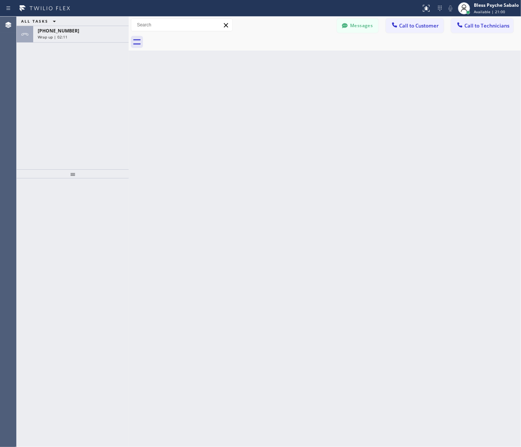
click at [315, 74] on div "Back to Dashboard Change Sender ID Customers Technicians MB [PERSON_NAME] [DATE…" at bounding box center [325, 232] width 392 height 430
click at [112, 39] on div "Wrap up | 02:11" at bounding box center [81, 36] width 86 height 5
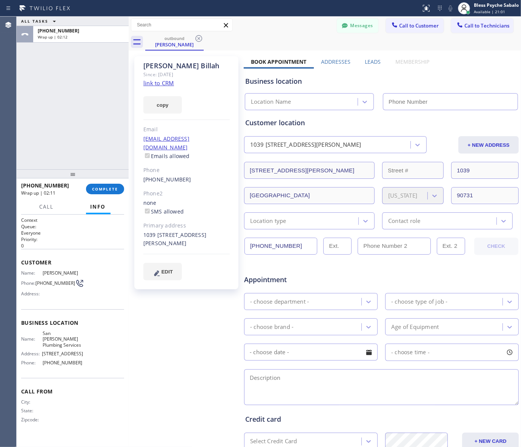
click at [110, 191] on button "COMPLETE" at bounding box center [105, 189] width 38 height 11
type input "[PHONE_NUMBER]"
click at [112, 175] on div at bounding box center [73, 173] width 112 height 9
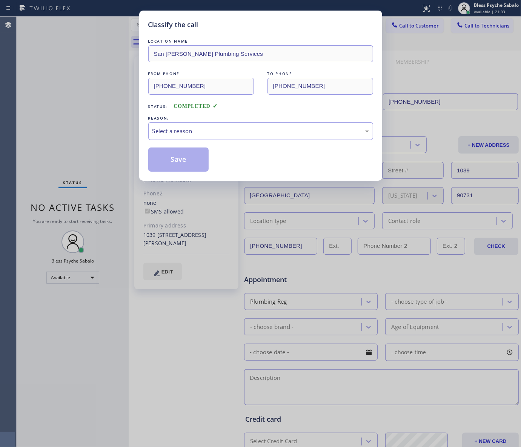
click at [455, 25] on div "Classify the call LOCATION NAME [GEOGRAPHIC_DATA][PERSON_NAME] Plumbing Service…" at bounding box center [260, 223] width 521 height 447
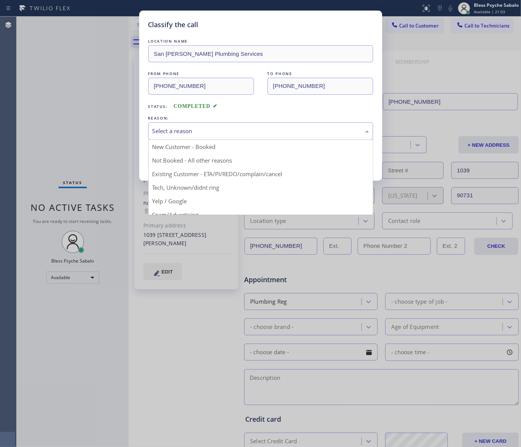
click at [249, 131] on div "Select a reason" at bounding box center [260, 131] width 216 height 9
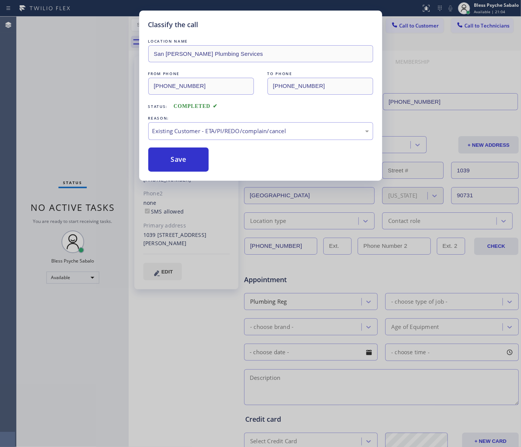
drag, startPoint x: 191, startPoint y: 158, endPoint x: 191, endPoint y: 144, distance: 13.2
click at [191, 157] on button "Save" at bounding box center [178, 159] width 61 height 24
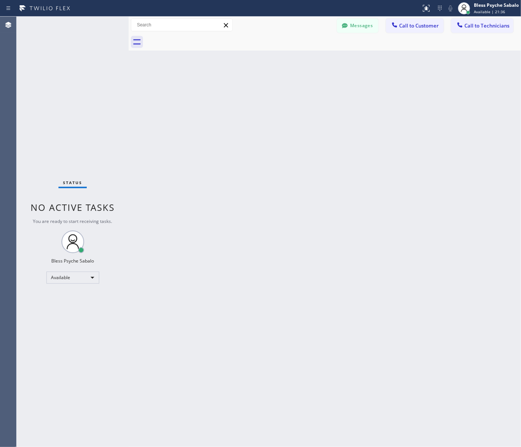
click at [409, 70] on div "Back to Dashboard Change Sender ID Customers Technicians MB [PERSON_NAME] [DATE…" at bounding box center [325, 232] width 392 height 430
click at [483, 20] on button "Call to Technicians" at bounding box center [482, 25] width 62 height 14
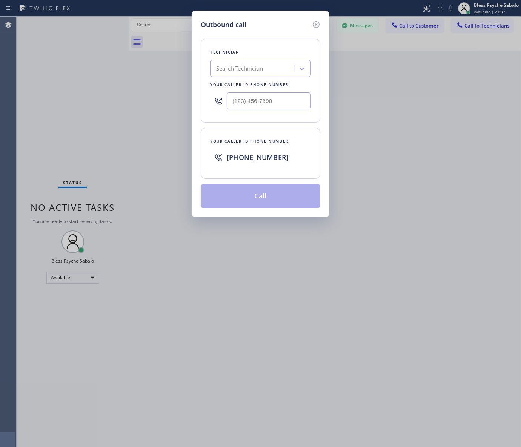
click at [272, 67] on div "Search Technician" at bounding box center [253, 68] width 82 height 13
type input "[PERSON_NAME]"
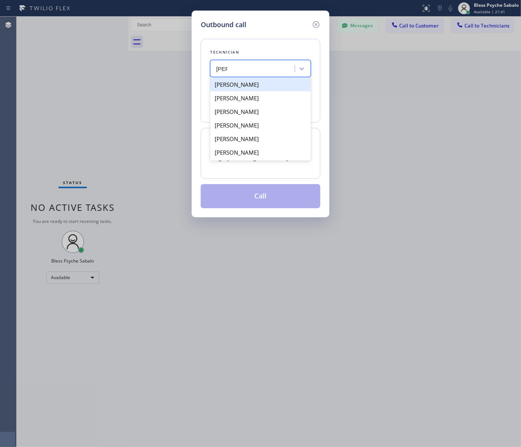
click at [271, 87] on div "[PERSON_NAME]" at bounding box center [260, 85] width 101 height 14
type input "[PHONE_NUMBER]"
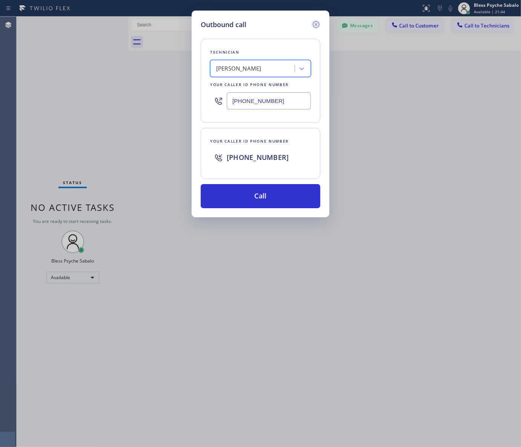
click at [316, 26] on icon at bounding box center [315, 24] width 9 height 9
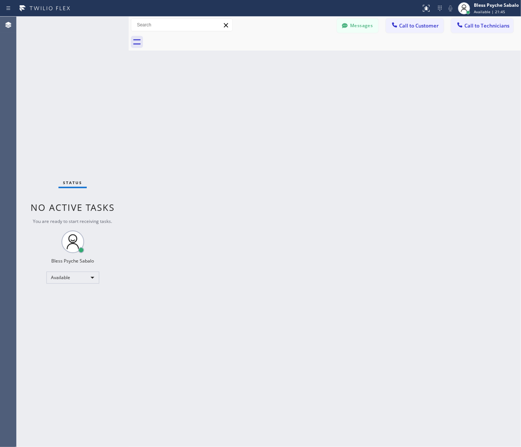
click at [367, 90] on div "Back to Dashboard Change Sender ID Customers Technicians MB [PERSON_NAME] [DATE…" at bounding box center [325, 232] width 392 height 430
click at [355, 26] on button "Messages" at bounding box center [357, 25] width 41 height 14
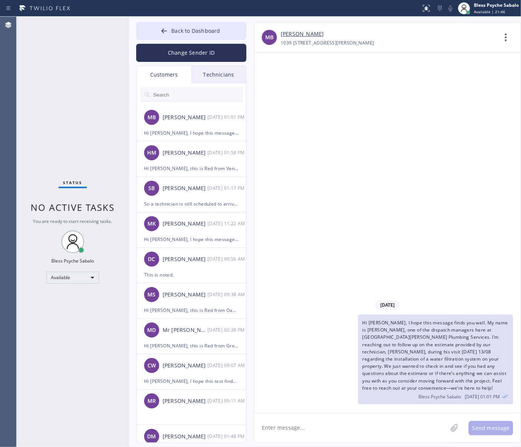
click at [214, 82] on div "Technicians" at bounding box center [218, 74] width 55 height 17
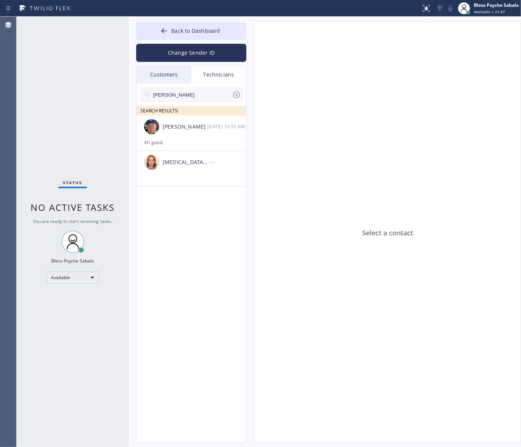
click at [238, 95] on icon at bounding box center [236, 94] width 9 height 9
click at [259, 99] on div "Select a contact" at bounding box center [387, 232] width 267 height 421
click at [171, 77] on div "Customers" at bounding box center [163, 74] width 55 height 17
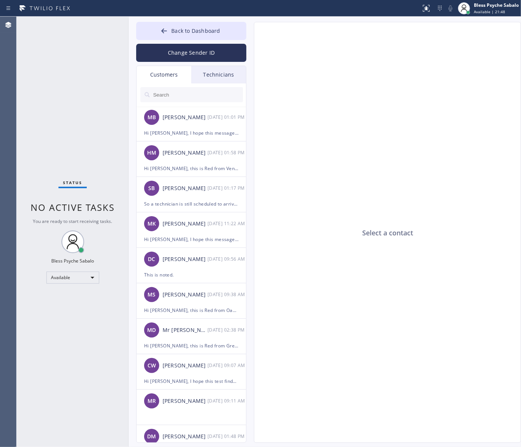
click at [219, 76] on div "Technicians" at bounding box center [218, 74] width 55 height 17
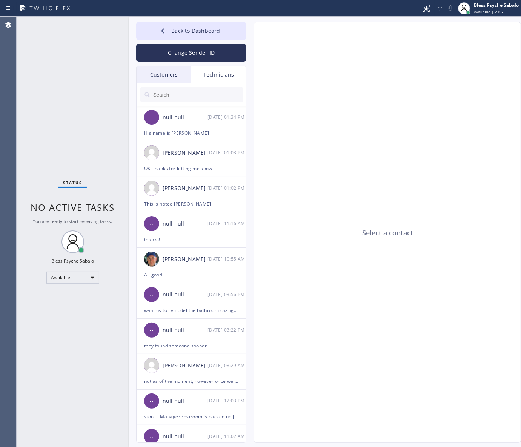
drag, startPoint x: 214, startPoint y: 86, endPoint x: 212, endPoint y: 94, distance: 8.2
click at [214, 86] on div at bounding box center [191, 94] width 110 height 23
click at [212, 97] on input "text" at bounding box center [197, 94] width 90 height 15
click at [213, 74] on div "Technicians" at bounding box center [218, 74] width 55 height 17
click at [170, 106] on div "-- null null [DATE] 01:34 PM" at bounding box center [191, 117] width 110 height 23
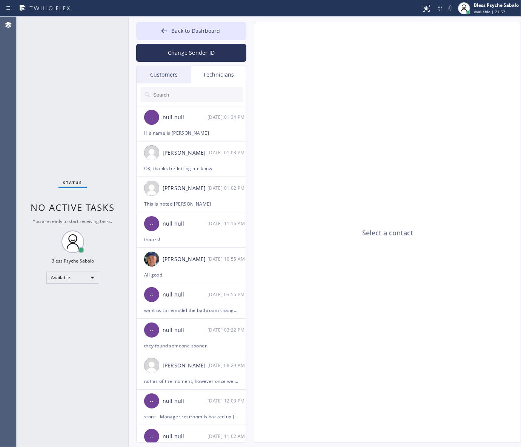
click at [176, 95] on input "text" at bounding box center [197, 94] width 90 height 15
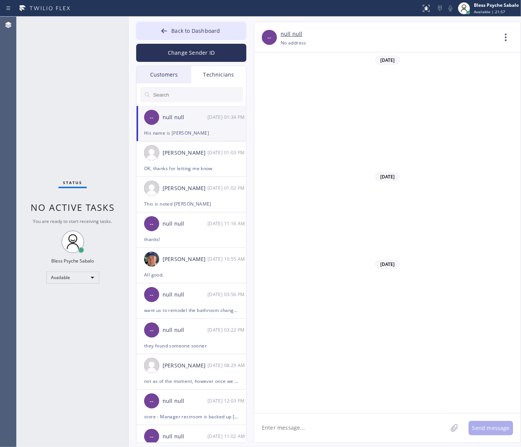
scroll to position [7404, 0]
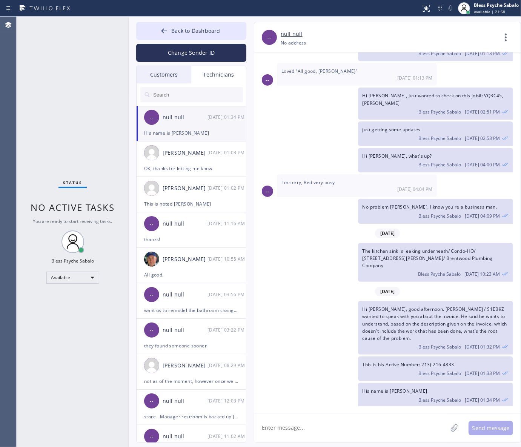
click at [176, 95] on input "text" at bounding box center [197, 94] width 90 height 15
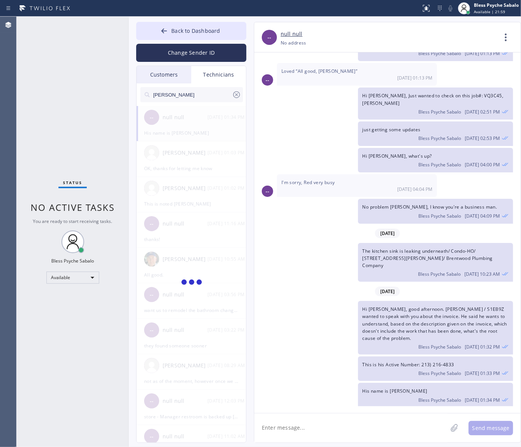
type input "[PERSON_NAME]"
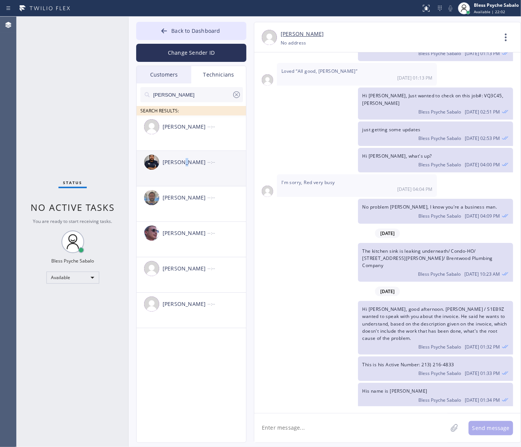
click at [186, 166] on div "[PERSON_NAME]" at bounding box center [184, 162] width 45 height 9
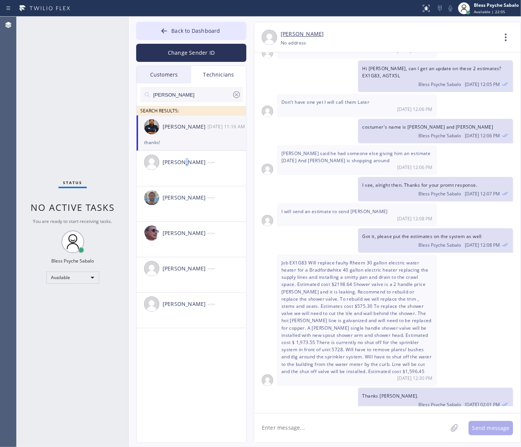
scroll to position [3780, 0]
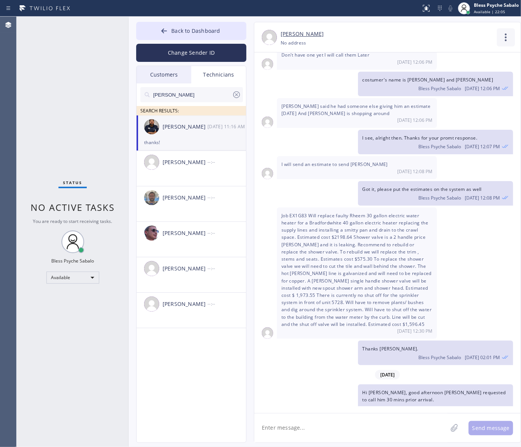
click at [509, 36] on icon at bounding box center [506, 37] width 18 height 18
click at [472, 77] on li "Call to Technician" at bounding box center [459, 77] width 109 height 20
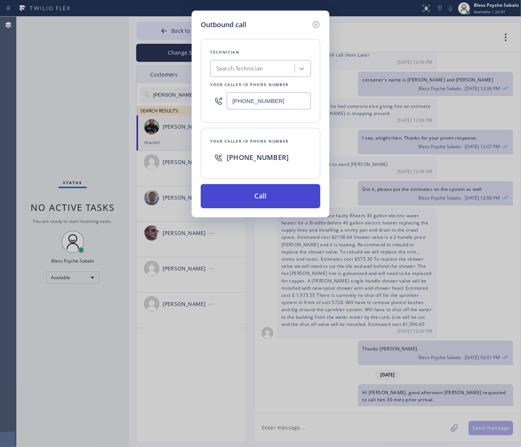
click at [263, 201] on button "Call" at bounding box center [261, 196] width 120 height 24
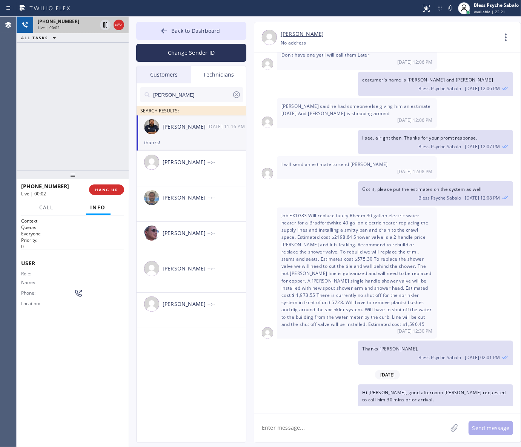
click at [117, 31] on div at bounding box center [111, 25] width 27 height 17
click at [117, 193] on button "HANG UP" at bounding box center [106, 189] width 35 height 11
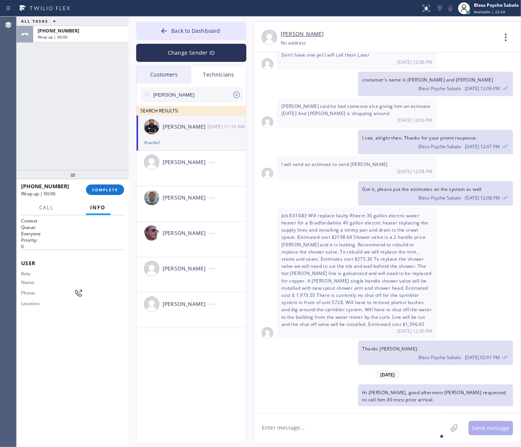
click at [360, 413] on textarea at bounding box center [350, 427] width 193 height 29
type textarea "Hi [PERSON_NAME], good afternoon."
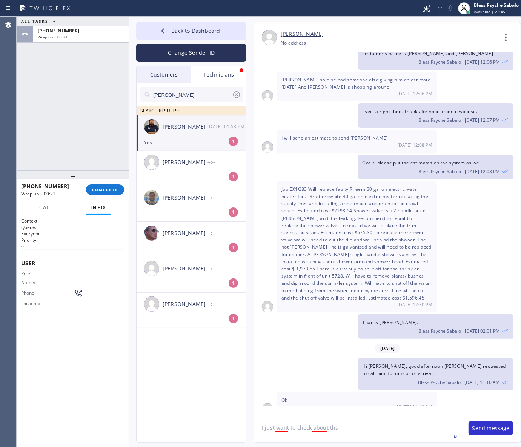
scroll to position [3831, 0]
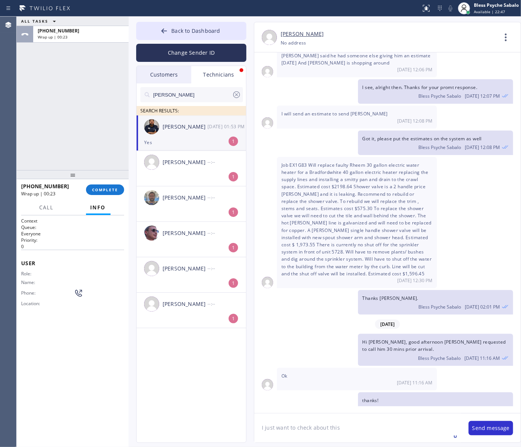
paste textarea "[PERSON_NAME]"
click at [338, 429] on textarea "I just want to check about this [PERSON_NAME]" at bounding box center [357, 427] width 207 height 29
click at [414, 420] on textarea "I just want to check about this costumer [PERSON_NAME]" at bounding box center [357, 427] width 207 height 29
type textarea "I just want to check about this costumer [PERSON_NAME]."
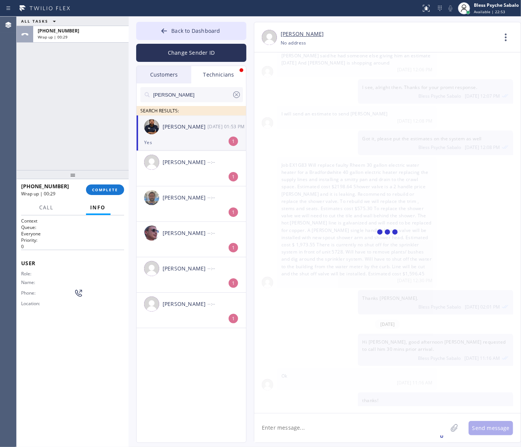
scroll to position [3857, 0]
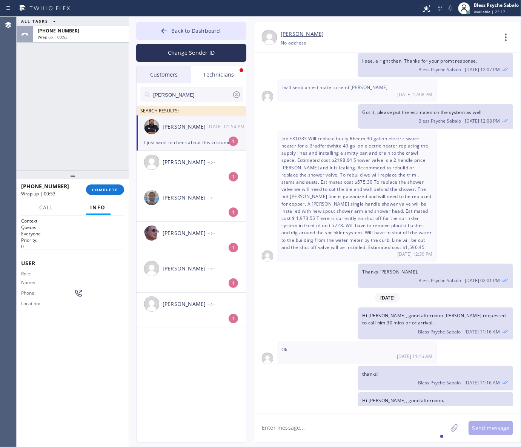
click at [149, 72] on div "Customers" at bounding box center [163, 74] width 55 height 17
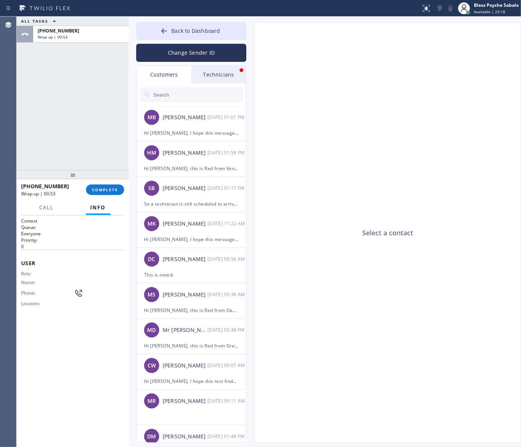
click at [221, 86] on div at bounding box center [191, 94] width 110 height 23
click at [216, 80] on div "Technicians" at bounding box center [218, 74] width 55 height 17
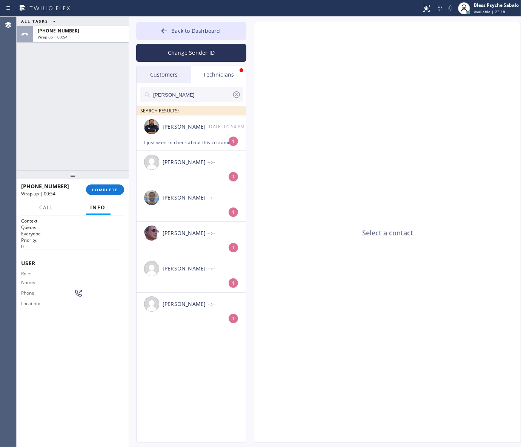
drag, startPoint x: 219, startPoint y: 69, endPoint x: 219, endPoint y: 74, distance: 5.7
click at [219, 74] on div "Technicians" at bounding box center [218, 74] width 55 height 17
click at [98, 191] on span "COMPLETE" at bounding box center [105, 189] width 26 height 5
click at [80, 163] on div "ALL TASKS ALL TASKS ACTIVE TASKS TASKS IN WRAP UP [PHONE_NUMBER] Wrap up | 00:55" at bounding box center [73, 93] width 112 height 153
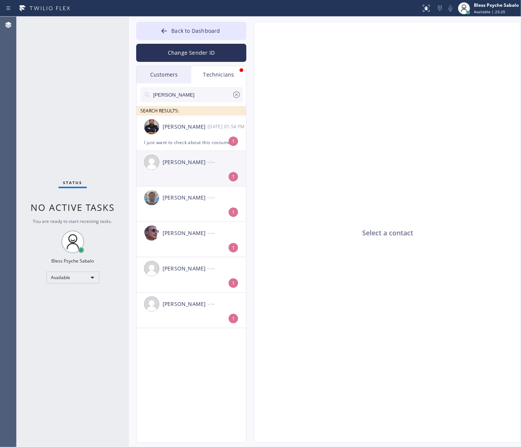
click at [183, 170] on div "[PERSON_NAME] --:--" at bounding box center [191, 162] width 110 height 23
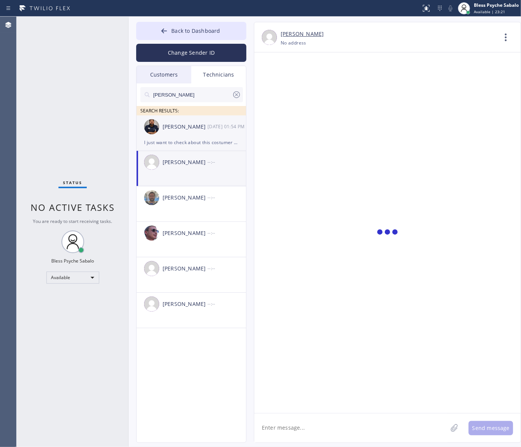
click at [192, 135] on div "[PERSON_NAME] [DATE] 01:54 PM" at bounding box center [191, 126] width 110 height 23
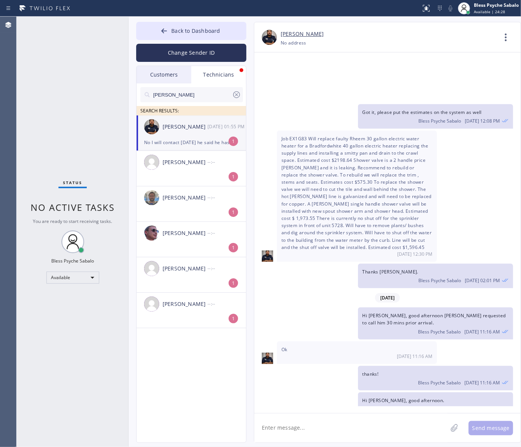
scroll to position [3888, 0]
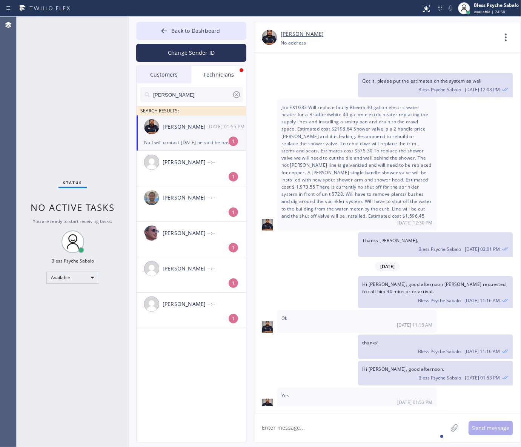
click at [267, 429] on textarea at bounding box center [350, 427] width 193 height 29
type textarea "Got it, thanks [PERSON_NAME]."
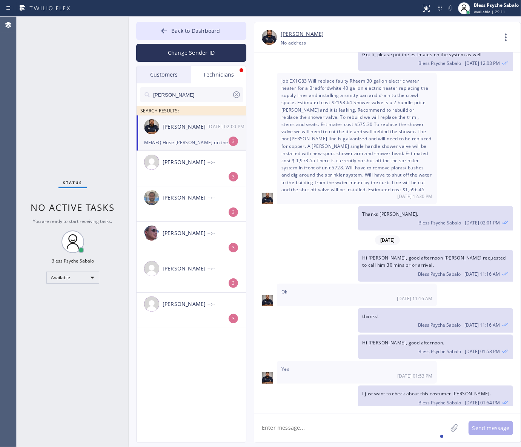
scroll to position [4021, 0]
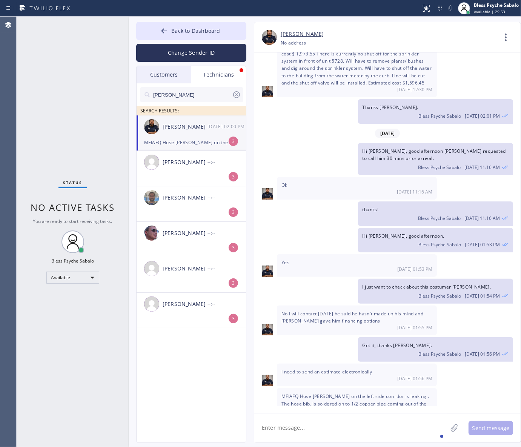
click at [204, 145] on div "MFIAFQ Hose [PERSON_NAME] on the left side corridor is leaking . The hose bib. …" at bounding box center [191, 142] width 94 height 9
drag, startPoint x: 328, startPoint y: 419, endPoint x: 327, endPoint y: 410, distance: 9.2
click at [328, 419] on textarea at bounding box center [350, 427] width 193 height 29
drag, startPoint x: 278, startPoint y: 328, endPoint x: 354, endPoint y: 377, distance: 90.7
click at [354, 388] on div "MFIAFQ Hose [PERSON_NAME] on the left side corridor is leaking . The hose bib. …" at bounding box center [357, 432] width 160 height 88
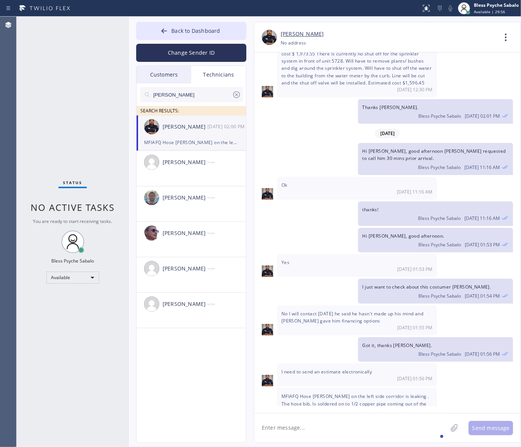
click at [347, 409] on div "[DATE] Hi [PERSON_NAME], My name is Red. One of the dispatchers here at 5 Star …" at bounding box center [387, 232] width 266 height 360
drag, startPoint x: 288, startPoint y: 307, endPoint x: 370, endPoint y: 307, distance: 82.6
click at [370, 368] on span "I need to send an estimate electronically" at bounding box center [326, 371] width 90 height 6
click at [381, 375] on div "[DATE] 01:56 PM" at bounding box center [356, 378] width 151 height 6
drag, startPoint x: 340, startPoint y: 307, endPoint x: 275, endPoint y: 307, distance: 65.2
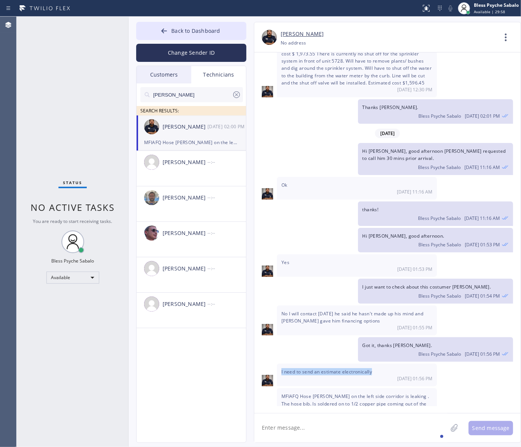
click at [276, 363] on div "I need to send an estimate electronically [DATE] 01:56 PM" at bounding box center [387, 374] width 266 height 23
click at [288, 388] on div "MFIAFQ Hose [PERSON_NAME] on the left side corridor is leaking . The hose bib. …" at bounding box center [357, 432] width 160 height 88
drag, startPoint x: 321, startPoint y: 367, endPoint x: 318, endPoint y: 352, distance: 15.4
click at [319, 388] on div "MFIAFQ Hose [PERSON_NAME] on the left side corridor is leaking . The hose bib. …" at bounding box center [357, 432] width 160 height 88
click at [379, 388] on div "MFIAFQ Hose [PERSON_NAME] on the left side corridor is leaking . The hose bib. …" at bounding box center [357, 432] width 160 height 88
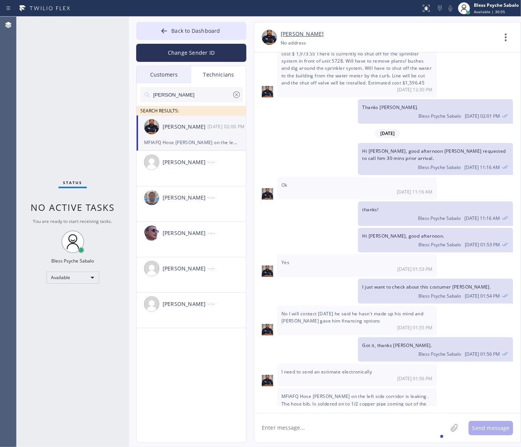
click at [357, 431] on textarea at bounding box center [350, 427] width 193 height 29
click at [402, 423] on textarea at bounding box center [350, 427] width 193 height 29
type textarea "will do it now"
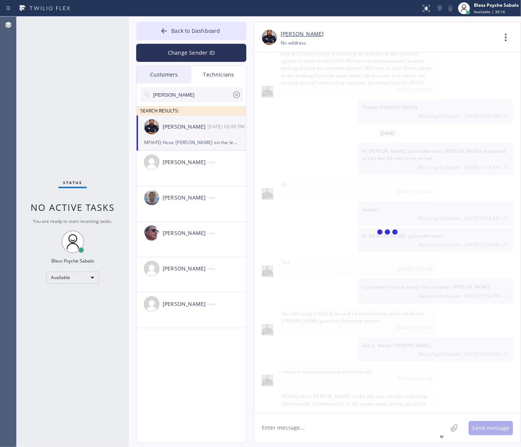
scroll to position [4048, 0]
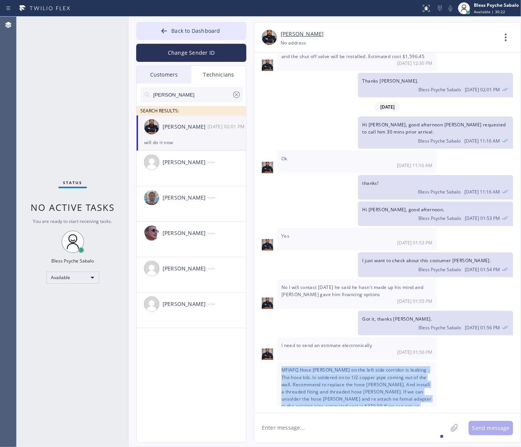
drag, startPoint x: 314, startPoint y: 351, endPoint x: 278, endPoint y: 305, distance: 58.0
click at [278, 362] on div "MFIAFQ Hose [PERSON_NAME] on the left side corridor is leaking . The hose bib. …" at bounding box center [357, 406] width 160 height 88
copy span "MFIAFQ Hose [PERSON_NAME] on the left side corridor is leaking . The hose bib. …"
click at [304, 362] on div "MFIAFQ Hose [PERSON_NAME] on the left side corridor is leaking . The hose bib. …" at bounding box center [357, 406] width 160 height 88
click at [346, 363] on div "MFIAFQ Hose [PERSON_NAME] on the left side corridor is leaking . The hose bib. …" at bounding box center [357, 406] width 160 height 88
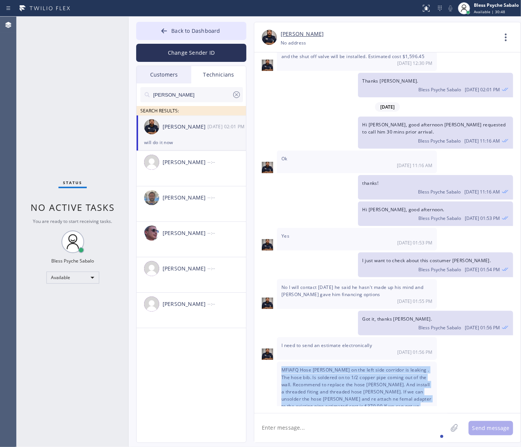
drag, startPoint x: 349, startPoint y: 365, endPoint x: 282, endPoint y: 304, distance: 90.2
click at [282, 362] on div "MFIAFQ Hose [PERSON_NAME] on the left side corridor is leaking . The hose bib. …" at bounding box center [357, 406] width 160 height 88
copy span "MFIAFQ Hose [PERSON_NAME] on the left side corridor is leaking . The hose bib. …"
click at [299, 366] on span "MFIAFQ Hose [PERSON_NAME] on the left side corridor is leaking . The hose bib. …" at bounding box center [356, 402] width 150 height 72
drag, startPoint x: 378, startPoint y: 323, endPoint x: 413, endPoint y: 355, distance: 47.0
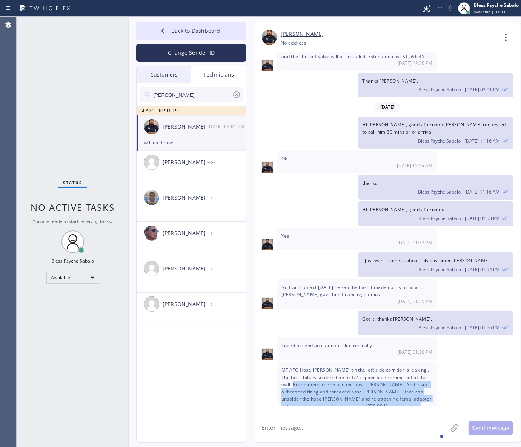
click at [413, 366] on span "MFIAFQ Hose [PERSON_NAME] on the left side corridor is leaking . The hose bib. …" at bounding box center [356, 402] width 150 height 72
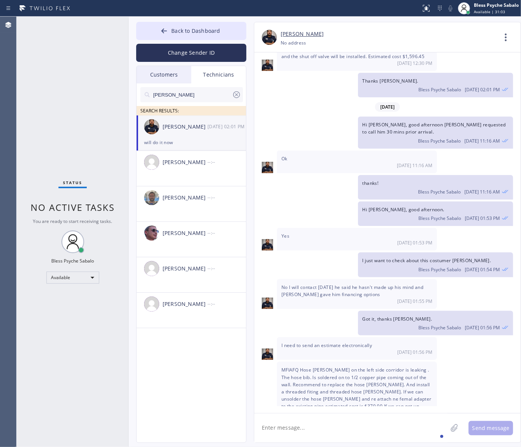
click at [404, 436] on span "[DATE] 02:00 PM" at bounding box center [414, 441] width 35 height 6
drag, startPoint x: 352, startPoint y: 338, endPoint x: 406, endPoint y: 355, distance: 56.5
click at [406, 362] on div "MFIAFQ Hose [PERSON_NAME] on the left side corridor is leaking . The hose bib. …" at bounding box center [357, 406] width 160 height 88
click at [349, 362] on div "MFIAFQ Hose [PERSON_NAME] on the left side corridor is leaking . The hose bib. …" at bounding box center [357, 406] width 160 height 88
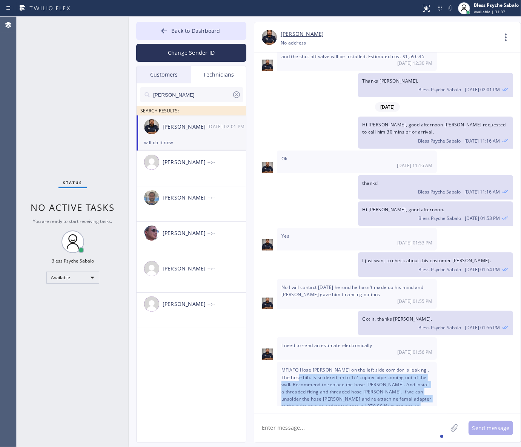
drag, startPoint x: 348, startPoint y: 362, endPoint x: 294, endPoint y: 311, distance: 74.1
click at [294, 362] on div "MFIAFQ Hose [PERSON_NAME] on the left side corridor is leaking . The hose bib. …" at bounding box center [357, 406] width 160 height 88
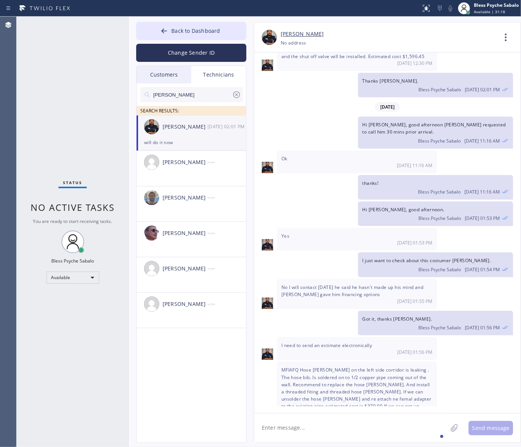
drag, startPoint x: 299, startPoint y: 195, endPoint x: 272, endPoint y: 126, distance: 73.5
click at [299, 252] on div "I just want to check about this costumer [PERSON_NAME]. Bless Psyche Sabalo [DA…" at bounding box center [383, 264] width 259 height 25
click at [183, 169] on div "[PERSON_NAME] --:--" at bounding box center [191, 162] width 110 height 23
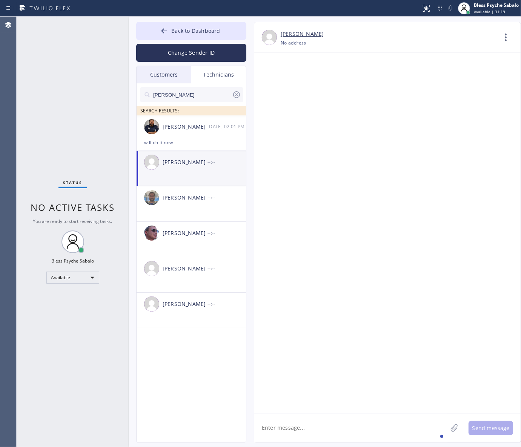
scroll to position [0, 0]
click at [196, 98] on input "[PERSON_NAME]" at bounding box center [192, 94] width 80 height 15
click at [238, 94] on icon at bounding box center [236, 94] width 9 height 9
click at [168, 74] on div "Customers" at bounding box center [163, 74] width 55 height 17
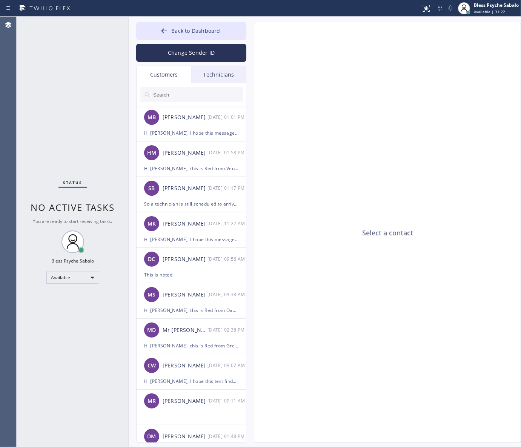
click at [210, 74] on div "Technicians" at bounding box center [218, 74] width 55 height 17
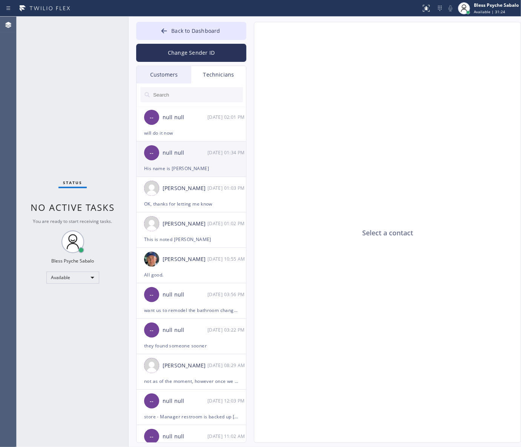
click at [178, 149] on div "null null" at bounding box center [184, 153] width 45 height 9
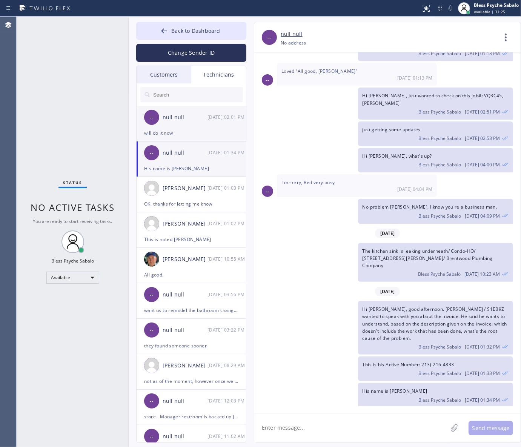
click at [191, 124] on div "-- null null [DATE] 02:01 PM" at bounding box center [191, 117] width 110 height 23
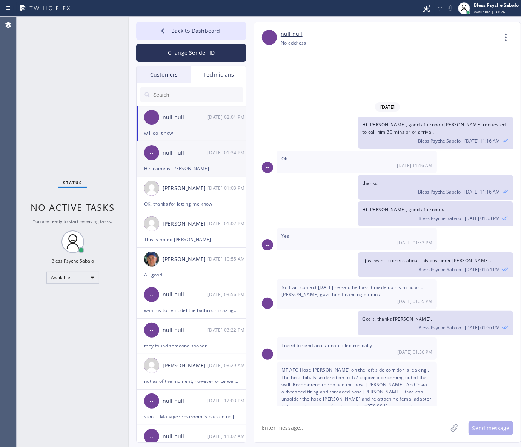
click at [227, 164] on div "His name is [PERSON_NAME]" at bounding box center [191, 168] width 94 height 9
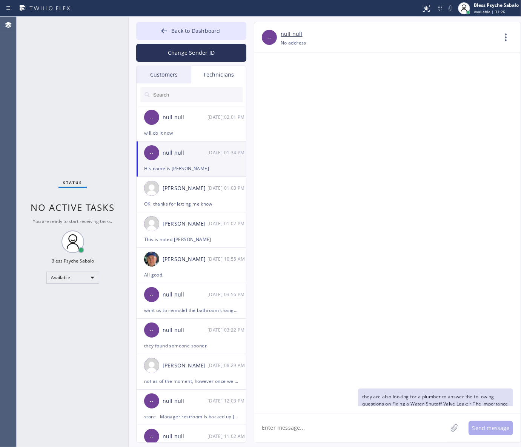
scroll to position [7404, 0]
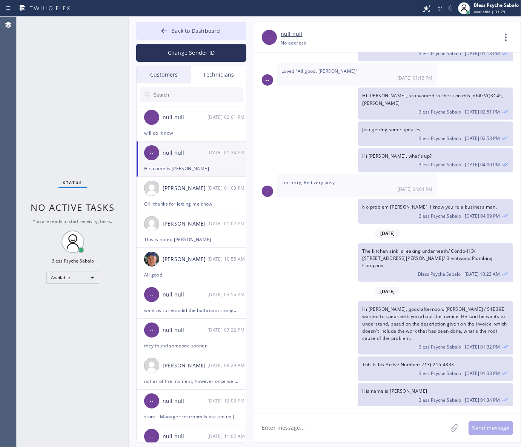
click at [421, 301] on div "Hi [PERSON_NAME], good afternoon. [PERSON_NAME] / S1EB9Z wanted to speak with y…" at bounding box center [435, 328] width 155 height 54
click at [492, 37] on div "null null" at bounding box center [389, 34] width 216 height 9
click at [506, 41] on icon at bounding box center [506, 37] width 18 height 18
click at [446, 81] on li "Call to Technician" at bounding box center [459, 77] width 109 height 20
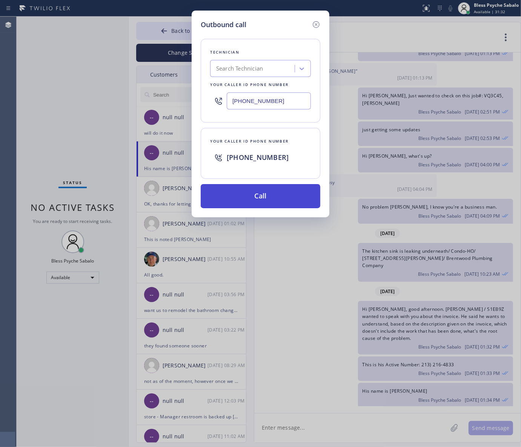
click at [285, 204] on button "Call" at bounding box center [261, 196] width 120 height 24
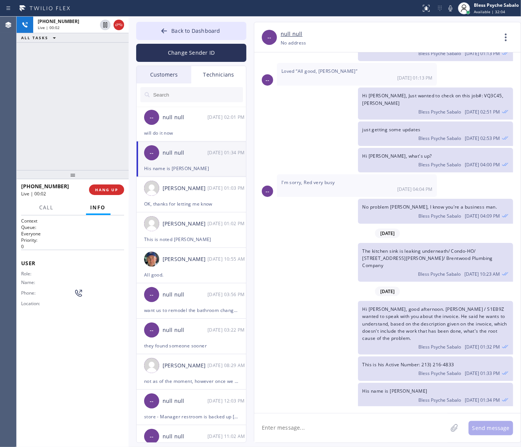
click at [63, 140] on div "[PHONE_NUMBER] Live | 00:02 ALL TASKS ALL TASKS ACTIVE TASKS TASKS IN WRAP UP" at bounding box center [73, 93] width 112 height 153
click at [104, 192] on span "HANG UP" at bounding box center [106, 189] width 23 height 5
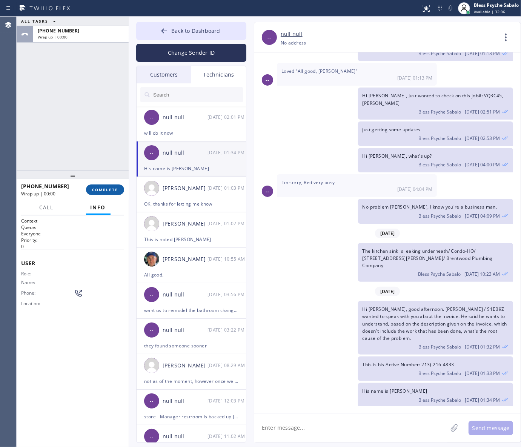
drag, startPoint x: 113, startPoint y: 193, endPoint x: 110, endPoint y: 189, distance: 4.9
click at [112, 192] on button "COMPLETE" at bounding box center [105, 189] width 38 height 11
click at [83, 143] on div "ALL TASKS ALL TASKS ACTIVE TASKS TASKS IN WRAP UP [PHONE_NUMBER] Wrap up | 00:00" at bounding box center [73, 93] width 112 height 153
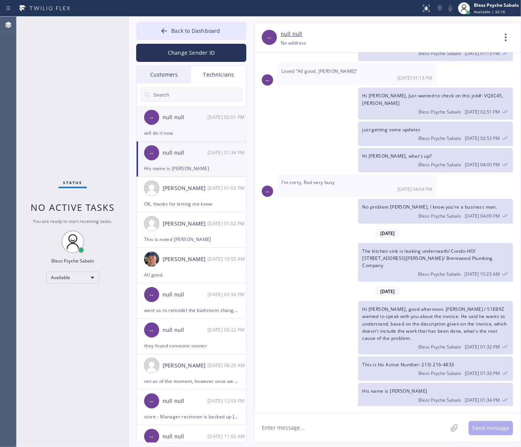
click at [185, 122] on div "-- null null [DATE] 02:01 PM" at bounding box center [191, 117] width 110 height 23
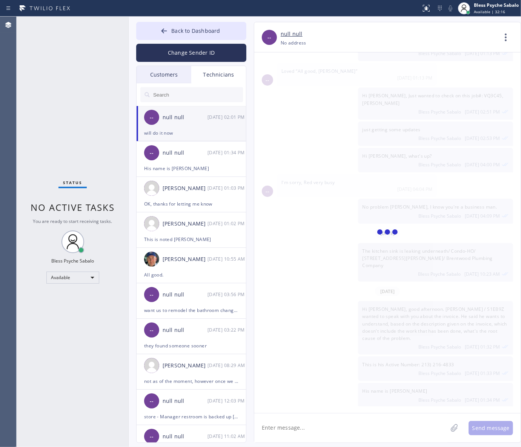
scroll to position [4048, 0]
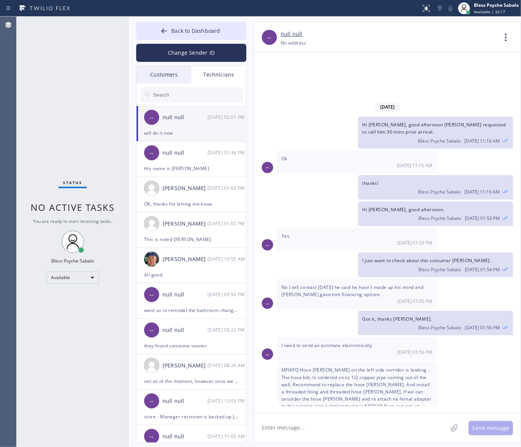
click at [169, 75] on div "Customers" at bounding box center [163, 74] width 55 height 17
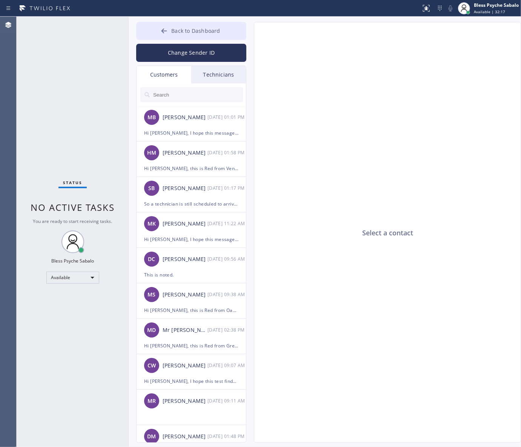
click at [173, 23] on button "Back to Dashboard" at bounding box center [191, 31] width 110 height 18
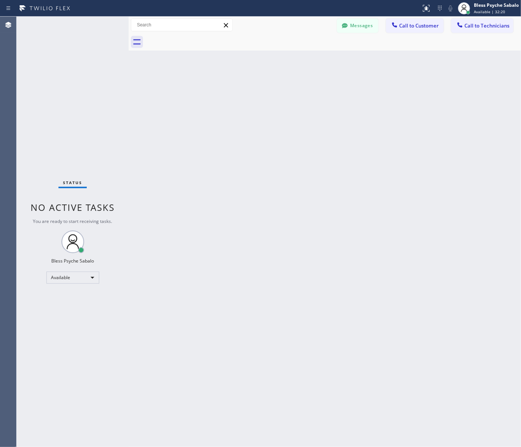
drag, startPoint x: 261, startPoint y: 175, endPoint x: 301, endPoint y: 12, distance: 167.6
click at [262, 167] on div "Back to Dashboard Change Sender ID Customers Technicians MB [PERSON_NAME] [DATE…" at bounding box center [325, 232] width 392 height 430
drag, startPoint x: 359, startPoint y: 31, endPoint x: 359, endPoint y: 25, distance: 5.3
click at [359, 31] on button "Messages" at bounding box center [357, 25] width 41 height 14
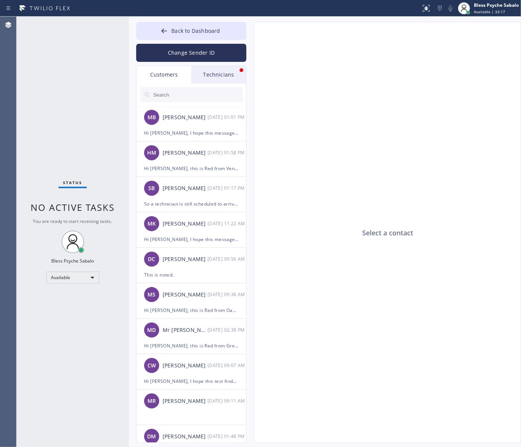
click at [230, 80] on div "Technicians" at bounding box center [218, 74] width 55 height 17
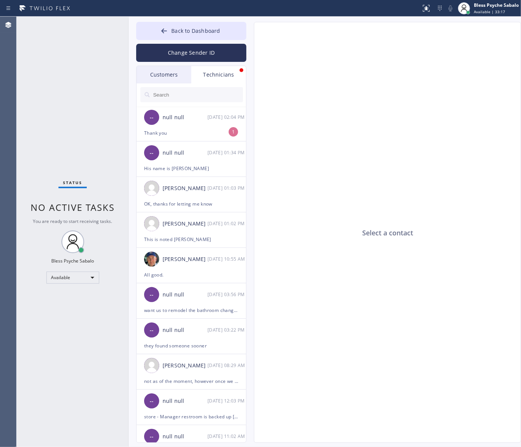
click at [229, 76] on div "Technicians" at bounding box center [218, 74] width 55 height 17
click at [215, 114] on div "[DATE] 02:04 PM" at bounding box center [226, 117] width 39 height 9
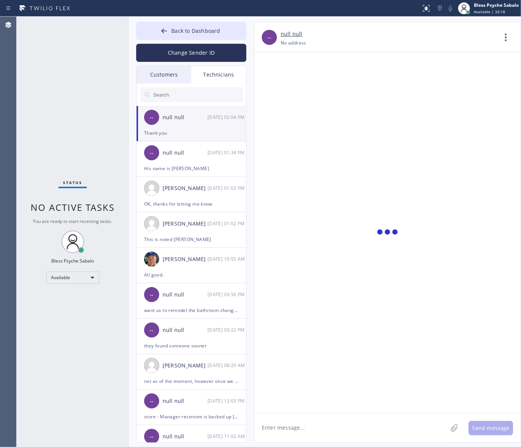
scroll to position [4072, 0]
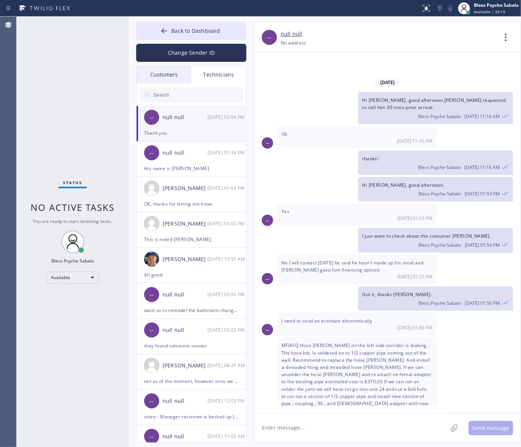
click at [399, 428] on textarea at bounding box center [350, 427] width 193 height 29
click at [423, 414] on span "[DATE] 02:00 PM" at bounding box center [414, 417] width 35 height 6
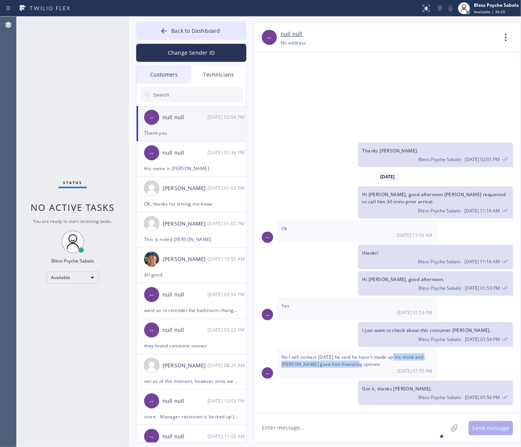
drag, startPoint x: 398, startPoint y: 296, endPoint x: 396, endPoint y: 300, distance: 4.4
click at [397, 349] on div "No I will contact [DATE] he said he hasn't made up his mind and [PERSON_NAME] g…" at bounding box center [357, 364] width 160 height 30
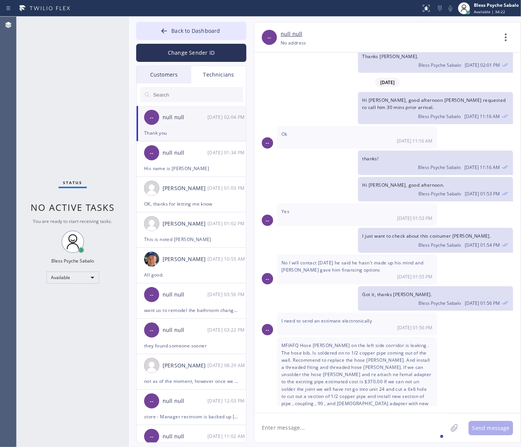
drag, startPoint x: 354, startPoint y: 76, endPoint x: 362, endPoint y: 54, distance: 23.9
click at [361, 57] on div "[DATE] Hi [PERSON_NAME], My name is Red. One of the dispatchers here at 5 Star …" at bounding box center [387, 229] width 266 height 354
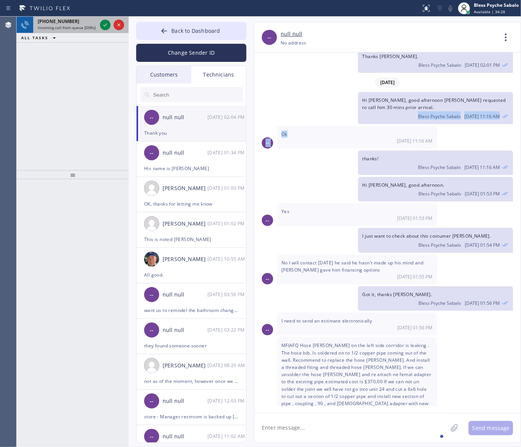
click at [63, 21] on span "[PHONE_NUMBER]" at bounding box center [58, 21] width 41 height 6
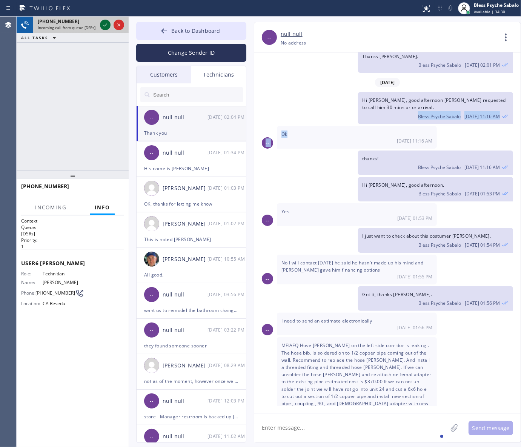
click at [101, 27] on icon at bounding box center [105, 24] width 9 height 9
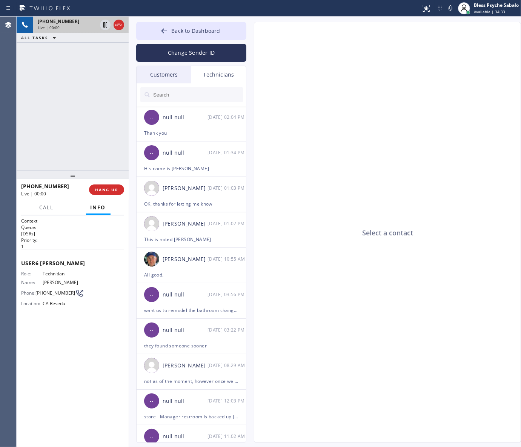
click at [102, 94] on div "[PHONE_NUMBER] Live | 00:00 ALL TASKS ALL TASKS ACTIVE TASKS TASKS IN WRAP UP" at bounding box center [73, 93] width 112 height 153
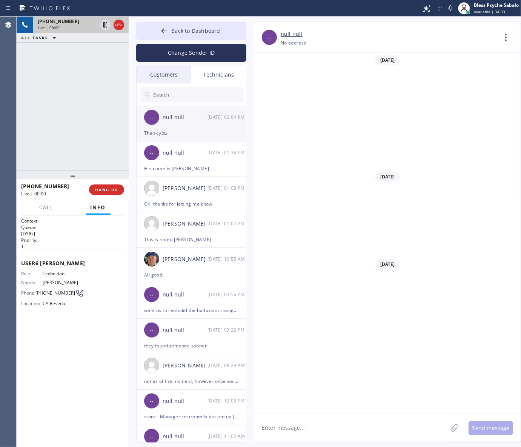
scroll to position [7404, 0]
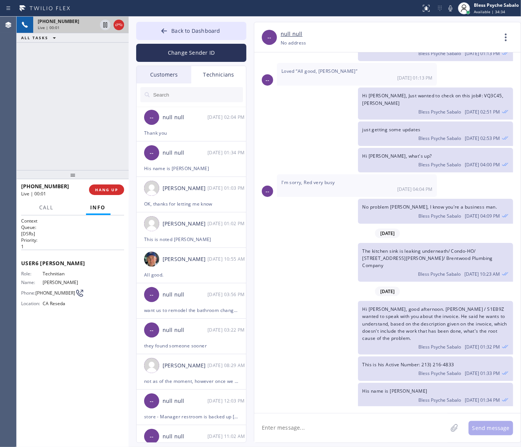
click at [155, 72] on div "Customers" at bounding box center [163, 74] width 55 height 17
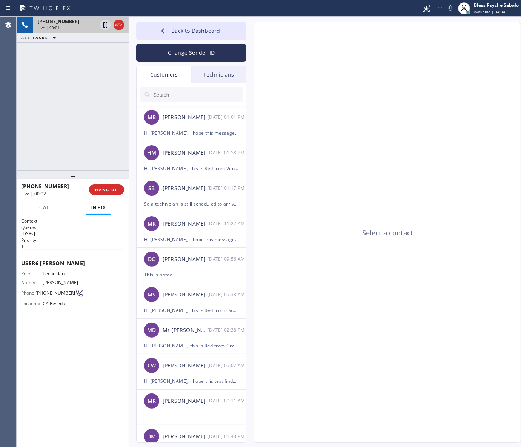
click at [206, 77] on div "Technicians" at bounding box center [218, 74] width 55 height 17
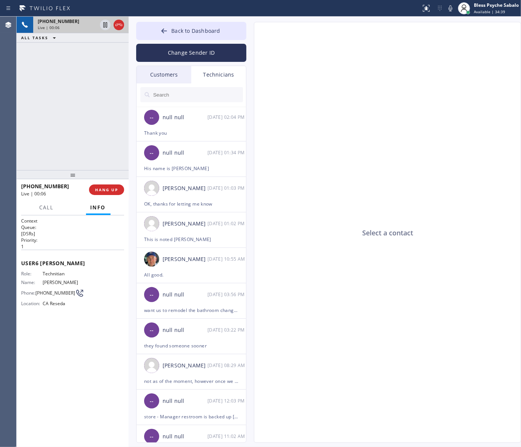
click at [447, 109] on div "Select a contact" at bounding box center [387, 232] width 267 height 421
click at [421, 205] on div "Select a contact" at bounding box center [387, 232] width 267 height 421
drag, startPoint x: 403, startPoint y: 236, endPoint x: 352, endPoint y: 234, distance: 50.9
click at [352, 234] on div "Select a contact" at bounding box center [387, 232] width 267 height 421
click at [353, 263] on div "Select a contact" at bounding box center [387, 232] width 267 height 421
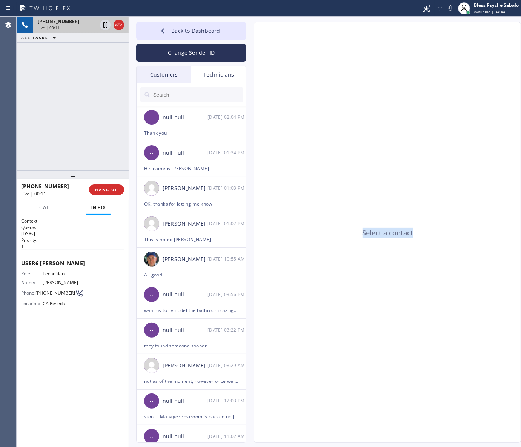
drag, startPoint x: 413, startPoint y: 227, endPoint x: 423, endPoint y: 229, distance: 10.5
click at [423, 228] on div "Select a contact" at bounding box center [387, 232] width 267 height 421
click at [421, 236] on div "Select a contact" at bounding box center [387, 232] width 267 height 421
click at [337, 216] on div "Select a contact" at bounding box center [387, 232] width 267 height 421
click at [225, 75] on div "Technicians" at bounding box center [218, 74] width 55 height 17
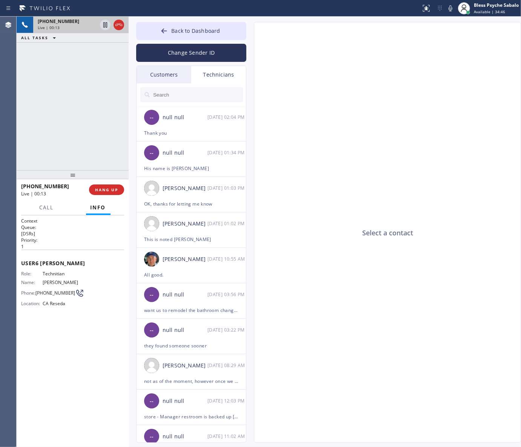
click at [157, 71] on div "Customers" at bounding box center [163, 74] width 55 height 17
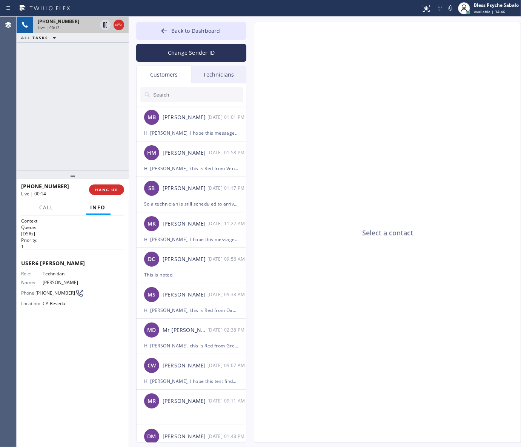
click at [217, 76] on div "Technicians" at bounding box center [218, 74] width 55 height 17
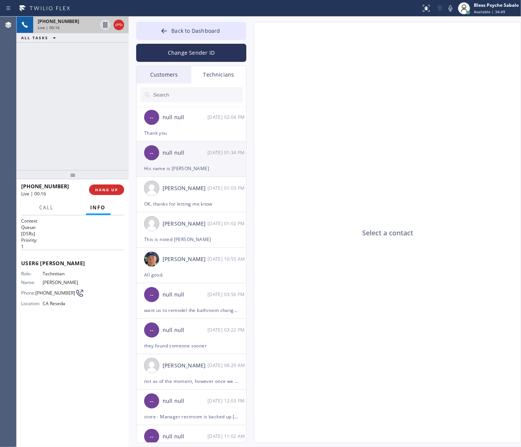
drag, startPoint x: 204, startPoint y: 160, endPoint x: 207, endPoint y: 165, distance: 5.9
click at [204, 161] on div "-- null null [DATE] 01:34 PM" at bounding box center [191, 152] width 110 height 23
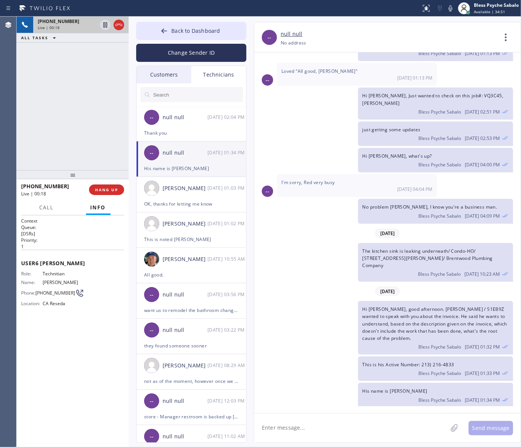
click at [323, 295] on div "[DATE]" at bounding box center [387, 291] width 266 height 15
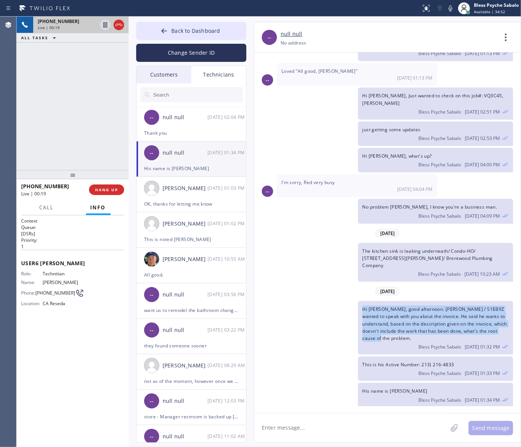
drag, startPoint x: 358, startPoint y: 305, endPoint x: 389, endPoint y: 338, distance: 45.1
click at [389, 338] on div "Hi [PERSON_NAME], good afternoon. [PERSON_NAME] / S1EB9Z wanted to speak with y…" at bounding box center [435, 328] width 155 height 54
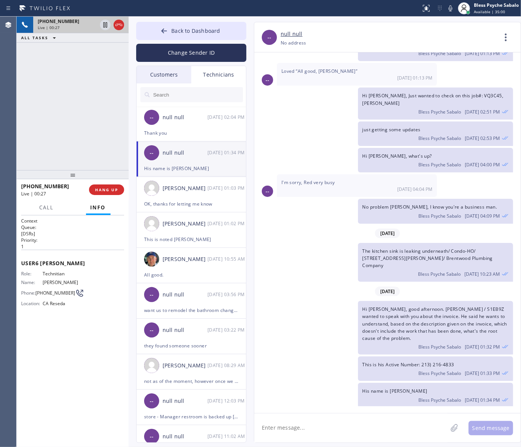
click at [408, 364] on span "This is his Active Number: 213) 216-4833" at bounding box center [408, 364] width 92 height 6
click at [403, 364] on span "This is his Active Number: 213) 216-4833" at bounding box center [408, 364] width 92 height 6
drag, startPoint x: 434, startPoint y: 361, endPoint x: 461, endPoint y: 361, distance: 26.4
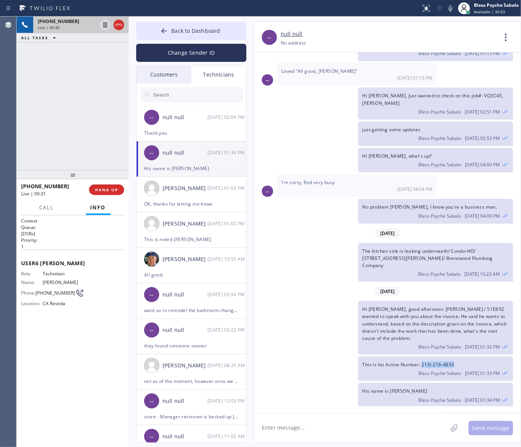
click at [461, 361] on div "This is his Active Number: 213) 216-4833 Bless Psyche Sabalo [DATE] 01:33 PM" at bounding box center [435, 368] width 155 height 25
click at [456, 372] on span "Bless Psyche Sabalo" at bounding box center [439, 373] width 43 height 6
click at [413, 334] on div "Hi [PERSON_NAME], good afternoon. [PERSON_NAME] / S1EB9Z wanted to speak with y…" at bounding box center [435, 328] width 155 height 54
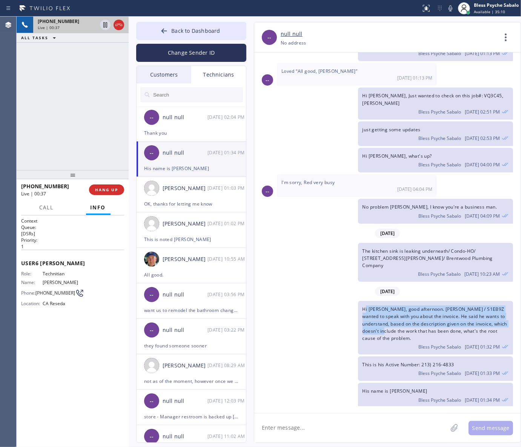
drag, startPoint x: 381, startPoint y: 330, endPoint x: 362, endPoint y: 304, distance: 32.1
click at [363, 306] on span "Hi [PERSON_NAME], good afternoon. [PERSON_NAME] / S1EB9Z wanted to speak with y…" at bounding box center [434, 323] width 145 height 35
click at [391, 337] on span "Hi [PERSON_NAME], good afternoon. [PERSON_NAME] / S1EB9Z wanted to speak with y…" at bounding box center [434, 323] width 145 height 35
drag, startPoint x: 391, startPoint y: 337, endPoint x: 362, endPoint y: 307, distance: 41.3
click at [362, 307] on span "Hi [PERSON_NAME], good afternoon. [PERSON_NAME] / S1EB9Z wanted to speak with y…" at bounding box center [434, 323] width 145 height 35
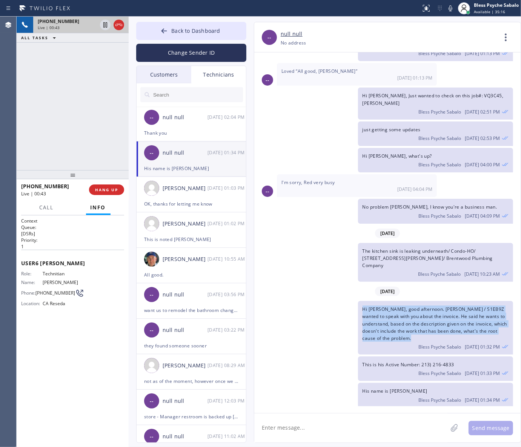
click at [397, 347] on div "Hi [PERSON_NAME], good afternoon. [PERSON_NAME] / S1EB9Z wanted to speak with y…" at bounding box center [435, 328] width 155 height 54
drag, startPoint x: 393, startPoint y: 337, endPoint x: 363, endPoint y: 306, distance: 43.2
click at [363, 306] on div "Hi [PERSON_NAME], good afternoon. [PERSON_NAME] / S1EB9Z wanted to speak with y…" at bounding box center [435, 328] width 155 height 54
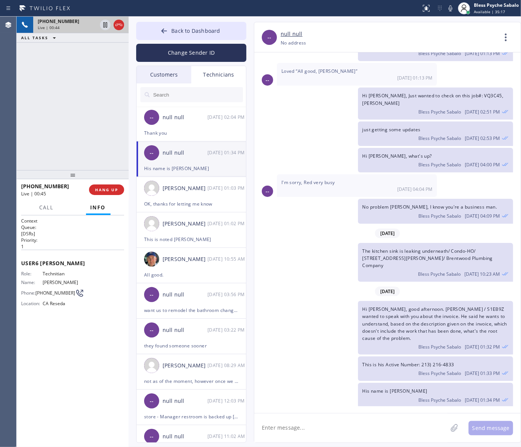
click at [374, 342] on div "Bless Psyche Sabalo [DATE] 01:32 PM" at bounding box center [435, 346] width 146 height 8
click at [49, 206] on span "Call" at bounding box center [47, 207] width 14 height 7
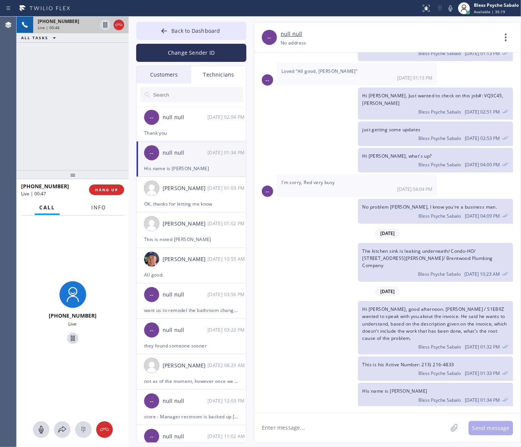
click at [93, 210] on span "Info" at bounding box center [98, 207] width 15 height 7
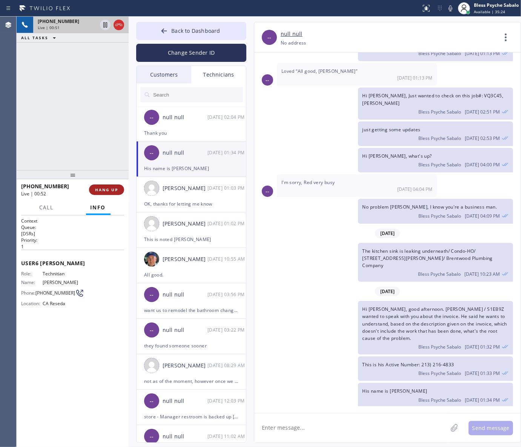
click at [107, 191] on span "HANG UP" at bounding box center [106, 189] width 23 height 5
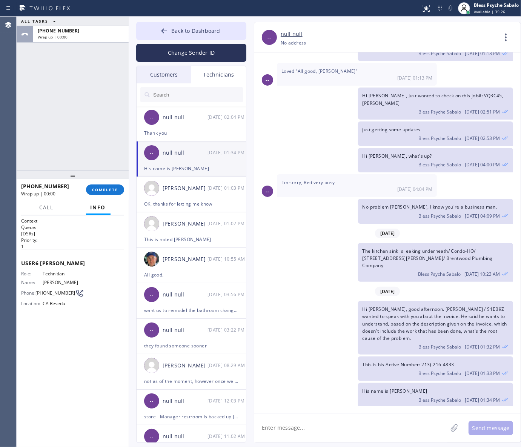
click at [104, 140] on div "ALL TASKS ALL TASKS ACTIVE TASKS TASKS IN WRAP UP [PHONE_NUMBER] Wrap up | 00:00" at bounding box center [73, 93] width 112 height 153
click at [117, 189] on span "COMPLETE" at bounding box center [105, 189] width 26 height 5
click at [92, 147] on div "ALL TASKS ALL TASKS ACTIVE TASKS TASKS IN WRAP UP [PHONE_NUMBER] Wrap up | 00:11" at bounding box center [73, 93] width 112 height 153
drag, startPoint x: 328, startPoint y: 151, endPoint x: 290, endPoint y: 110, distance: 55.7
click at [326, 148] on div "Hi [PERSON_NAME], what's up? Bless Psyche Sabalo [DATE] 04:00 PM" at bounding box center [383, 160] width 259 height 25
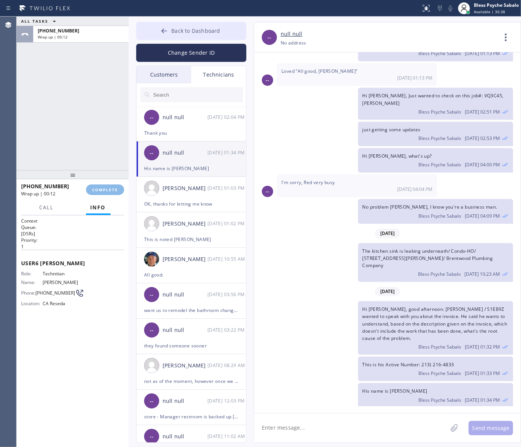
click at [199, 30] on span "Back to Dashboard" at bounding box center [195, 30] width 49 height 7
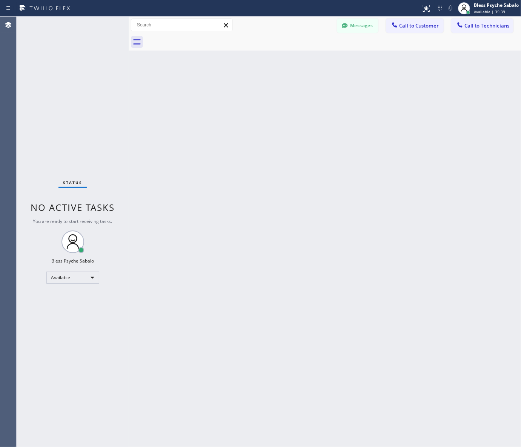
click at [362, 176] on div "Back to Dashboard Change Sender ID Customers Technicians MB [PERSON_NAME] [DATE…" at bounding box center [325, 232] width 392 height 430
click at [395, 218] on div "Back to Dashboard Change Sender ID Customers Technicians MB [PERSON_NAME] [DATE…" at bounding box center [325, 232] width 392 height 430
click at [323, 80] on div "Back to Dashboard Change Sender ID Customers Technicians MB [PERSON_NAME] [DATE…" at bounding box center [325, 232] width 392 height 430
click at [483, 86] on div "Back to Dashboard Change Sender ID Customers Technicians MB [PERSON_NAME] [DATE…" at bounding box center [325, 232] width 392 height 430
click at [383, 97] on div "Back to Dashboard Change Sender ID Customers Technicians MB [PERSON_NAME] [DATE…" at bounding box center [325, 232] width 392 height 430
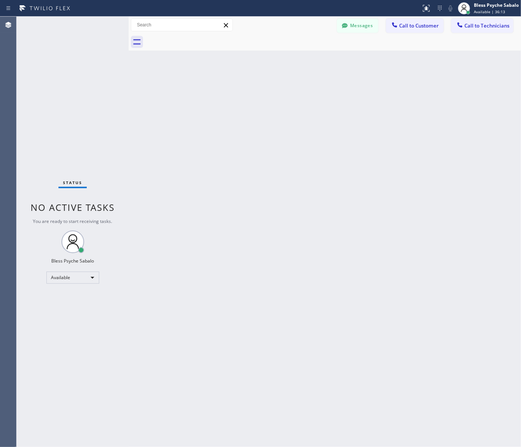
click at [415, 157] on div "Back to Dashboard Change Sender ID Customers Technicians MB [PERSON_NAME] [DATE…" at bounding box center [325, 232] width 392 height 430
click at [463, 156] on div "Back to Dashboard Change Sender ID Customers Technicians MB [PERSON_NAME] [DATE…" at bounding box center [325, 232] width 392 height 430
click at [376, 130] on div "Back to Dashboard Change Sender ID Customers Technicians MB [PERSON_NAME] [DATE…" at bounding box center [325, 232] width 392 height 430
click at [438, 119] on div "Back to Dashboard Change Sender ID Customers Technicians MB [PERSON_NAME] [DATE…" at bounding box center [325, 232] width 392 height 430
